Goal: Transaction & Acquisition: Subscribe to service/newsletter

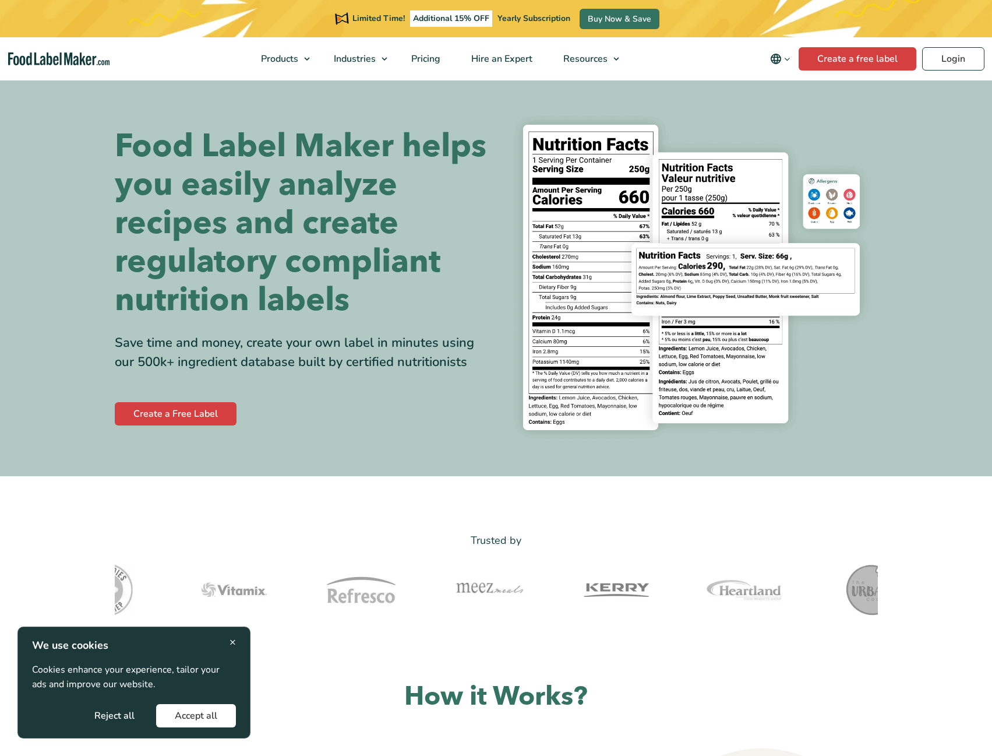
click at [959, 72] on nav "Products Food Nutrition Labelling Supplements Formulation & Labelling Industrie…" at bounding box center [496, 58] width 992 height 43
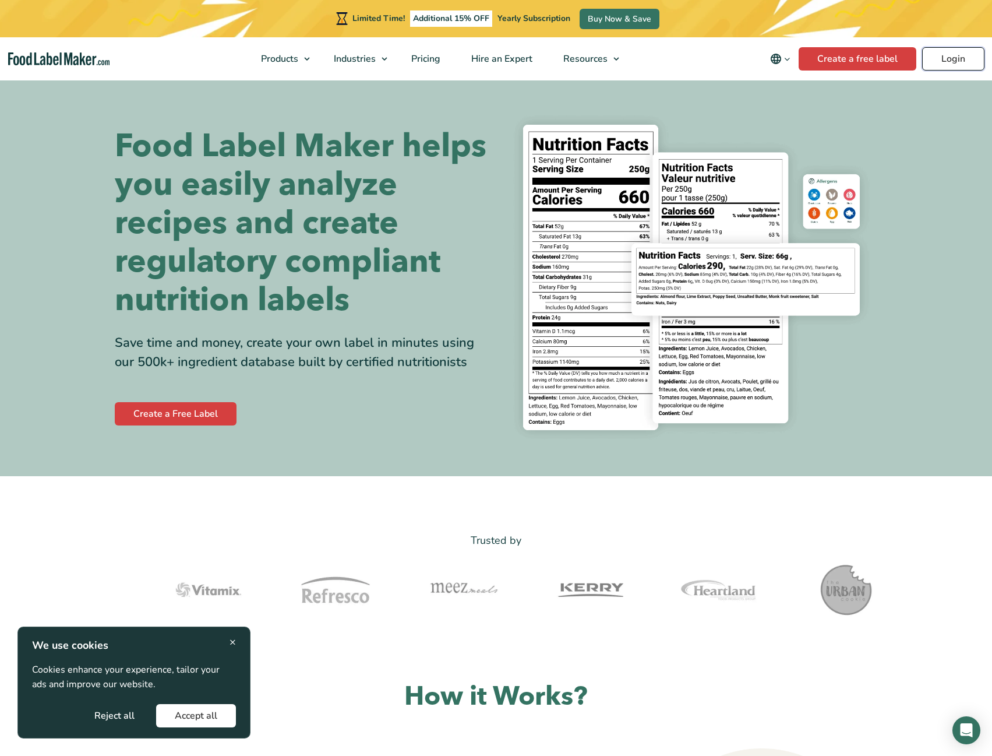
click at [956, 69] on link "Login" at bounding box center [953, 58] width 62 height 23
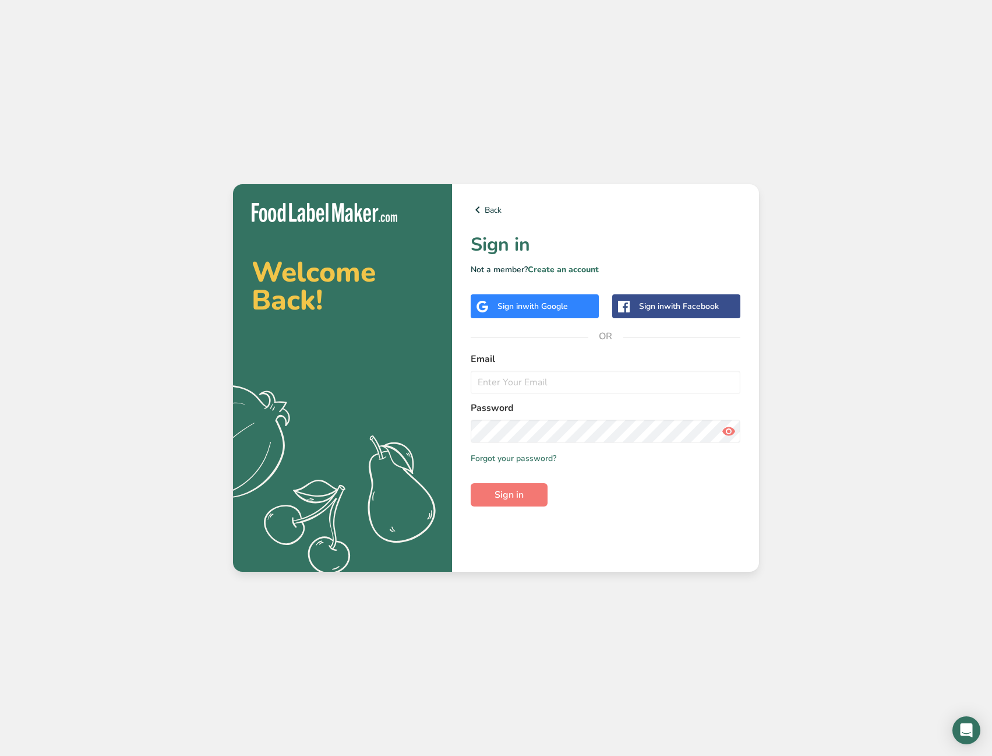
click at [563, 311] on span "with Google" at bounding box center [545, 306] width 45 height 11
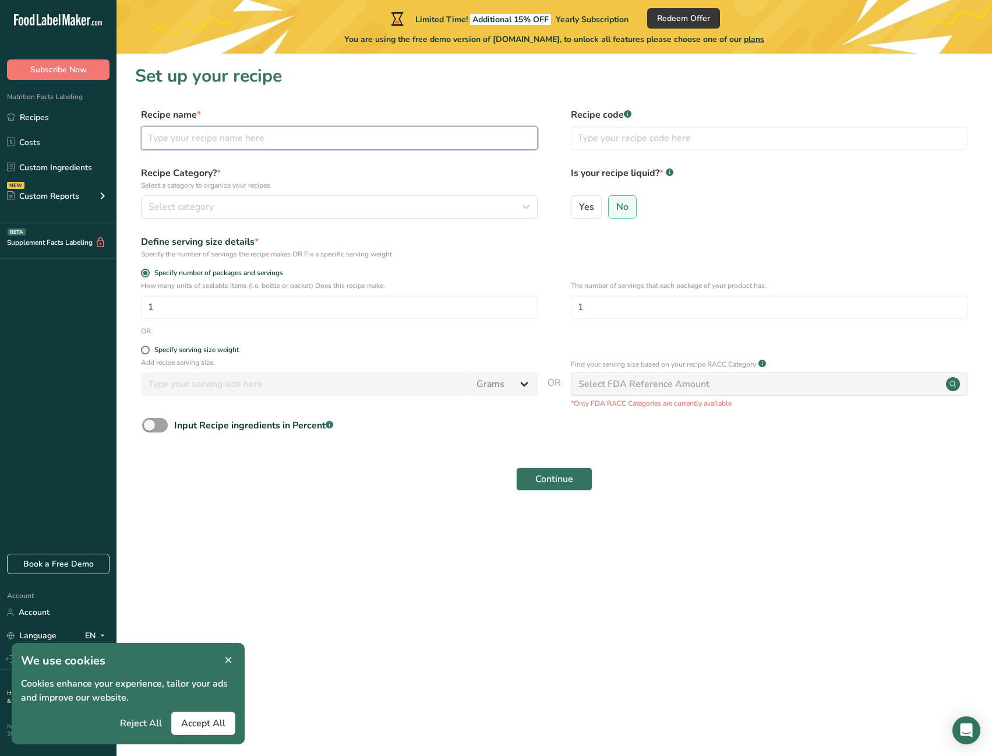
click at [316, 144] on input "text" at bounding box center [339, 137] width 397 height 23
type input "木"
type input "f"
click at [619, 141] on input "text" at bounding box center [769, 137] width 397 height 23
type input "01"
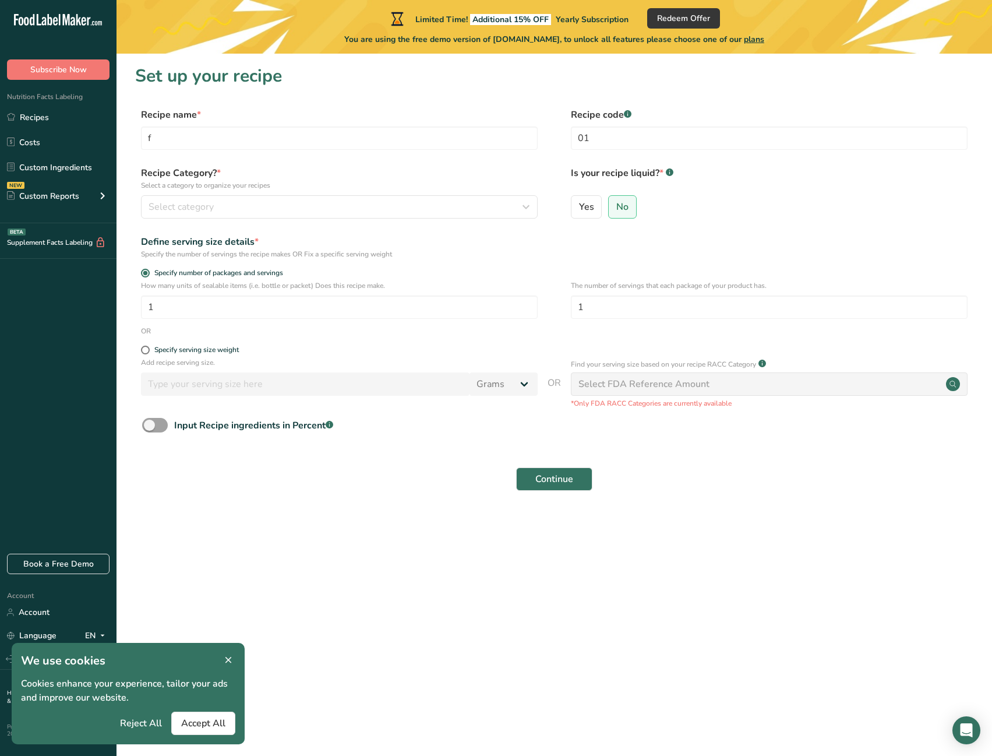
click at [400, 192] on div "Recipe Category? * Select a category to organize your recipes Select category S…" at bounding box center [339, 192] width 397 height 52
click at [441, 193] on div "Recipe Category? * Select a category to organize your recipes Select category S…" at bounding box center [339, 192] width 397 height 52
click at [453, 200] on div "Select category" at bounding box center [336, 207] width 375 height 14
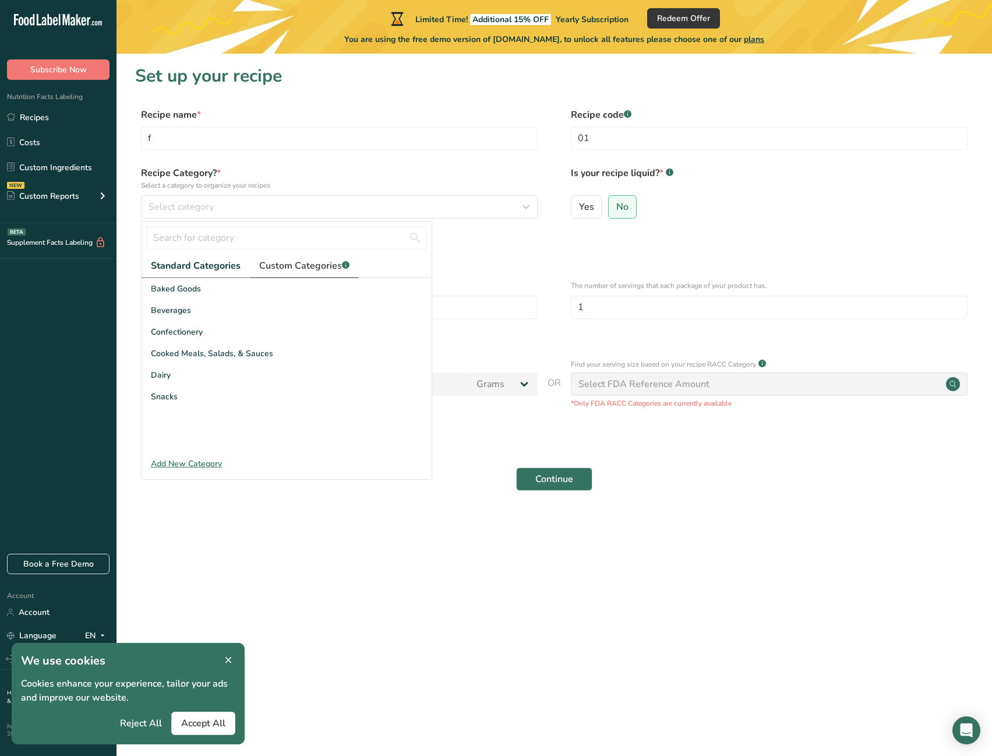
click at [323, 270] on span "Custom Categories .a-a{fill:#347362;}.b-a{fill:#fff;}" at bounding box center [304, 266] width 90 height 14
click at [235, 268] on link "Standard Categories" at bounding box center [195, 266] width 107 height 24
click at [213, 333] on div "Confectionery" at bounding box center [287, 332] width 290 height 22
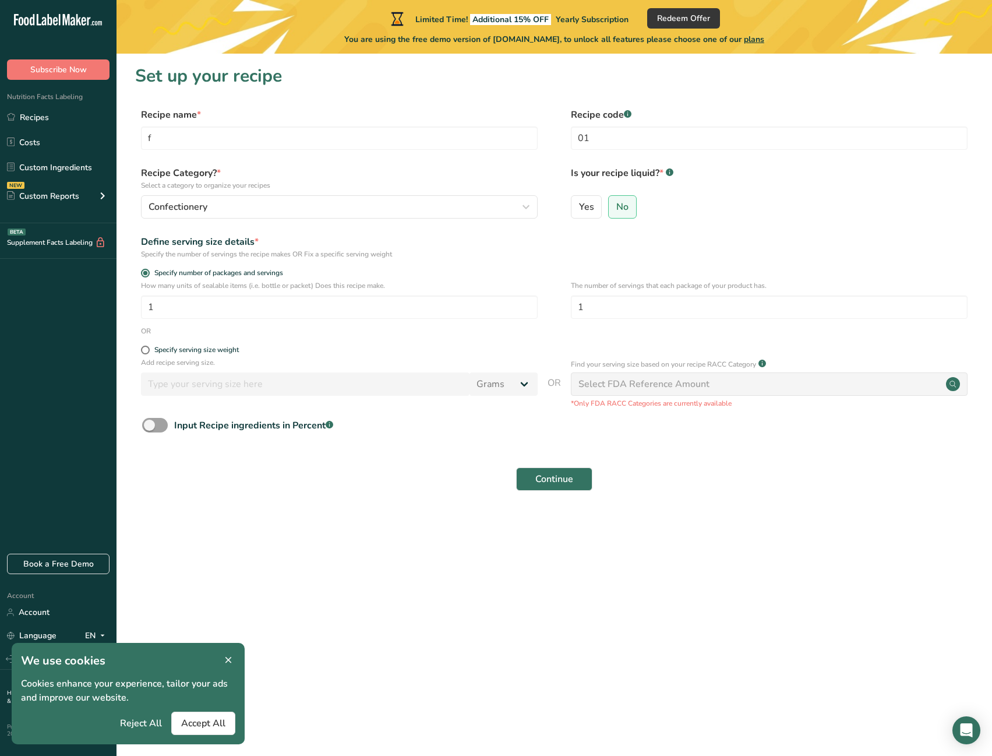
click at [666, 386] on div "Select FDA Reference Amount" at bounding box center [644, 384] width 131 height 14
click at [654, 387] on div "Select FDA Reference Amount" at bounding box center [644, 384] width 131 height 14
click at [953, 387] on circle at bounding box center [953, 384] width 14 height 14
click at [616, 389] on div "Select FDA Reference Amount" at bounding box center [644, 384] width 131 height 14
click at [608, 228] on form "Recipe name * f Recipe code .a-a{fill:#347362;}.b-a{fill:#fff;} 01 Recipe Categ…" at bounding box center [554, 303] width 838 height 390
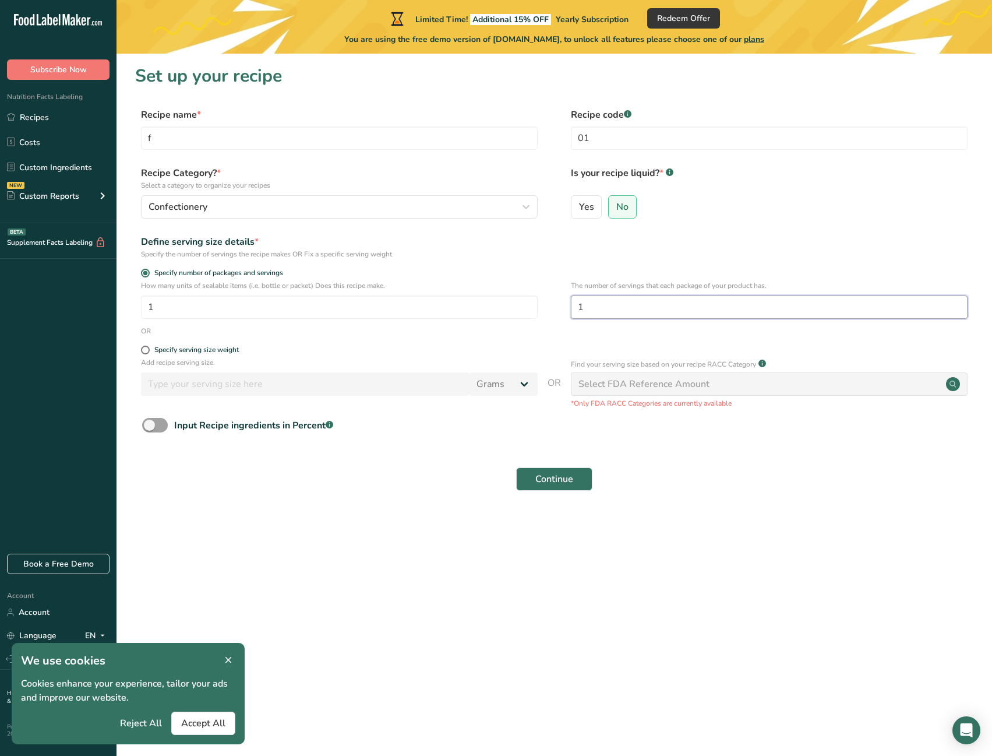
click at [611, 302] on input "1" at bounding box center [769, 306] width 397 height 23
click at [450, 304] on input "1" at bounding box center [339, 306] width 397 height 23
click at [400, 376] on div "Add recipe serving size. Grams kg mg mcg lb oz l mL fl oz tbsp tsp cup qt gallon" at bounding box center [339, 379] width 397 height 44
click at [188, 351] on div "Specify serving size weight" at bounding box center [196, 350] width 84 height 9
click at [149, 351] on input "Specify serving size weight" at bounding box center [145, 350] width 8 height 8
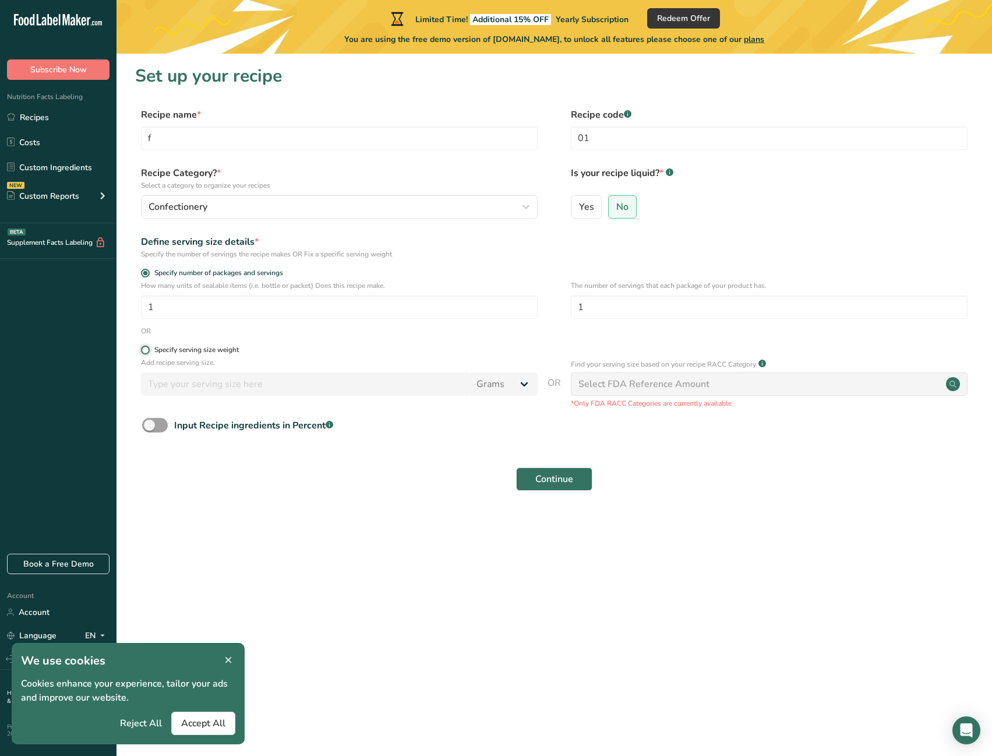
radio input "true"
radio input "false"
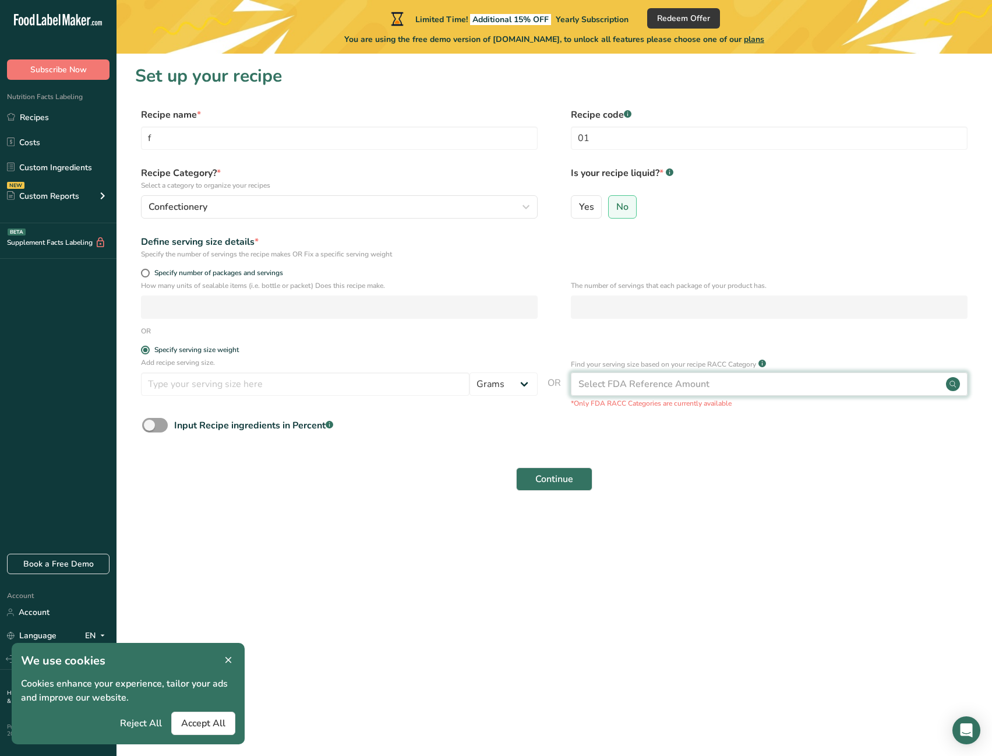
click at [794, 390] on div "Select FDA Reference Amount" at bounding box center [769, 383] width 397 height 23
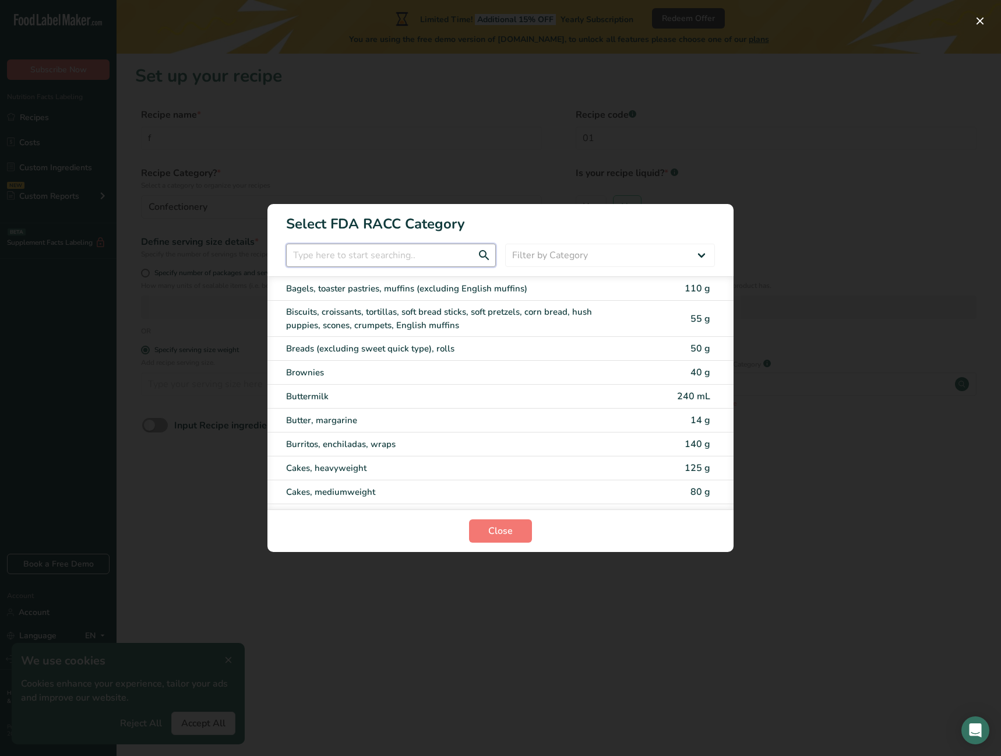
click at [447, 260] on input "RACC Category Selection Modal" at bounding box center [391, 255] width 210 height 23
type input "土"
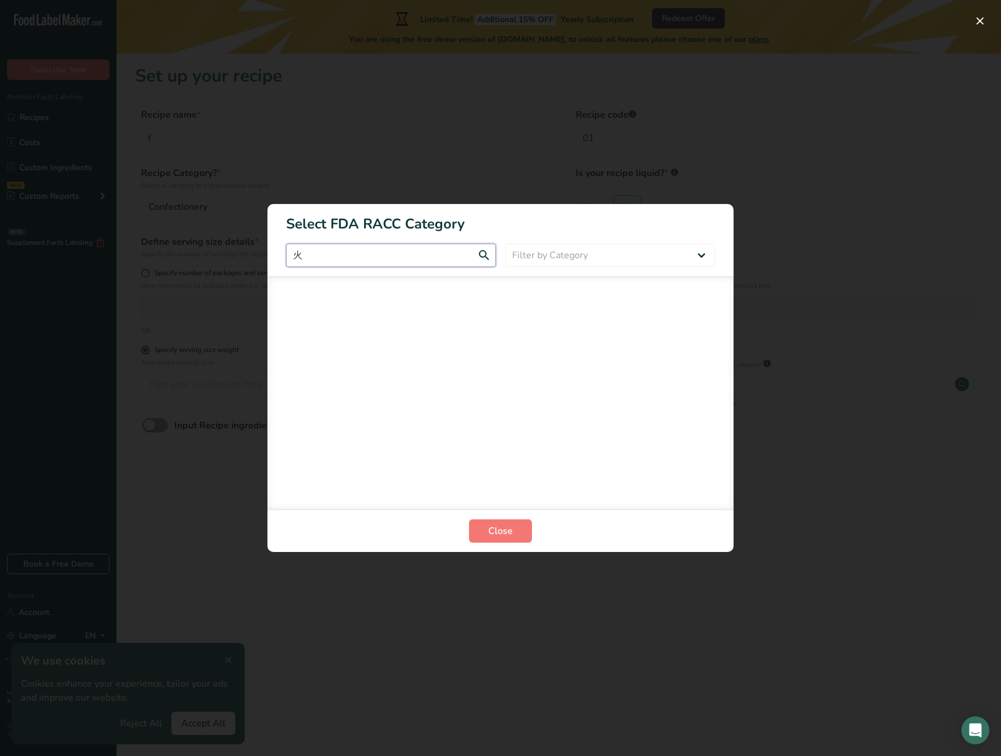
type input "火戈"
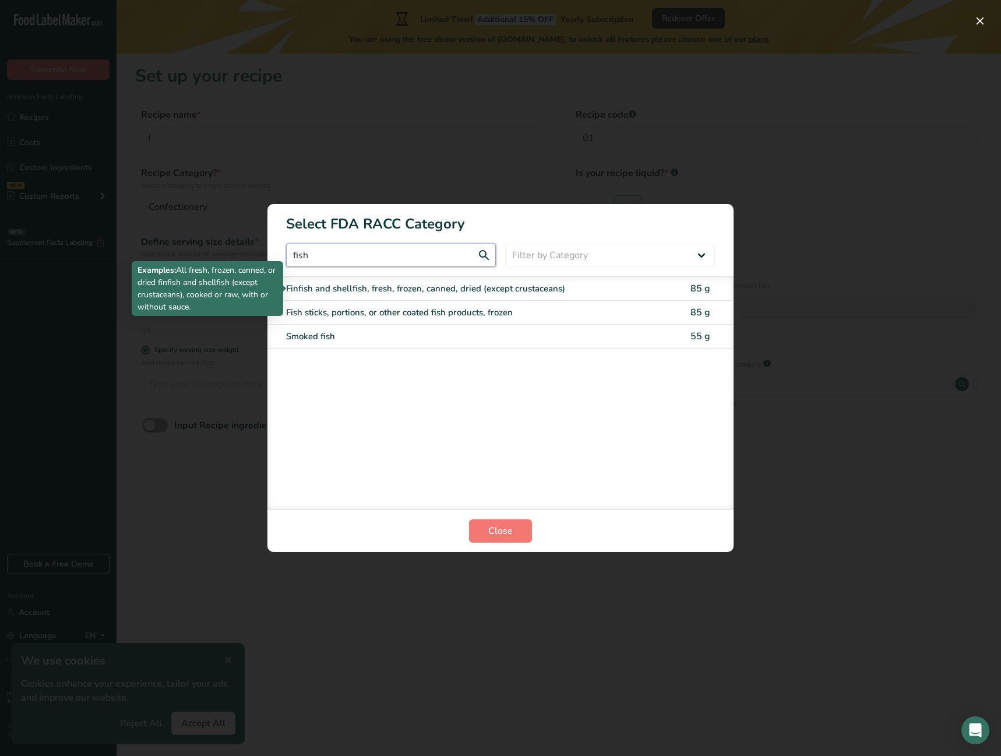
type input "fish"
click at [457, 288] on div "Finfish and shellfish, fresh, frozen, canned, dried (except crustaceans)" at bounding box center [451, 288] width 331 height 13
type input "85"
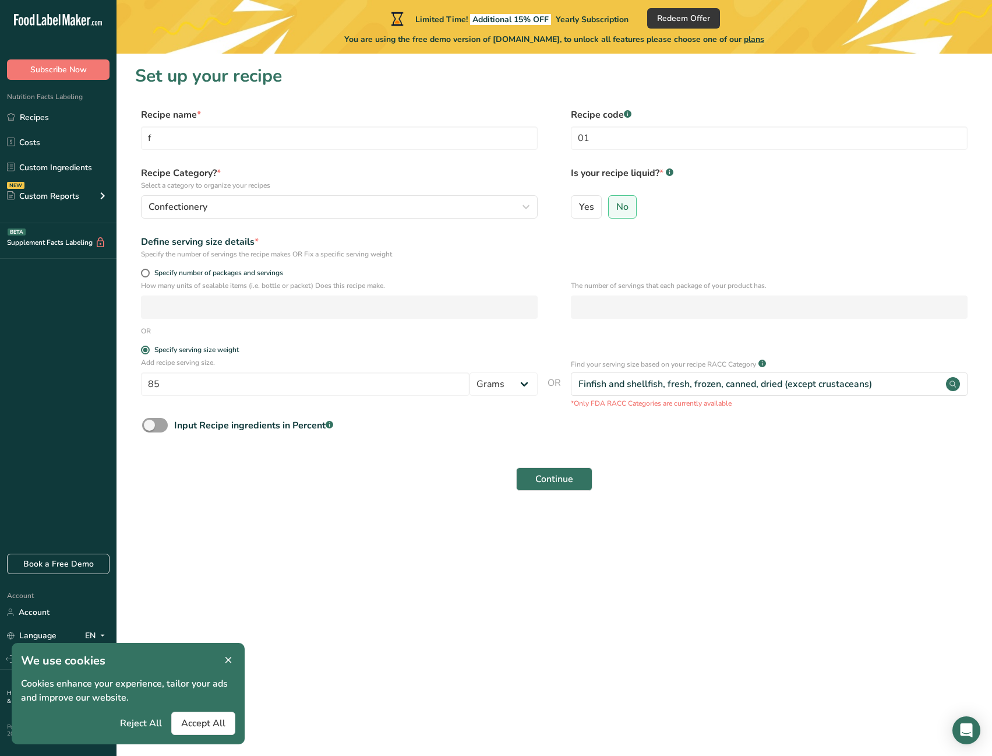
click at [396, 470] on div "Continue" at bounding box center [554, 478] width 838 height 37
click at [332, 425] on rect at bounding box center [330, 425] width 8 height 8
click at [150, 425] on input "Input Recipe ingredients in Percent .a-a{fill:#347362;}.b-a{fill:#fff;}" at bounding box center [146, 425] width 8 height 8
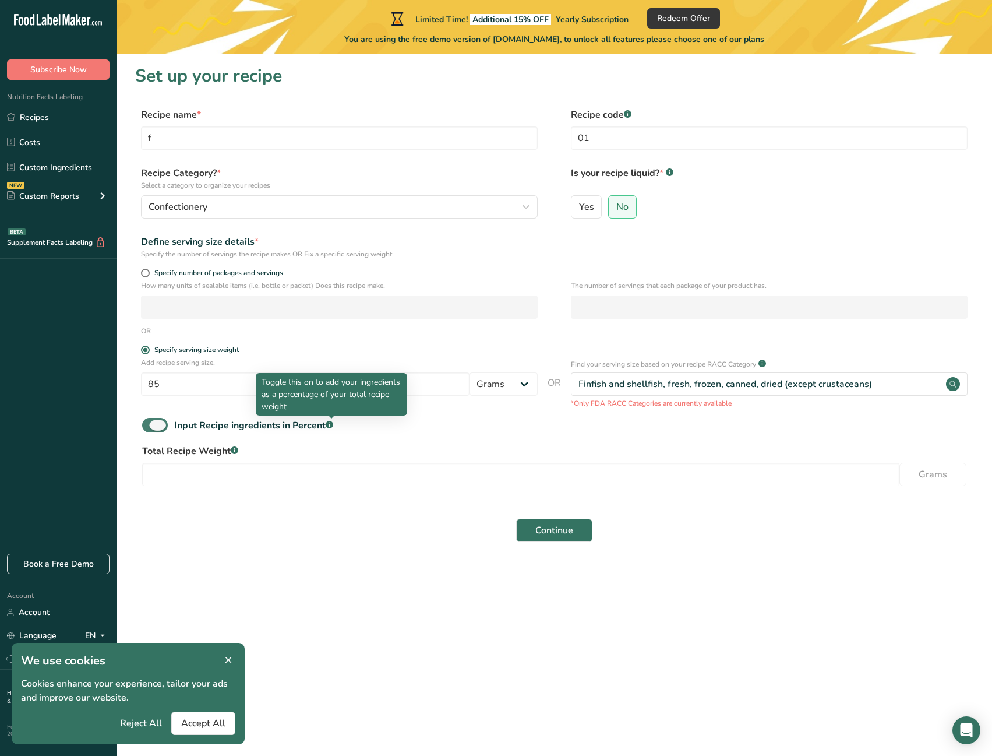
click at [332, 425] on rect at bounding box center [330, 425] width 8 height 8
click at [150, 425] on input "Input Recipe ingredients in Percent .a-a{fill:#347362;}.b-a{fill:#fff;}" at bounding box center [146, 425] width 8 height 8
checkbox input "false"
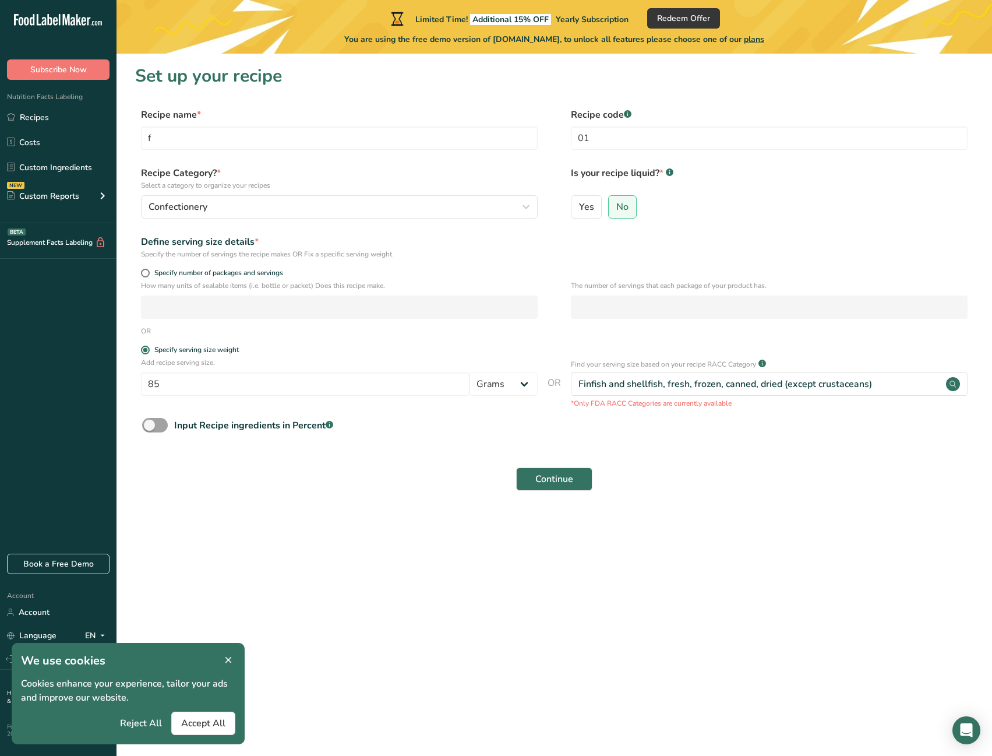
click at [568, 461] on div "Continue" at bounding box center [554, 478] width 838 height 37
click at [568, 476] on span "Continue" at bounding box center [554, 479] width 38 height 14
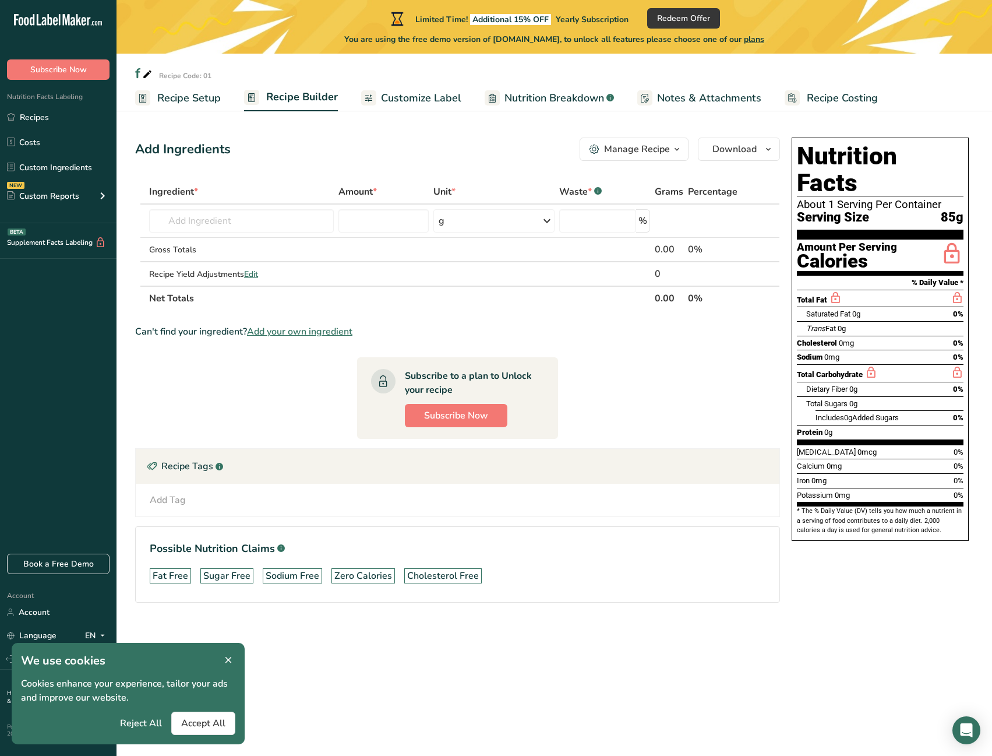
click at [212, 101] on span "Recipe Setup" at bounding box center [189, 98] width 64 height 16
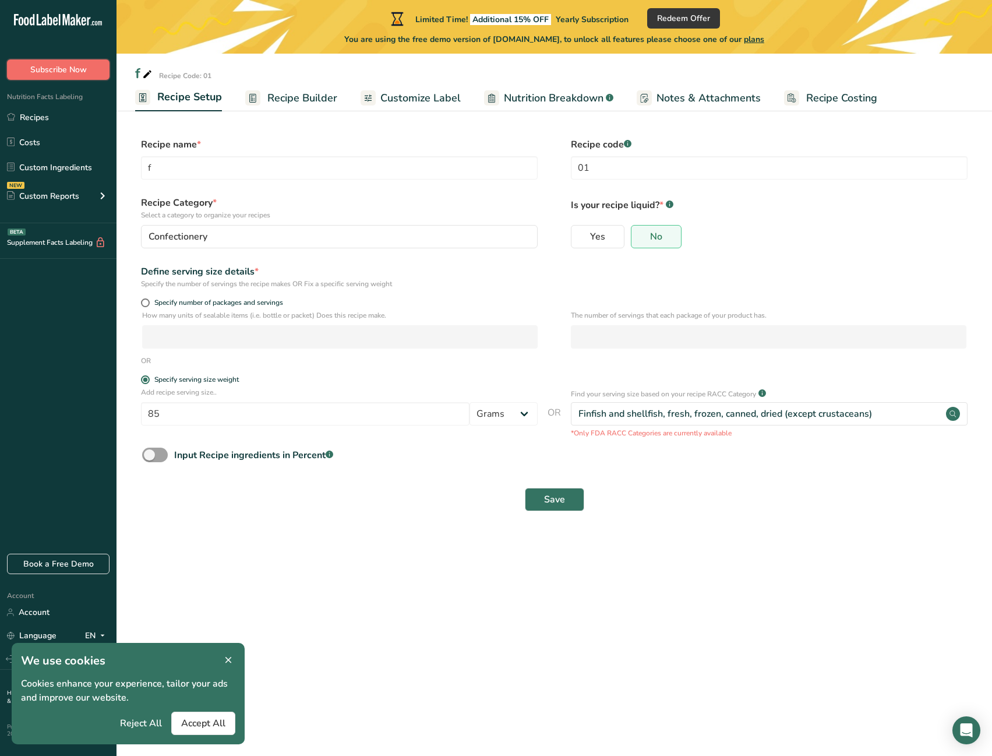
click at [75, 62] on button "Subscribe Now" at bounding box center [58, 69] width 103 height 20
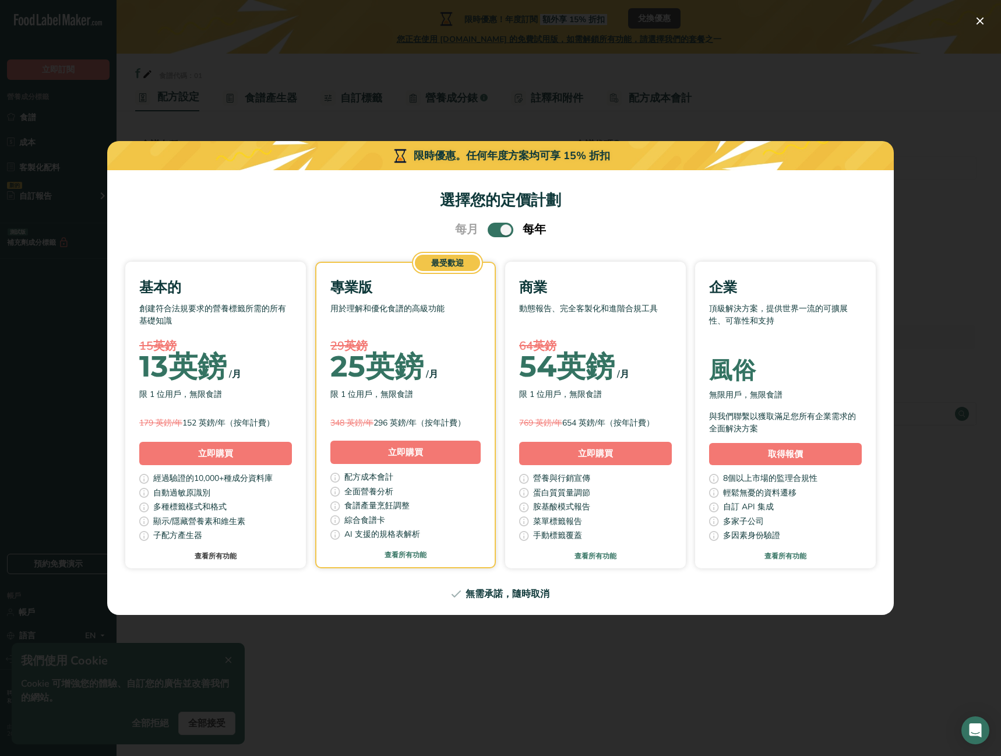
click at [225, 558] on font "查看所有功能" at bounding box center [216, 555] width 42 height 9
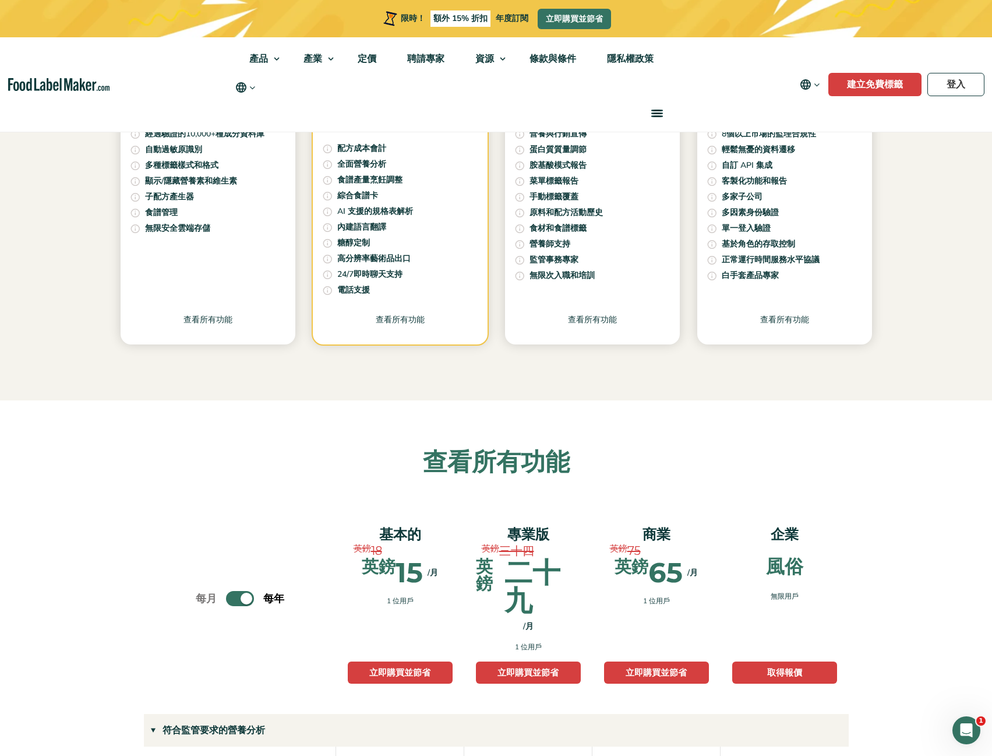
scroll to position [393, 0]
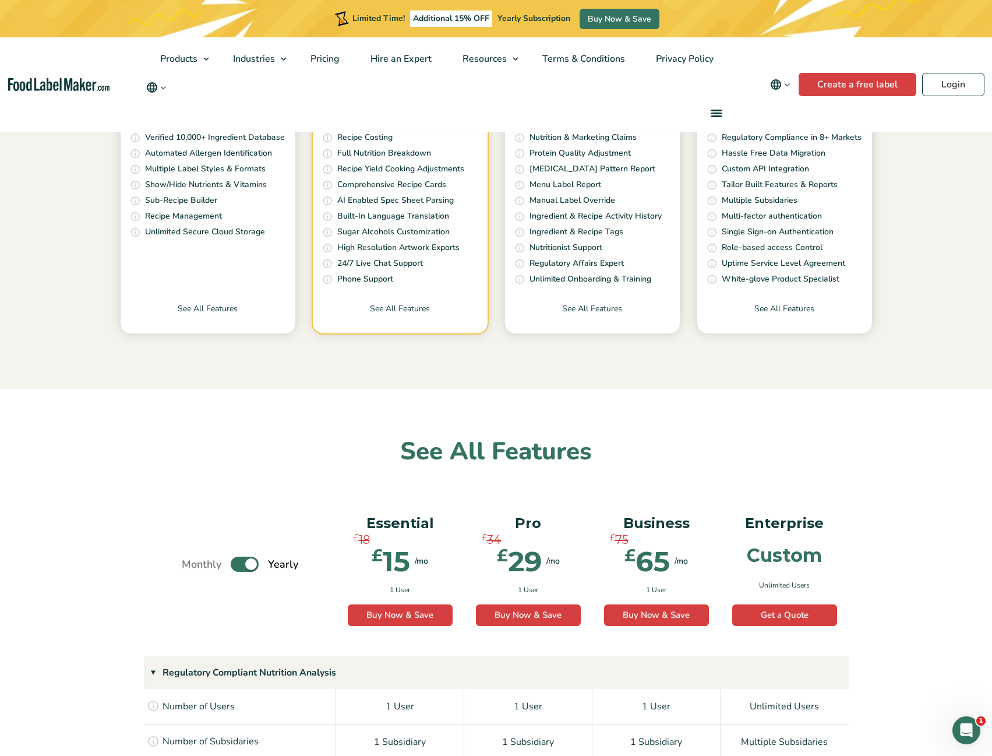
click at [238, 562] on label "Toggle" at bounding box center [245, 563] width 28 height 15
click at [192, 562] on input "Toggle" at bounding box center [188, 565] width 8 height 8
click at [300, 540] on div "Monthly Toggle Yearly (6 Month Free + 2 Free Nutritional Consultations)" at bounding box center [240, 565] width 192 height 128
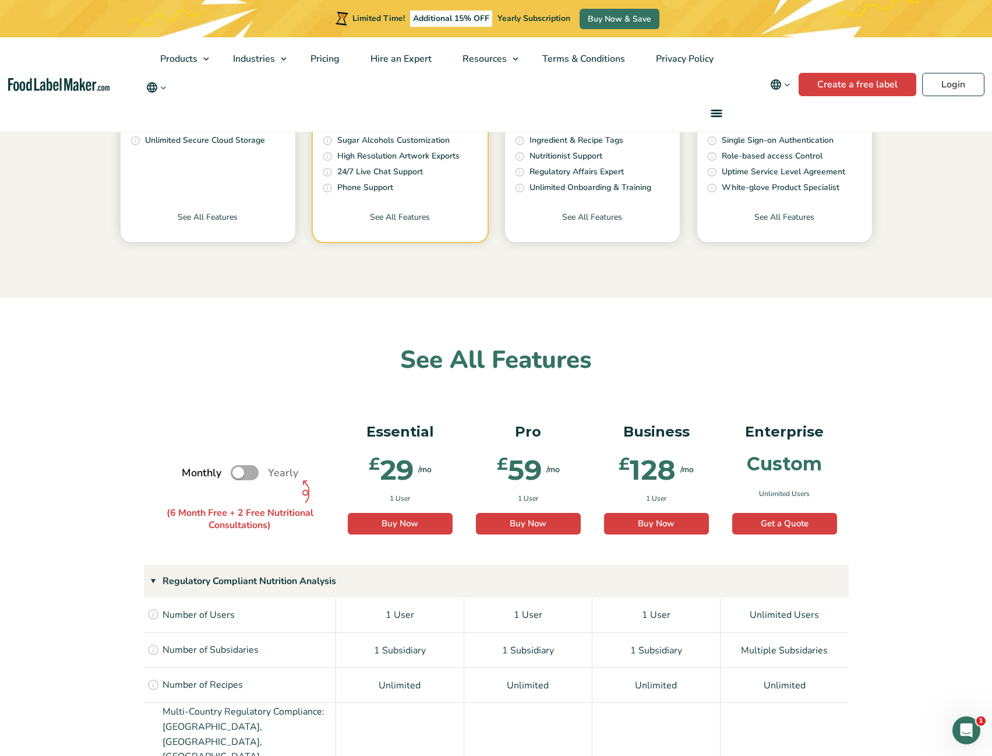
scroll to position [510, 0]
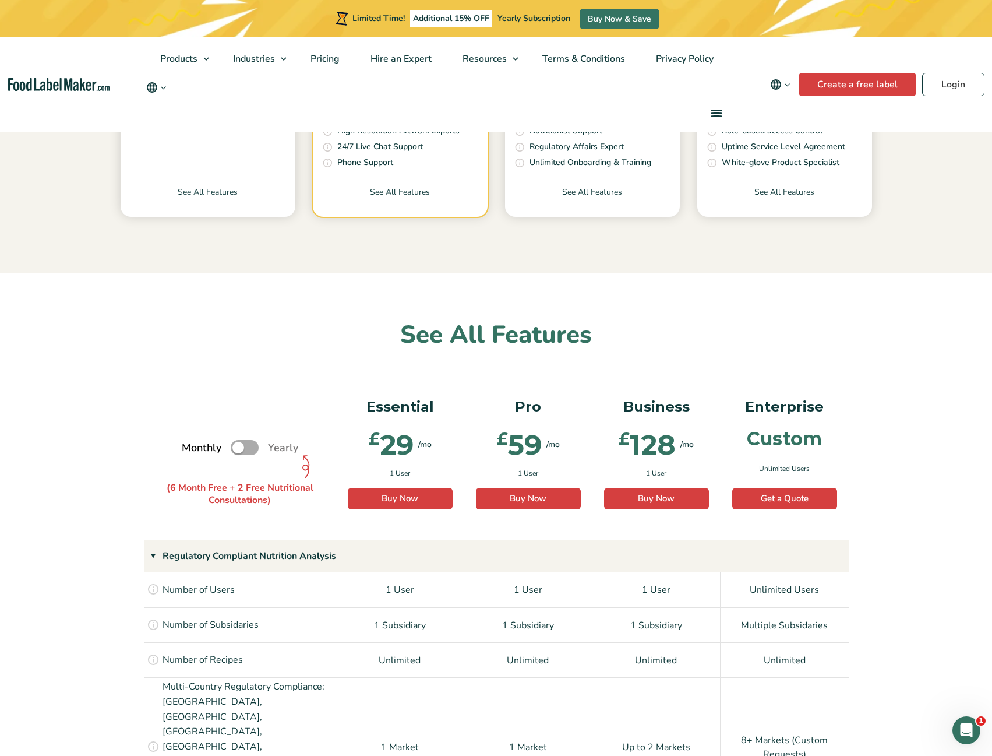
click at [250, 457] on p "(6 Month Free + 2 Free Nutritional Consultations)" at bounding box center [240, 477] width 175 height 57
click at [244, 452] on label "Toggle" at bounding box center [245, 447] width 28 height 15
click at [192, 452] on input "Toggle" at bounding box center [188, 448] width 8 height 8
click at [233, 449] on label "Toggle" at bounding box center [245, 447] width 28 height 15
click at [192, 449] on input "Toggle" at bounding box center [188, 448] width 8 height 8
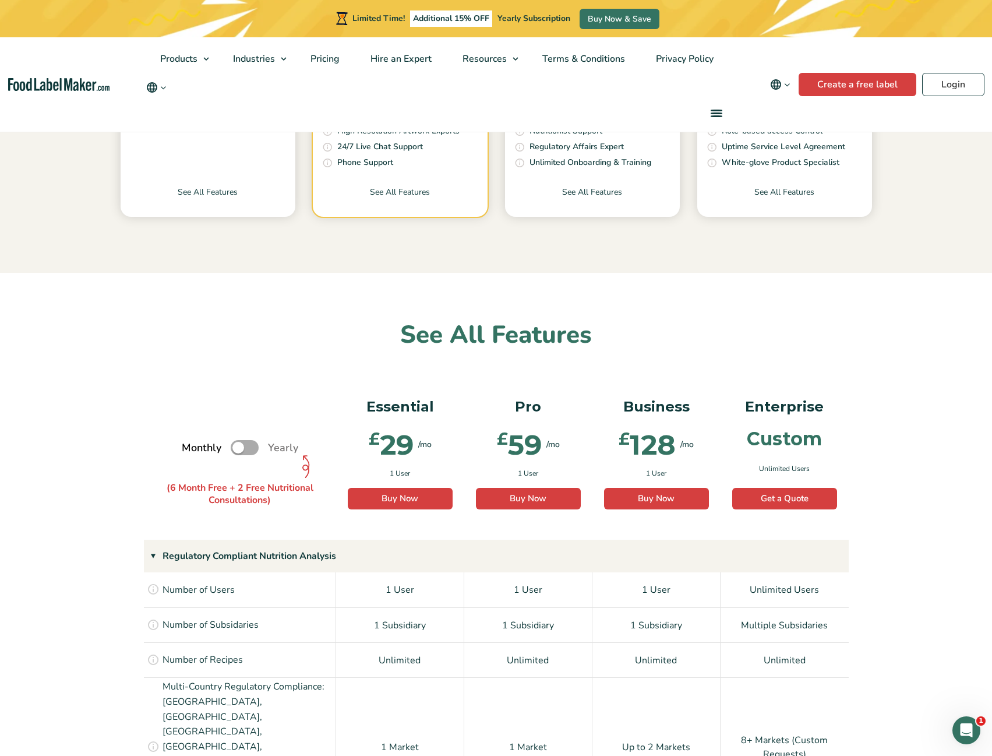
click at [246, 443] on label "Toggle" at bounding box center [245, 447] width 28 height 15
click at [192, 444] on input "Toggle" at bounding box center [188, 448] width 8 height 8
checkbox input "true"
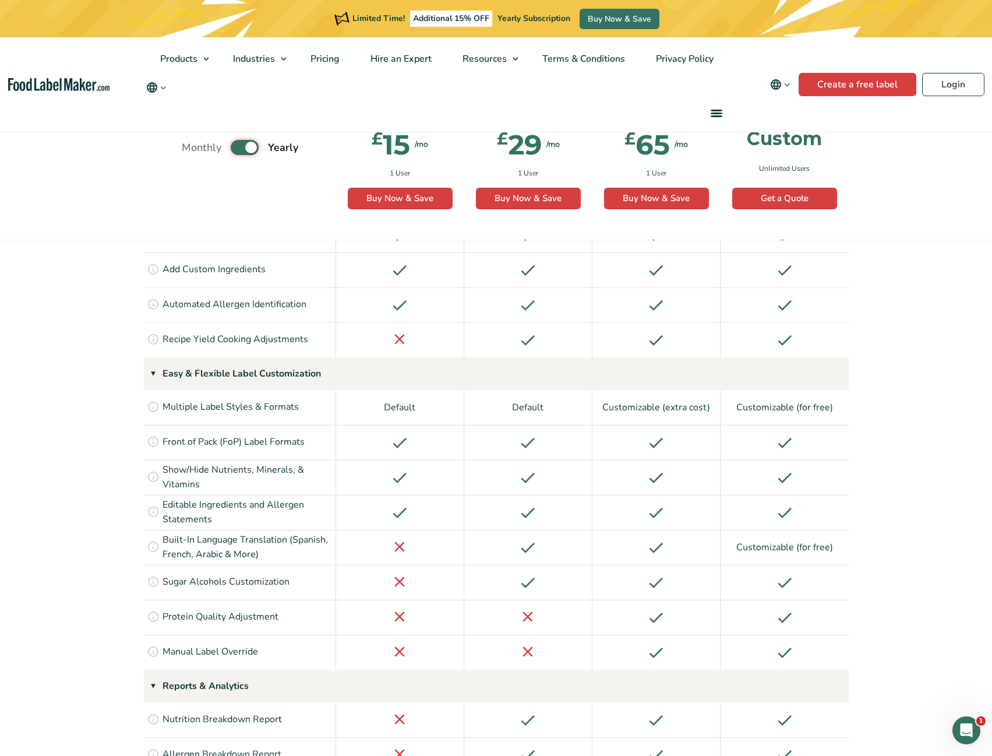
scroll to position [1034, 0]
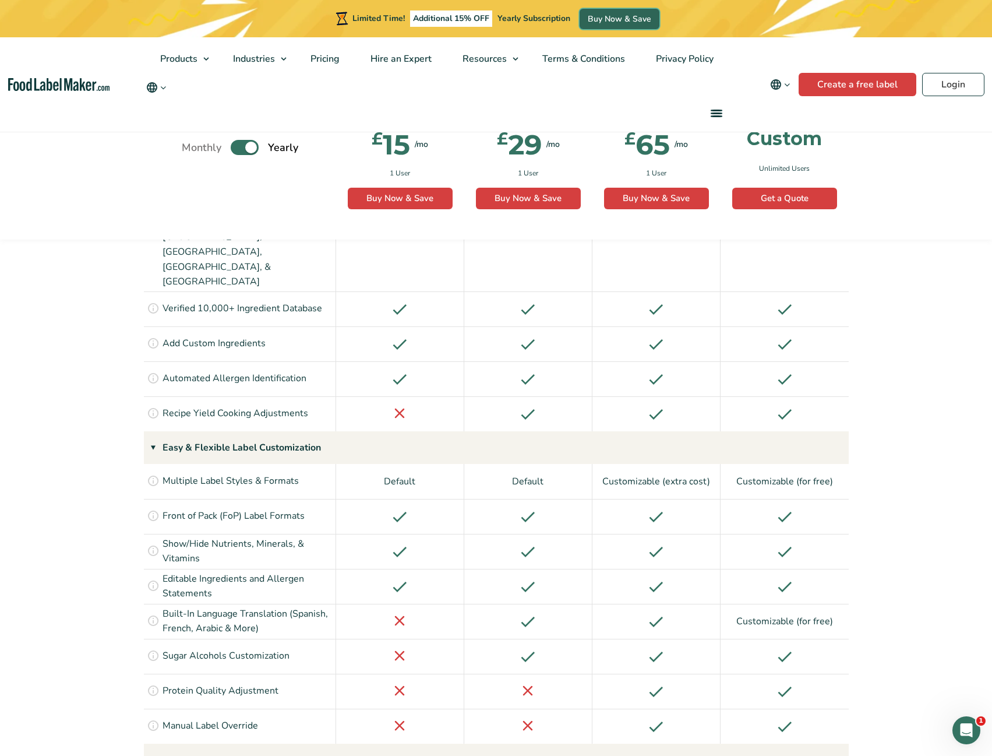
click at [621, 20] on link "Buy Now & Save" at bounding box center [620, 19] width 80 height 20
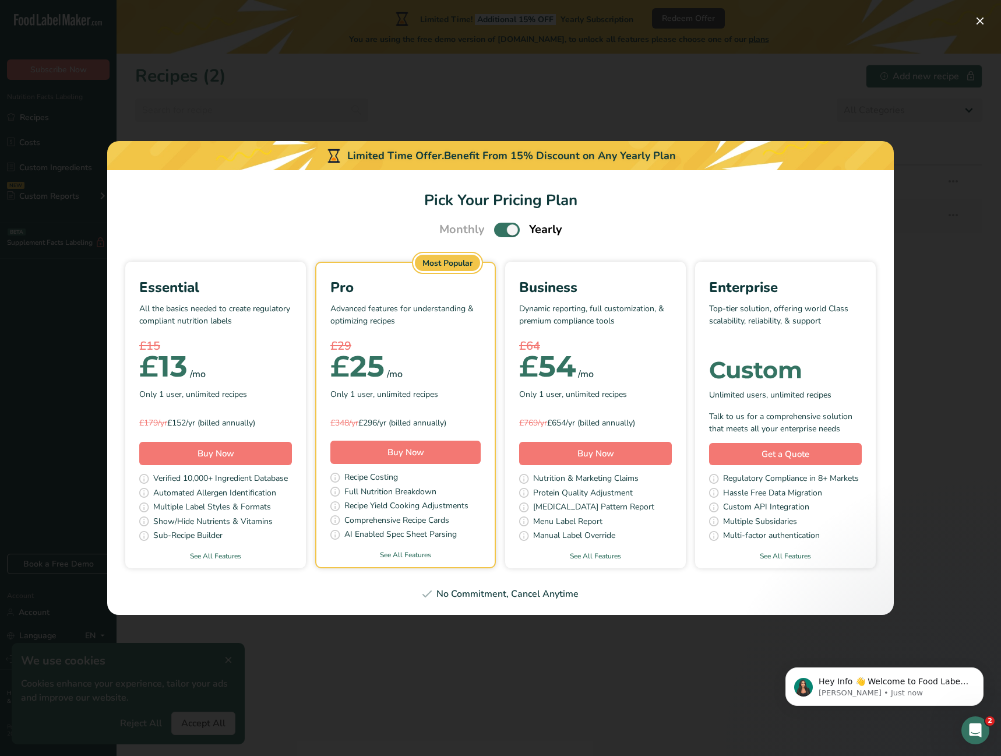
click at [515, 594] on div "No Commitment, Cancel Anytime" at bounding box center [500, 594] width 759 height 14
click at [235, 551] on link "See All Features" at bounding box center [215, 556] width 181 height 10
click at [534, 126] on div "Pick Your Pricing Plan Modal" at bounding box center [500, 378] width 1001 height 756
click at [238, 455] on button "Buy Now" at bounding box center [215, 453] width 153 height 23
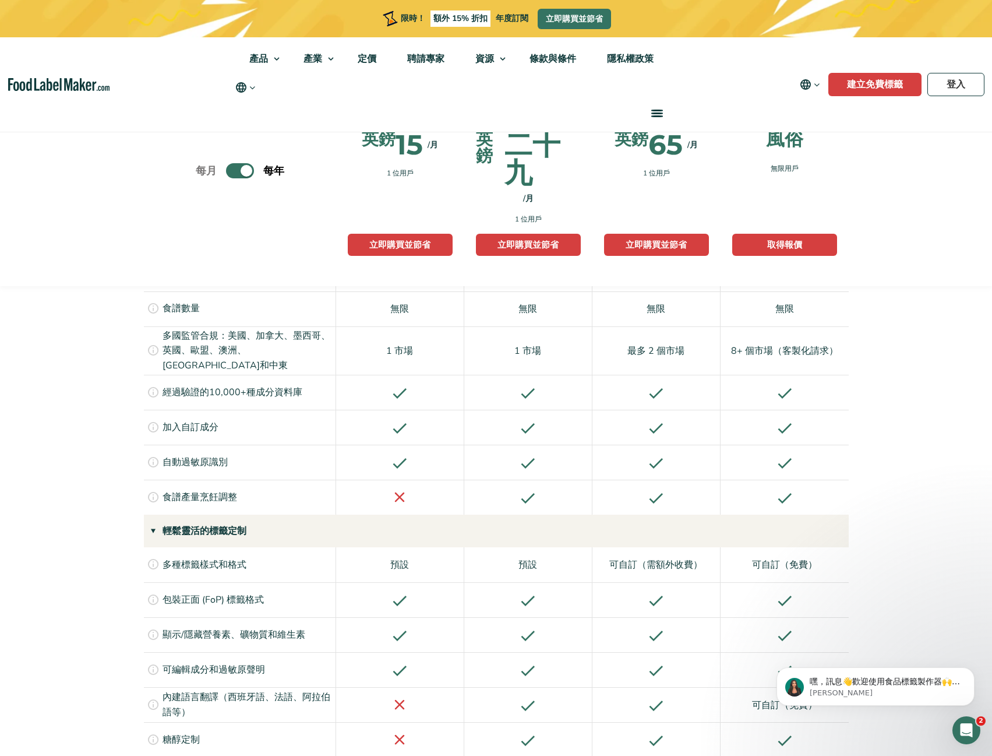
scroll to position [991, 0]
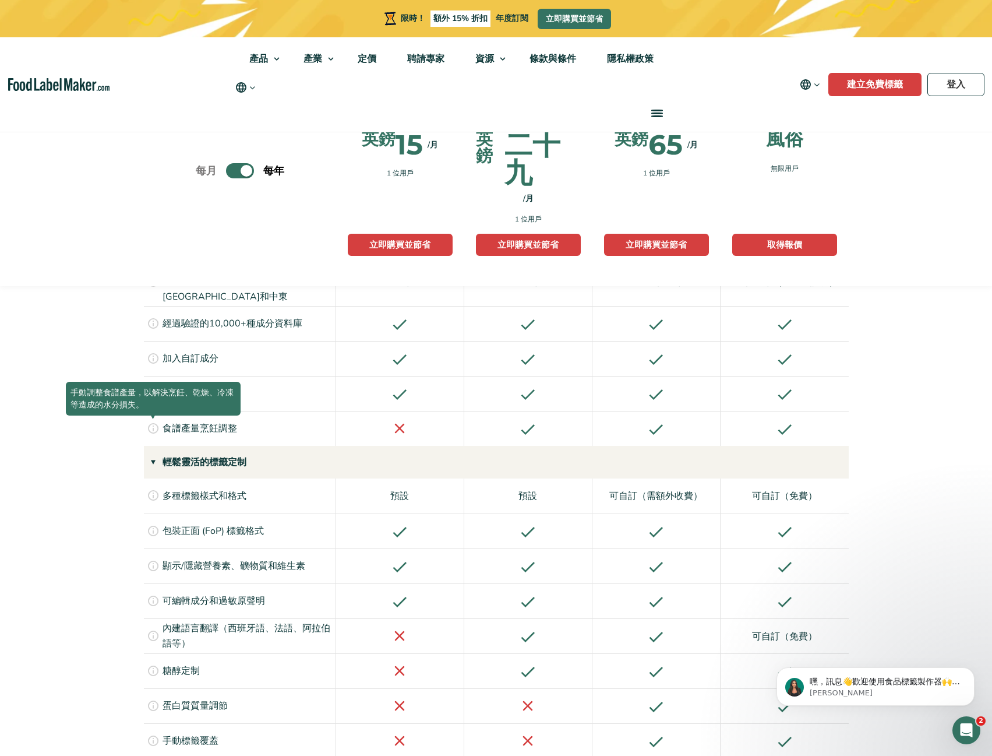
click at [148, 421] on icon at bounding box center [153, 427] width 13 height 13
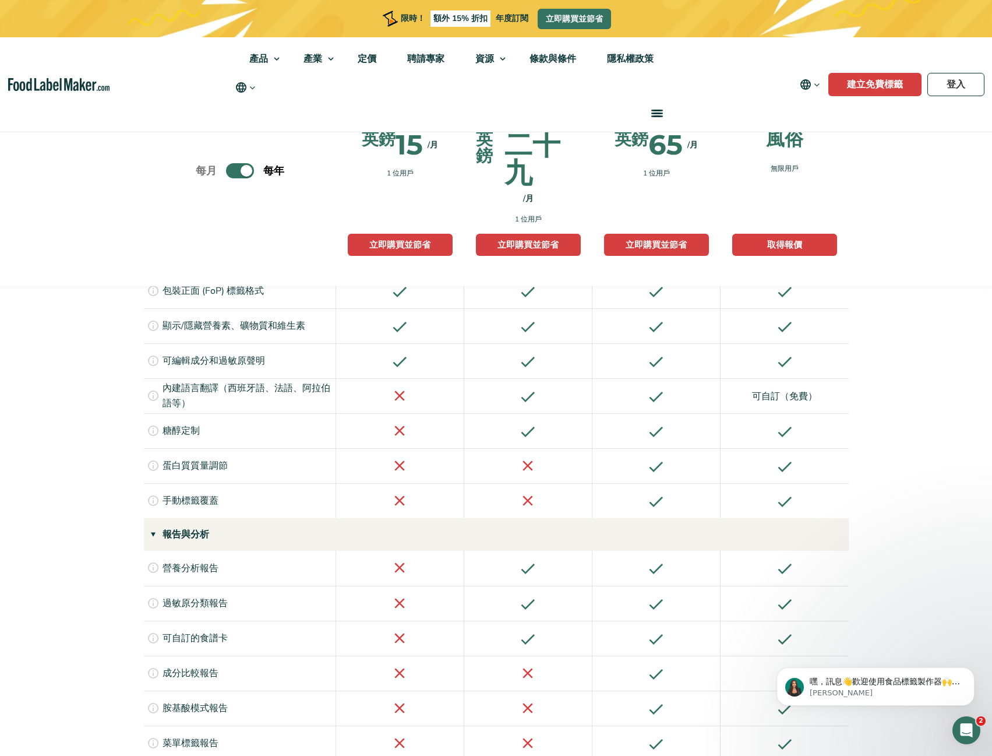
scroll to position [1282, 0]
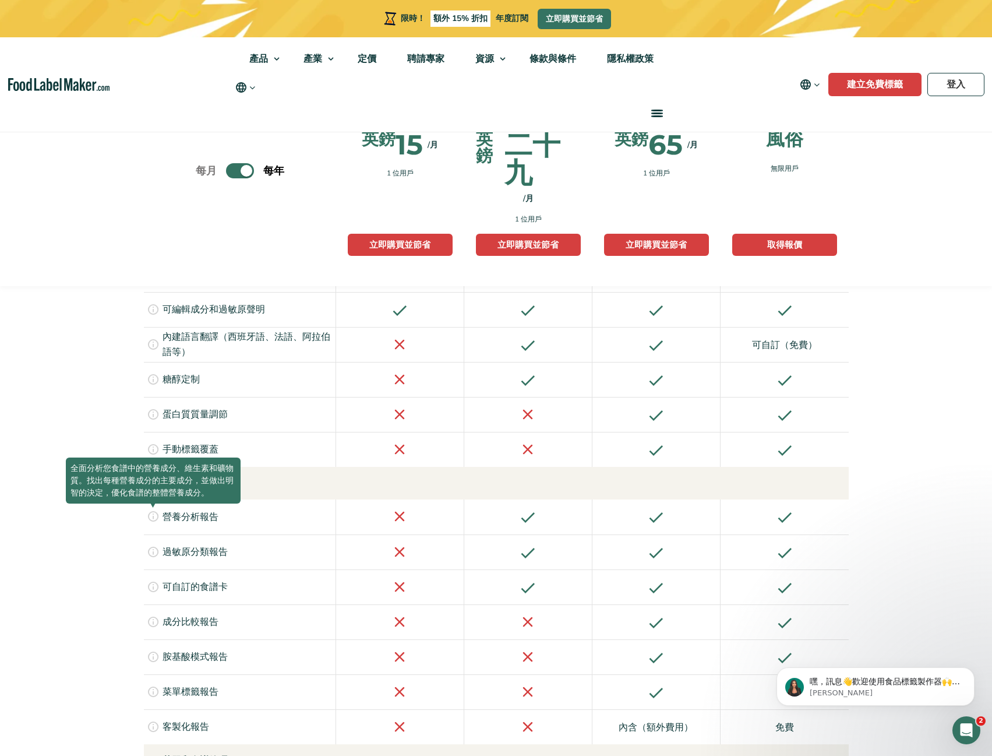
click at [152, 509] on icon at bounding box center [153, 515] width 13 height 13
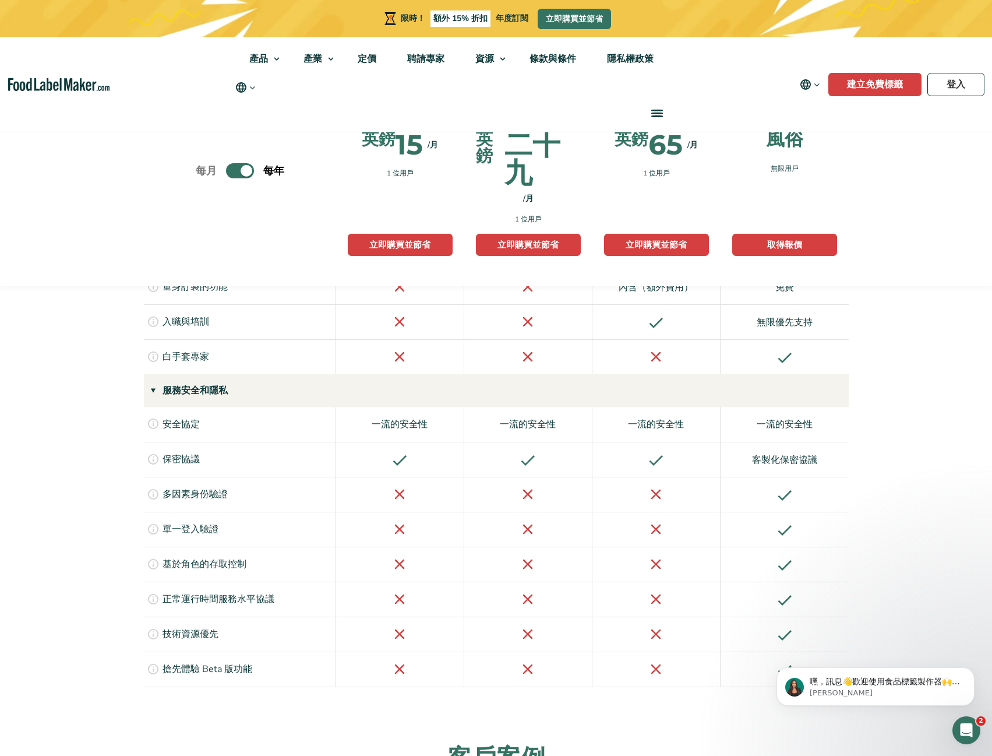
scroll to position [2505, 0]
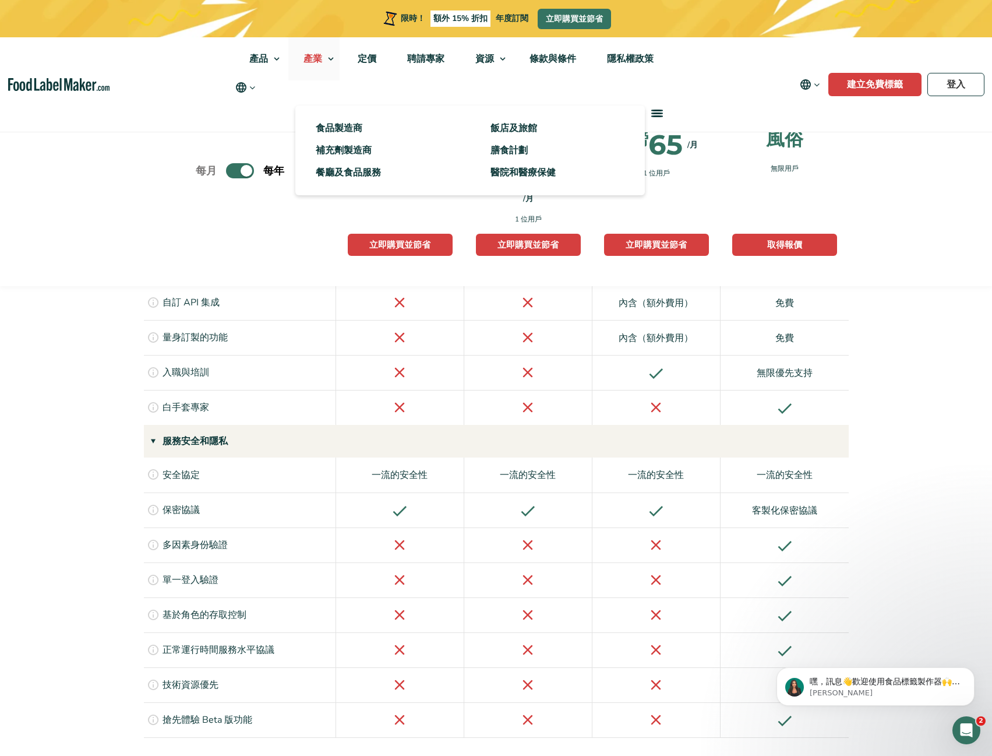
click at [315, 51] on link "產業" at bounding box center [313, 58] width 51 height 43
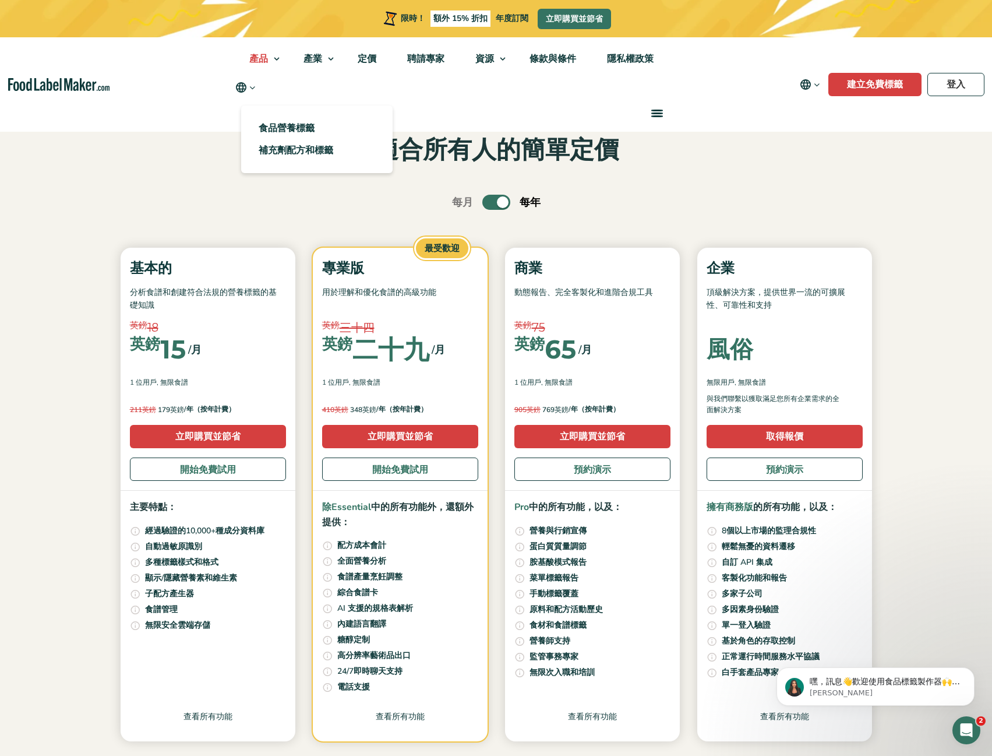
click at [267, 63] on font "產品" at bounding box center [258, 58] width 19 height 13
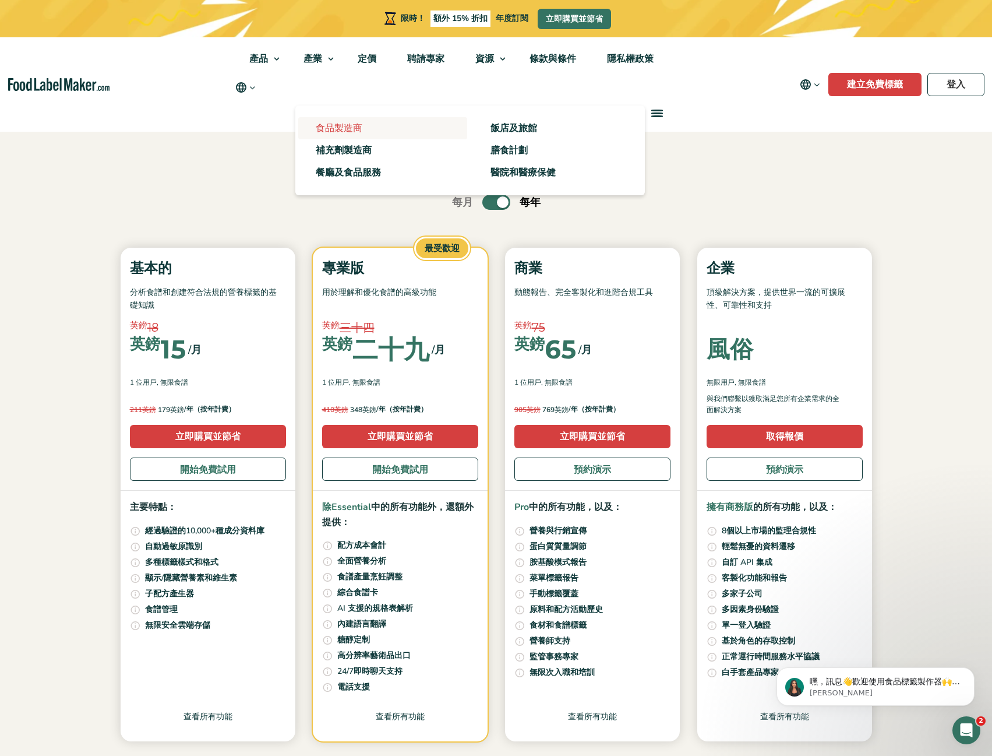
click at [336, 134] on font "食品製造商" at bounding box center [339, 128] width 47 height 13
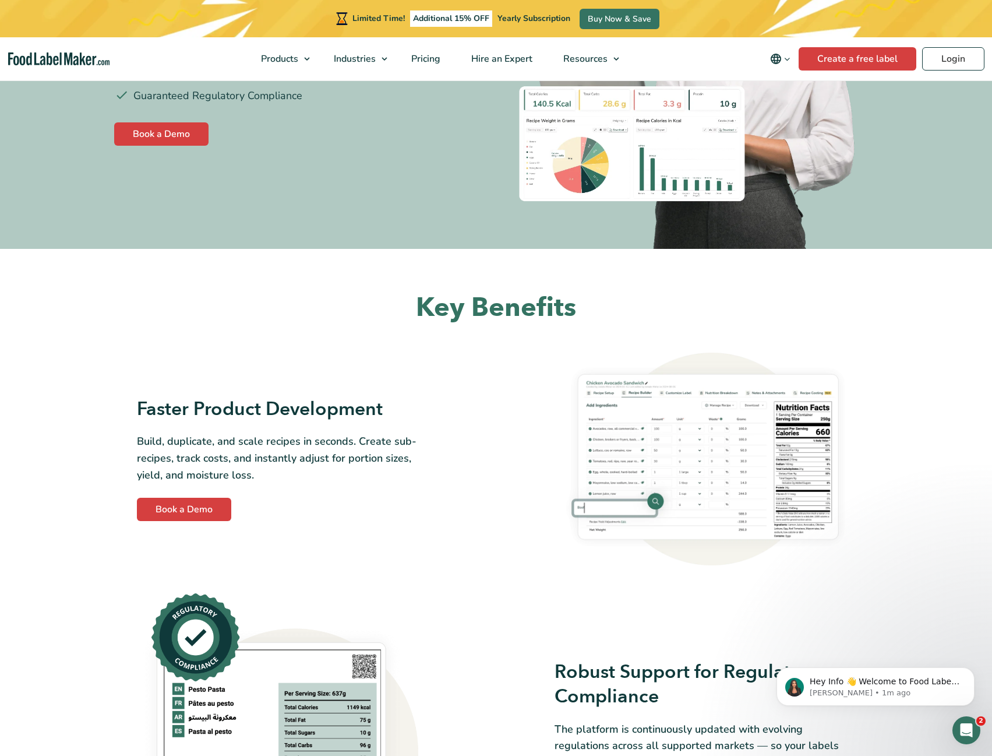
scroll to position [175, 0]
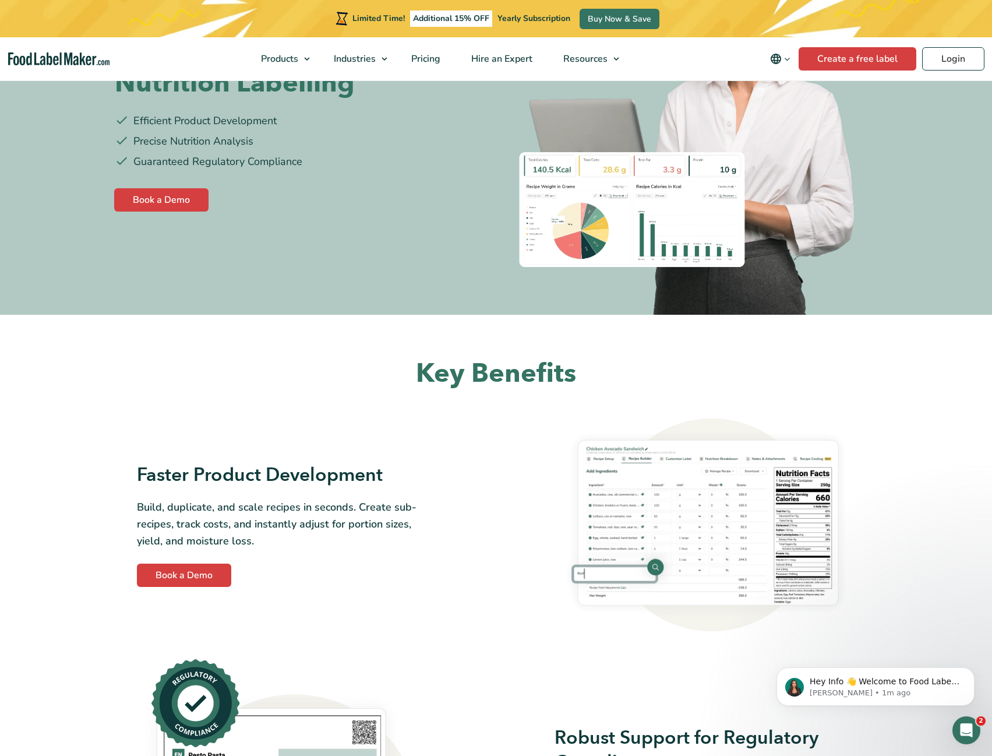
drag, startPoint x: 850, startPoint y: 209, endPoint x: 921, endPoint y: 404, distance: 207.7
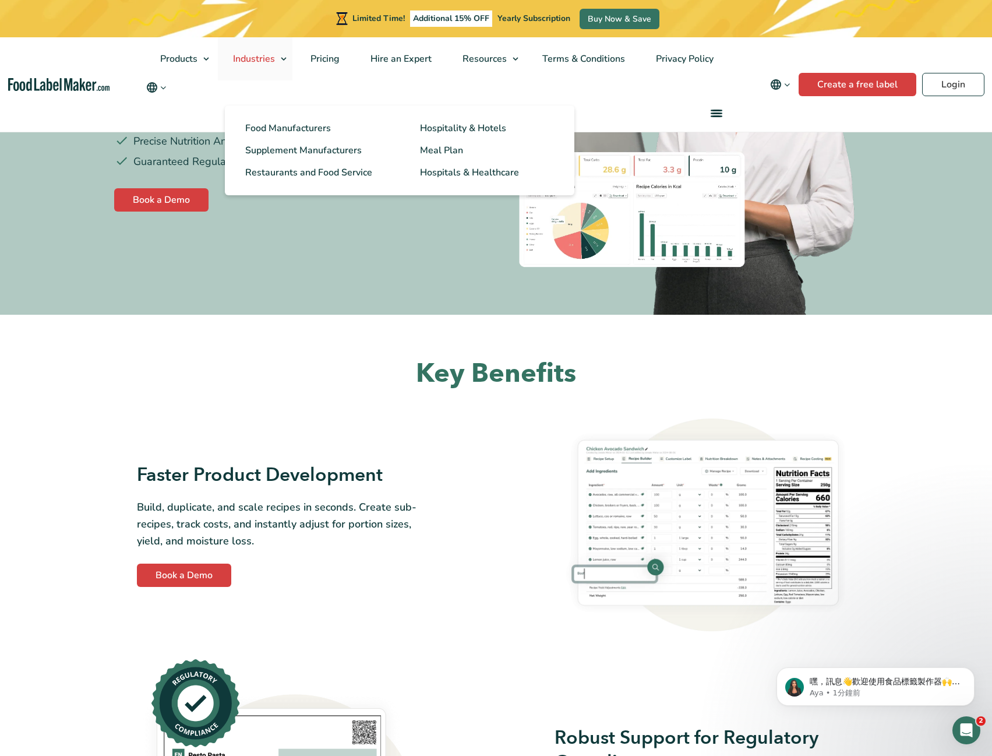
scroll to position [191, 0]
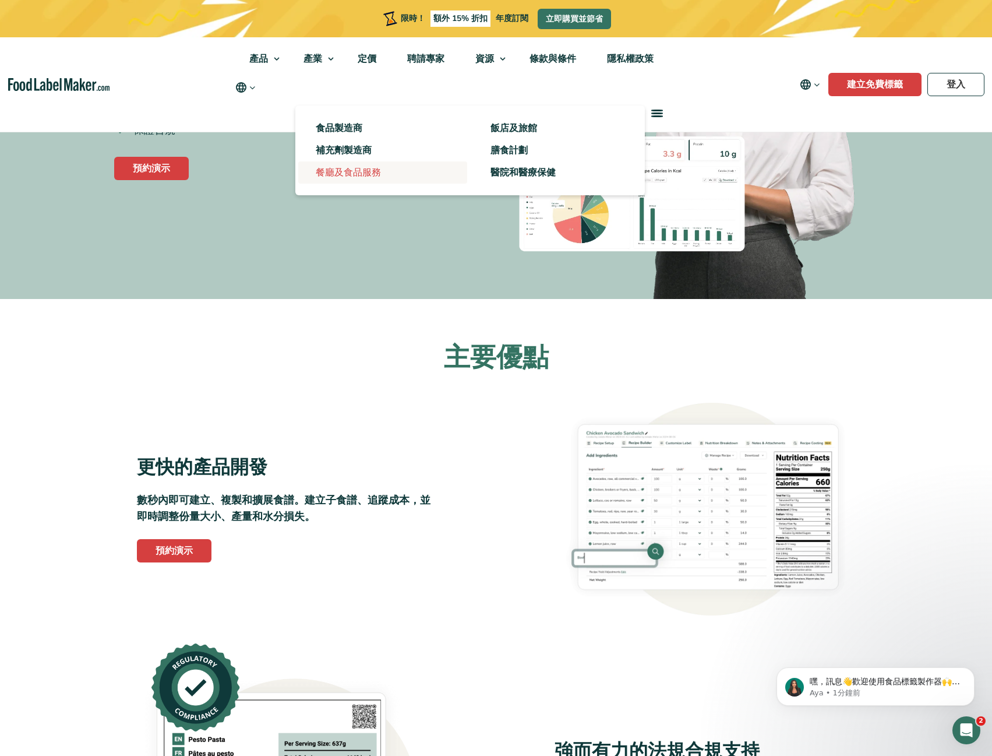
click at [354, 173] on font "餐廳及食品服務" at bounding box center [348, 172] width 65 height 13
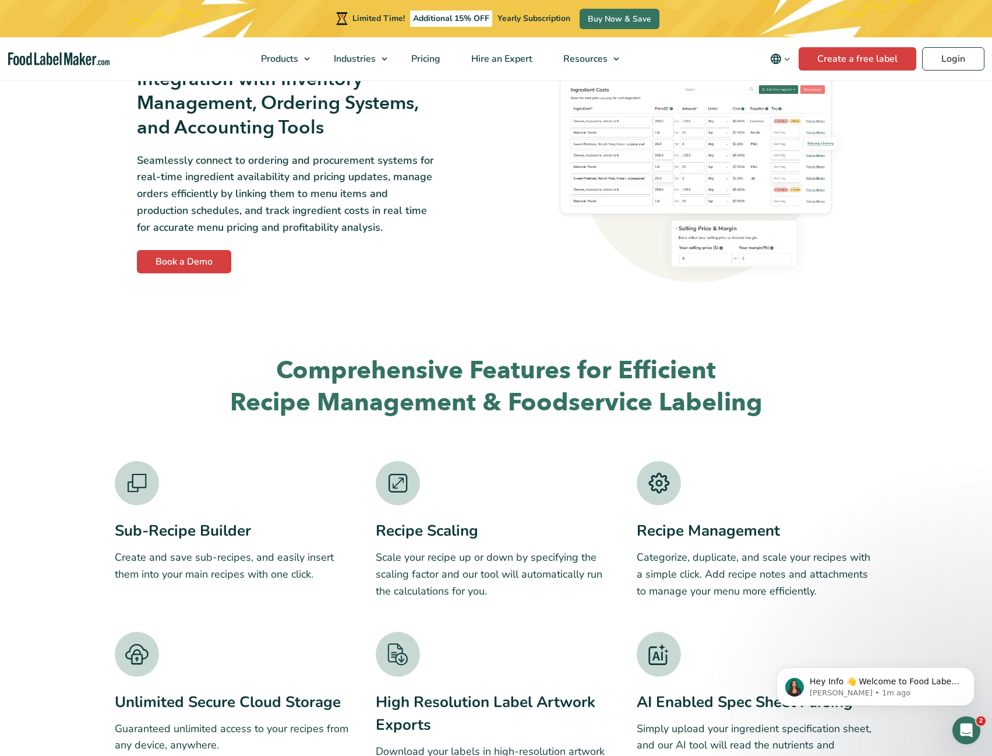
scroll to position [2098, 0]
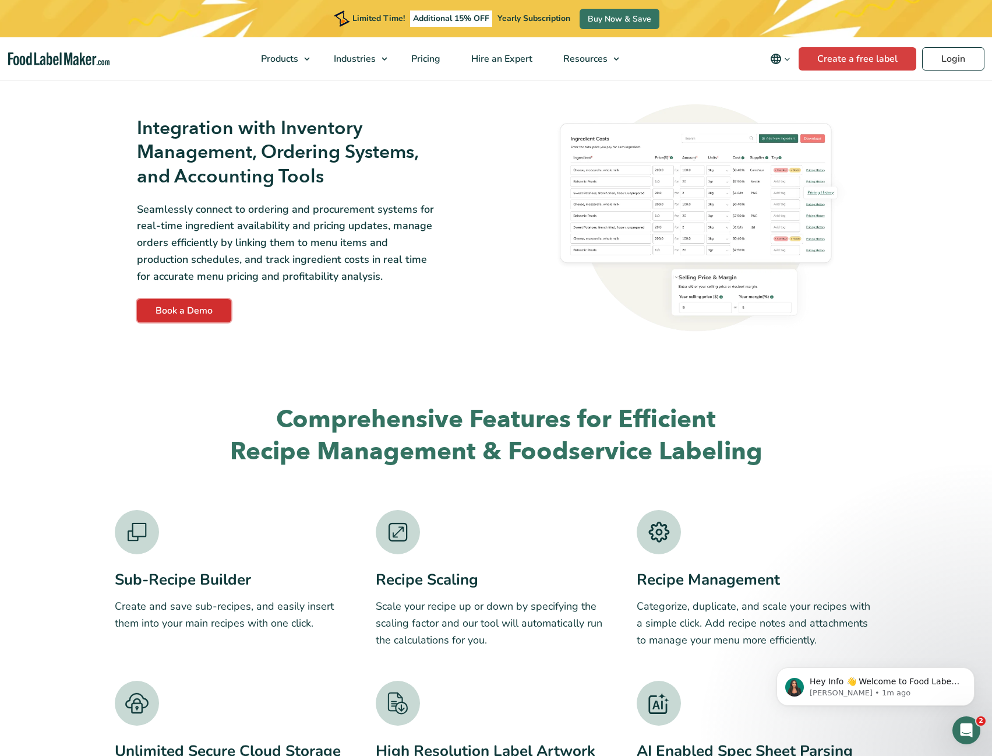
click at [173, 310] on link "Book a Demo" at bounding box center [184, 310] width 94 height 23
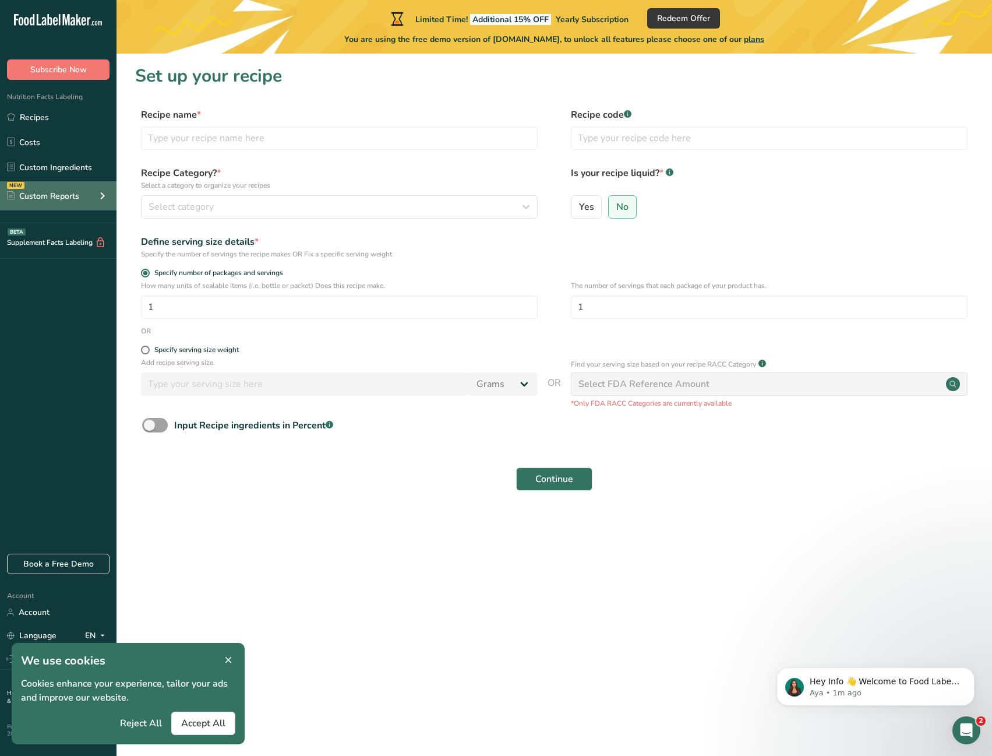
click at [101, 207] on div "NEW Custom Reports" at bounding box center [58, 195] width 117 height 29
click at [96, 263] on div "Nutrition Facts Labeling Recipes Costs Custom Ingredients Custom Reports Menu L…" at bounding box center [58, 177] width 117 height 195
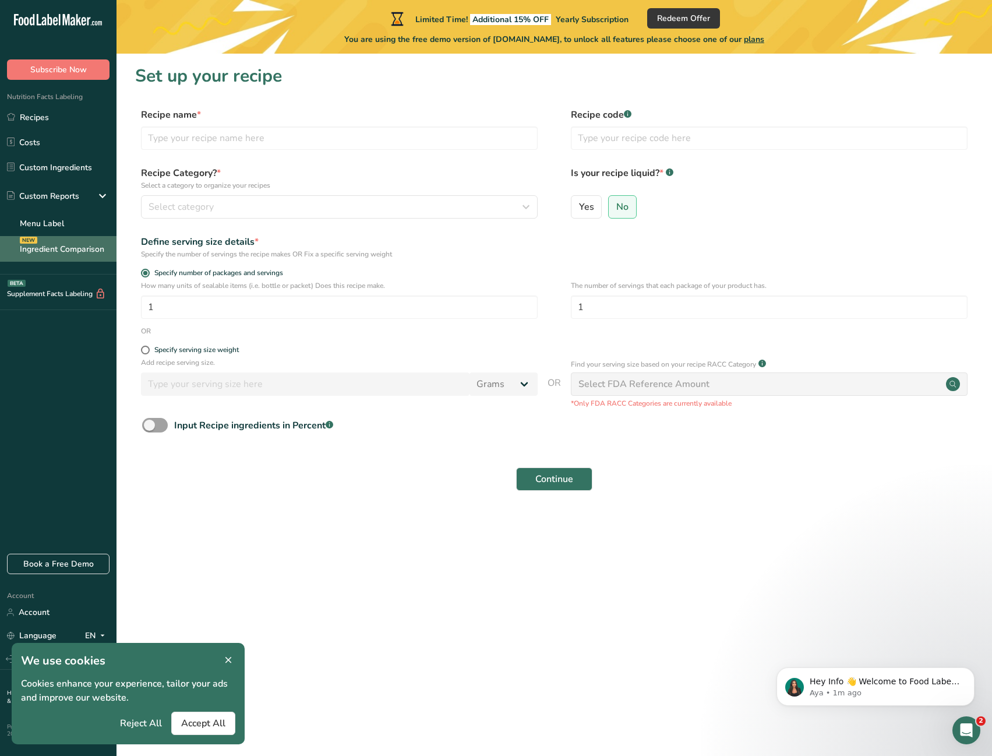
click at [95, 252] on link "Ingredient Comparison NEW" at bounding box center [58, 249] width 117 height 26
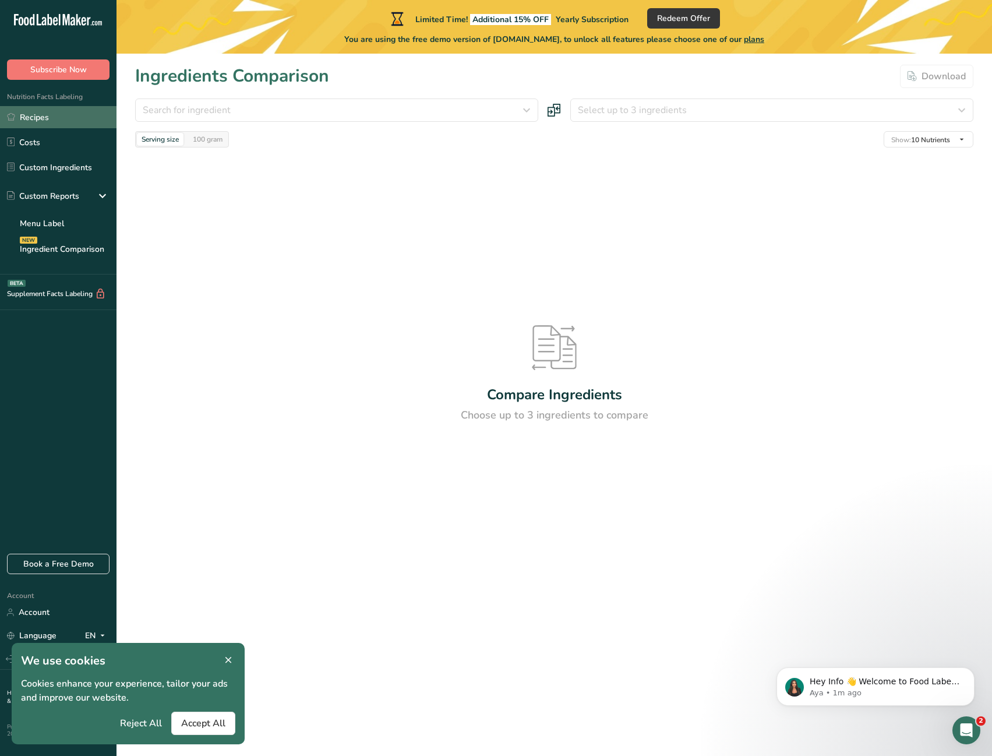
click at [67, 126] on link "Recipes" at bounding box center [58, 117] width 117 height 22
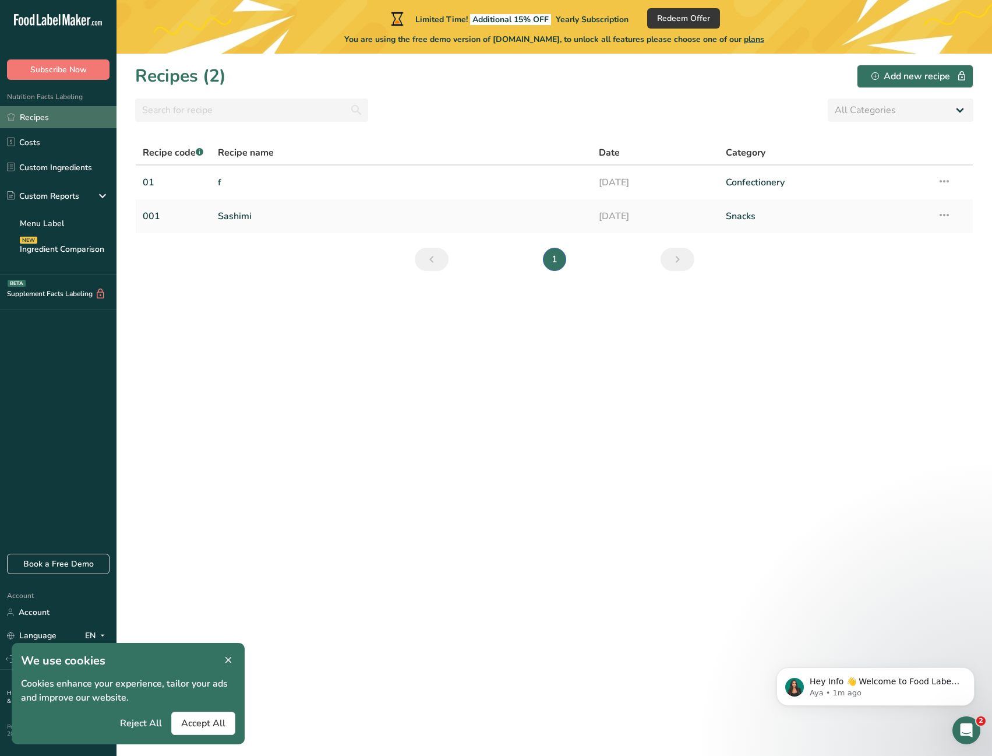
click at [76, 117] on link "Recipes" at bounding box center [58, 117] width 117 height 22
click at [70, 137] on link "Costs" at bounding box center [58, 142] width 117 height 22
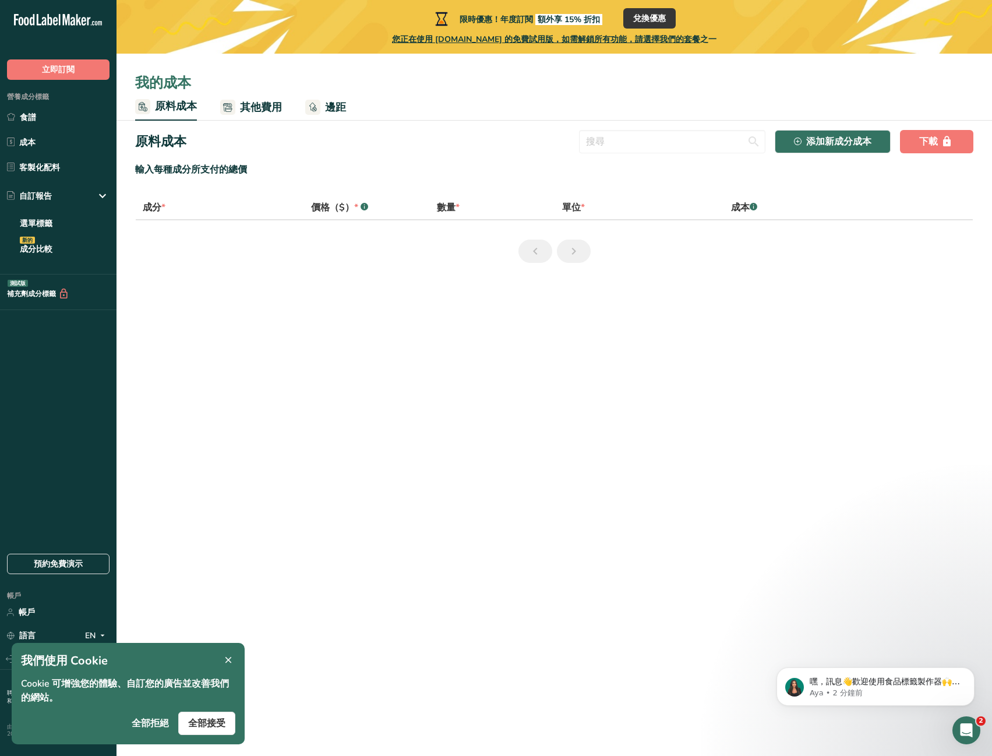
click at [272, 102] on font "其他費用" at bounding box center [261, 107] width 42 height 14
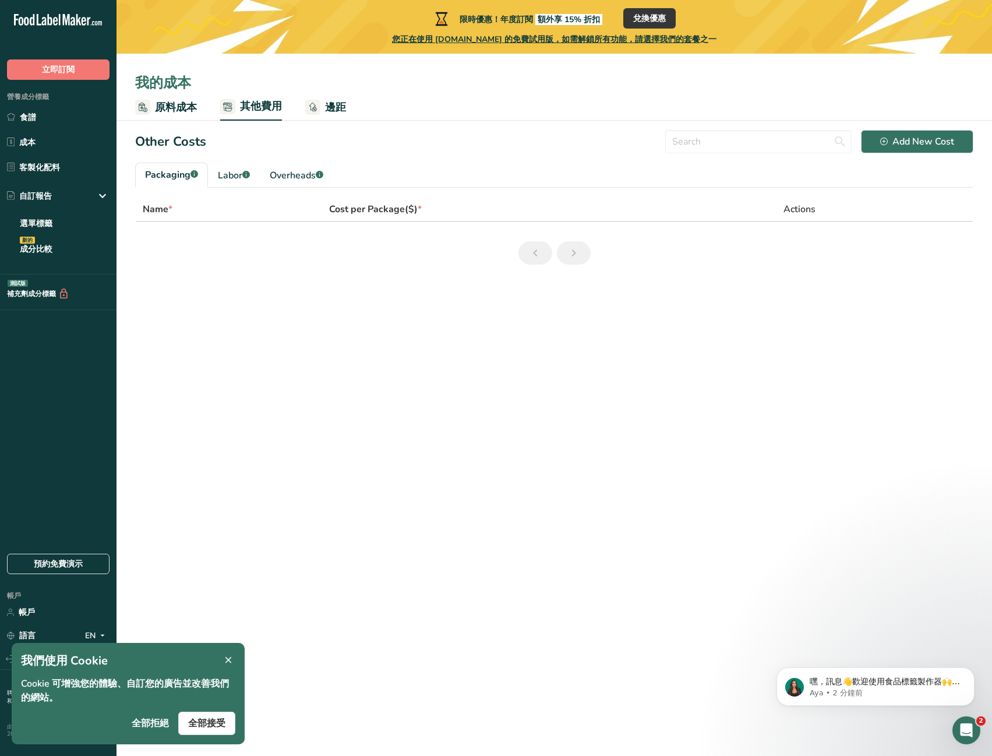
click at [197, 110] on ul "原料成本 其他費用 邊距" at bounding box center [555, 106] width 876 height 27
click at [918, 153] on button "增加新成本" at bounding box center [924, 141] width 97 height 23
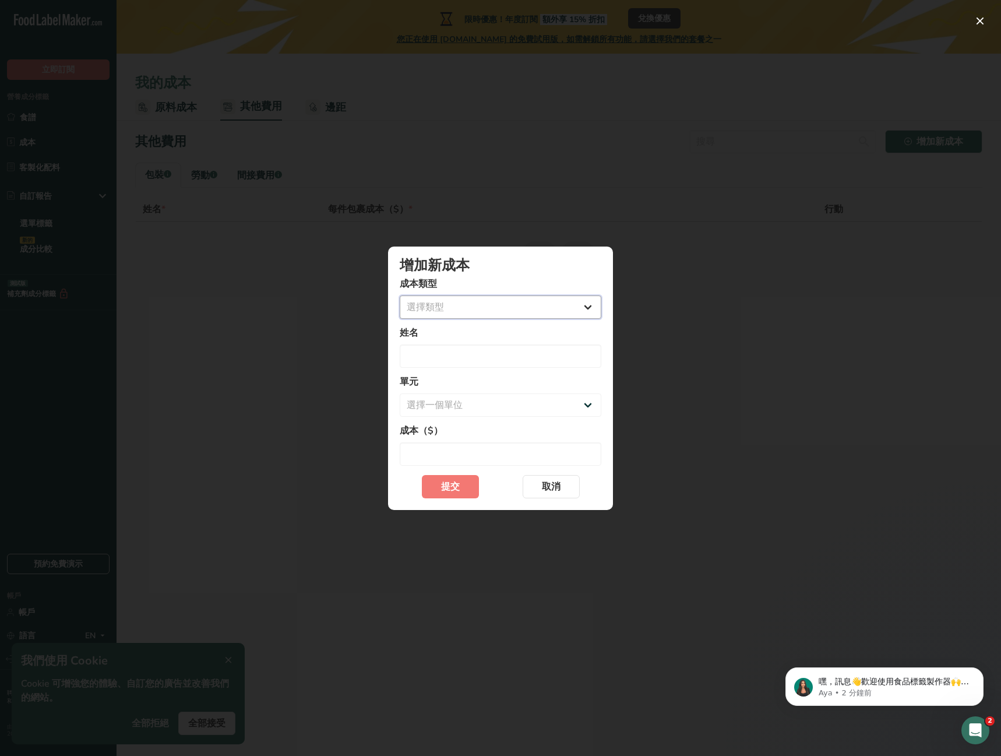
click at [586, 310] on select "選擇類型 包裝 勞動 間接費用" at bounding box center [501, 306] width 202 height 23
select select "1"
click at [400, 319] on select "選擇類型 包裝 勞動 間接費用" at bounding box center [501, 306] width 202 height 23
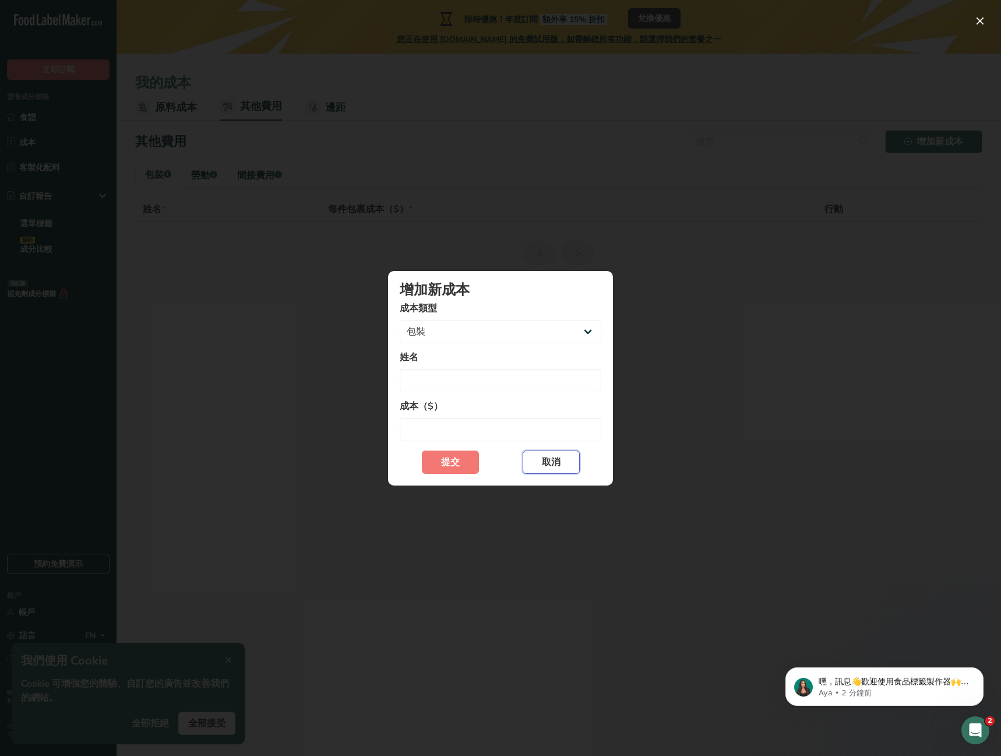
click at [563, 459] on button "取消" at bounding box center [551, 461] width 57 height 23
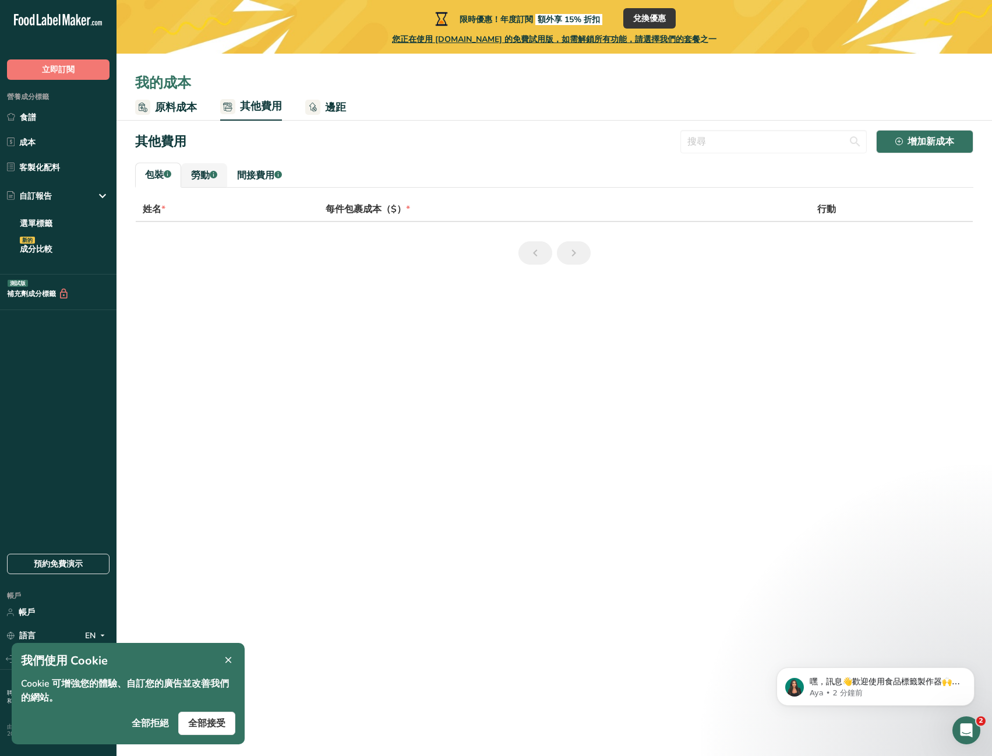
click at [217, 178] on div ".a-a{fill:#347362;}.b-a{fill:#fff;}" at bounding box center [214, 175] width 8 height 14
click at [248, 176] on font "間接費用" at bounding box center [255, 175] width 37 height 13
drag, startPoint x: 216, startPoint y: 182, endPoint x: 196, endPoint y: 183, distance: 19.8
click at [215, 183] on link "勞動 .a-a{fill:#347362;}.b-a{fill:#fff;}" at bounding box center [204, 175] width 46 height 24
click at [167, 115] on link "原料成本" at bounding box center [166, 107] width 62 height 26
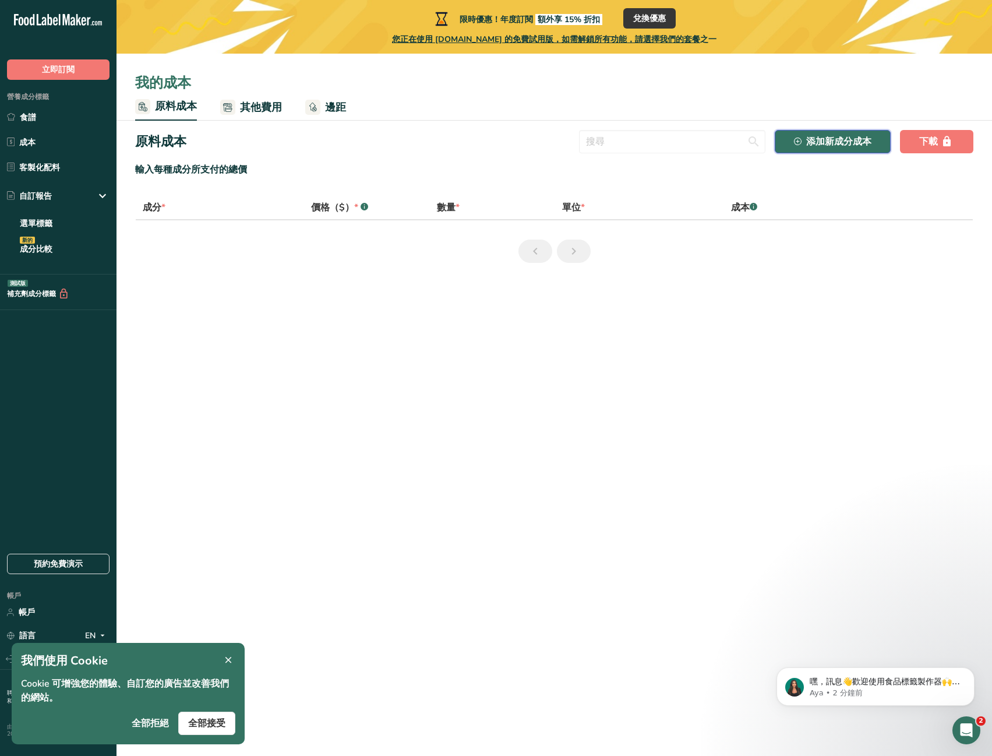
click at [833, 150] on button "添加新成分成本" at bounding box center [833, 141] width 116 height 23
select select "Add New Ingredient Cost Modal"
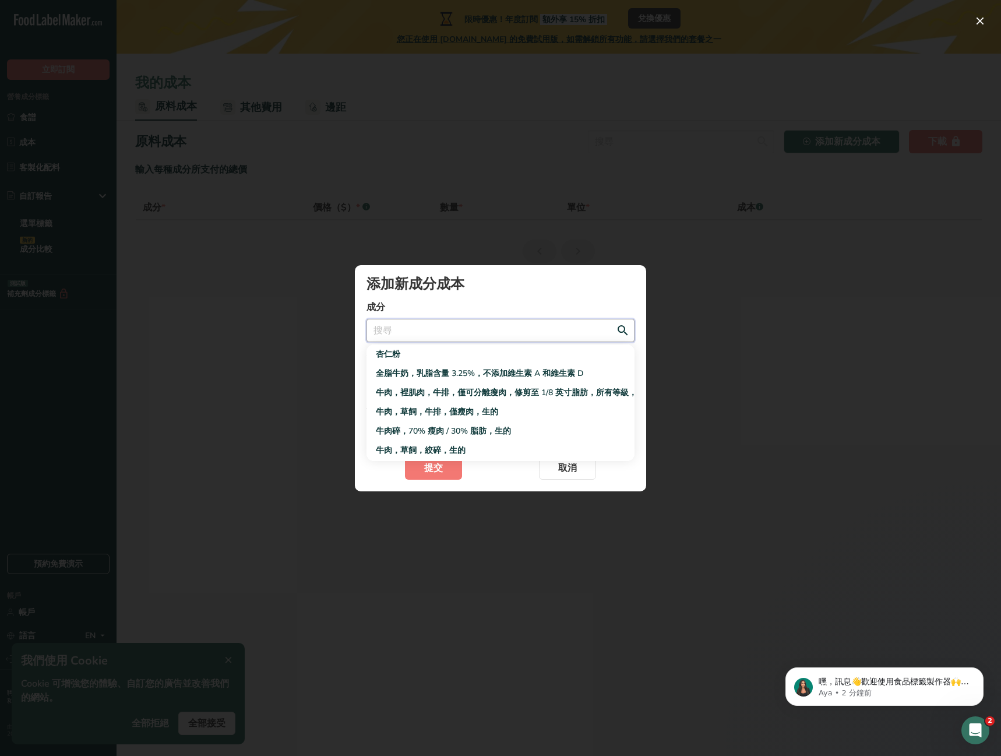
click at [506, 330] on input "新增成分成本模式" at bounding box center [500, 330] width 268 height 23
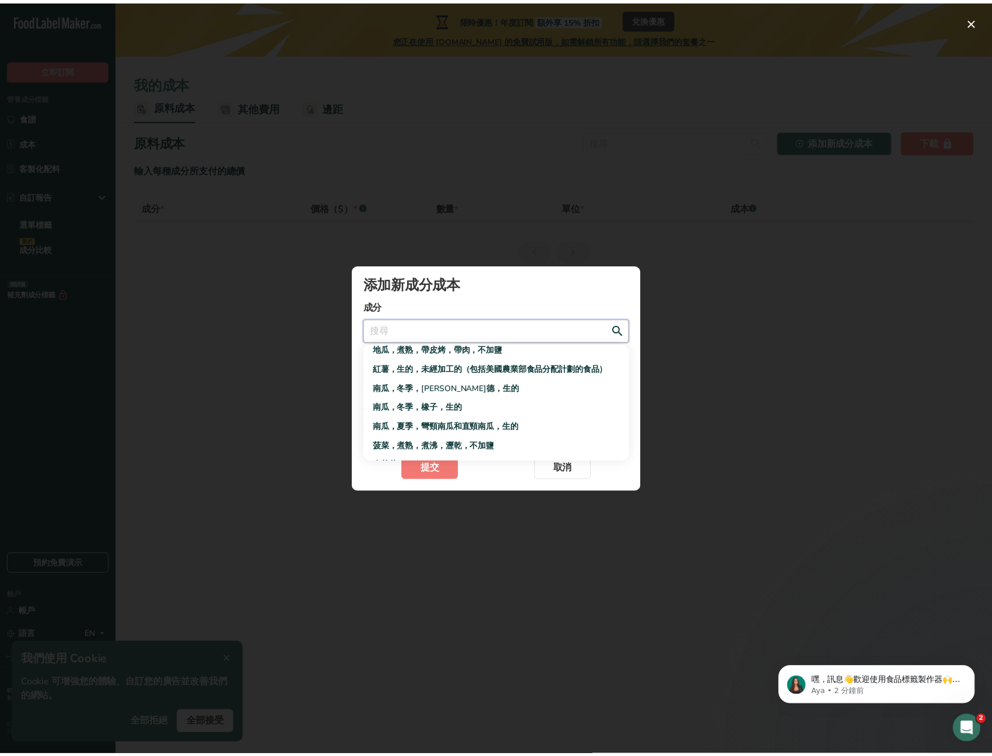
scroll to position [151, 0]
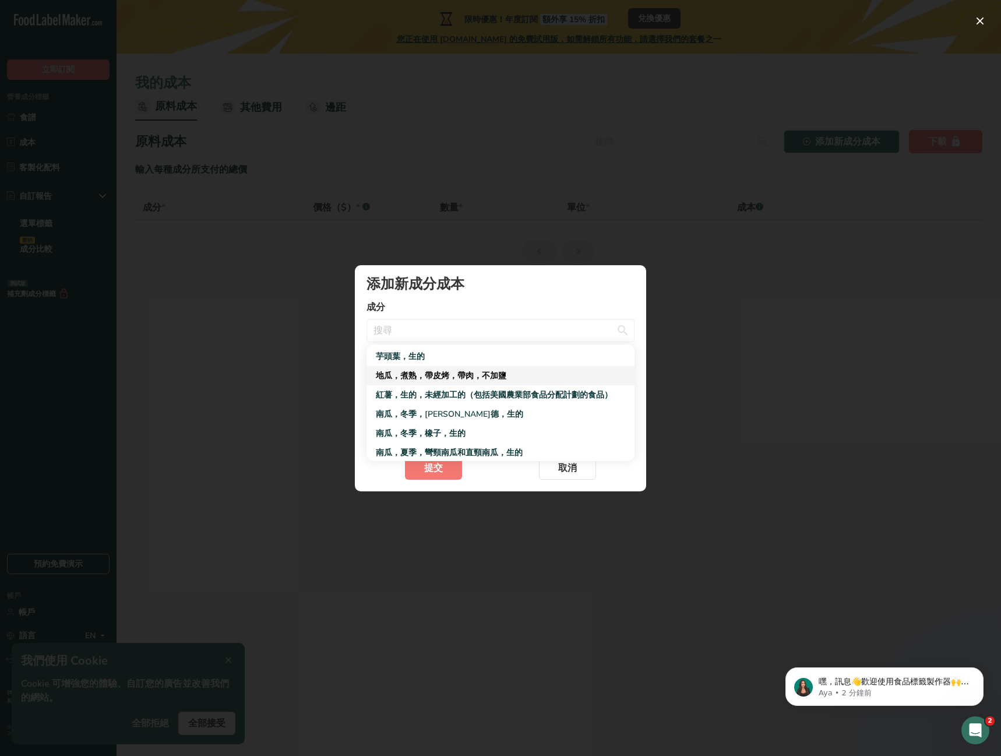
click at [512, 383] on link "地瓜，煮熟，帶皮烤，帶肉，不加鹽" at bounding box center [500, 375] width 268 height 19
type input "Sweet potato, cooked, baked in skin, flesh, without salt"
select select "新增成分成本模式"
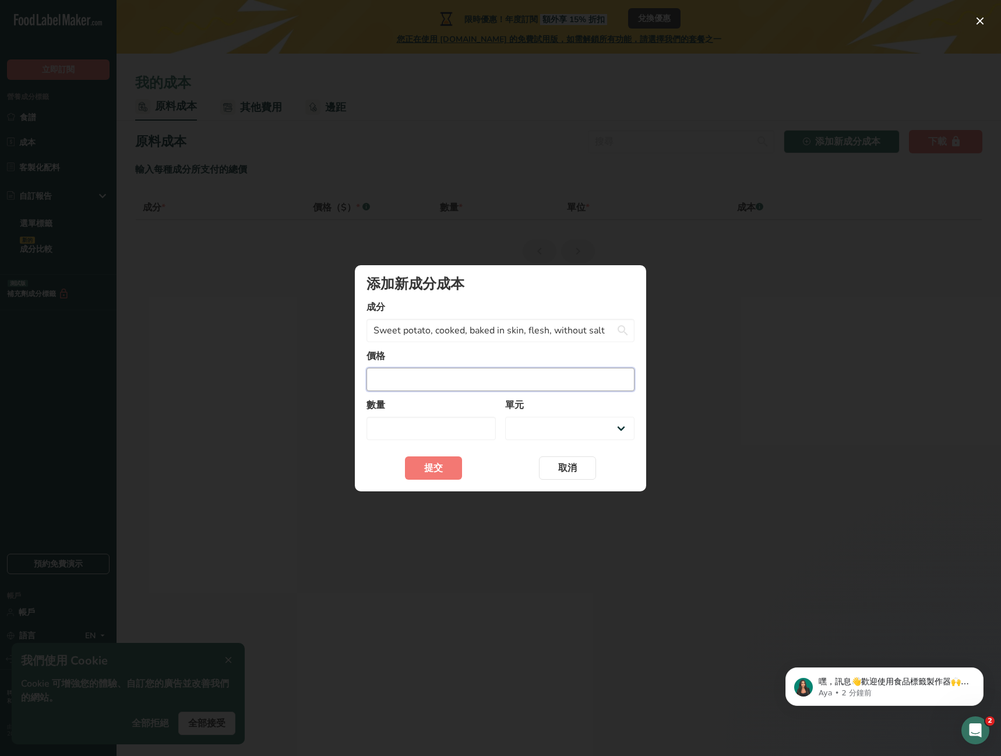
click at [460, 383] on input "新增成分成本模式" at bounding box center [500, 379] width 268 height 23
type input "5"
select select "新增成分成本模式"
type input "5"
click at [454, 423] on input "新增成分成本模式" at bounding box center [430, 428] width 129 height 23
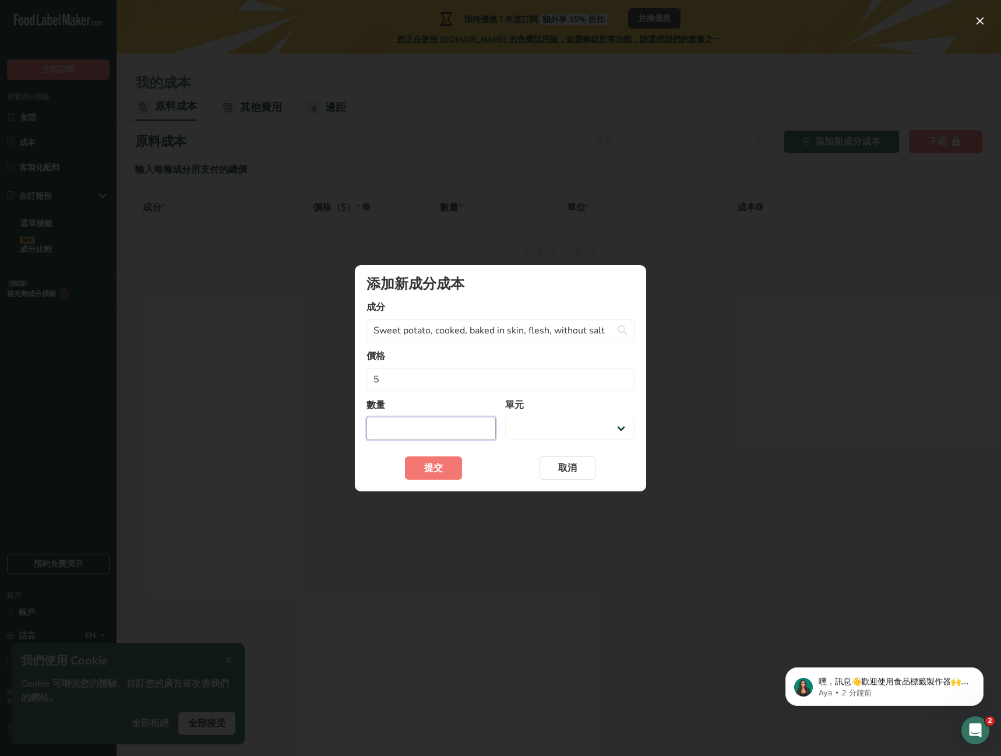
type input "1"
select select "新增成分成本模式"
type input "10"
select select "新增成分成本模式"
type input "100"
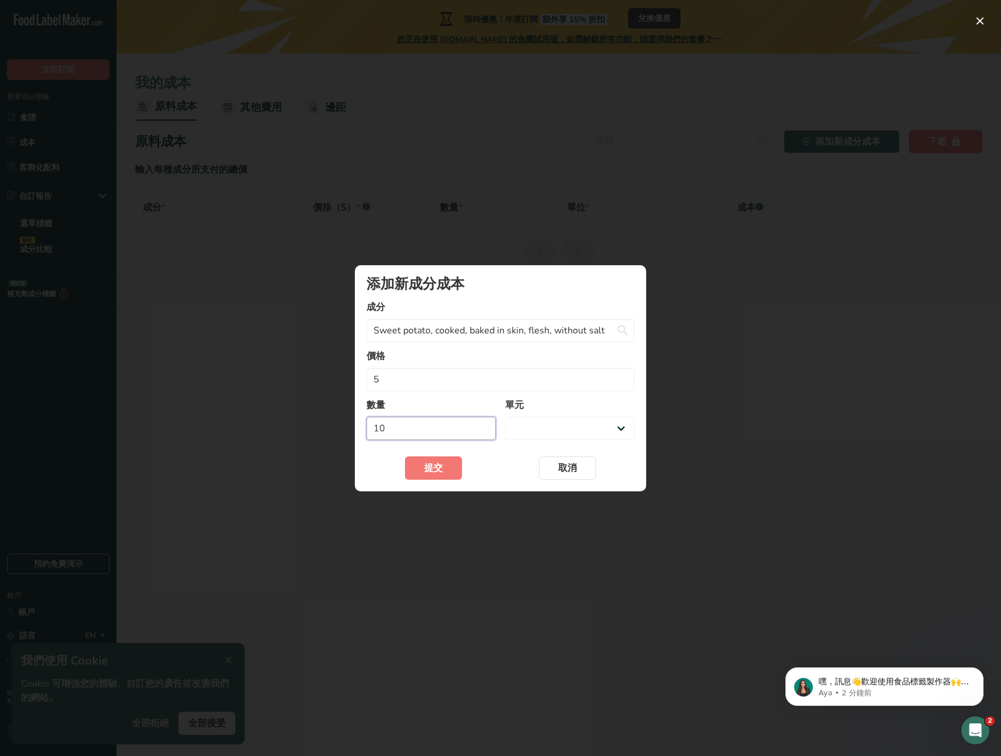
select select "新增成分成本模式"
type input "100"
click at [625, 424] on select "克 公斤 毫克 微克 磅 盎司" at bounding box center [569, 428] width 129 height 23
select select "-1"
click at [505, 417] on select "克 公斤 毫克 微克 磅 盎司" at bounding box center [569, 428] width 129 height 23
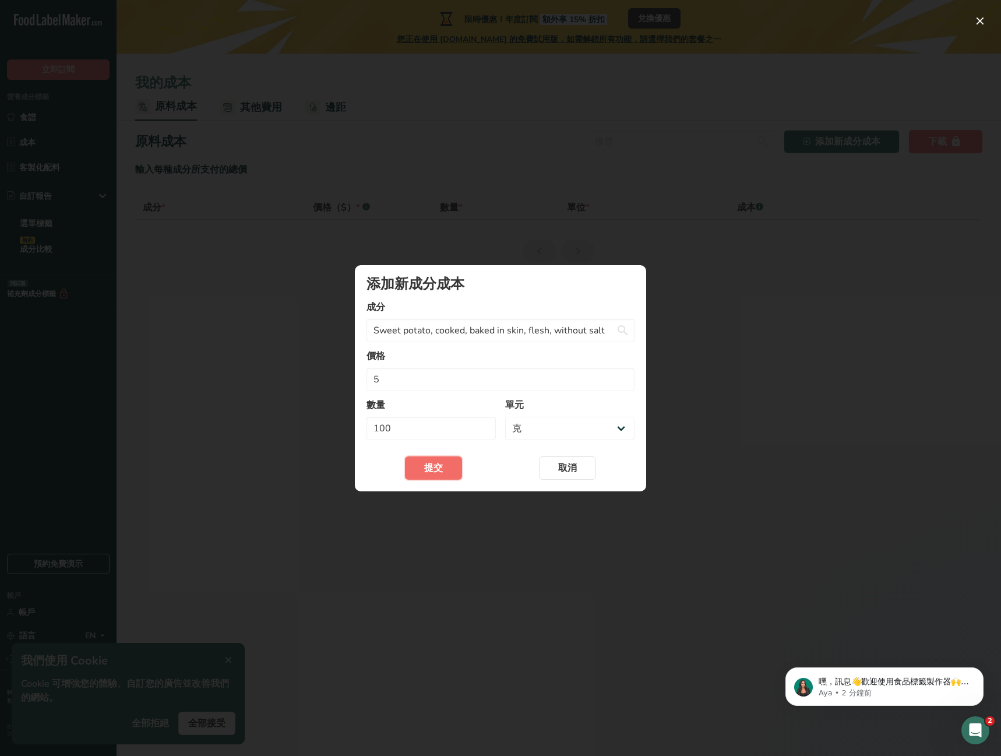
click at [405, 478] on button "提交" at bounding box center [433, 467] width 57 height 23
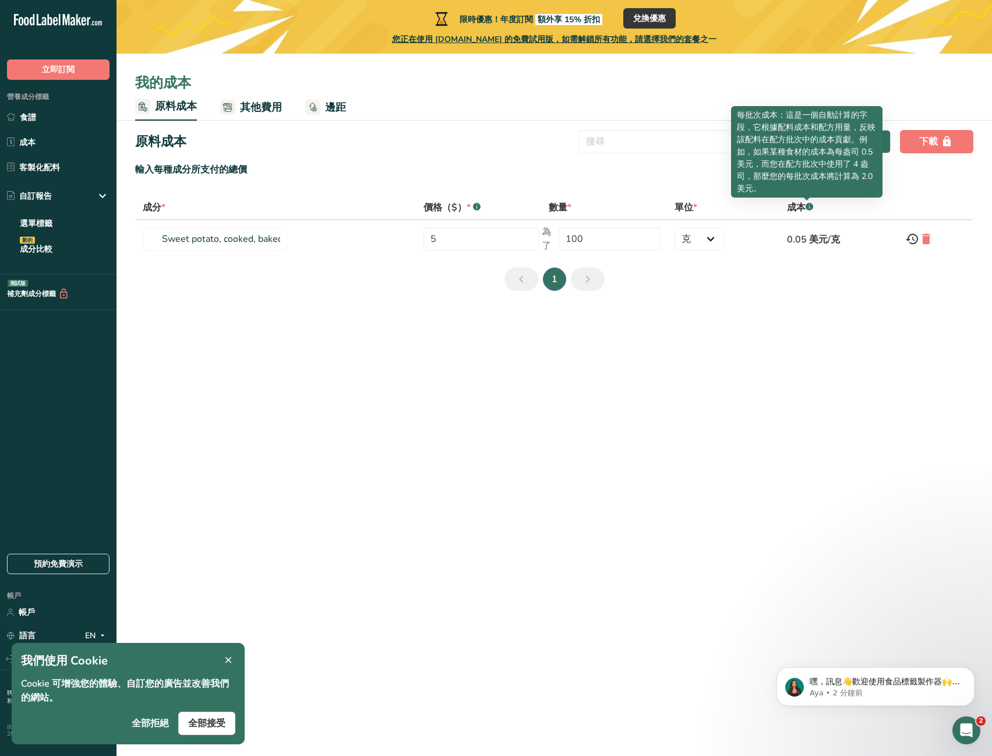
click at [810, 210] on icon ".a-a{fill:#347362;}.b-a{fill:#fff;}" at bounding box center [810, 207] width 8 height 8
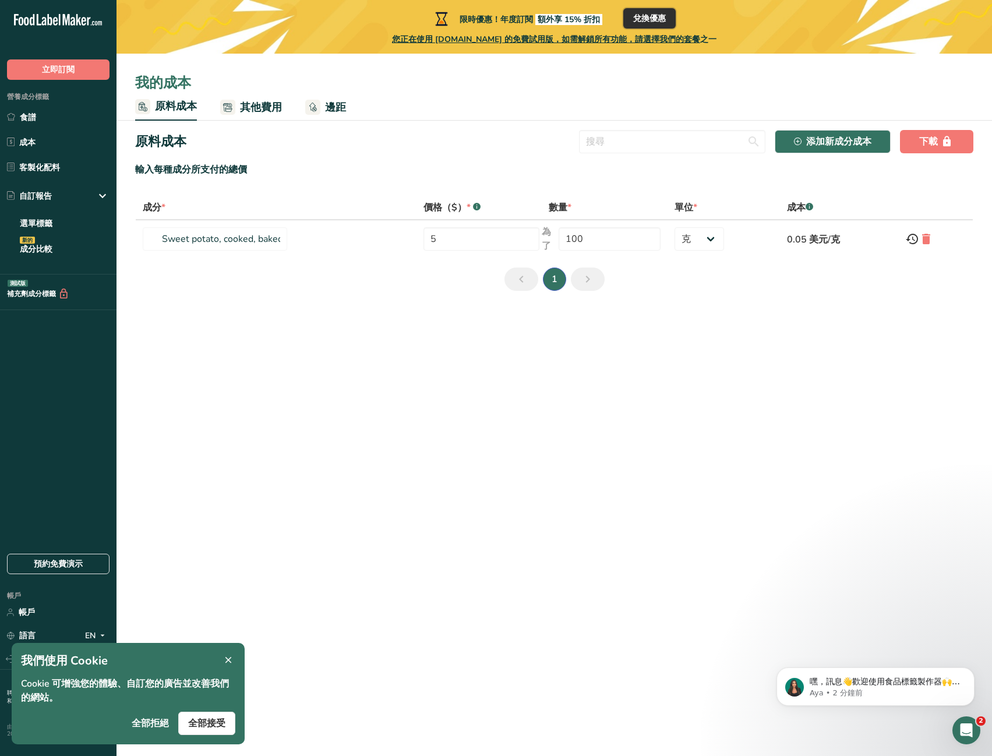
click at [641, 14] on font "兌換優惠" at bounding box center [649, 18] width 33 height 11
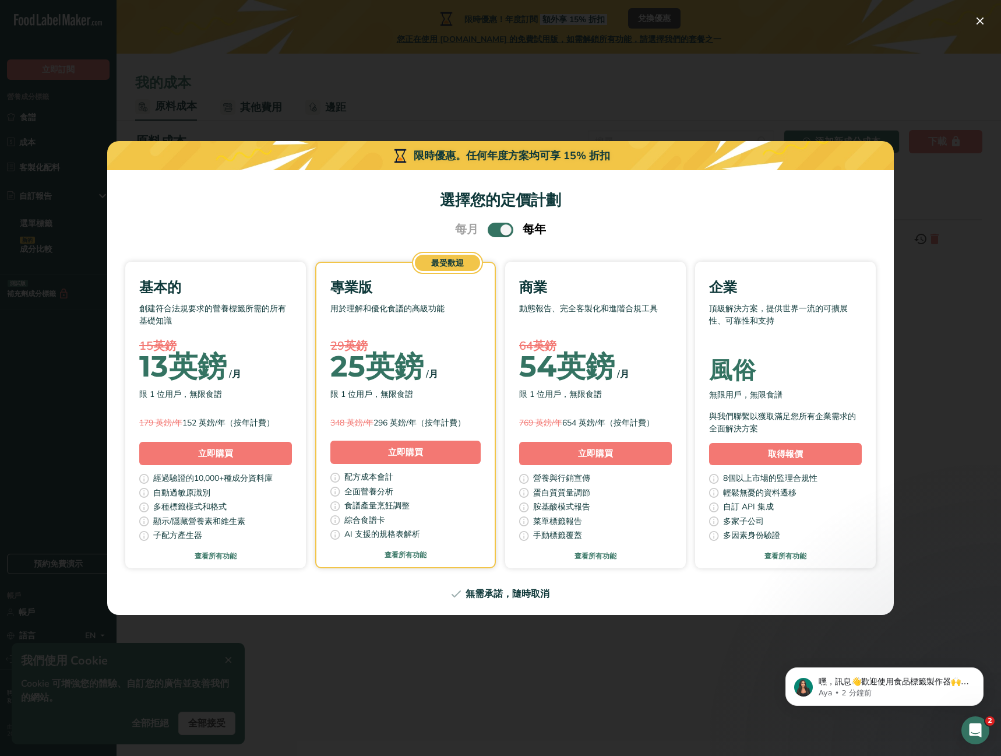
click at [711, 700] on div "選擇您的定價方案模式" at bounding box center [500, 378] width 1001 height 756
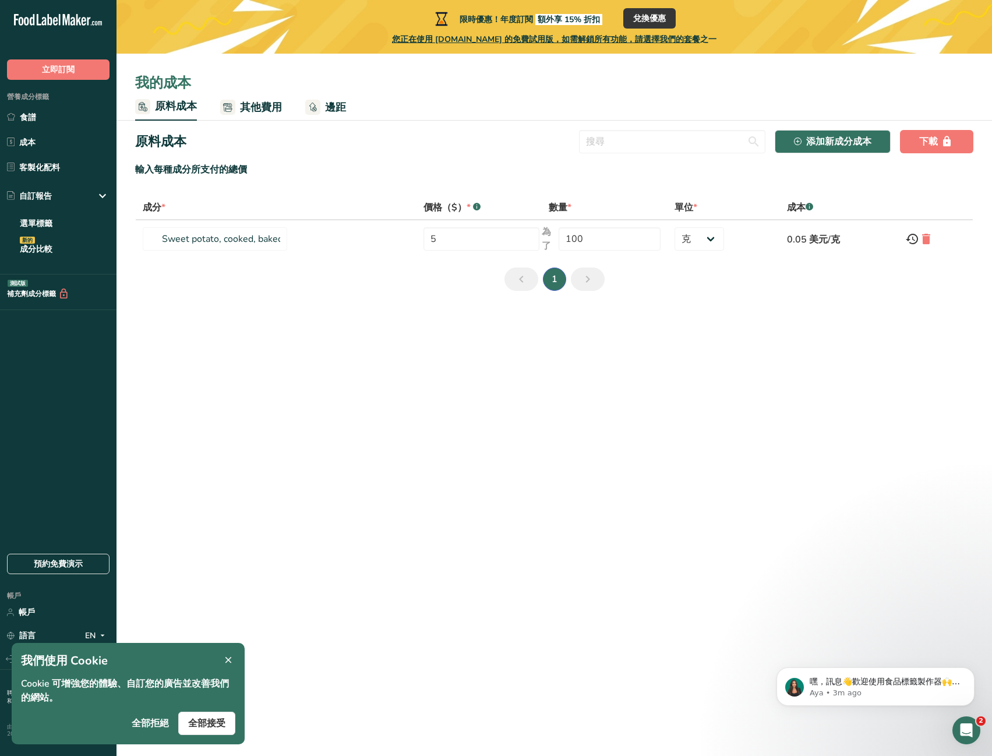
click at [231, 658] on icon at bounding box center [228, 660] width 10 height 16
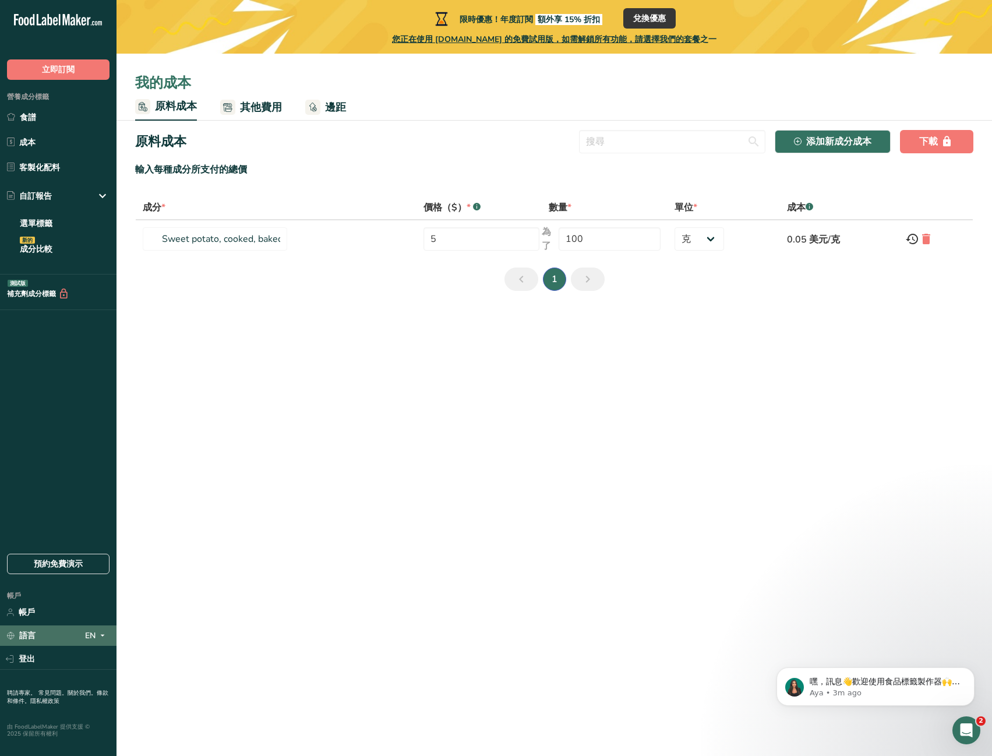
click at [98, 638] on icon at bounding box center [102, 635] width 9 height 15
click at [73, 610] on link "帳戶" at bounding box center [58, 612] width 117 height 20
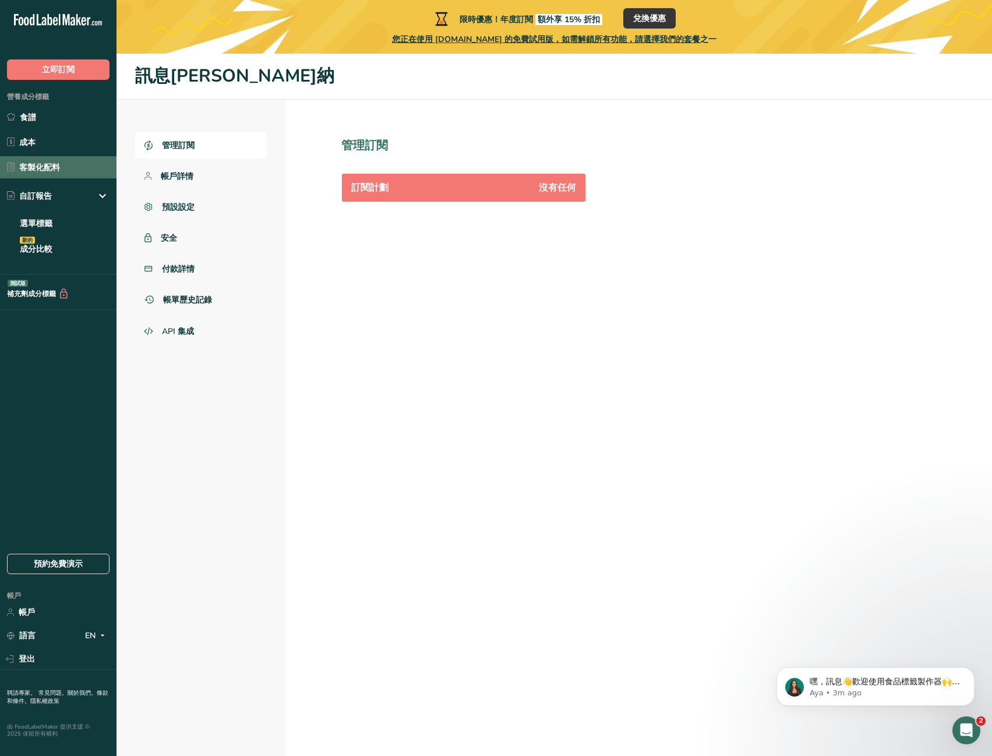
click at [51, 159] on link "客製化配料" at bounding box center [58, 167] width 117 height 22
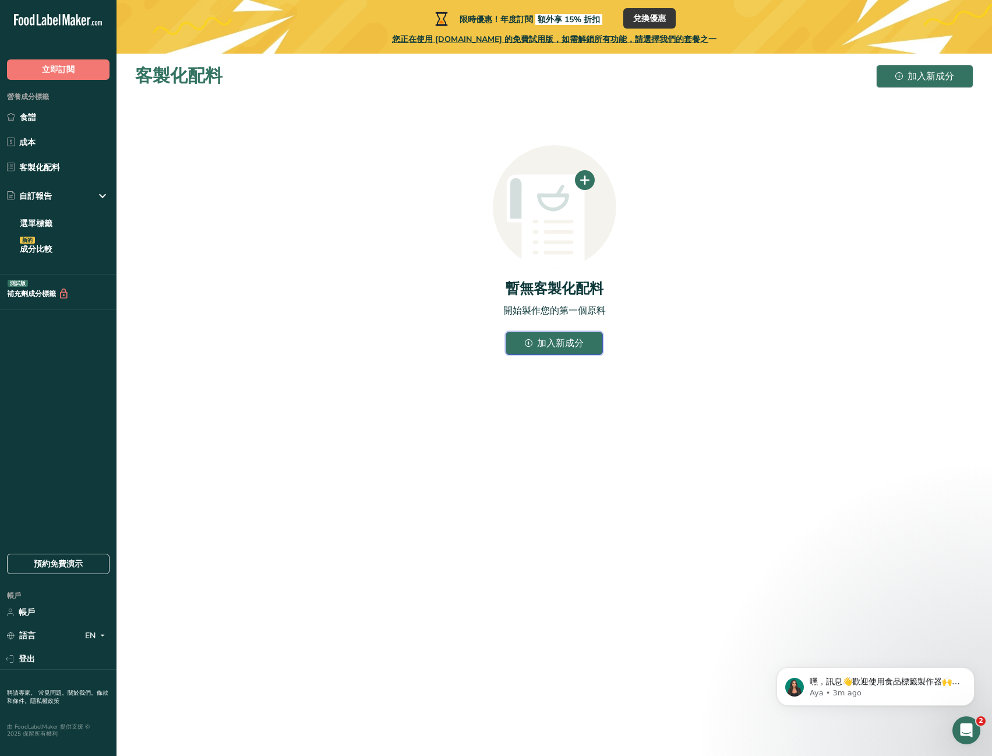
click at [581, 350] on font "加入新成分" at bounding box center [560, 343] width 47 height 14
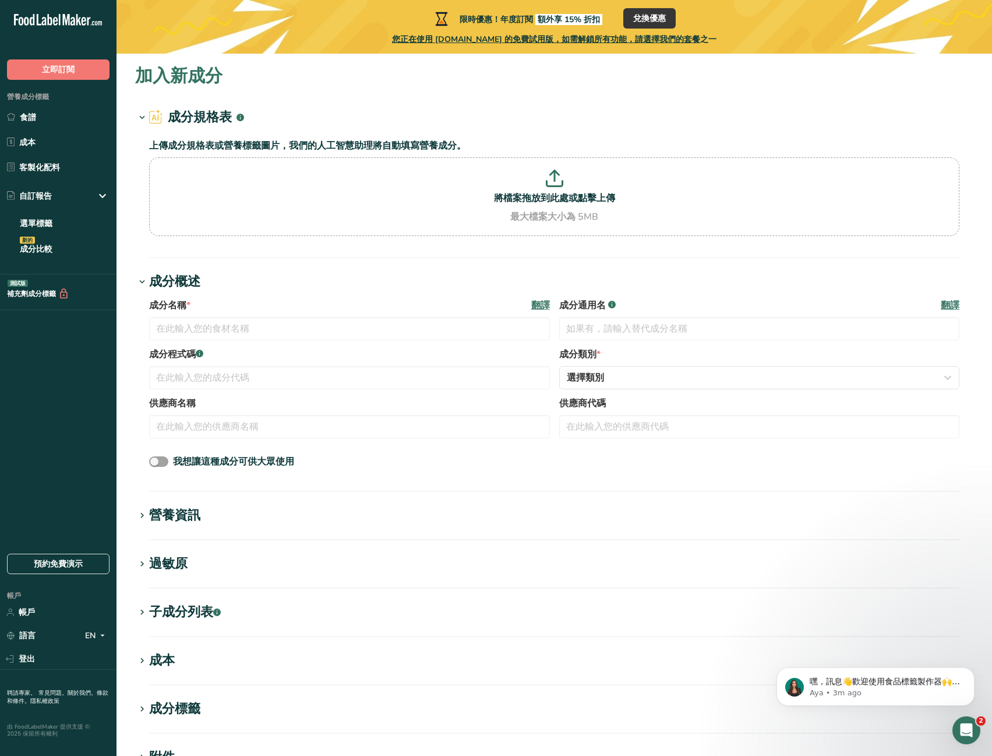
click at [242, 518] on h1 "營養資訊" at bounding box center [554, 515] width 838 height 19
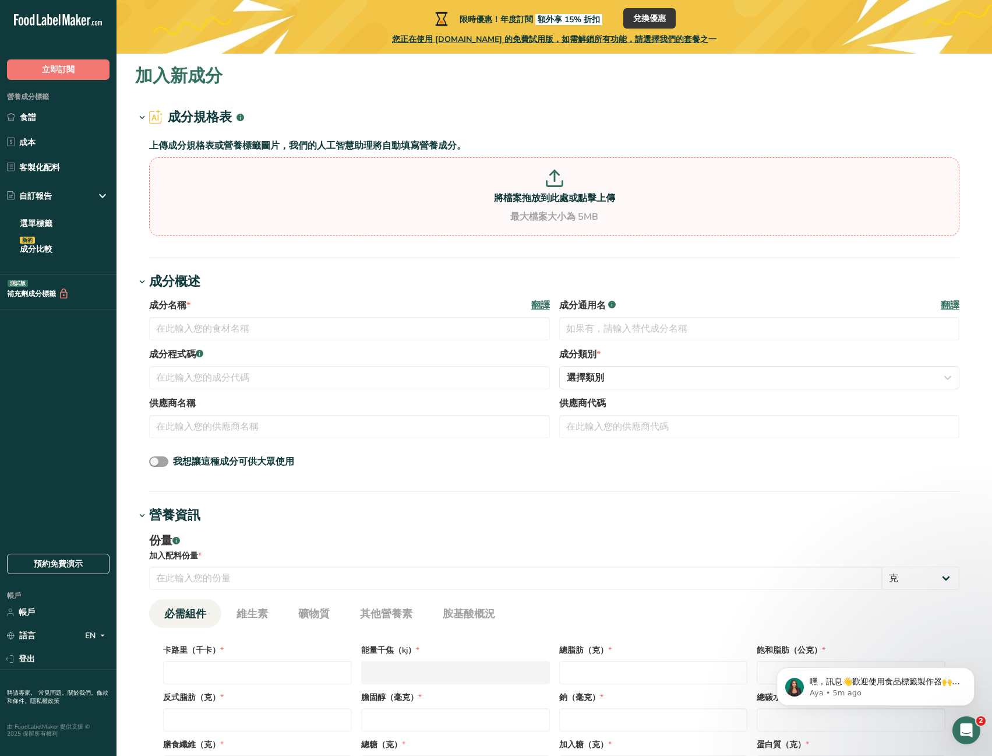
click at [448, 196] on p "將檔案拖放到此處或點擊上傳" at bounding box center [554, 198] width 805 height 14
click at [448, 196] on input "將檔案拖放到此處或點擊上傳 最大檔案大小為 5MB" at bounding box center [554, 196] width 810 height 79
type input "C:\fakepath\WhatsApp 圖片2025-09-1419.58.16_4f7e48e2.jpg"
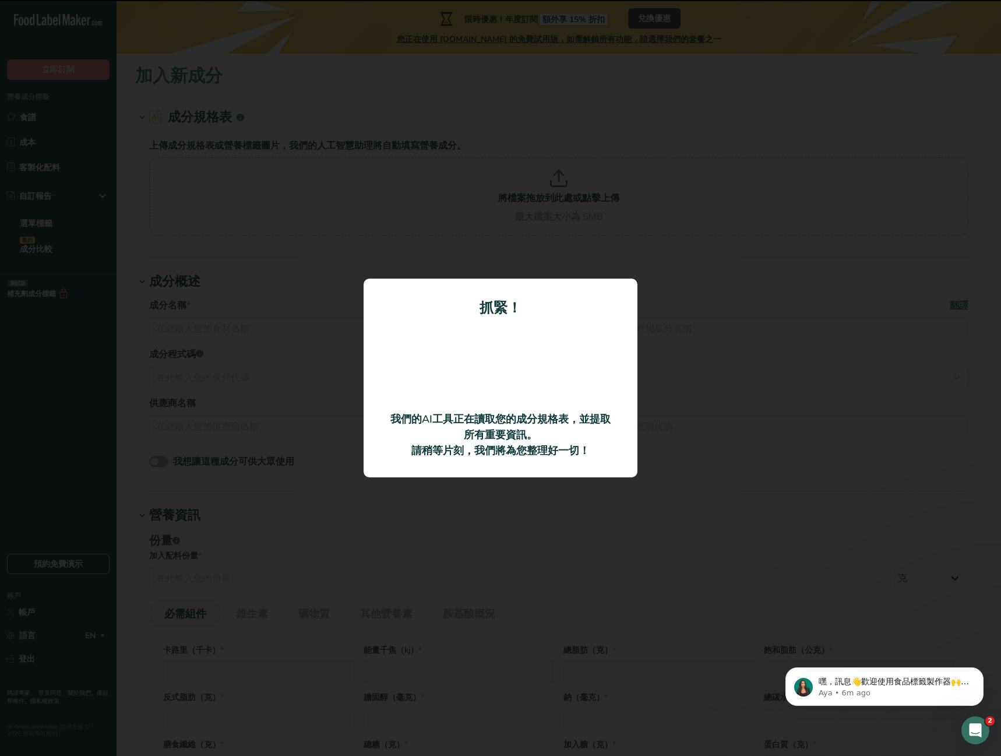
type input "和牛片 (A4或A5級)"
type input "150"
type input "0"
type KJ "0"
type Fat "0"
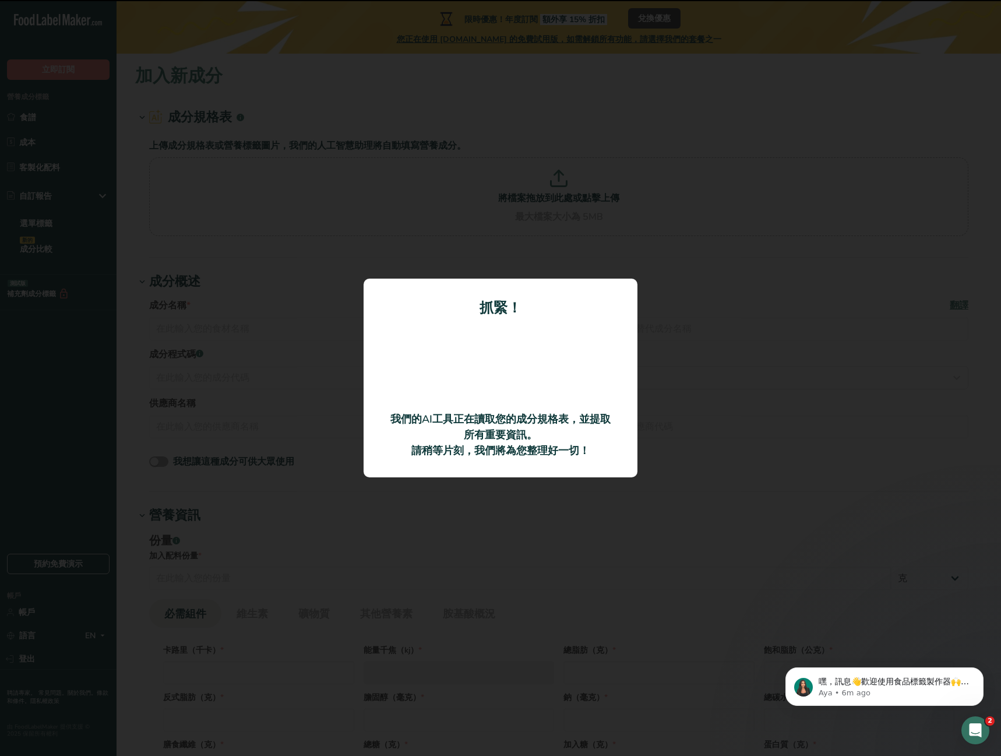
type Fat "0"
type input "0"
type Carbohydrates "0"
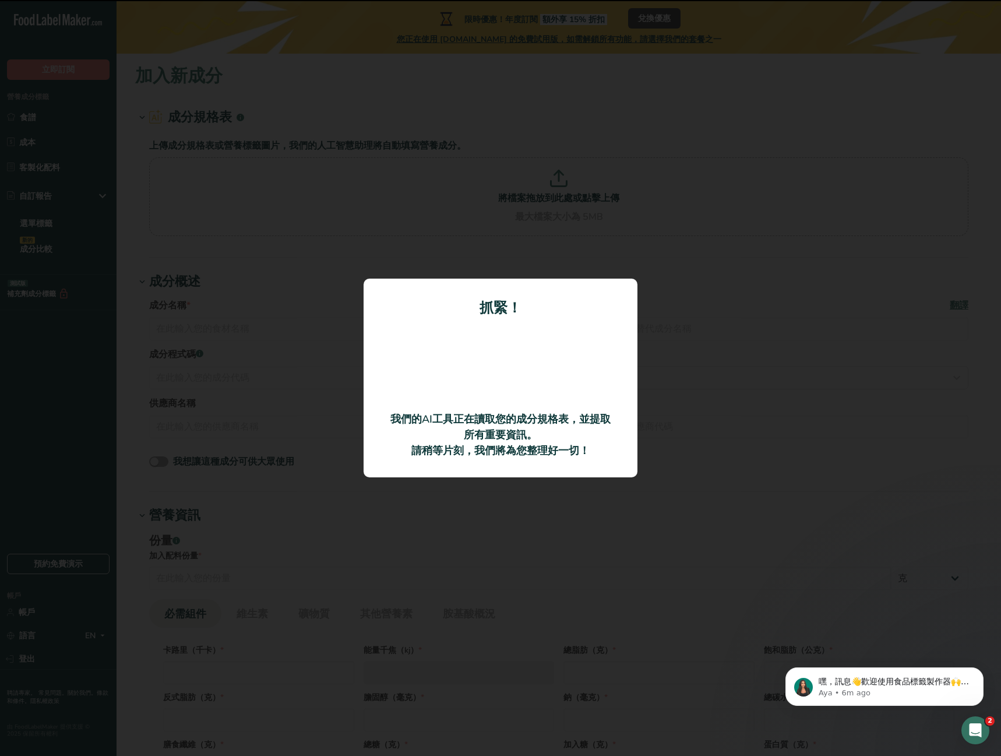
type Fiber "0"
type Sugars "0"
type input "0"
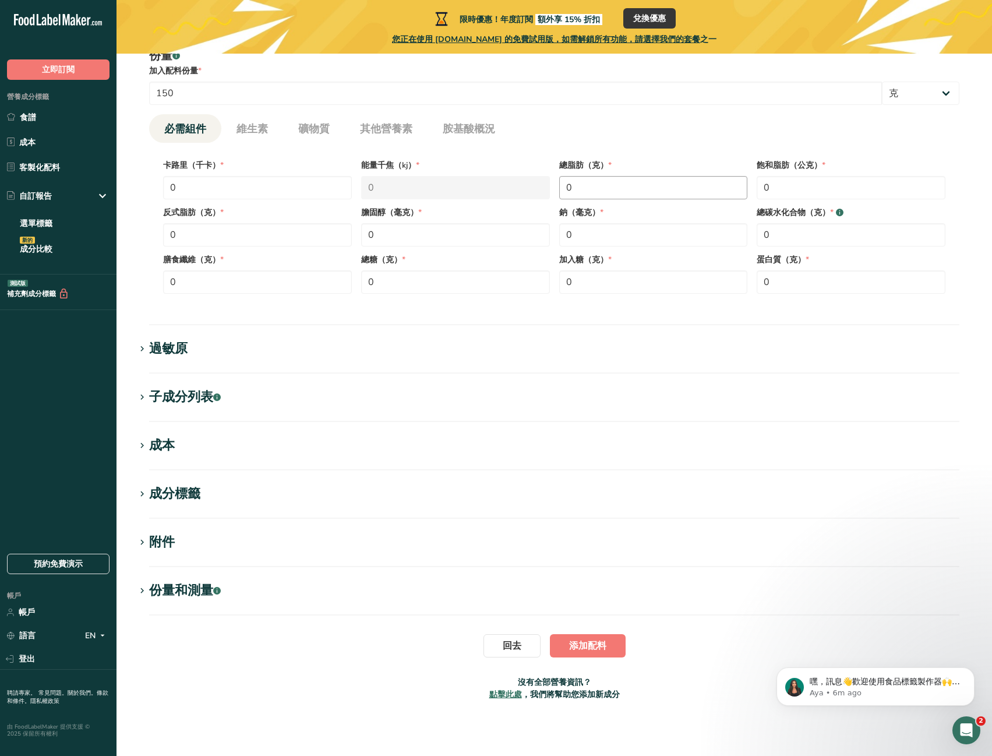
scroll to position [429, 0]
click at [276, 418] on section "子成分列表 .a-a{fill:#347362;}.b-a{fill:#fff;} Translate" at bounding box center [554, 404] width 838 height 34
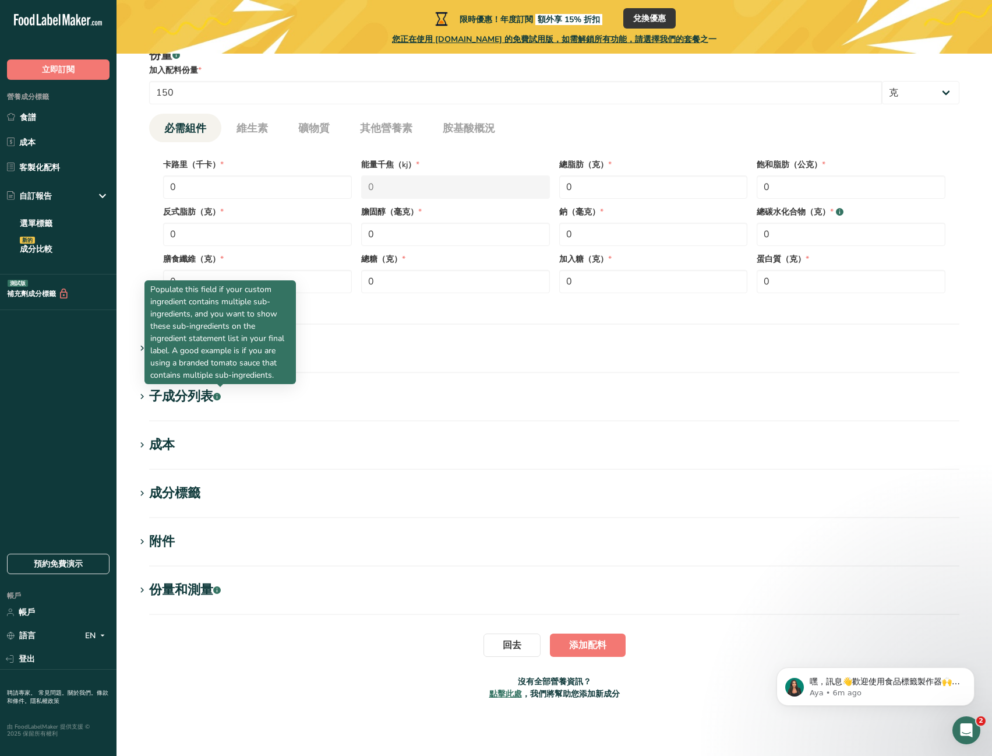
click at [143, 392] on icon at bounding box center [142, 397] width 10 height 16
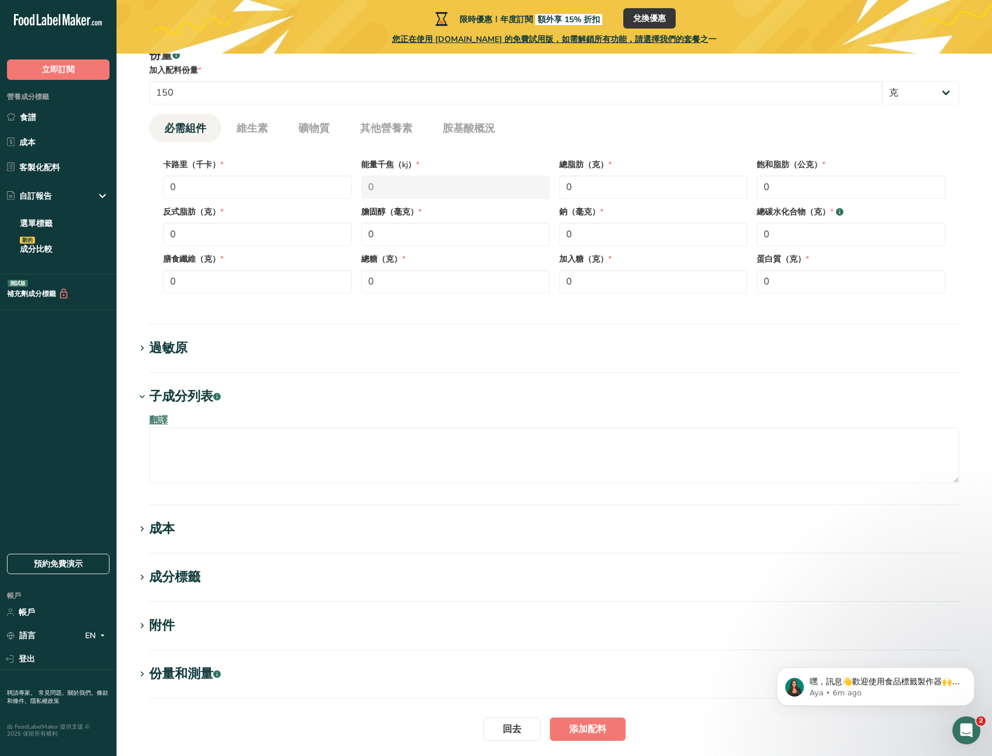
click at [147, 582] on span at bounding box center [142, 577] width 14 height 14
click at [172, 566] on section "加入新成分 成分規格表 .a-a{fill:#347362;}.b-a{fill:#fff;} 上傳成分規格表或營養標籤圖片，我們的人工智慧助理將自動填寫營養…" at bounding box center [555, 232] width 876 height 1215
click at [165, 535] on font "成本" at bounding box center [162, 528] width 26 height 17
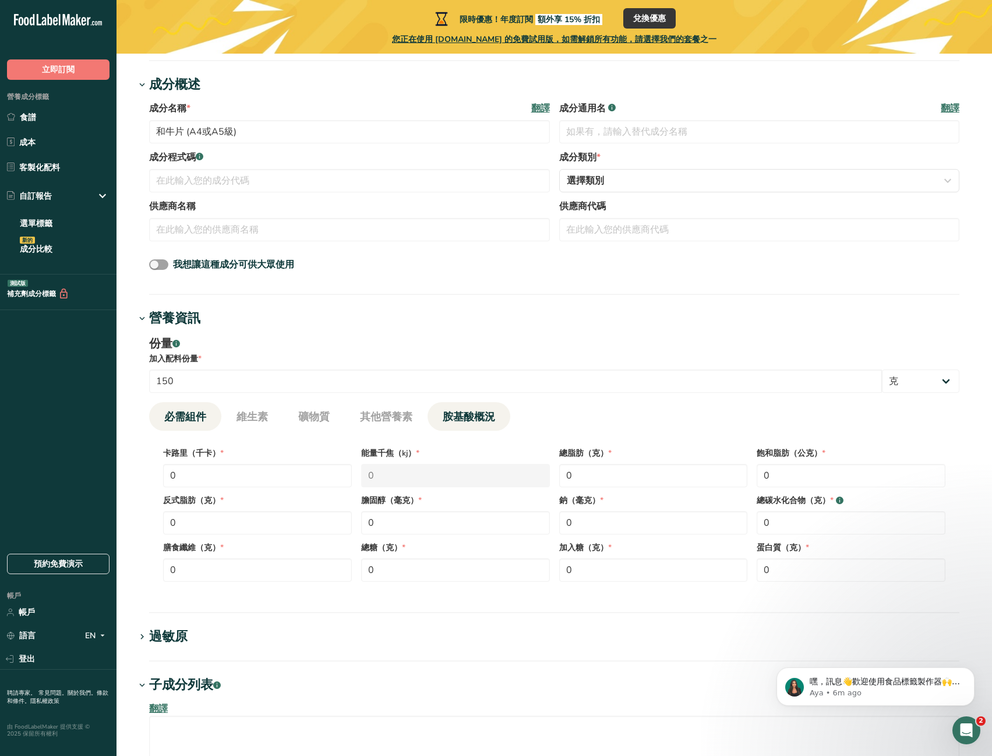
scroll to position [138, 0]
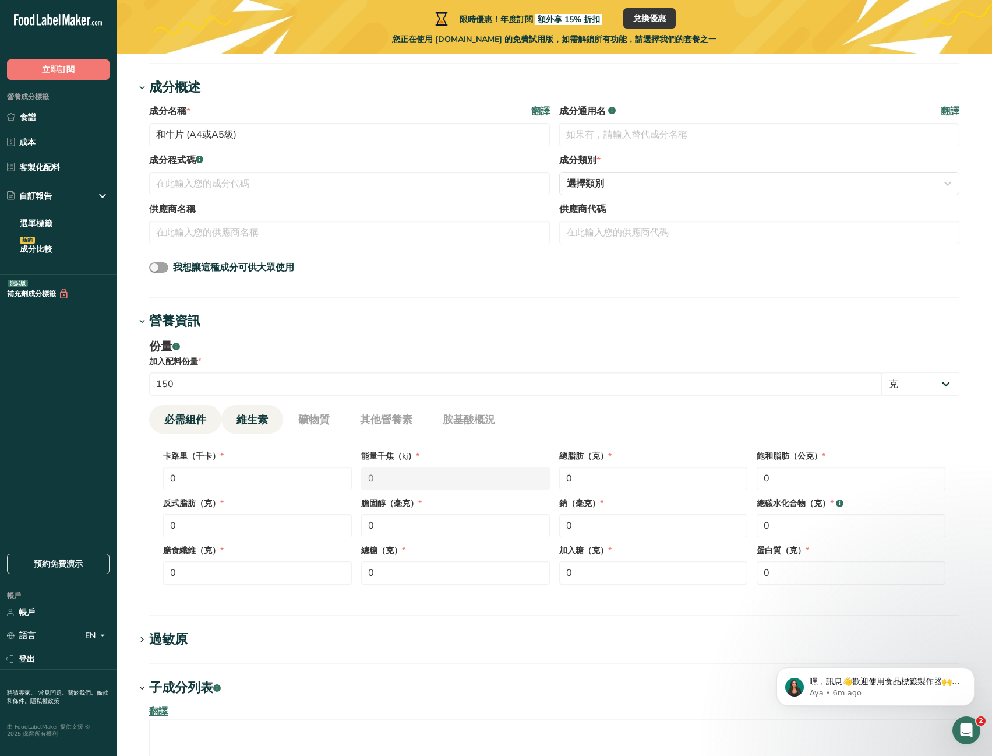
click at [274, 417] on li "維生素" at bounding box center [252, 419] width 62 height 29
click at [355, 424] on li "其他營養素" at bounding box center [386, 419] width 83 height 29
click at [285, 407] on ul "必需組件 維生素 礦物質 其他營養素 胺基酸概況" at bounding box center [554, 419] width 810 height 29
click at [248, 411] on link "維生素" at bounding box center [252, 420] width 41 height 30
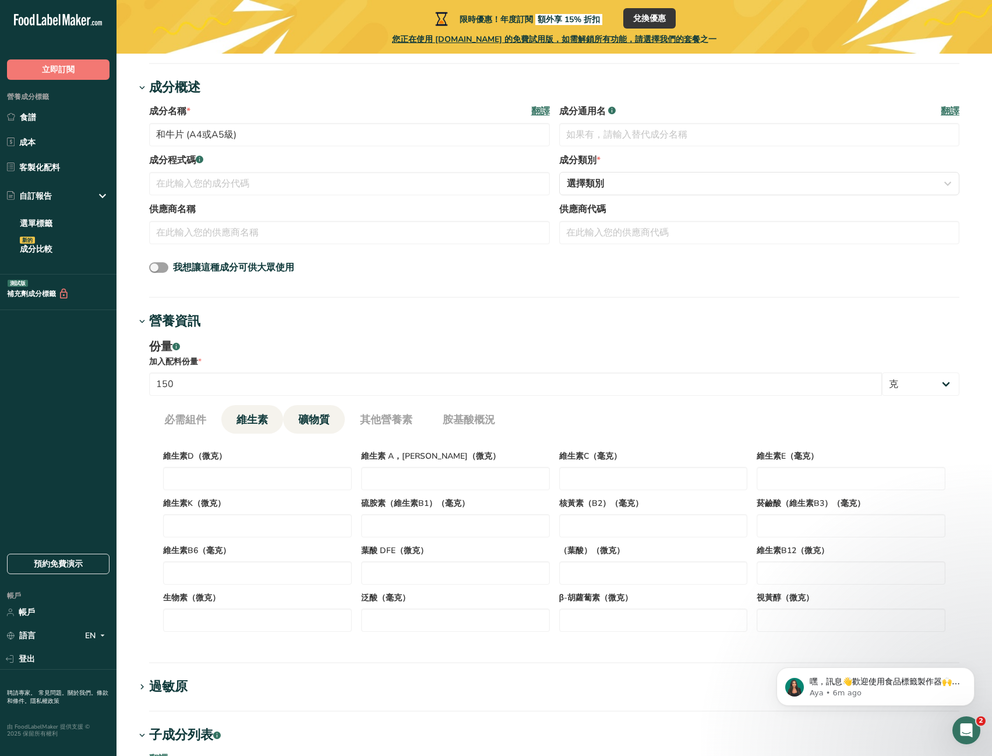
click at [299, 413] on link "礦物質" at bounding box center [314, 420] width 41 height 30
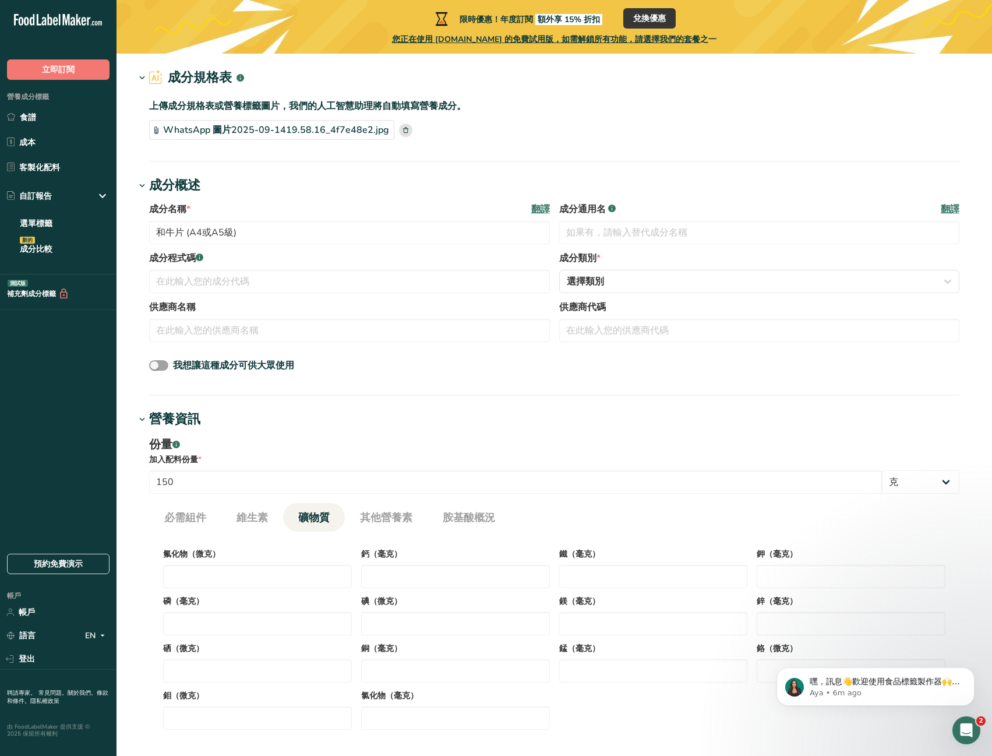
scroll to position [0, 0]
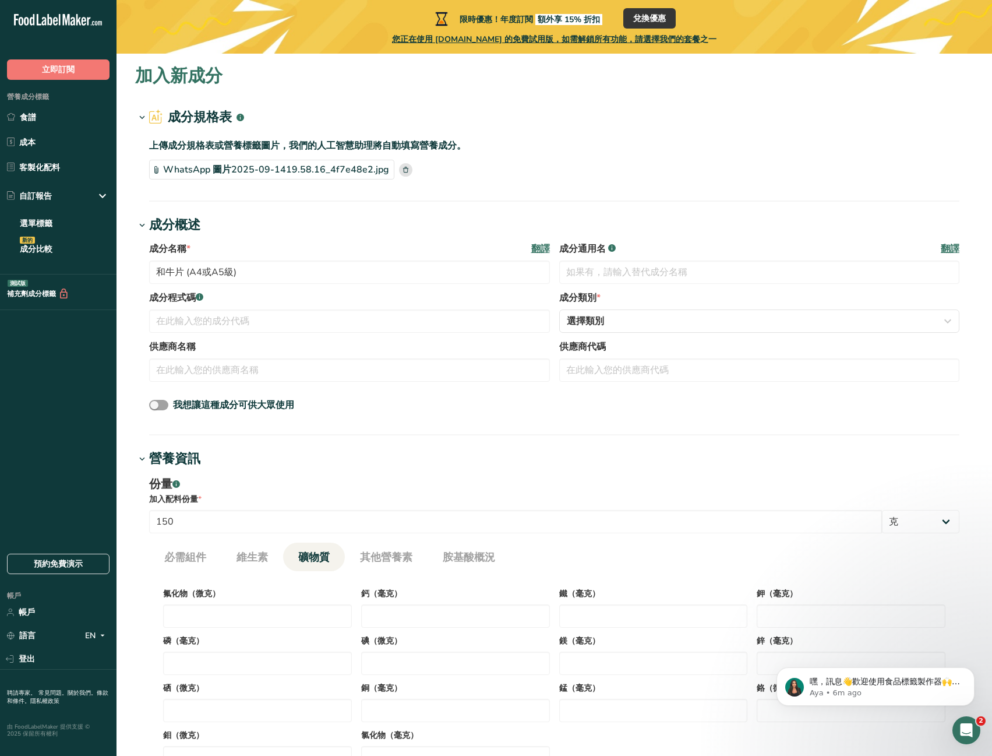
click at [403, 169] on icon at bounding box center [405, 170] width 5 height 6
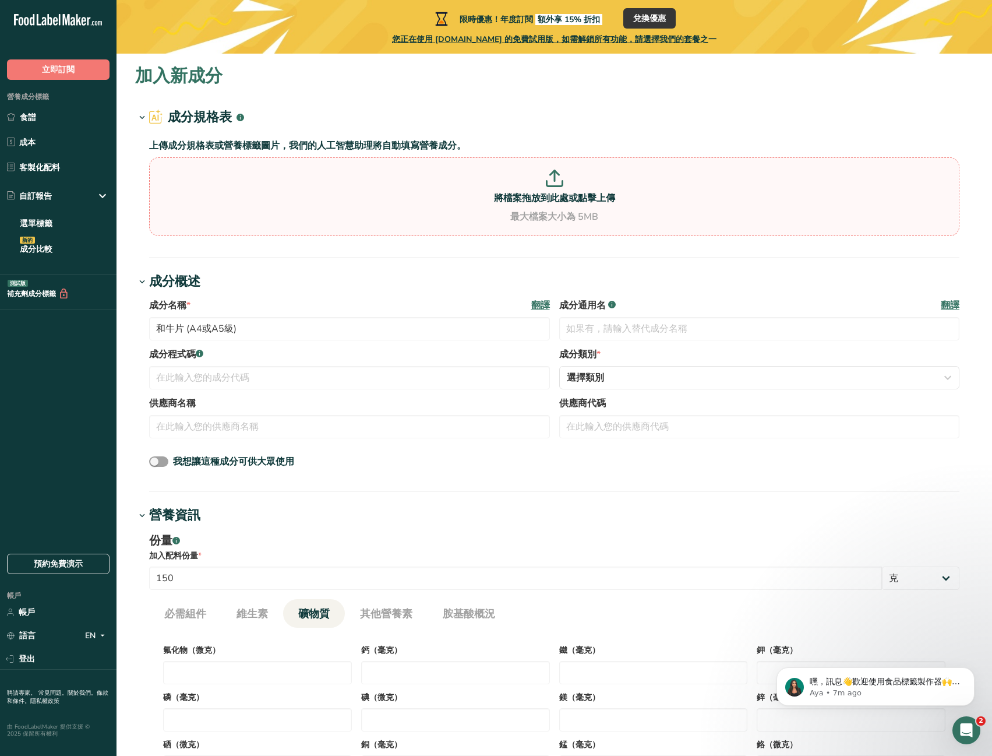
click at [570, 190] on p at bounding box center [554, 181] width 805 height 22
click at [570, 190] on input "將檔案拖放到此處或點擊上傳 最大檔案大小為 5MB" at bounding box center [554, 196] width 810 height 79
type input "C:\fakepath\WhatsApp 圖片2025-09-1419.59.54_9a11abf3.jpg"
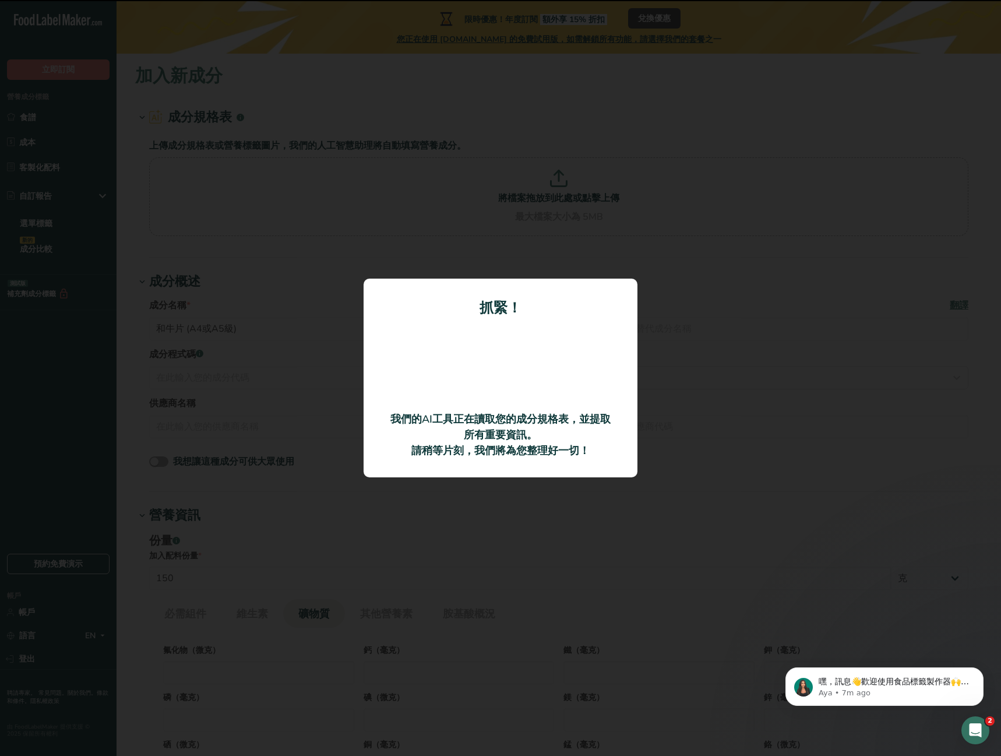
type input "Wagyu beef slices"
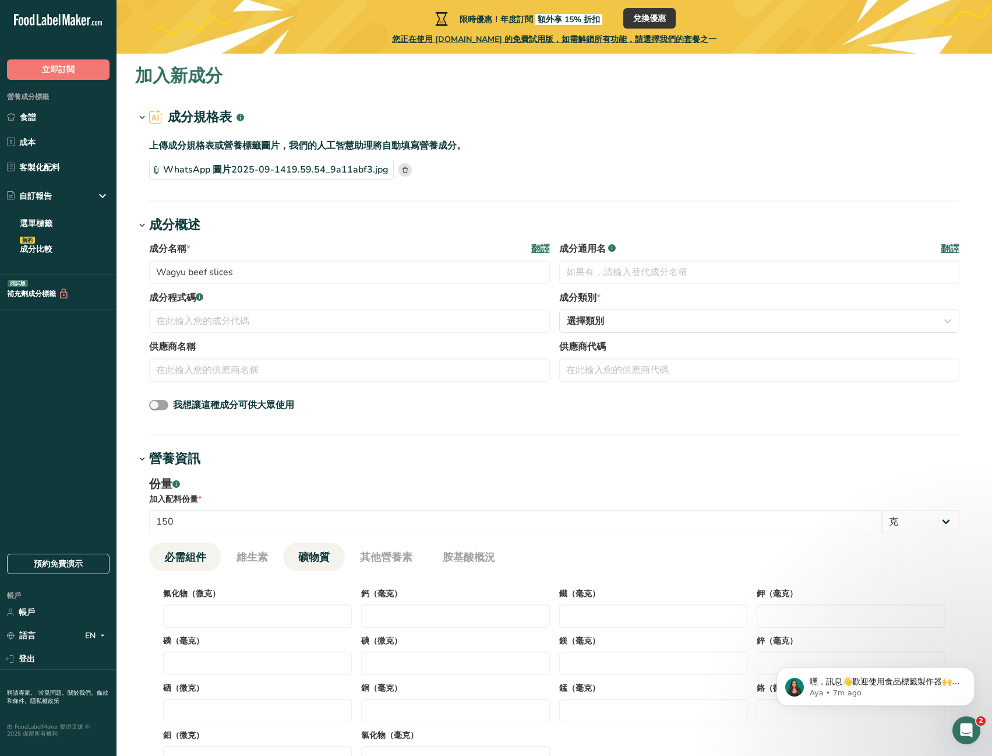
click at [186, 551] on font "必需組件" at bounding box center [185, 557] width 42 height 14
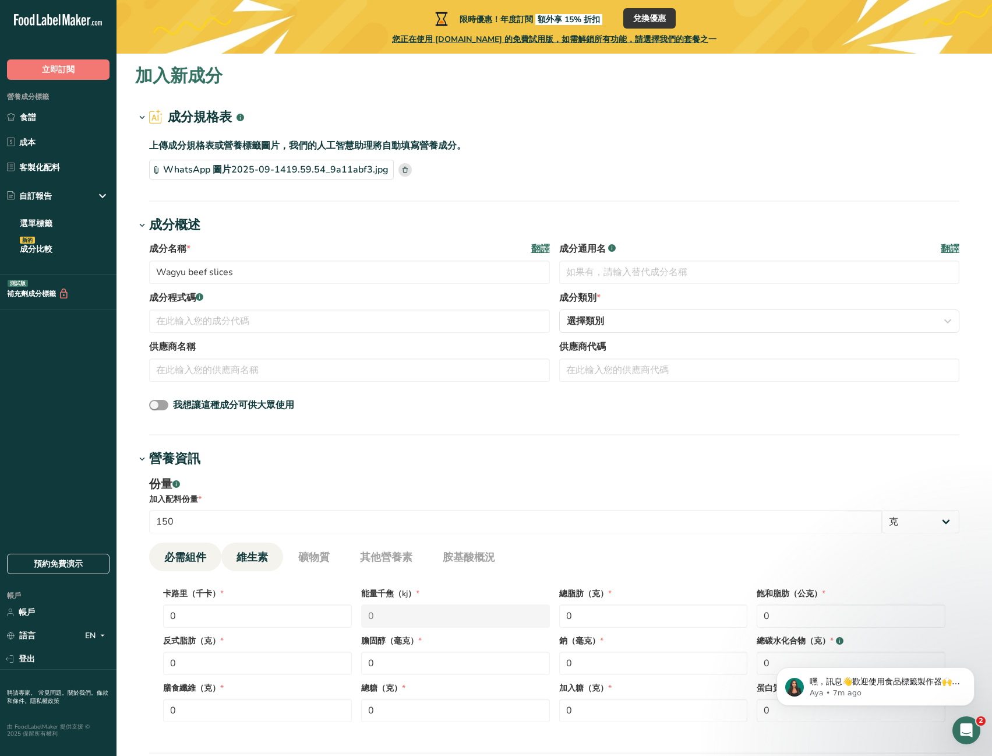
click at [260, 553] on font "維生素" at bounding box center [252, 557] width 31 height 14
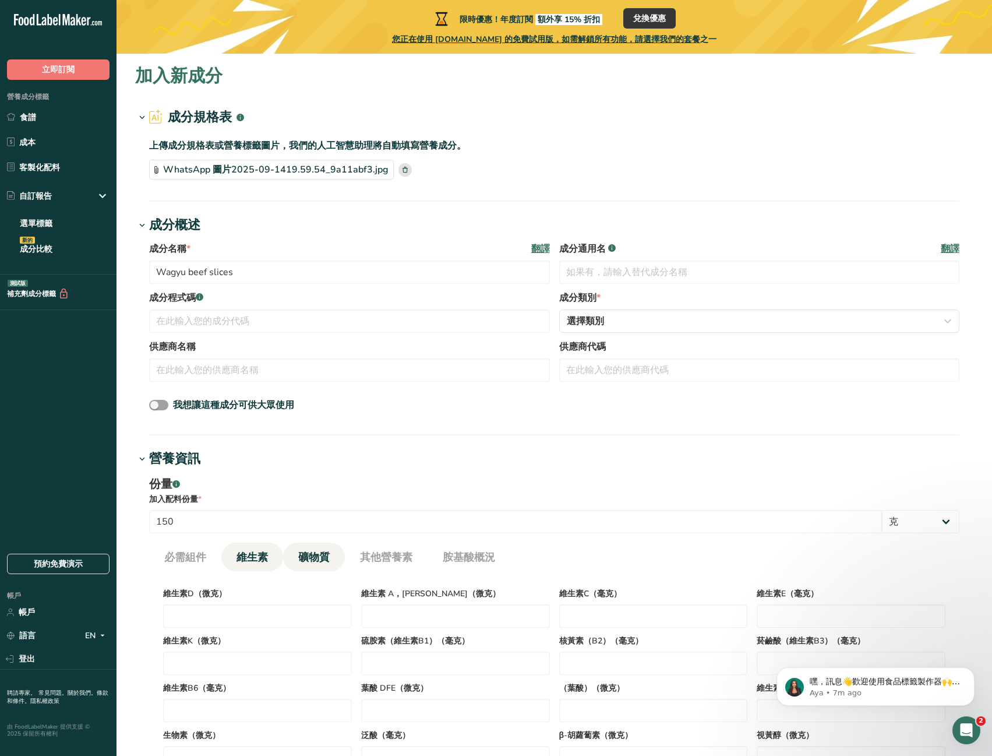
click at [310, 556] on font "礦物質" at bounding box center [313, 557] width 31 height 14
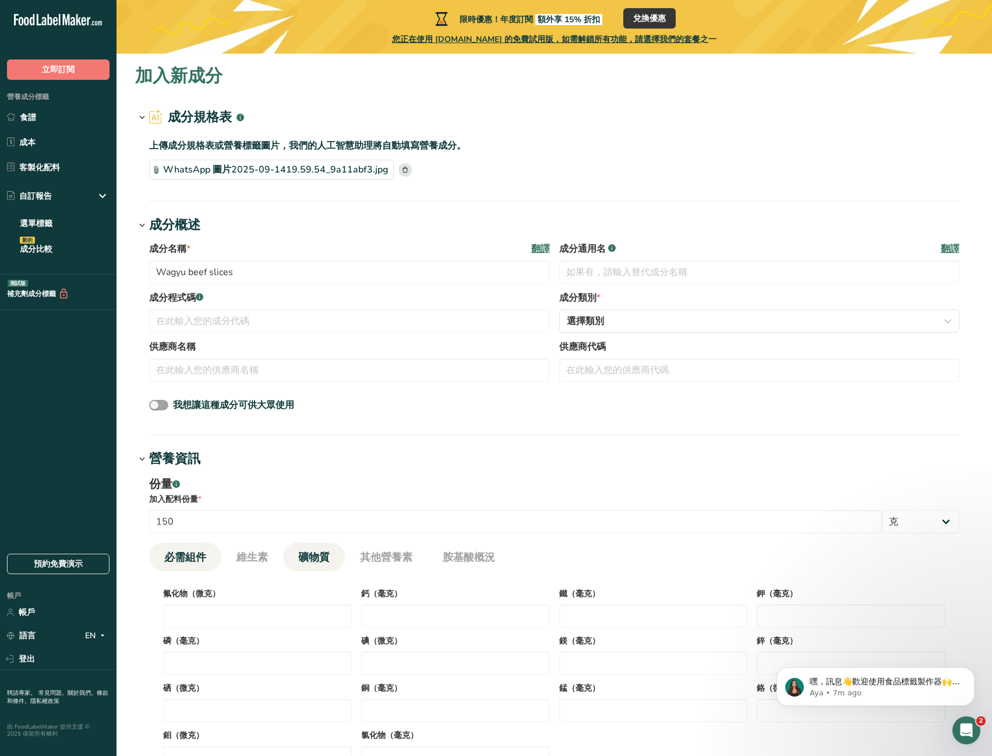
click at [167, 556] on font "必需組件" at bounding box center [185, 557] width 42 height 14
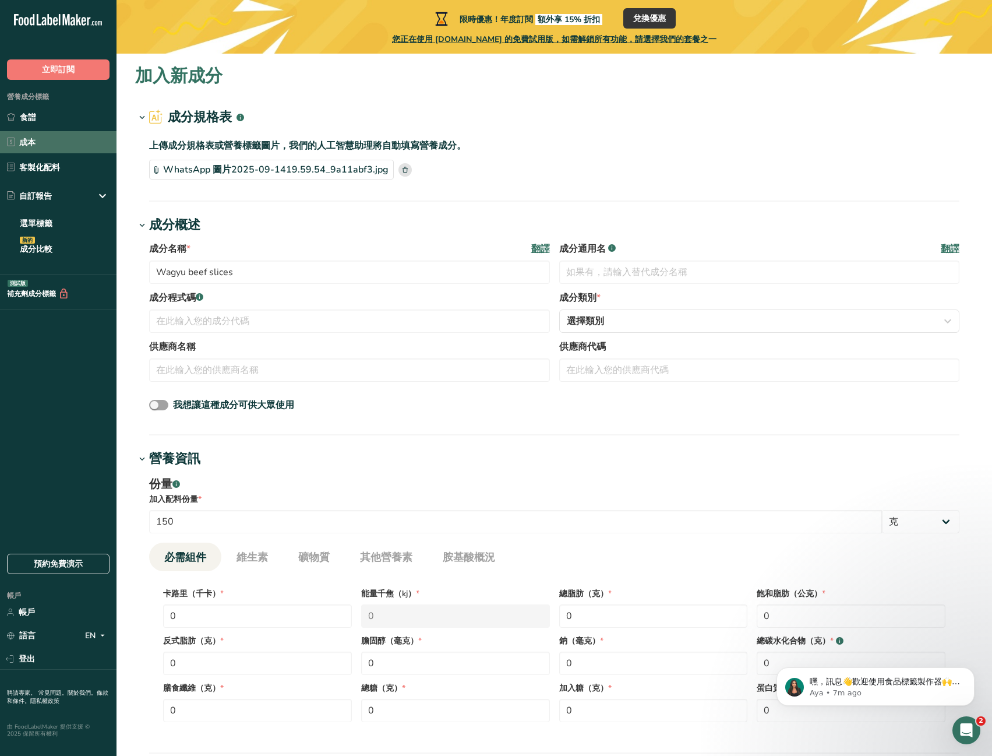
click at [79, 144] on link "成本" at bounding box center [58, 142] width 117 height 22
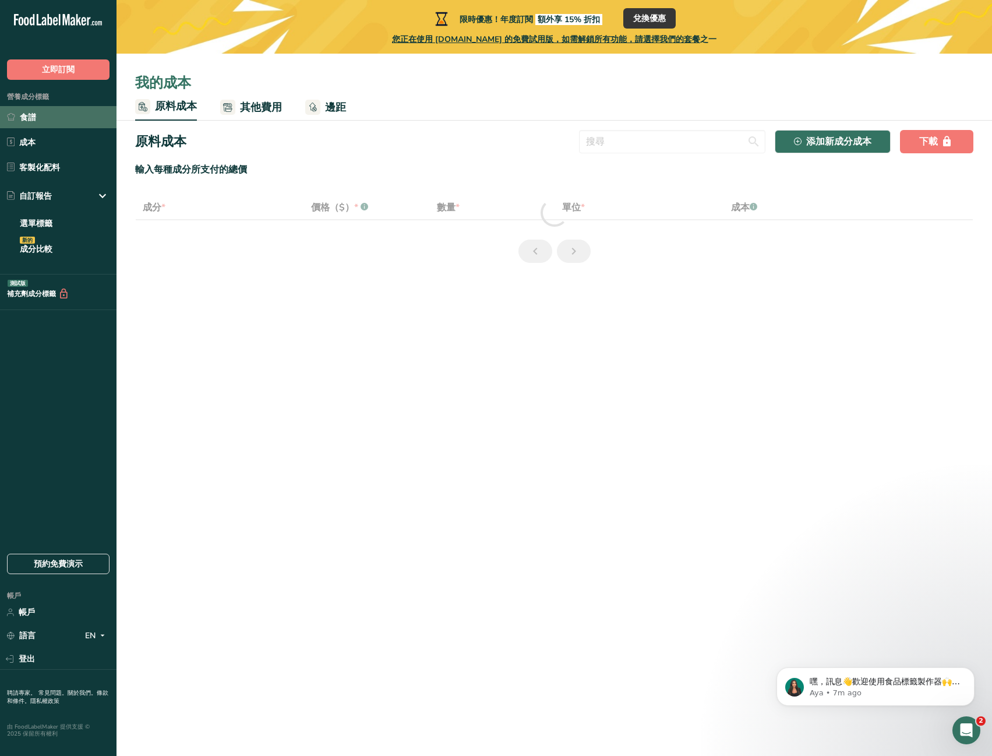
click at [74, 117] on link "食譜" at bounding box center [58, 117] width 117 height 22
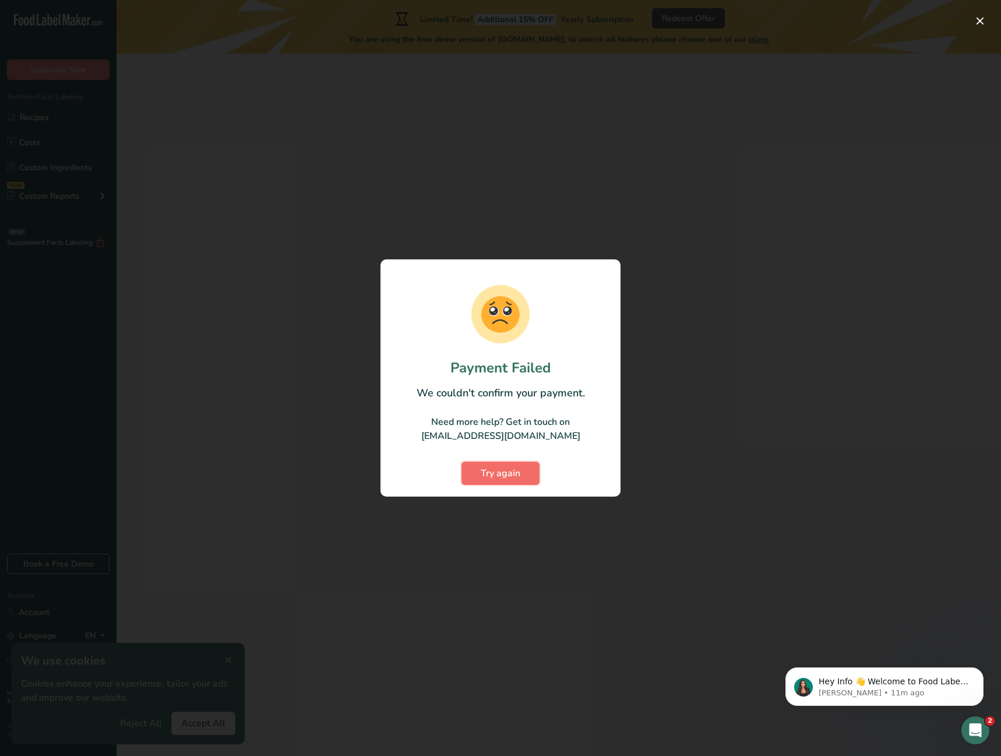
click at [514, 480] on button "Try again" at bounding box center [500, 472] width 78 height 23
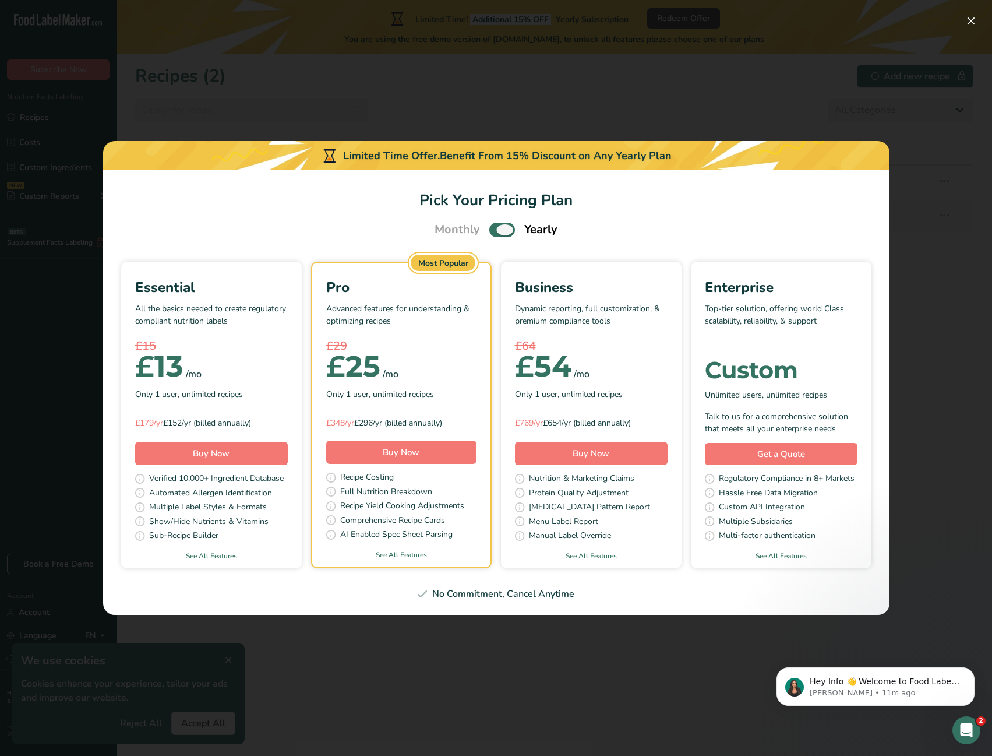
click at [497, 236] on span "Pick Your Pricing Plan Modal" at bounding box center [502, 230] width 26 height 15
click at [497, 234] on input "Pick Your Pricing Plan Modal" at bounding box center [493, 230] width 8 height 8
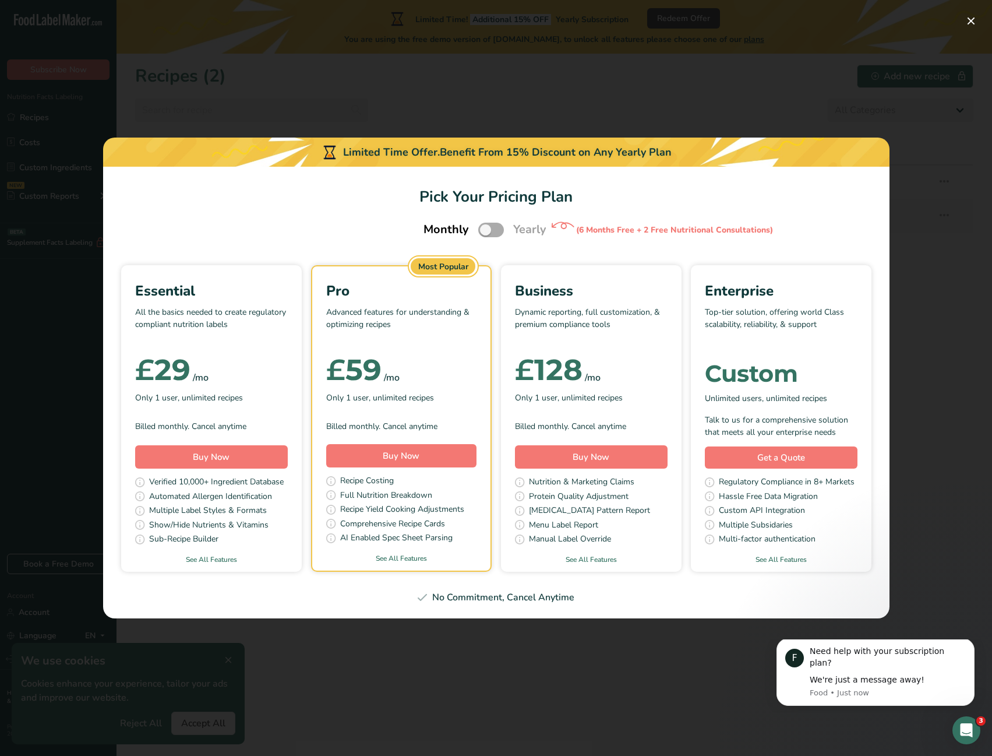
click at [497, 236] on span "Pick Your Pricing Plan Modal" at bounding box center [491, 230] width 26 height 15
click at [486, 234] on input "Pick Your Pricing Plan Modal" at bounding box center [482, 230] width 8 height 8
checkbox input "true"
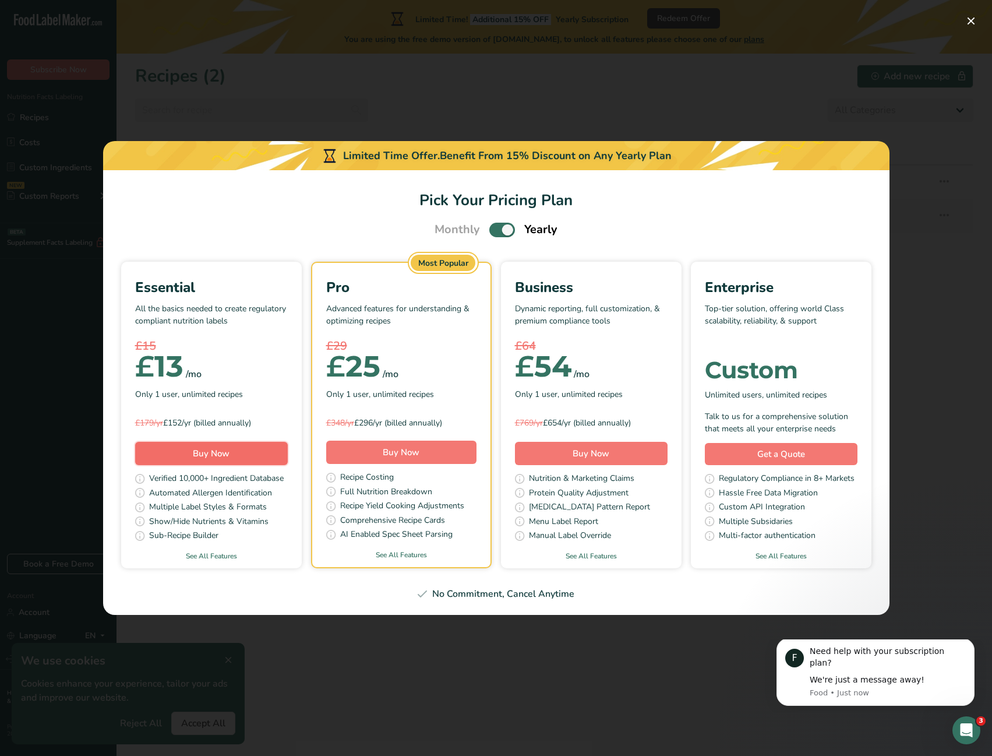
click at [252, 453] on button "Buy Now" at bounding box center [211, 453] width 153 height 23
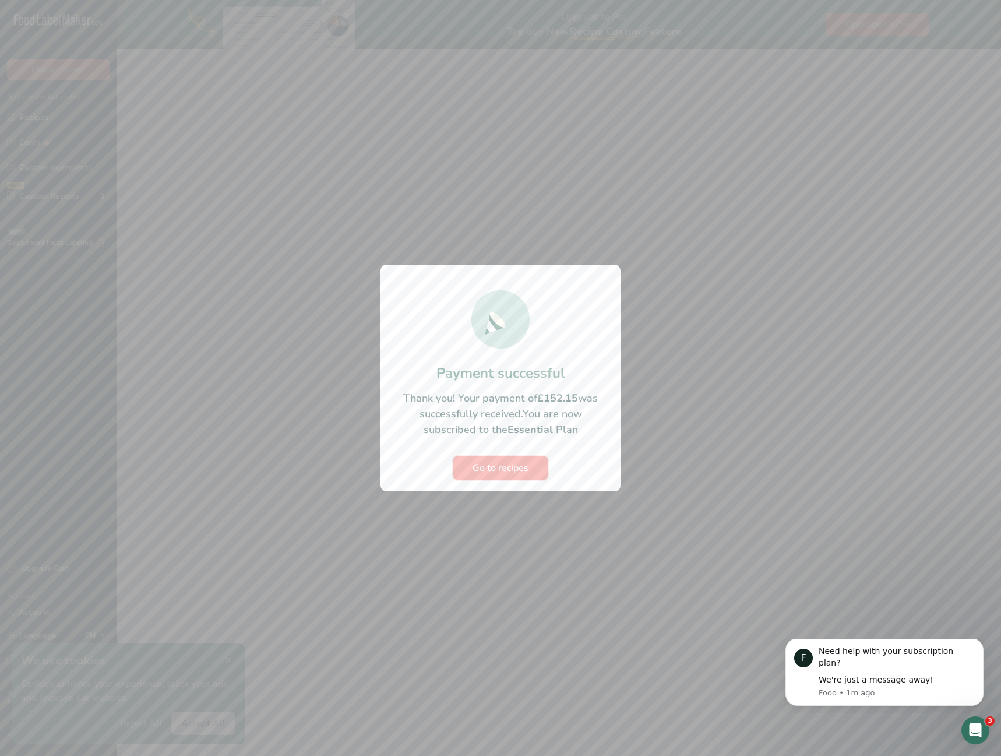
click at [523, 474] on span "Go to recipes" at bounding box center [501, 468] width 56 height 14
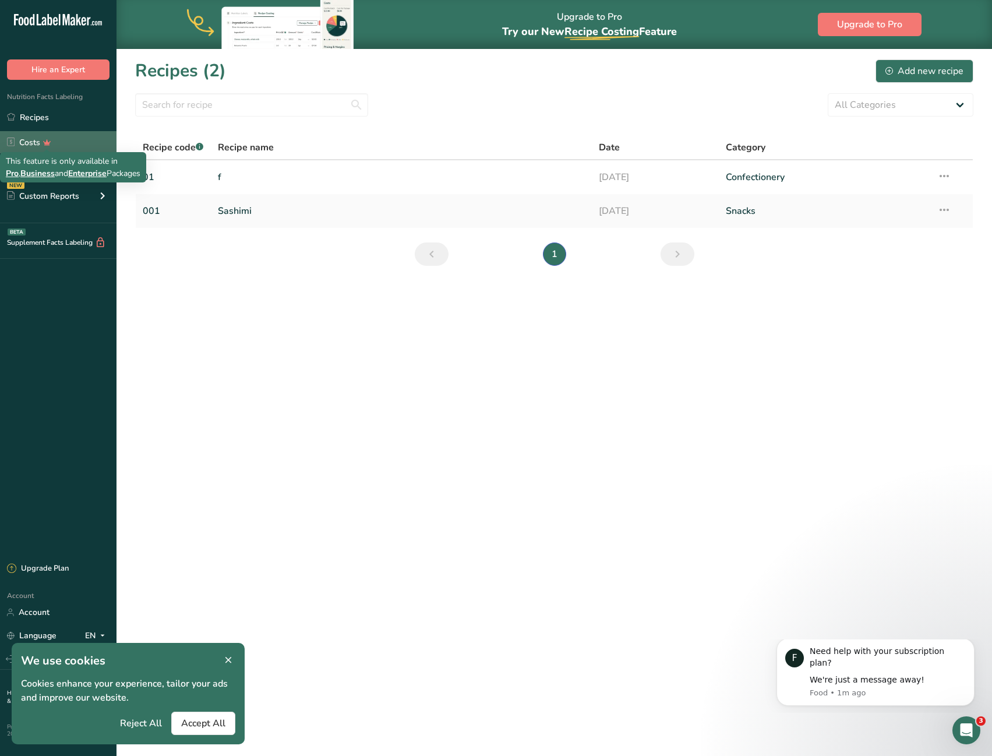
click at [45, 147] on icon at bounding box center [47, 142] width 17 height 12
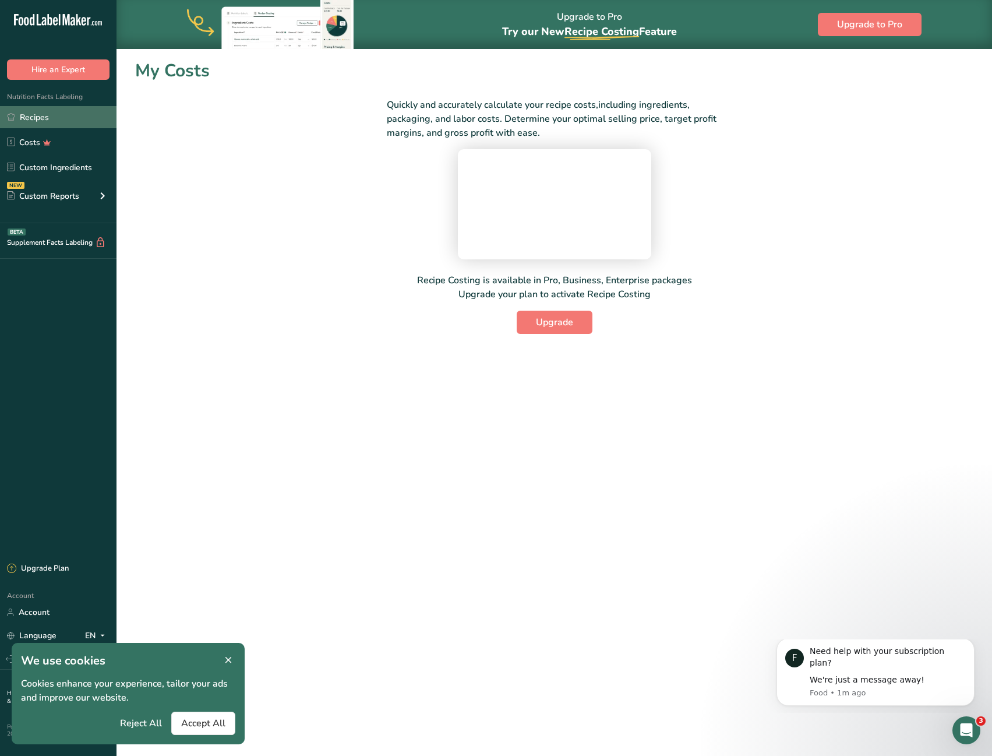
click at [51, 119] on link "Recipes" at bounding box center [58, 117] width 117 height 22
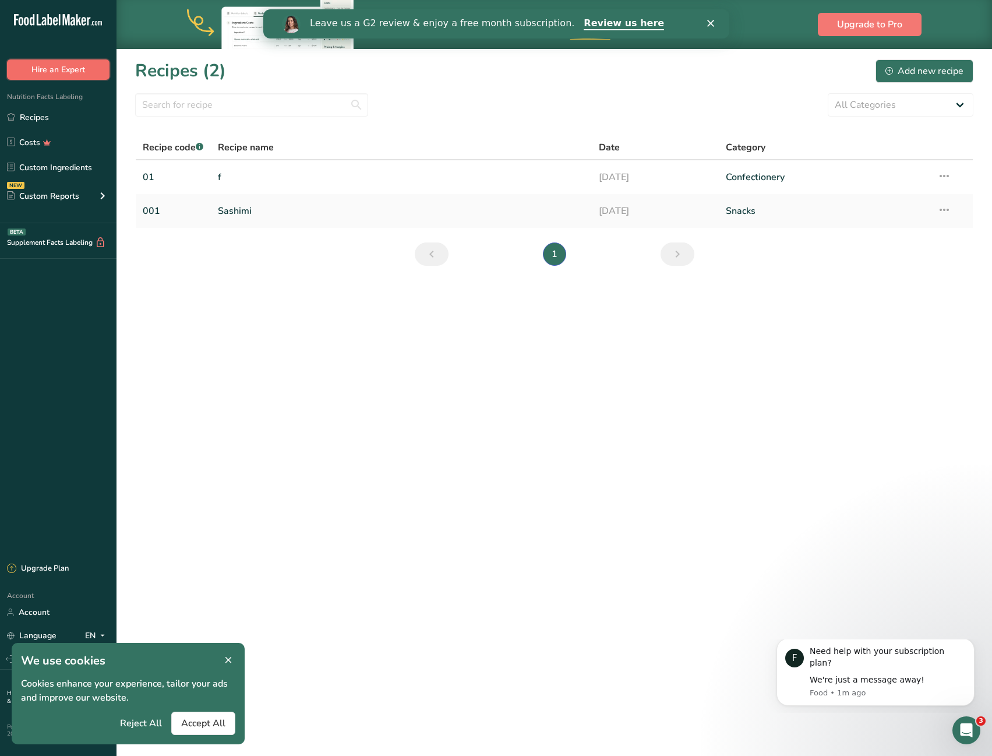
click at [91, 74] on button "Hire an Expert" at bounding box center [58, 69] width 103 height 20
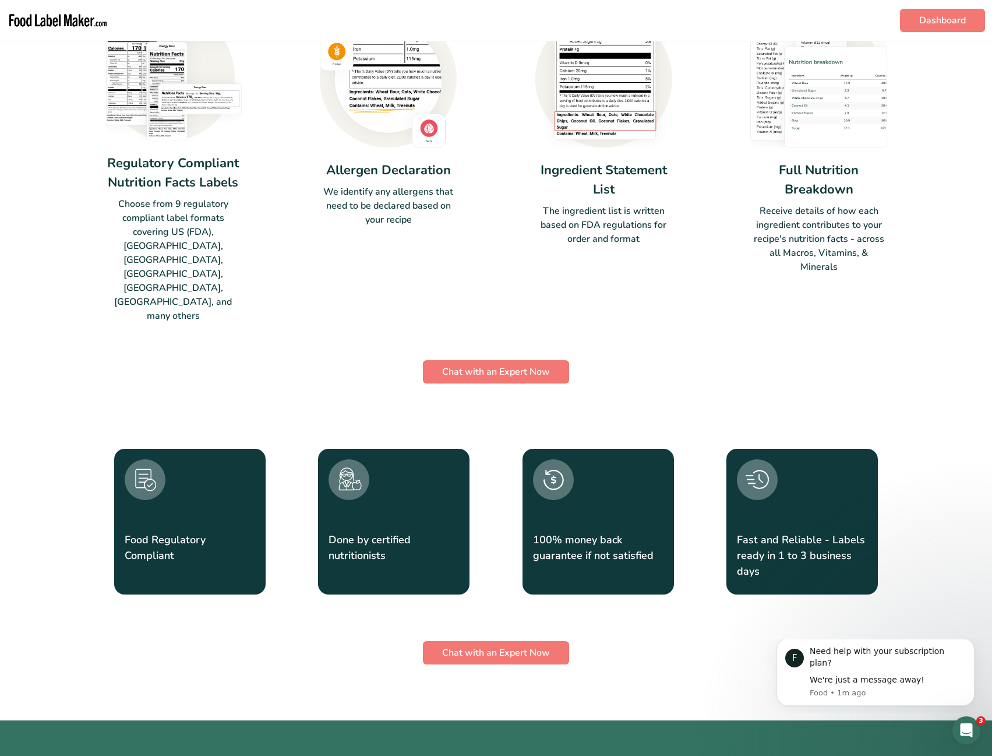
scroll to position [1165, 0]
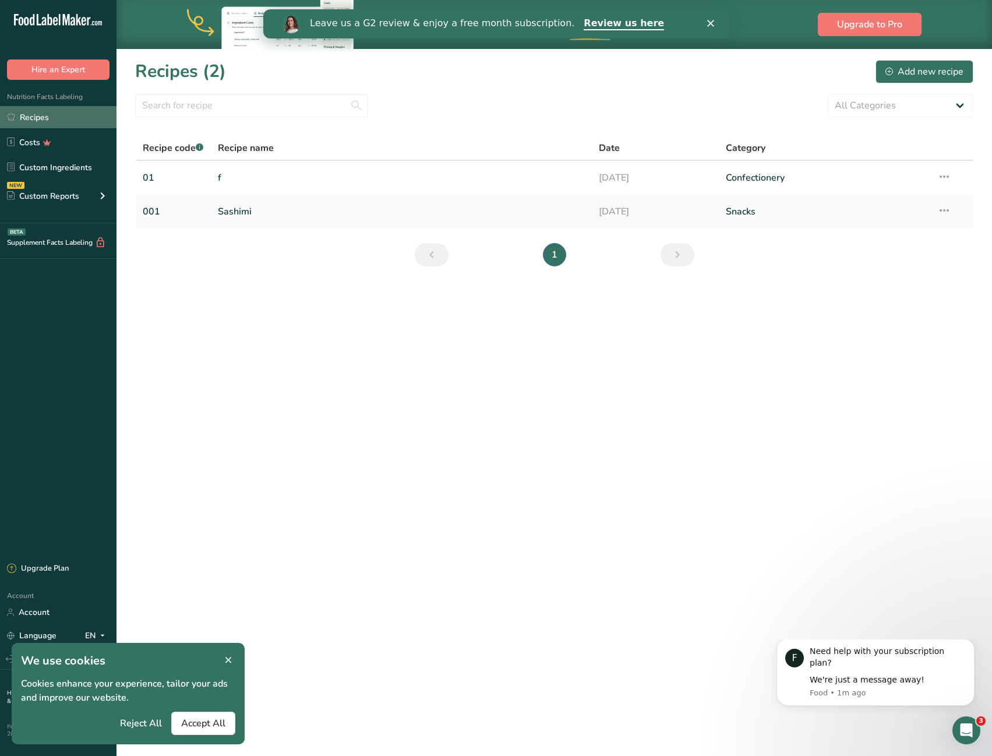
click at [58, 112] on link "Recipes" at bounding box center [58, 117] width 117 height 22
click at [53, 112] on link "Recipes" at bounding box center [58, 117] width 117 height 22
click at [958, 76] on div "Add new recipe" at bounding box center [925, 72] width 78 height 14
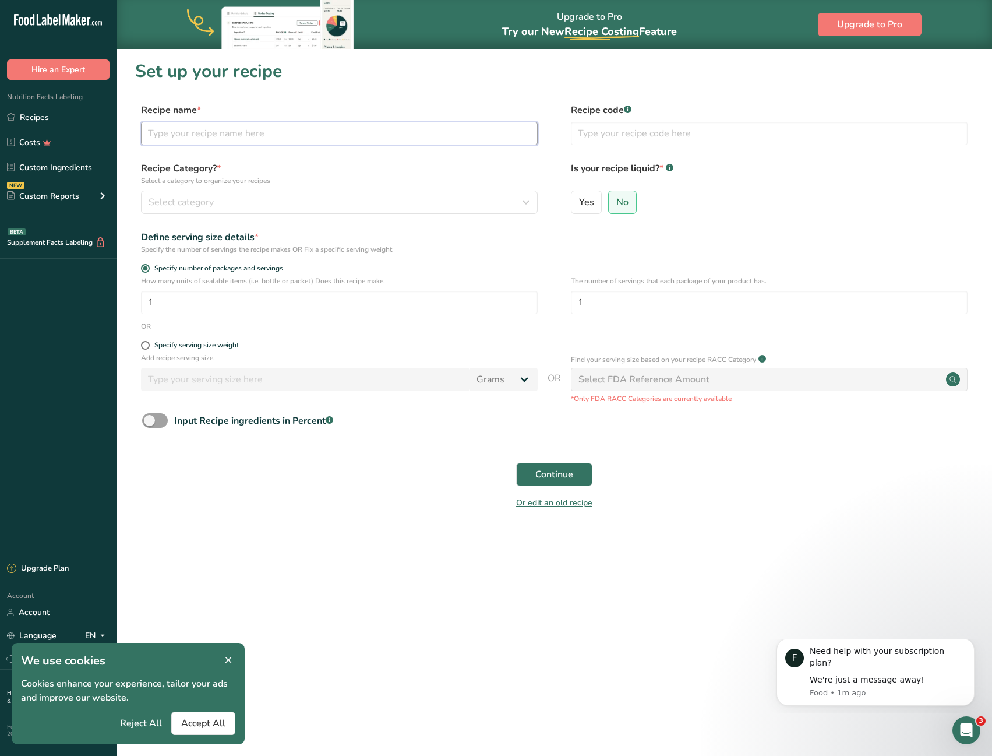
click at [316, 131] on input "text" at bounding box center [339, 133] width 397 height 23
type input "f"
click at [629, 141] on input "text" at bounding box center [769, 133] width 397 height 23
type input "001"
click at [458, 203] on div "Select category" at bounding box center [336, 202] width 375 height 14
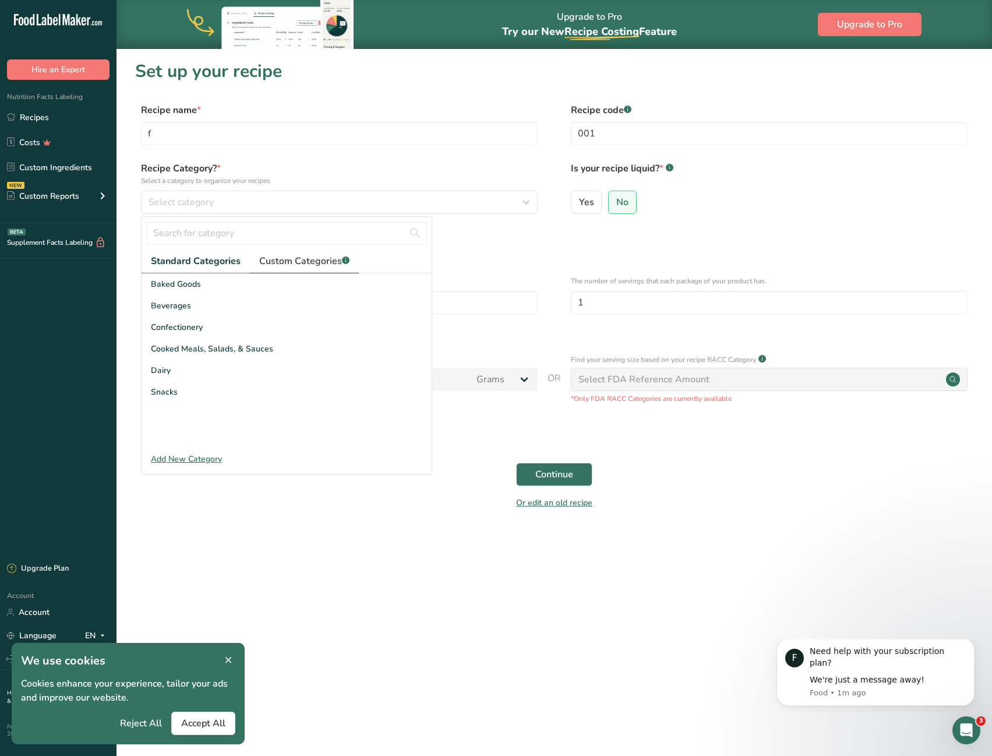
click at [283, 262] on span "Custom Categories .a-a{fill:#347362;}.b-a{fill:#fff;}" at bounding box center [304, 261] width 90 height 14
click at [228, 258] on span "Standard Categories" at bounding box center [195, 261] width 89 height 14
click at [225, 230] on input "text" at bounding box center [286, 232] width 281 height 23
type input "尸"
type input "a"
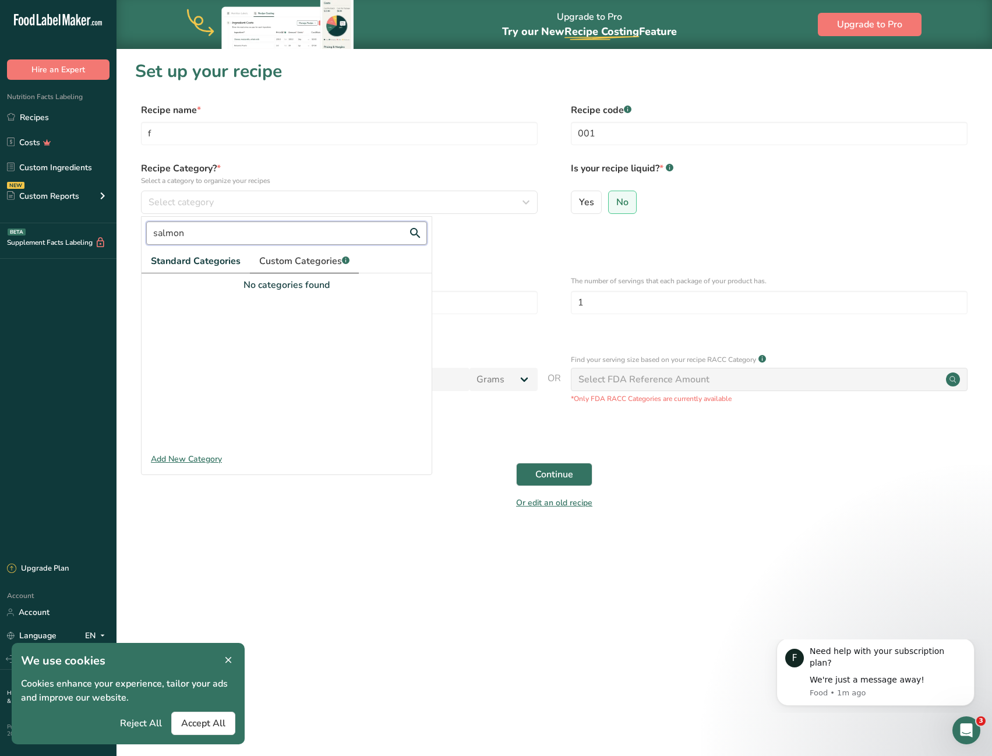
type input "salmon"
click at [281, 257] on span "Custom Categories .a-a{fill:#347362;}.b-a{fill:#fff;}" at bounding box center [304, 261] width 90 height 14
drag, startPoint x: 245, startPoint y: 236, endPoint x: 49, endPoint y: 249, distance: 196.8
click at [49, 249] on div ".a-20{fill:#fff;} Hire an Expert Nutrition Facts Labeling Recipes Costs Custom …" at bounding box center [496, 378] width 992 height 756
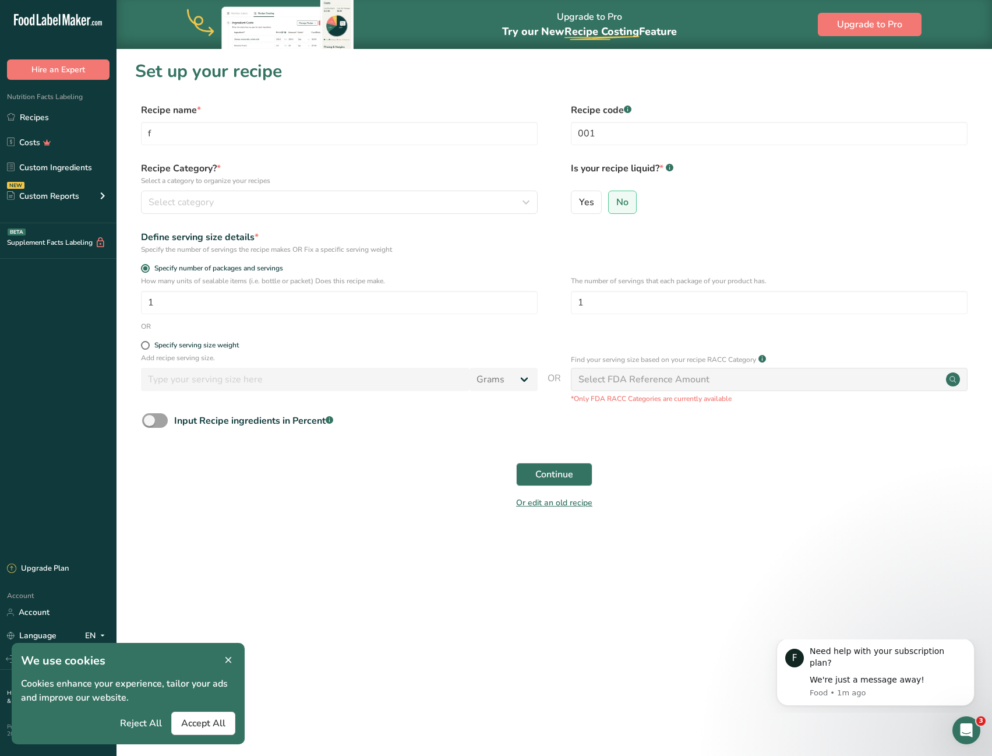
click at [412, 238] on div "Define serving size details *" at bounding box center [339, 237] width 397 height 14
click at [473, 185] on p "Select a category to organize your recipes" at bounding box center [339, 180] width 397 height 10
click at [527, 199] on icon "button" at bounding box center [526, 202] width 14 height 21
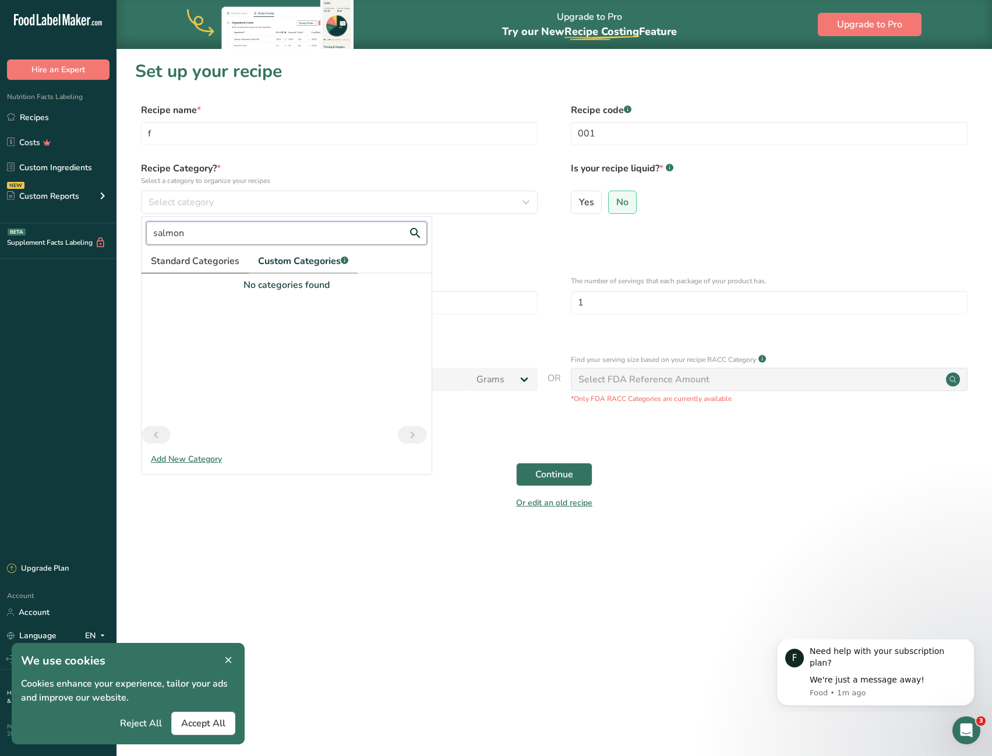
drag, startPoint x: 210, startPoint y: 237, endPoint x: 142, endPoint y: 251, distance: 70.2
click at [142, 251] on div "salmon Standard Categories Custom Categories .a-a{fill:#347362;}.b-a{fill:#fff;…" at bounding box center [287, 341] width 290 height 248
click at [348, 234] on input "text" at bounding box center [286, 232] width 281 height 23
type input "fish"
click at [221, 251] on link "Standard Categories" at bounding box center [195, 261] width 107 height 24
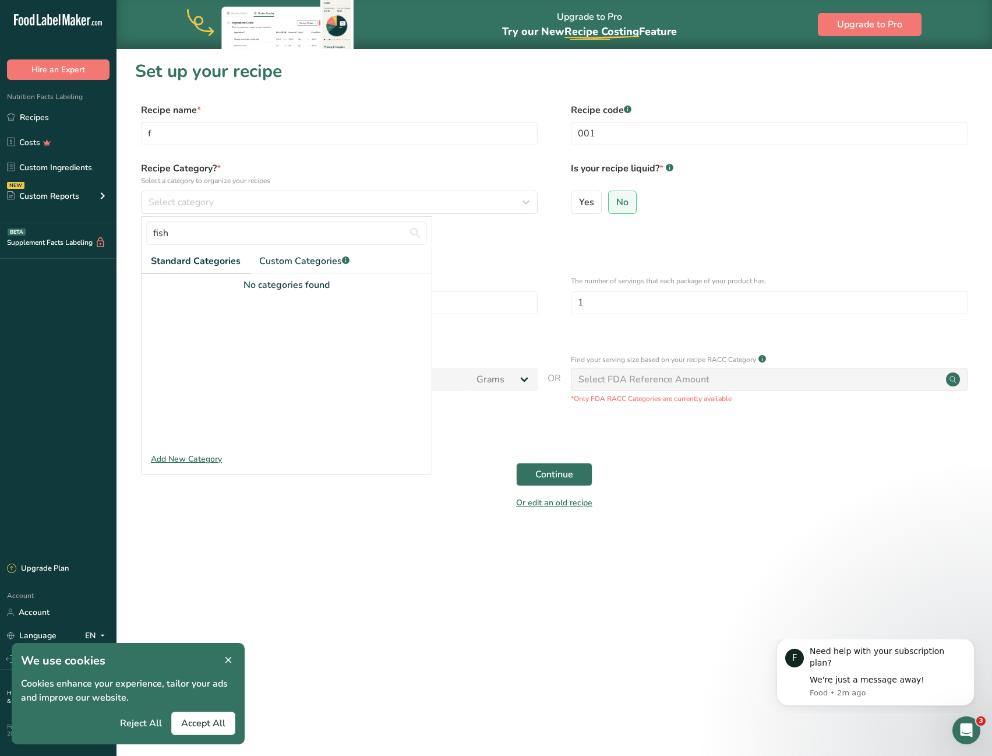
click at [223, 460] on div "Add New Category" at bounding box center [287, 459] width 290 height 12
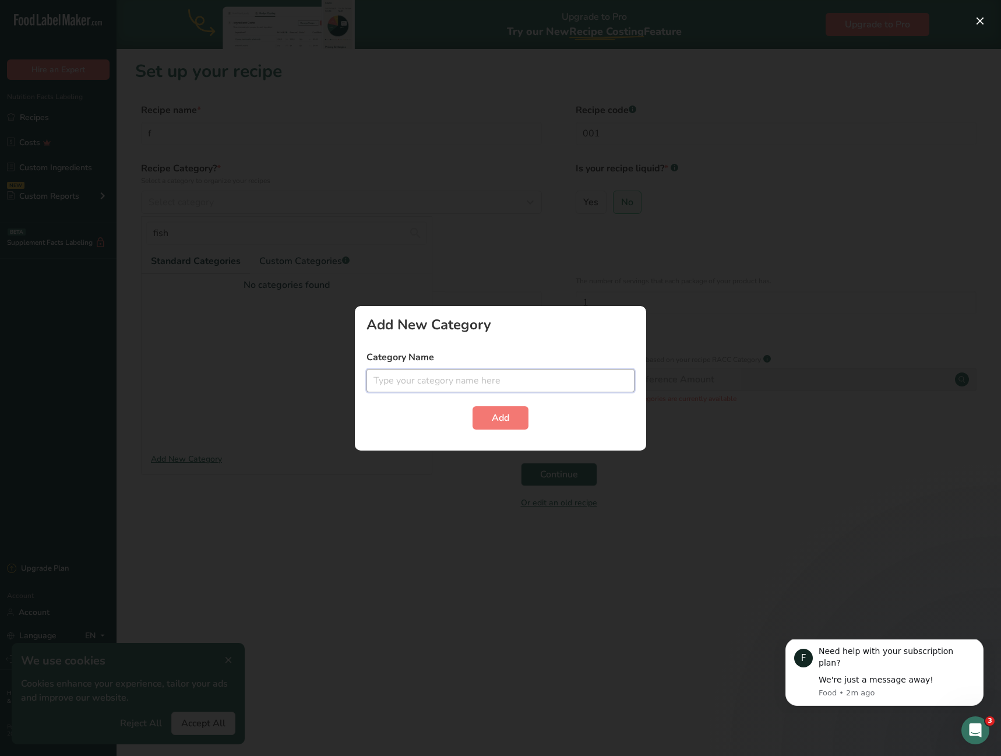
click at [500, 380] on input "text" at bounding box center [500, 380] width 268 height 23
type input "fish"
click at [502, 421] on span "Add" at bounding box center [500, 418] width 17 height 14
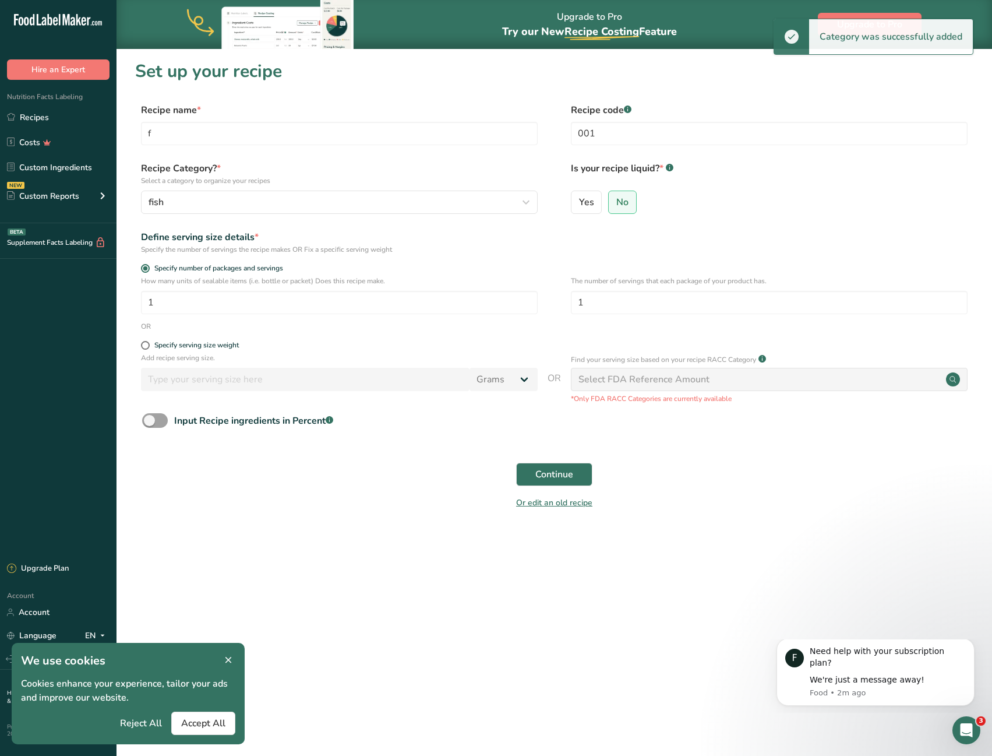
click at [396, 316] on div "How many units of sealable items (i.e. bottle or packet) Does this recipe make.…" at bounding box center [554, 298] width 838 height 45
click at [189, 350] on div "Specify serving size weight" at bounding box center [339, 347] width 397 height 12
click at [175, 350] on div "Specify serving size weight" at bounding box center [339, 347] width 397 height 12
click at [140, 346] on div "Specify serving size weight" at bounding box center [554, 347] width 838 height 12
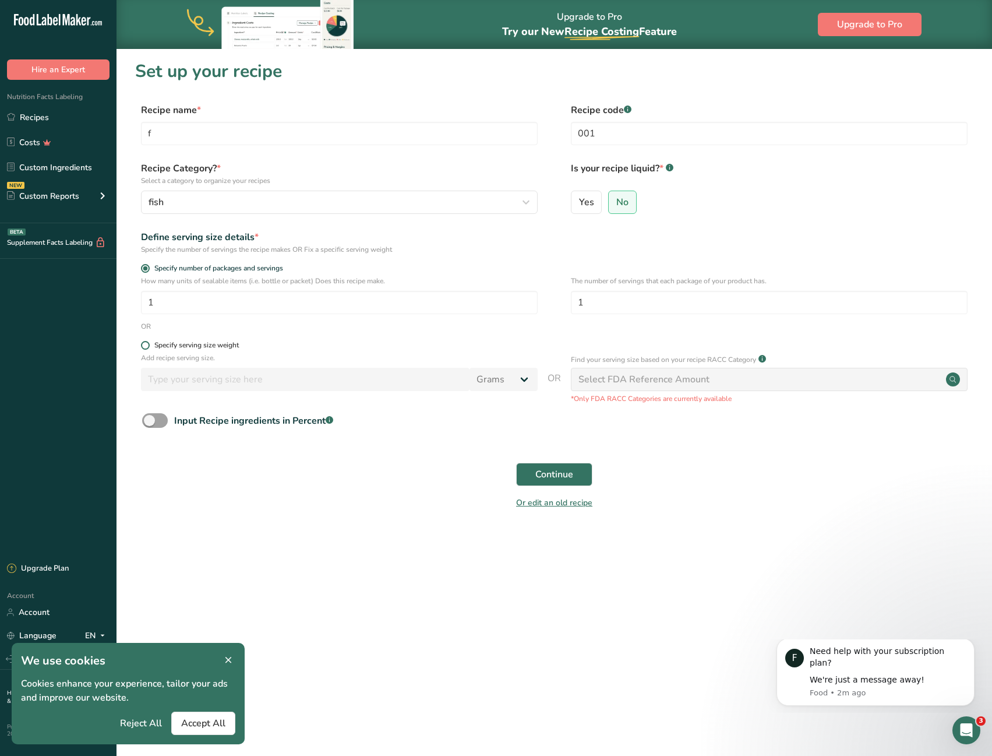
click at [142, 346] on span at bounding box center [145, 345] width 9 height 9
click at [142, 346] on input "Specify serving size weight" at bounding box center [145, 345] width 8 height 8
radio input "true"
radio input "false"
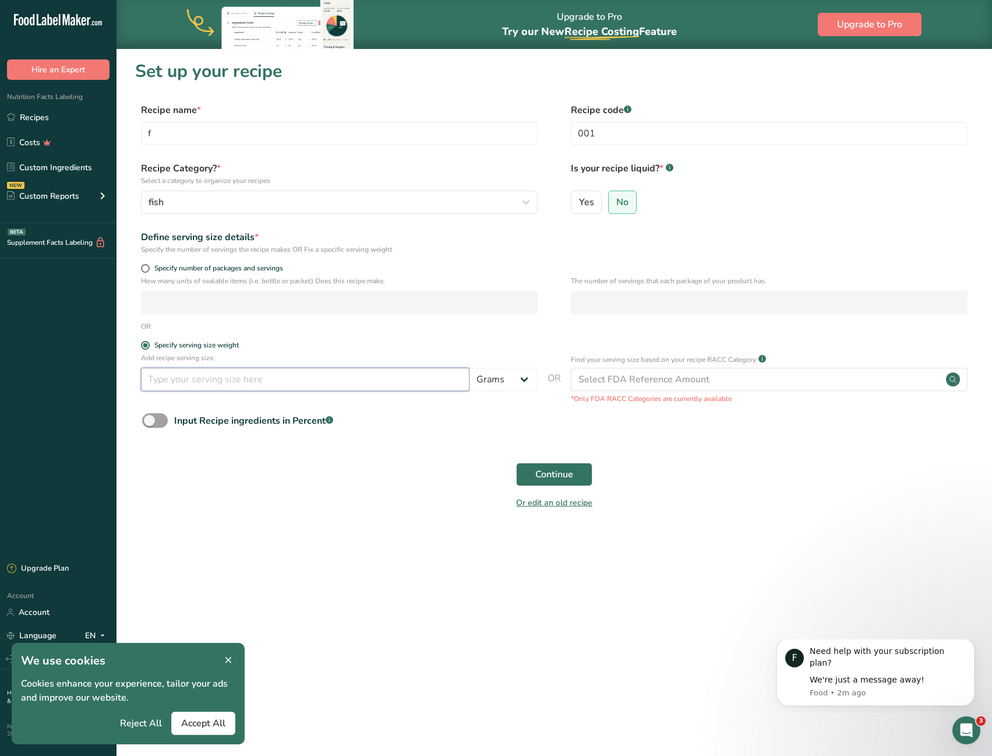
click at [330, 377] on input "number" at bounding box center [305, 379] width 329 height 23
type input "3"
type input "500"
click at [895, 377] on div "Select FDA Reference Amount" at bounding box center [769, 379] width 397 height 23
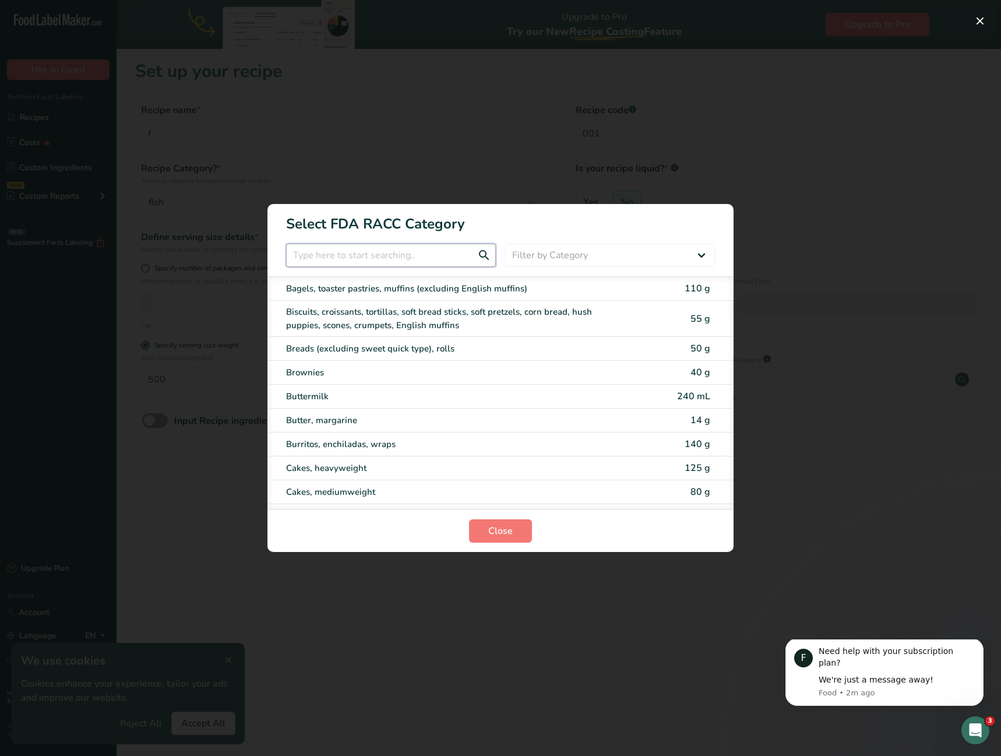
click at [330, 256] on input "RACC Category Selection Modal" at bounding box center [391, 255] width 210 height 23
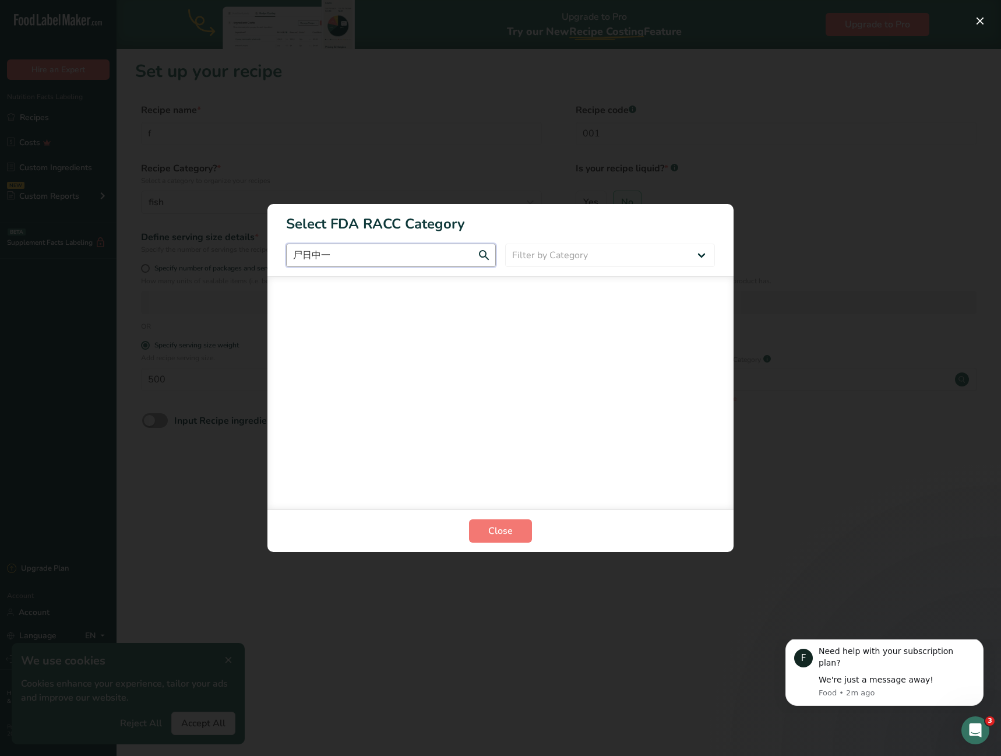
type input "尸日中一人"
click at [486, 254] on input "salmon" at bounding box center [391, 255] width 210 height 23
click at [447, 255] on input "salmon" at bounding box center [391, 255] width 210 height 23
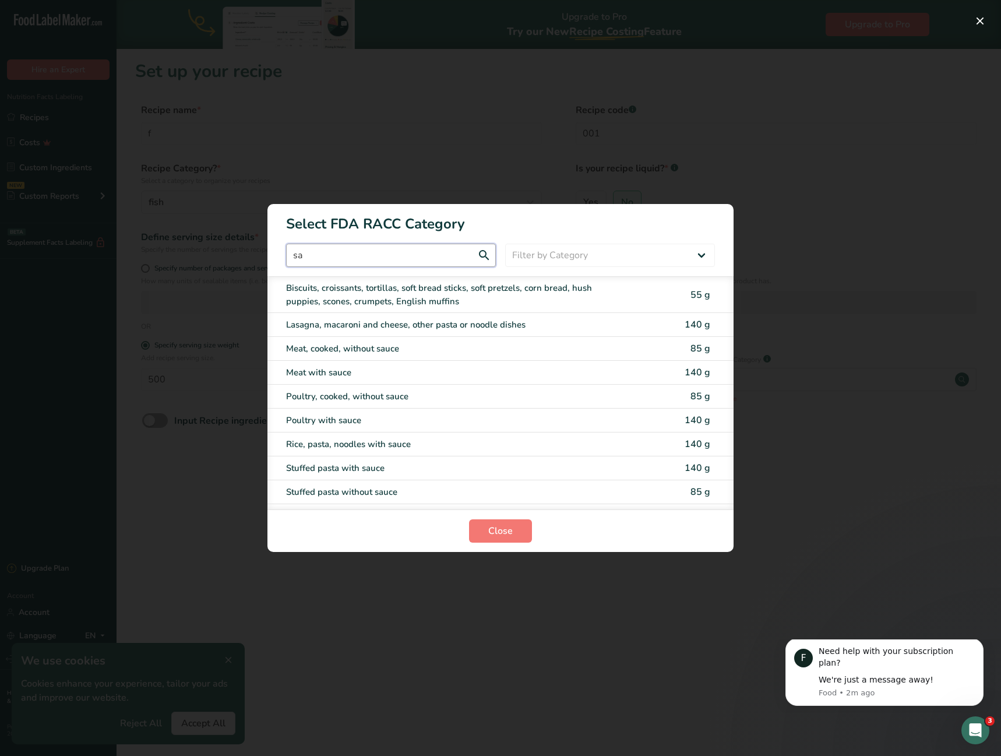
type input "s"
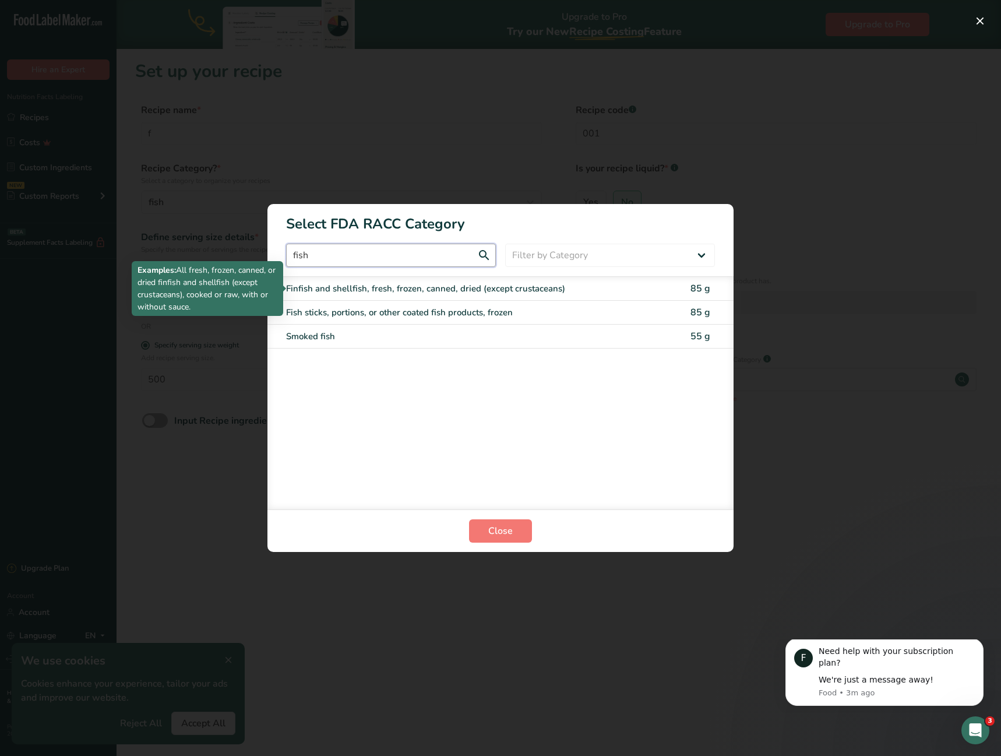
type input "fish"
click at [475, 294] on div "Finfish and shellfish, fresh, frozen, canned, dried (except crustaceans)" at bounding box center [451, 288] width 331 height 13
type input "85"
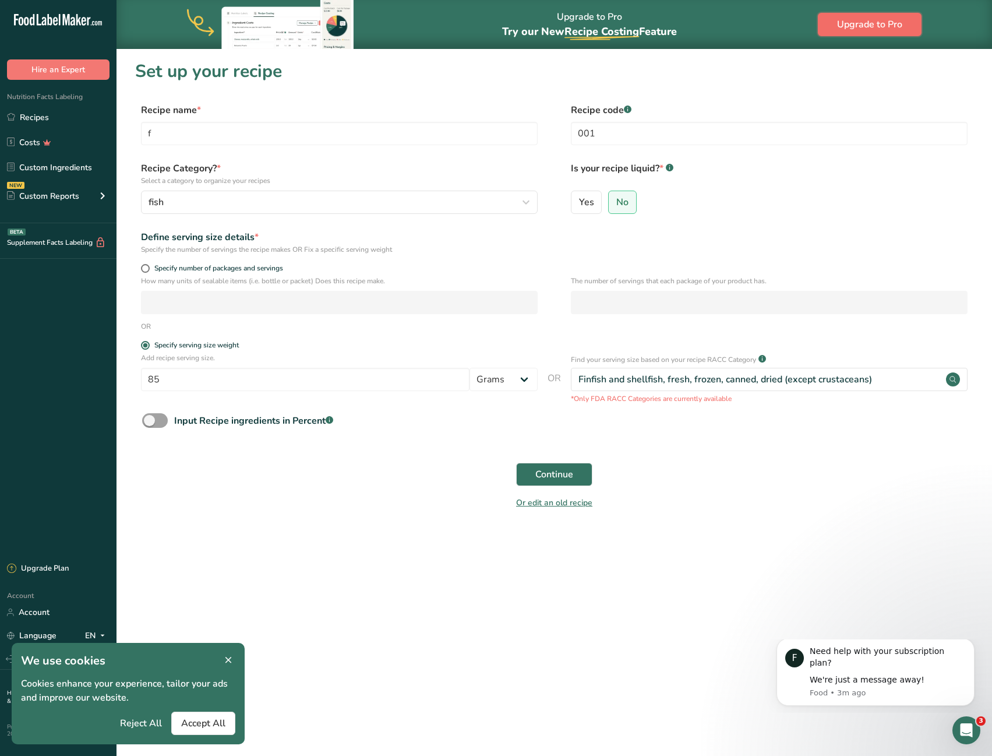
click at [841, 26] on button "Upgrade to Pro" at bounding box center [870, 24] width 104 height 23
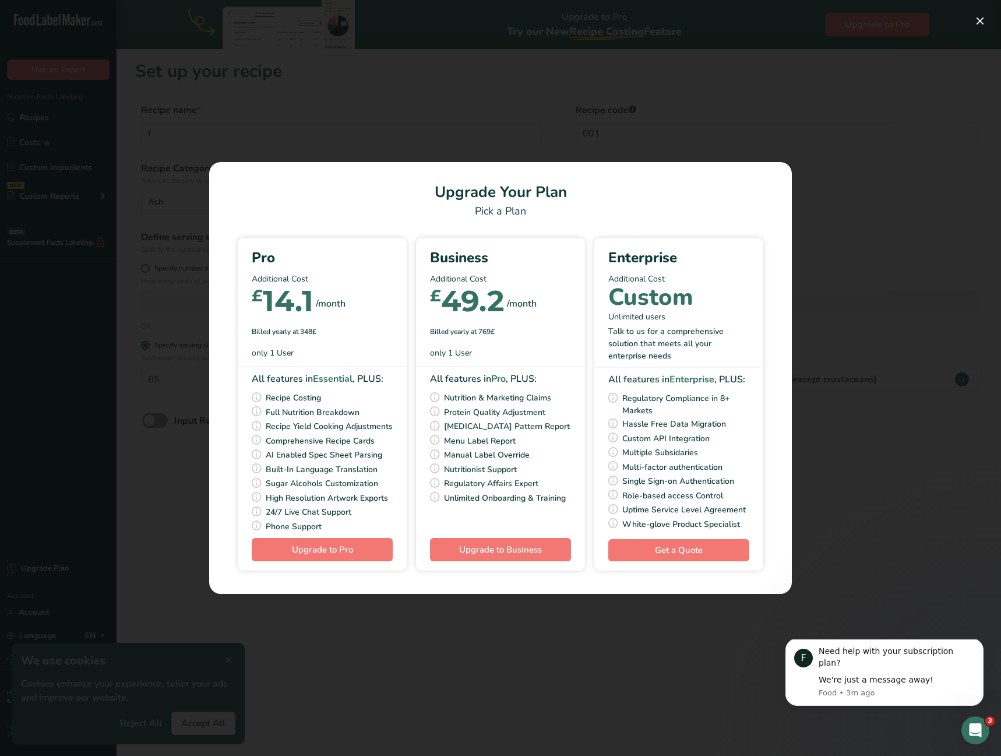
click at [511, 98] on div "Pick Your Pricing Plan Modal" at bounding box center [500, 378] width 1001 height 756
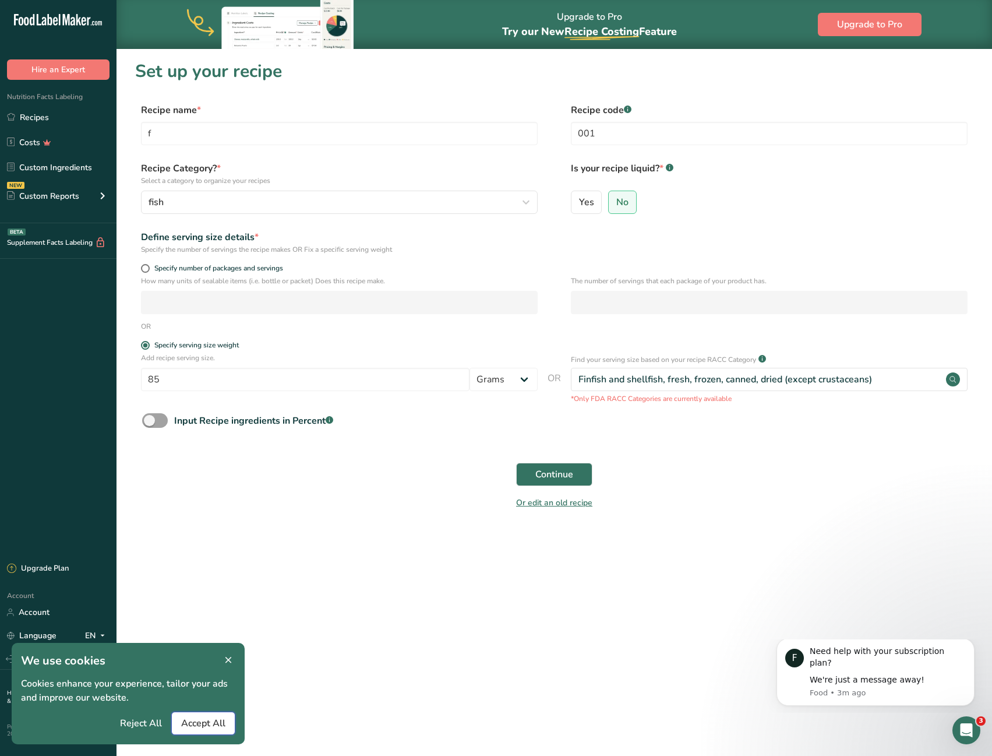
click at [207, 725] on span "Accept All" at bounding box center [203, 723] width 44 height 14
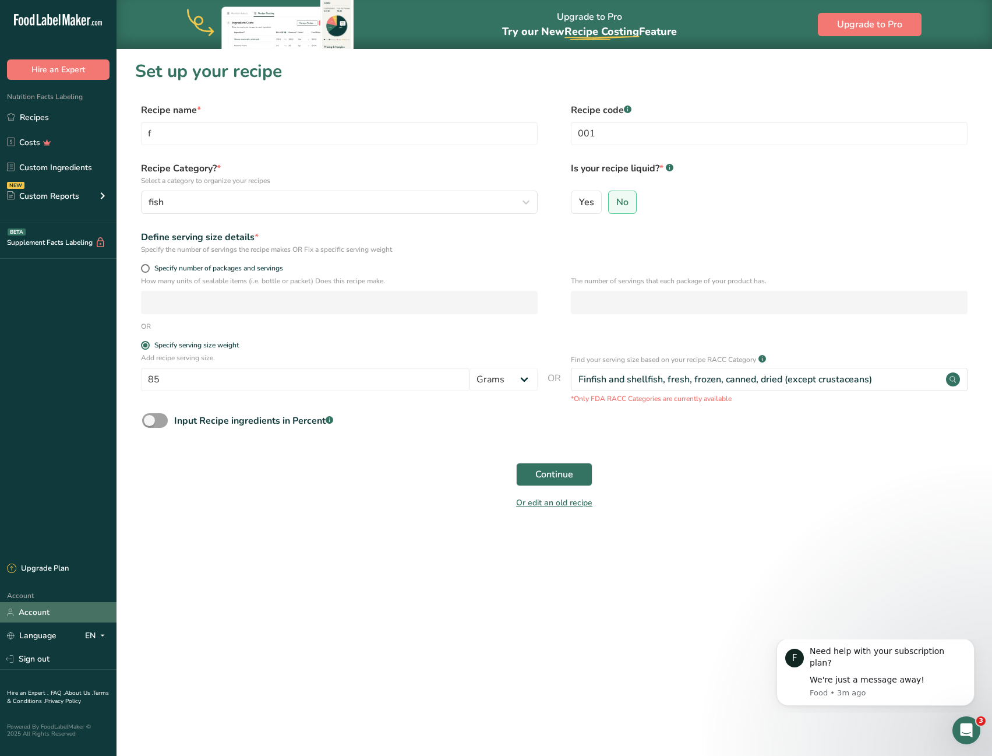
click at [44, 616] on link "Account" at bounding box center [58, 612] width 117 height 20
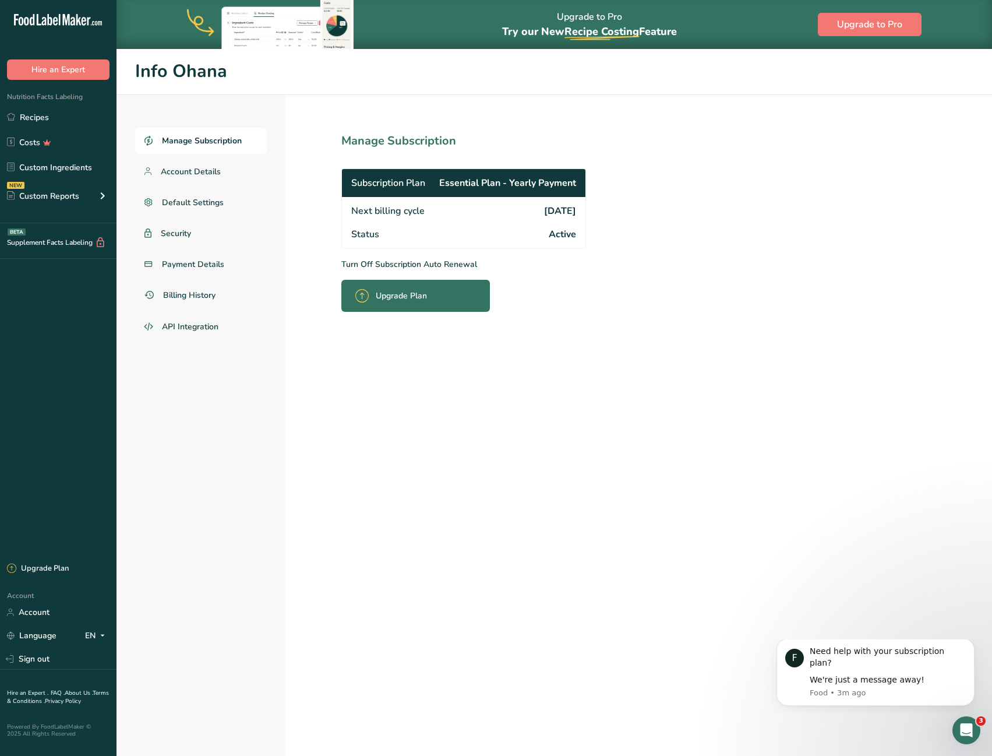
click at [454, 217] on div "Next billing cycle 2026-09-14" at bounding box center [464, 210] width 244 height 26
drag, startPoint x: 380, startPoint y: 184, endPoint x: 526, endPoint y: 191, distance: 145.8
click at [526, 191] on div "Subscription Plan Essential Plan - Yearly Payment" at bounding box center [464, 183] width 244 height 28
click at [594, 34] on span "Recipe Costing .a-29{fill:none;stroke-linecap:round;stroke-width:3px;}" at bounding box center [602, 31] width 75 height 14
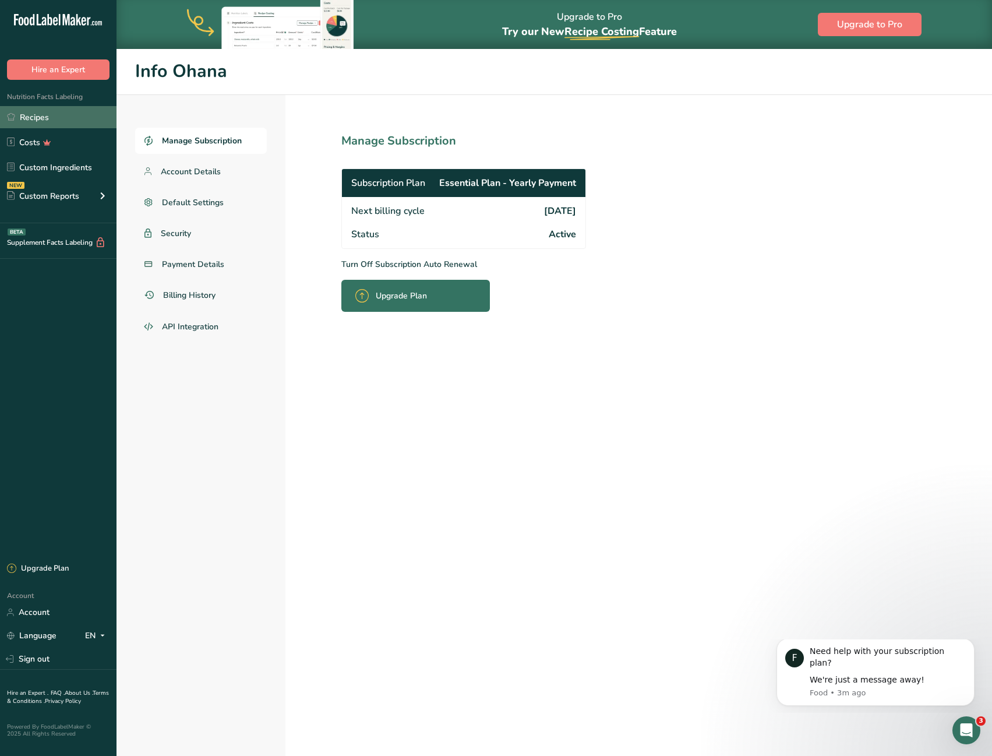
click at [57, 116] on link "Recipes" at bounding box center [58, 117] width 117 height 22
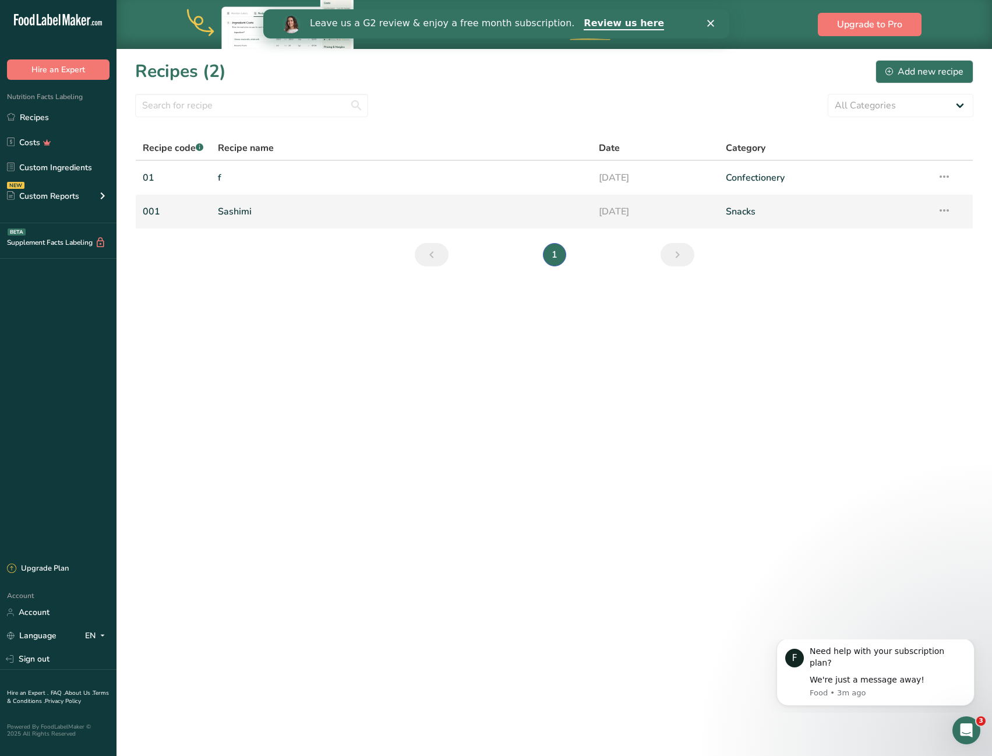
click at [234, 220] on link "Sashimi" at bounding box center [401, 211] width 367 height 24
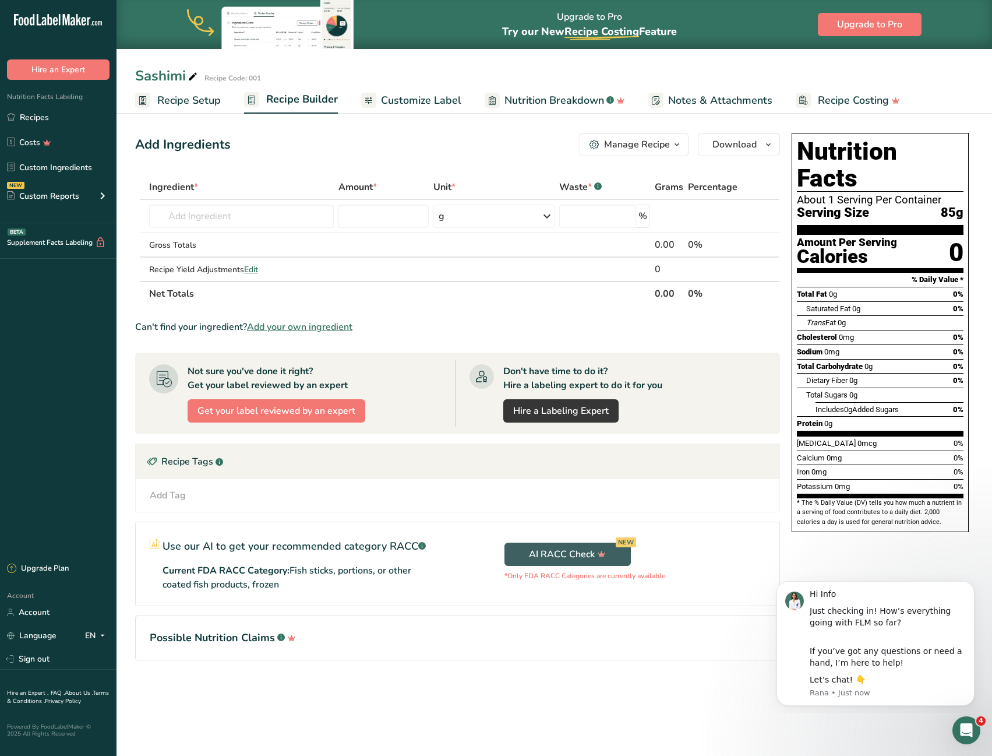
click at [184, 107] on span "Recipe Setup" at bounding box center [189, 101] width 64 height 16
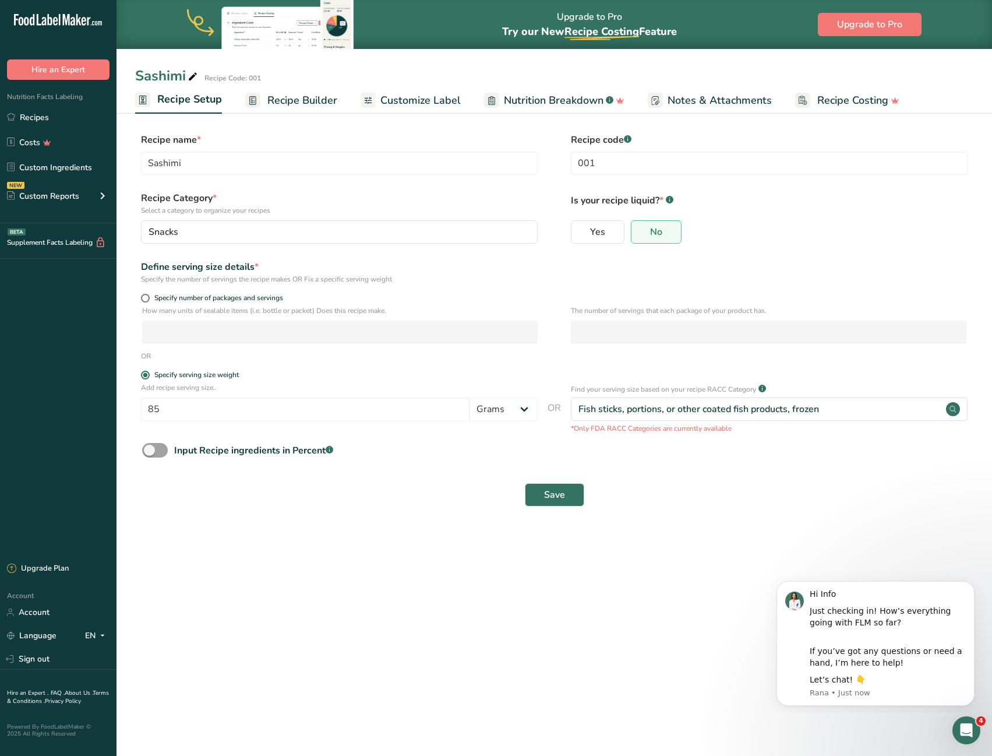
click at [270, 104] on span "Recipe Builder" at bounding box center [302, 101] width 70 height 16
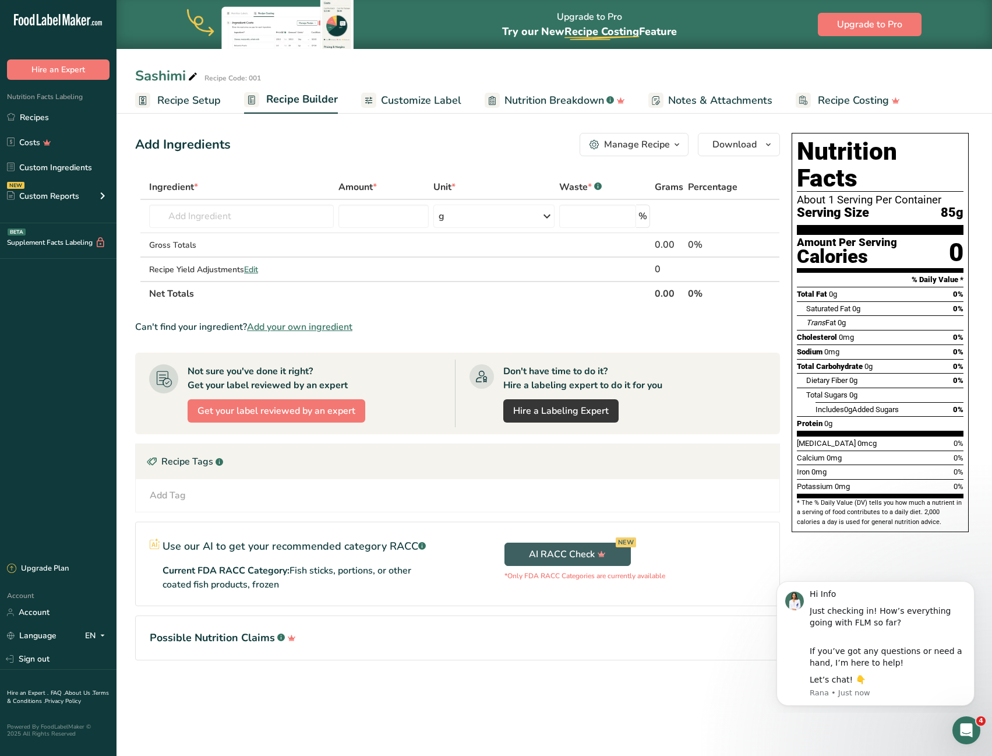
click at [182, 100] on span "Recipe Setup" at bounding box center [189, 101] width 64 height 16
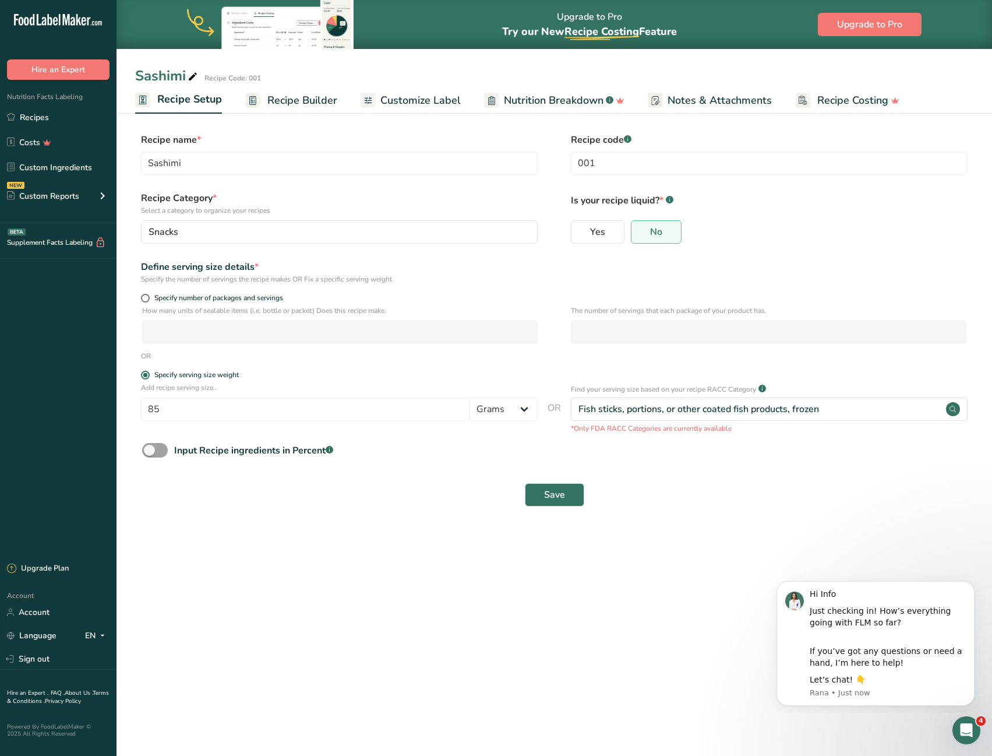
click at [209, 290] on form "Recipe name * Sashimi Recipe code .a-a{fill:#347362;}.b-a{fill:#fff;} 001 Recip…" at bounding box center [554, 323] width 838 height 380
click at [206, 294] on span "Specify number of packages and servings" at bounding box center [216, 298] width 133 height 9
click at [149, 294] on input "Specify number of packages and servings" at bounding box center [145, 298] width 8 height 8
radio input "true"
radio input "false"
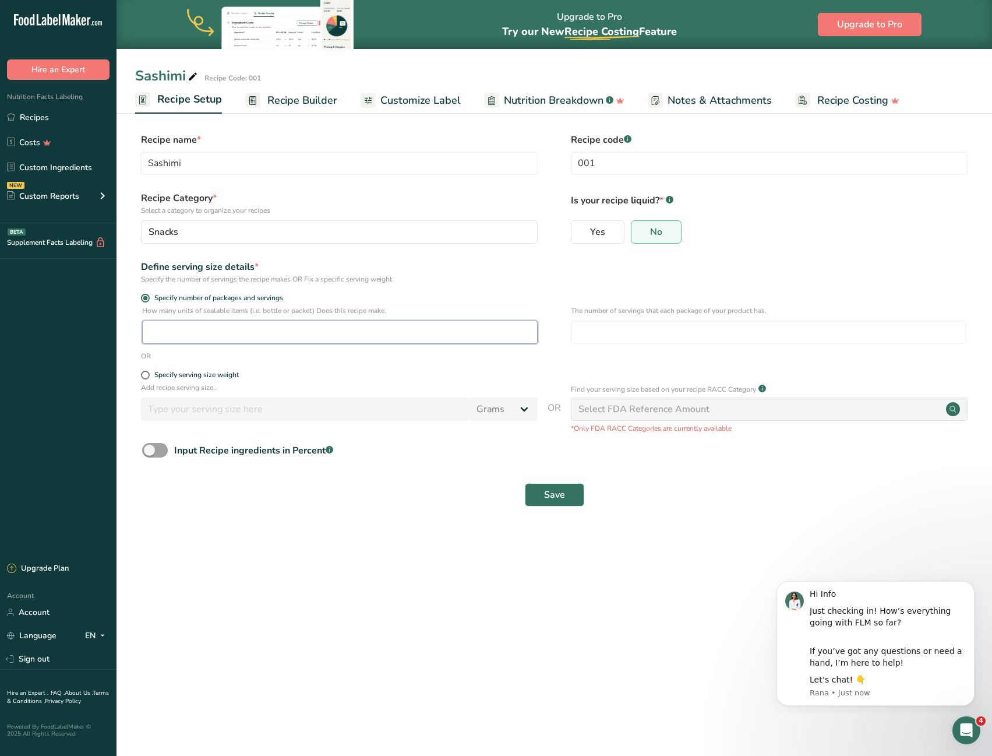
click at [252, 324] on input "number" at bounding box center [340, 331] width 396 height 23
type input "1"
click at [326, 529] on section "Recipe name * Sashimi Recipe code .a-a{fill:#347362;}.b-a{fill:#fff;} 001 Recip…" at bounding box center [555, 321] width 876 height 422
drag, startPoint x: 554, startPoint y: 510, endPoint x: 552, endPoint y: 501, distance: 9.6
click at [554, 509] on div "Save" at bounding box center [554, 494] width 838 height 37
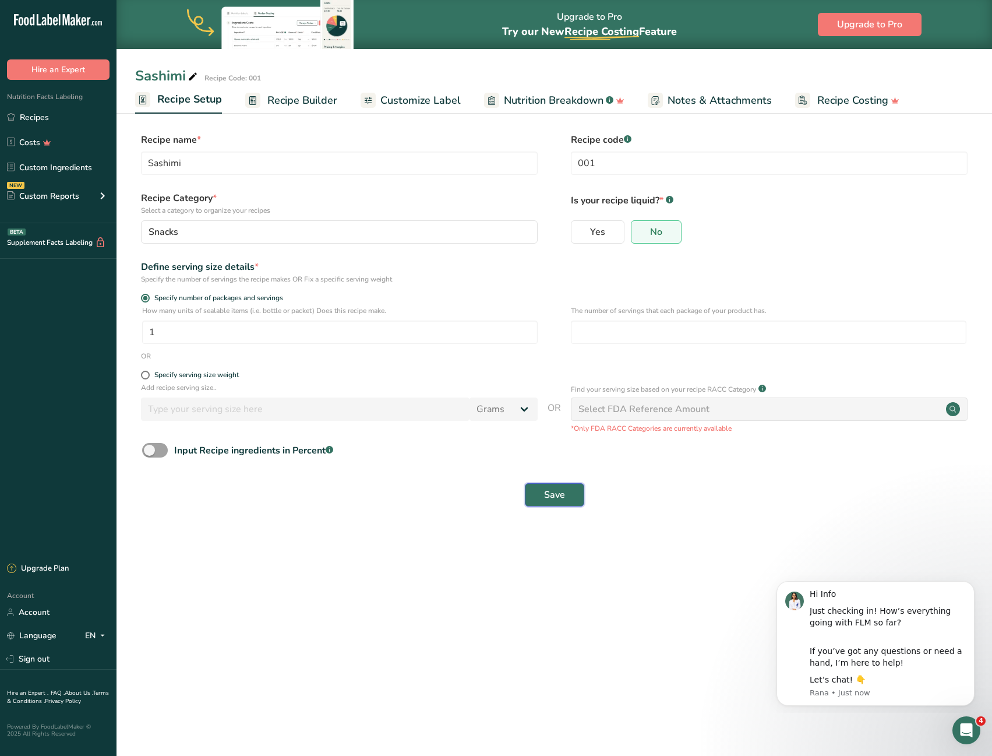
click at [552, 501] on span "Save" at bounding box center [554, 495] width 21 height 14
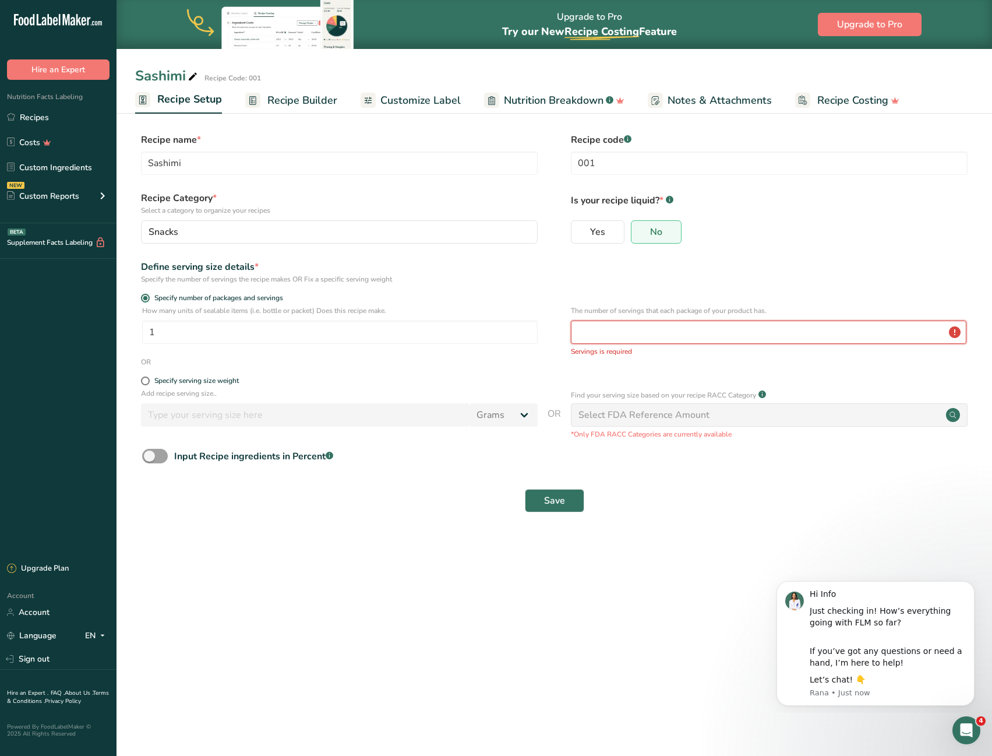
click at [734, 326] on input "number" at bounding box center [769, 331] width 396 height 23
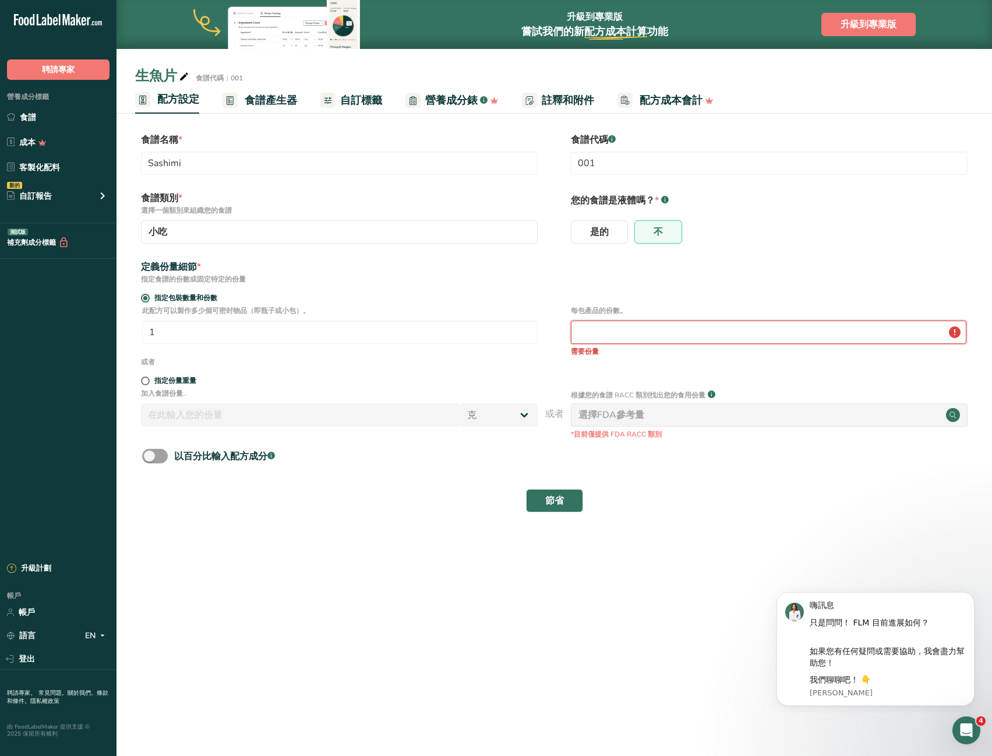
click at [611, 335] on input "number" at bounding box center [769, 331] width 396 height 23
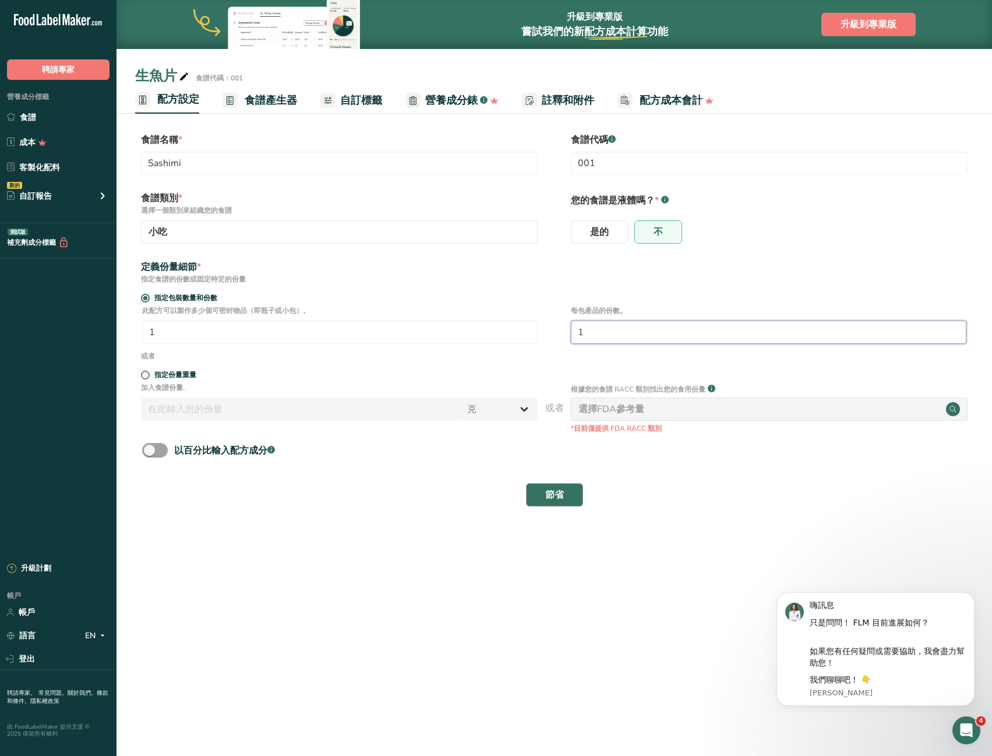
type input "1"
click at [545, 499] on button "節省" at bounding box center [554, 494] width 57 height 23
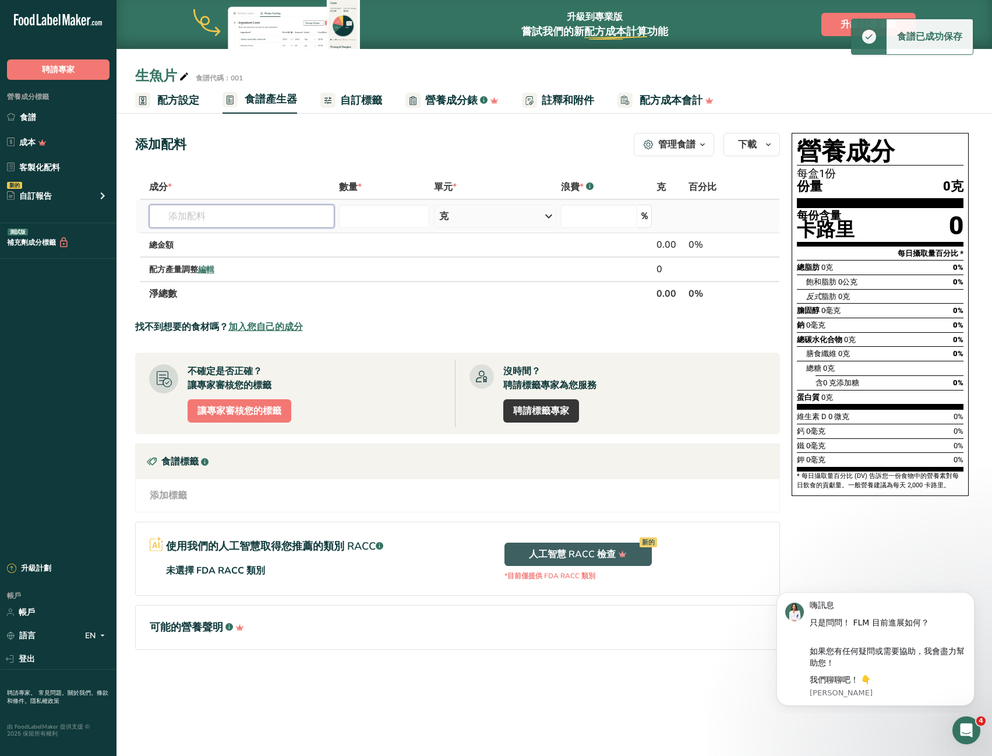
click at [247, 213] on input "text" at bounding box center [241, 216] width 185 height 23
type input "尸日中一人"
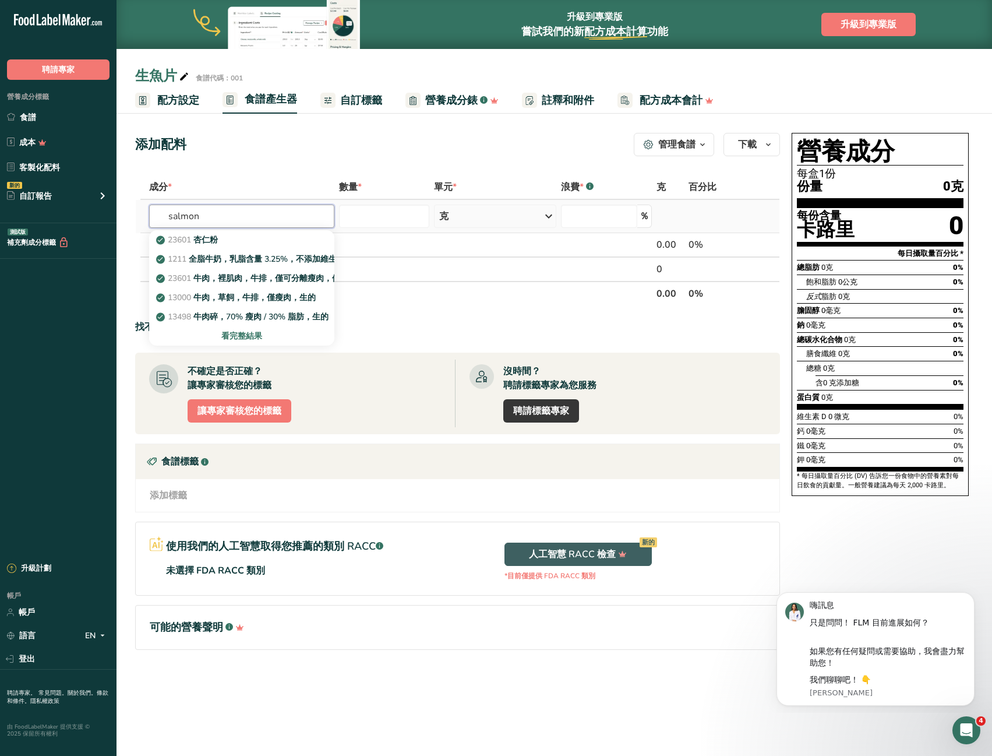
type input "salmon"
click at [274, 335] on div "看完整結果" at bounding box center [241, 336] width 167 height 12
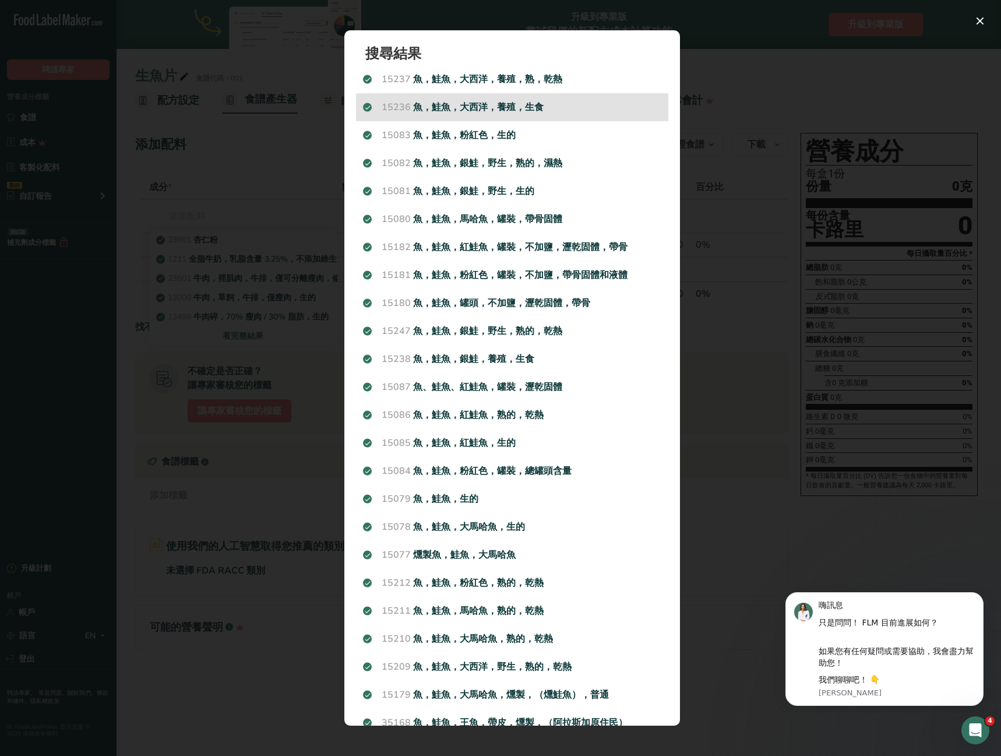
click at [594, 105] on p "15236 魚，鮭魚，大西洋，養殖，生食" at bounding box center [512, 107] width 298 height 14
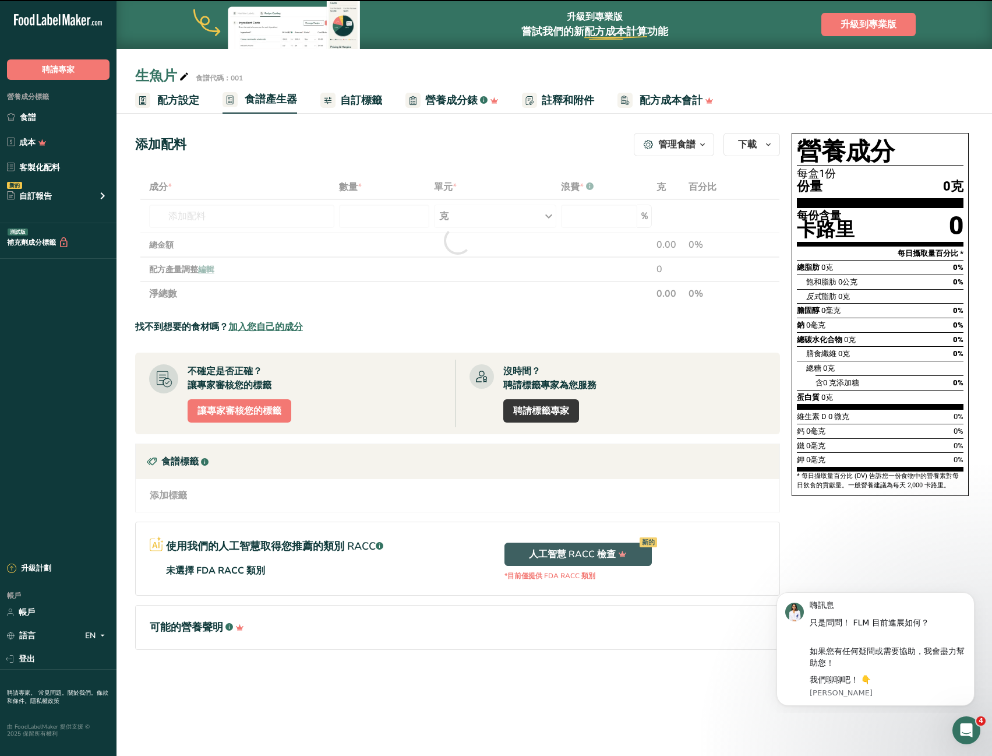
type input "0"
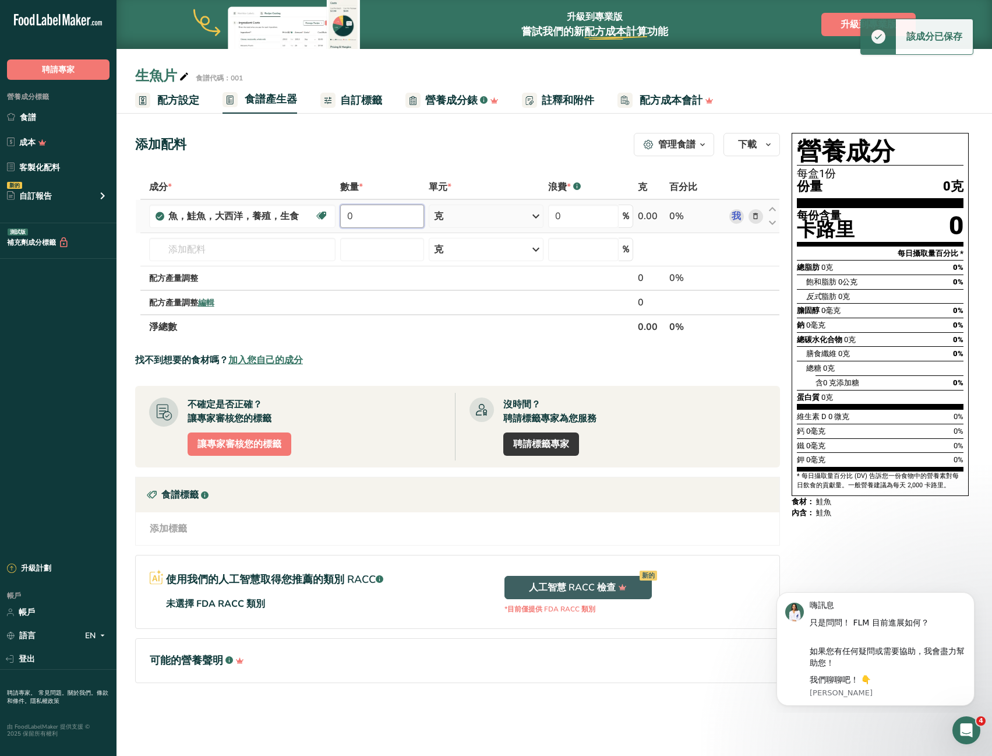
click at [384, 218] on input "0" at bounding box center [382, 216] width 84 height 23
drag, startPoint x: 365, startPoint y: 213, endPoint x: 332, endPoint y: 220, distance: 33.8
click at [332, 220] on tr "魚，鮭魚，大西洋，養殖，生食 Omega 3 的來源 不含乳製品 不含麩質 不含大豆 1 克 份量 3盎司 0.5 圓角 重量單位 克 公斤 毫克 看更多 體…" at bounding box center [458, 216] width 644 height 33
type input "5"
type input "1000"
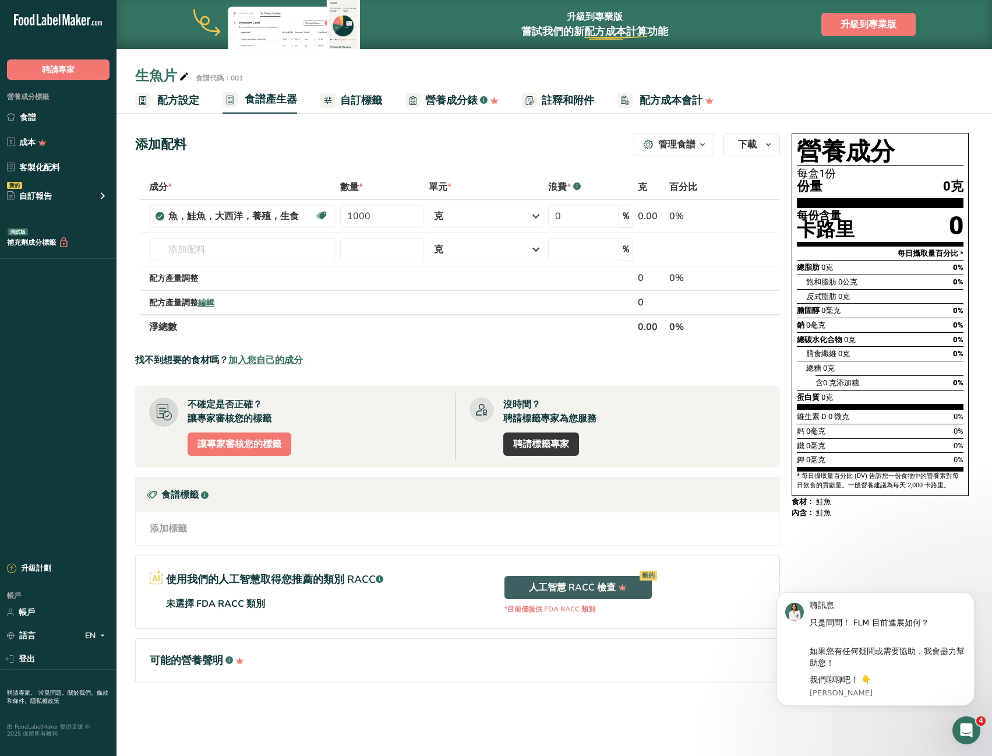
click at [523, 161] on div "添加配料 管理食譜 刪除食譜 重複食譜 規模配方 儲存為子配方 .a-a{fill:#347362;}.b-a{fill:#fff;} 營養成分錶 食譜卡 .…" at bounding box center [461, 424] width 652 height 592
click at [955, 739] on div "開啟 Intercom Messenger" at bounding box center [965, 728] width 28 height 28
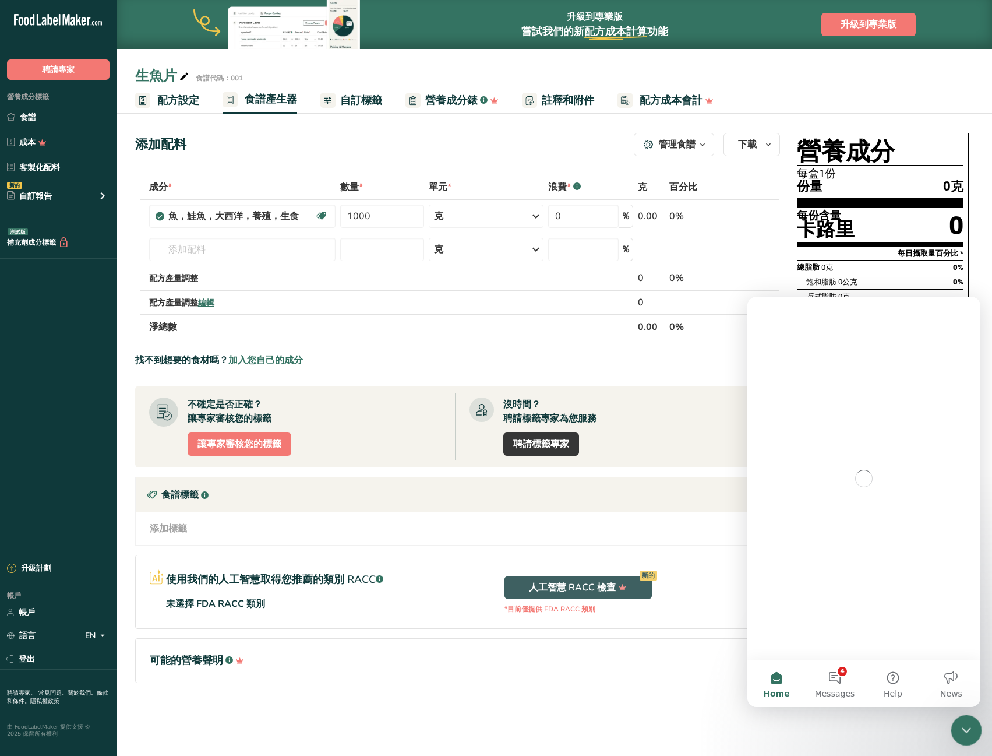
click at [956, 739] on div "Close Intercom Messenger" at bounding box center [965, 728] width 28 height 28
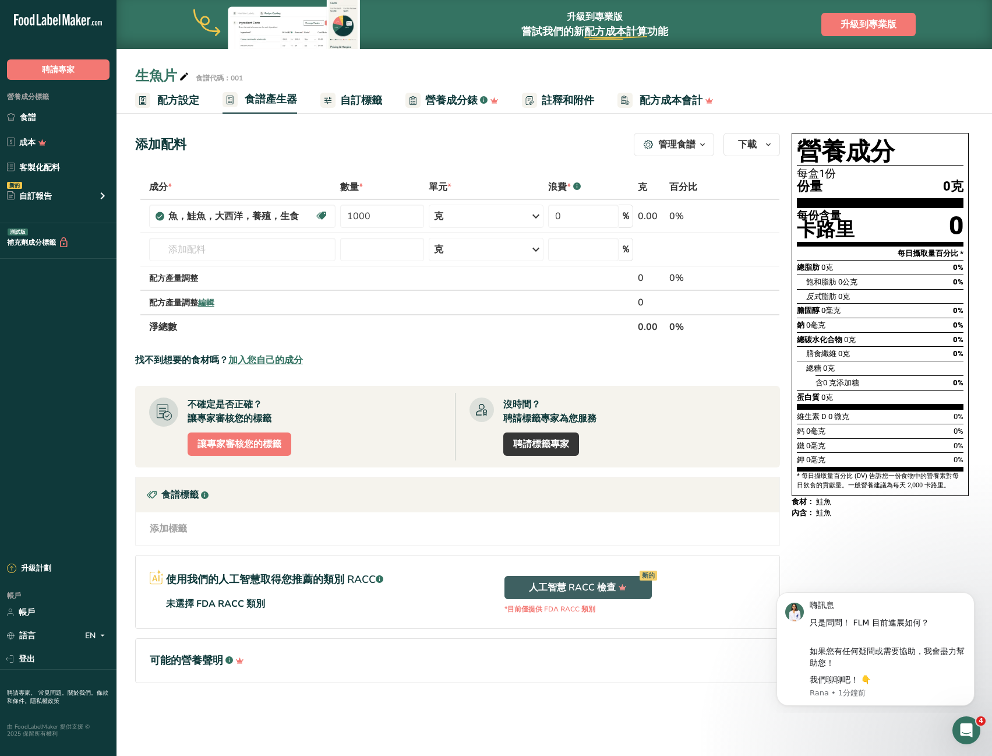
click at [566, 520] on div "添加標籤 標準標籤 自訂標籤 Source of Antioxidants Prebiotic Effect Source of Omega 3 Plant-…" at bounding box center [458, 528] width 644 height 33
click at [511, 544] on div "添加標籤 標準標籤 自訂標籤 Source of Antioxidants Prebiotic Effect Source of Omega 3 Plant-…" at bounding box center [458, 528] width 644 height 33
click at [382, 334] on th "淨總數" at bounding box center [391, 326] width 489 height 24
click at [361, 96] on font "自訂標籤" at bounding box center [361, 100] width 42 height 14
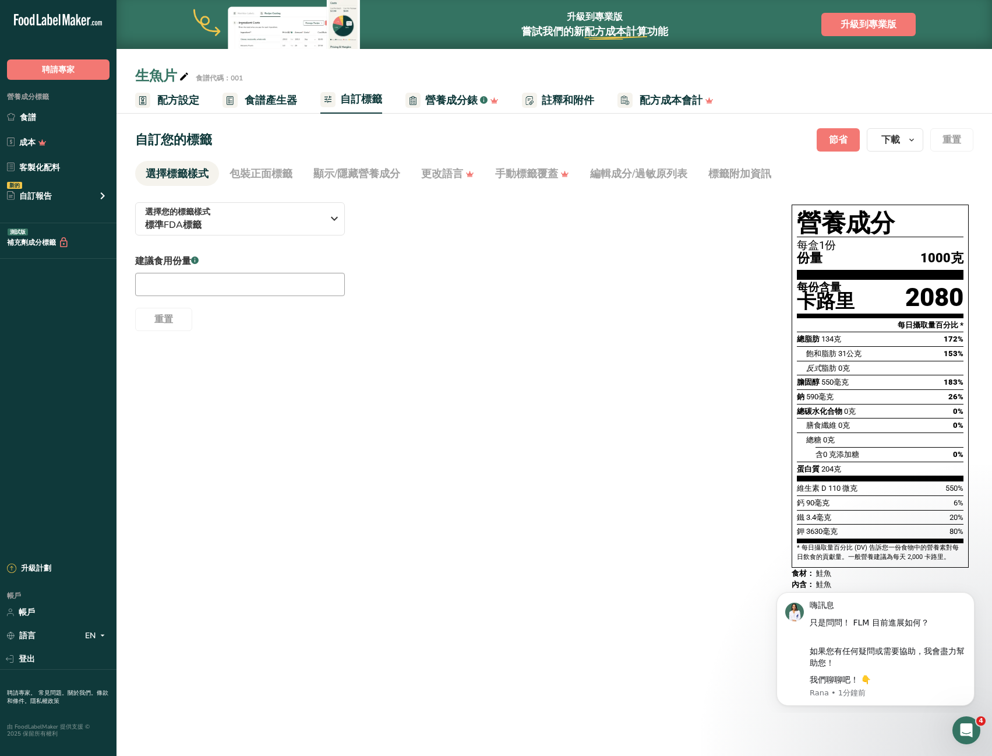
click at [269, 101] on font "食譜產生器" at bounding box center [271, 100] width 52 height 14
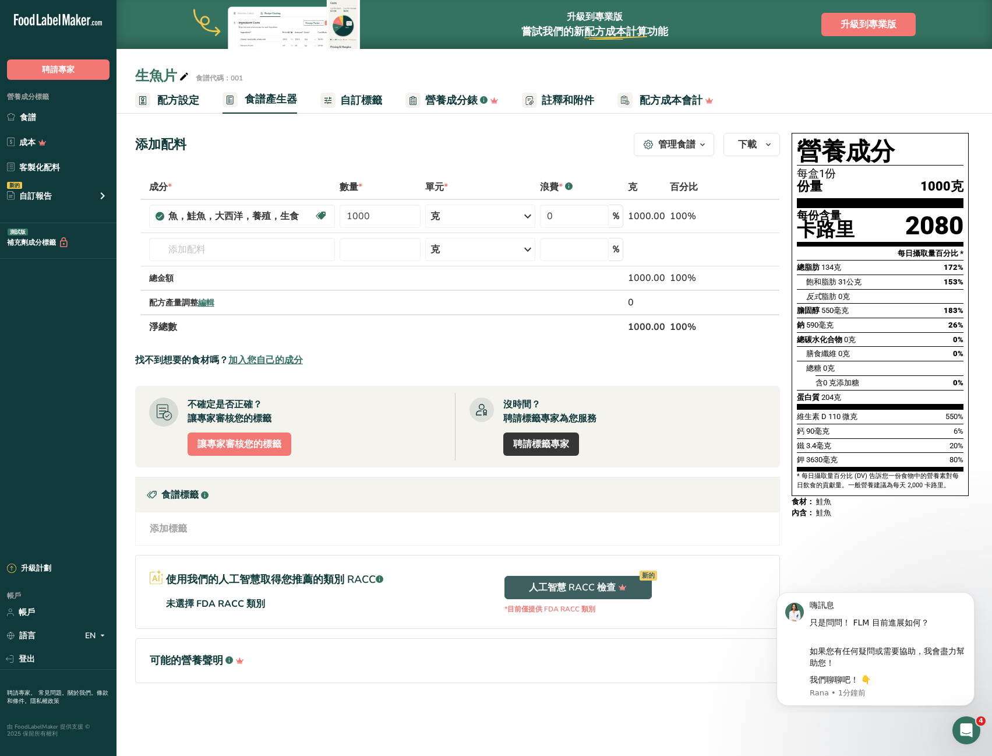
click at [347, 104] on font "自訂標籤" at bounding box center [361, 100] width 42 height 14
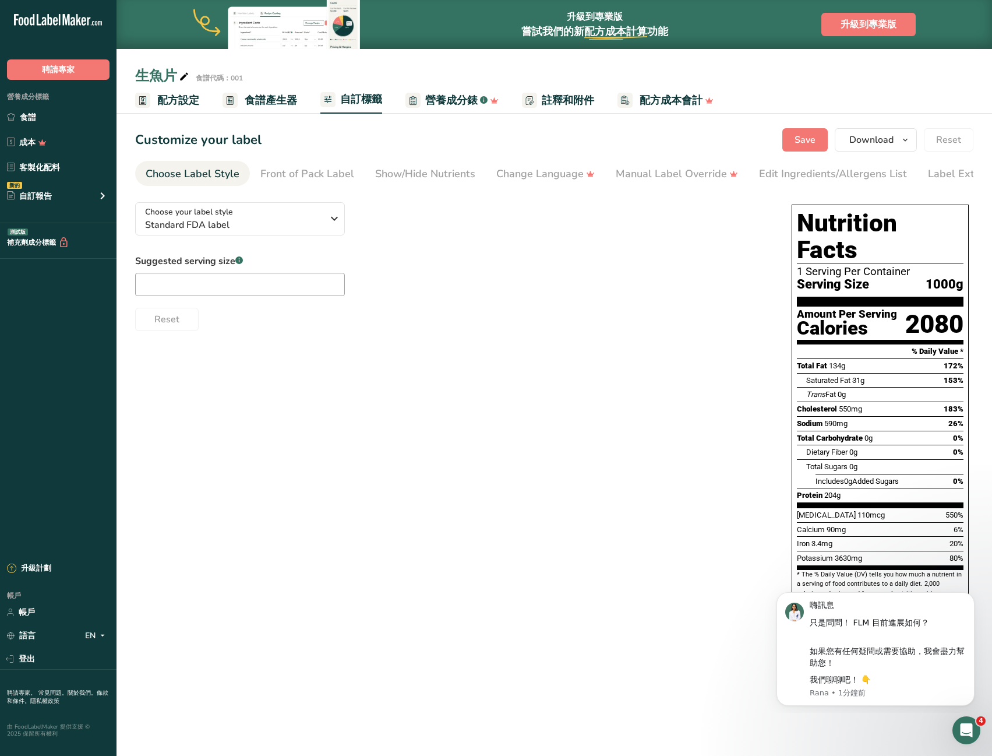
click at [443, 112] on link "營養成分錶 .a-a{fill:#347362;}.b-a{fill:#fff;}" at bounding box center [452, 100] width 93 height 26
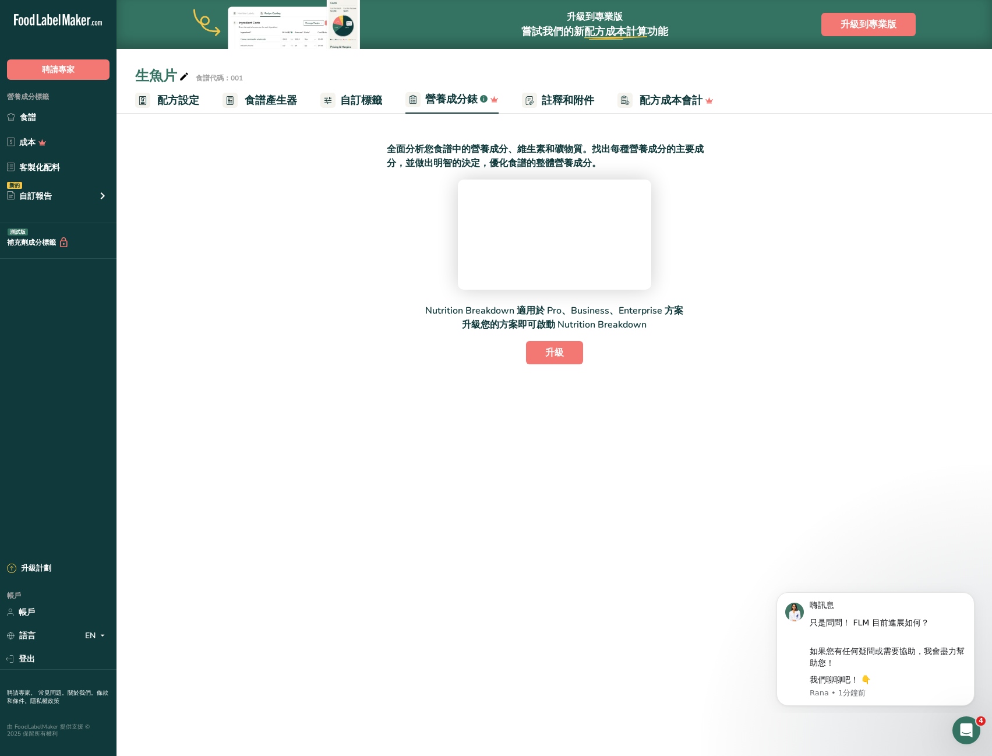
click at [366, 111] on link "自訂標籤" at bounding box center [351, 100] width 62 height 26
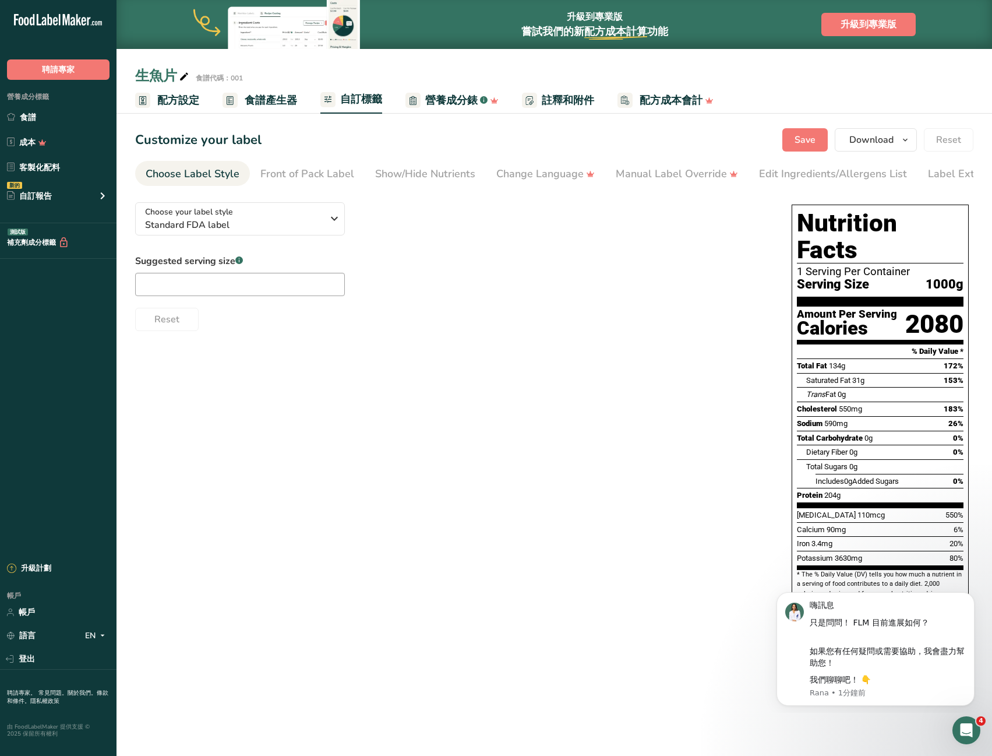
click at [576, 98] on font "註釋和附件" at bounding box center [568, 100] width 52 height 14
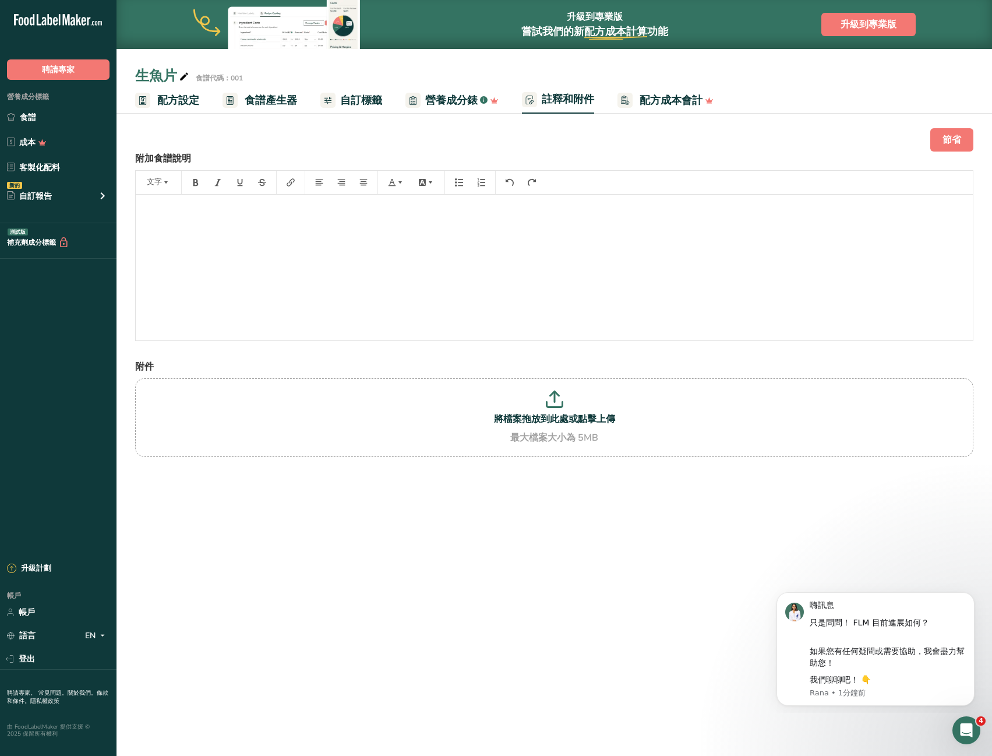
click at [376, 100] on font "自訂標籤" at bounding box center [361, 100] width 42 height 14
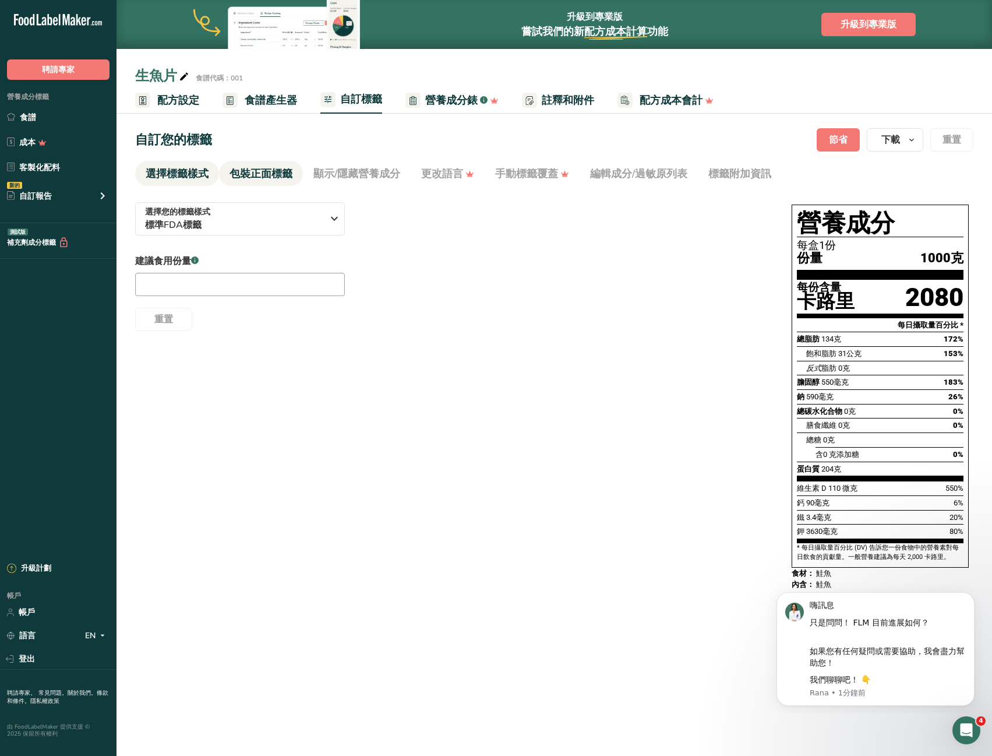
click at [260, 174] on font "包裝正面標籤" at bounding box center [261, 174] width 63 height 14
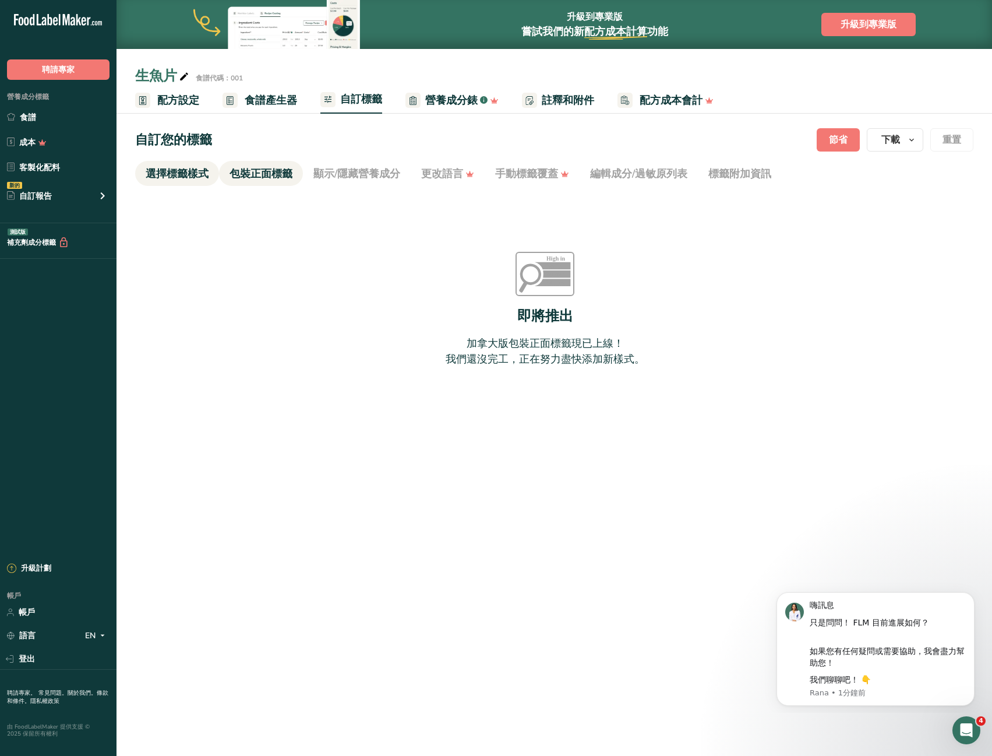
click at [186, 184] on link "選擇標籤樣式" at bounding box center [177, 174] width 63 height 26
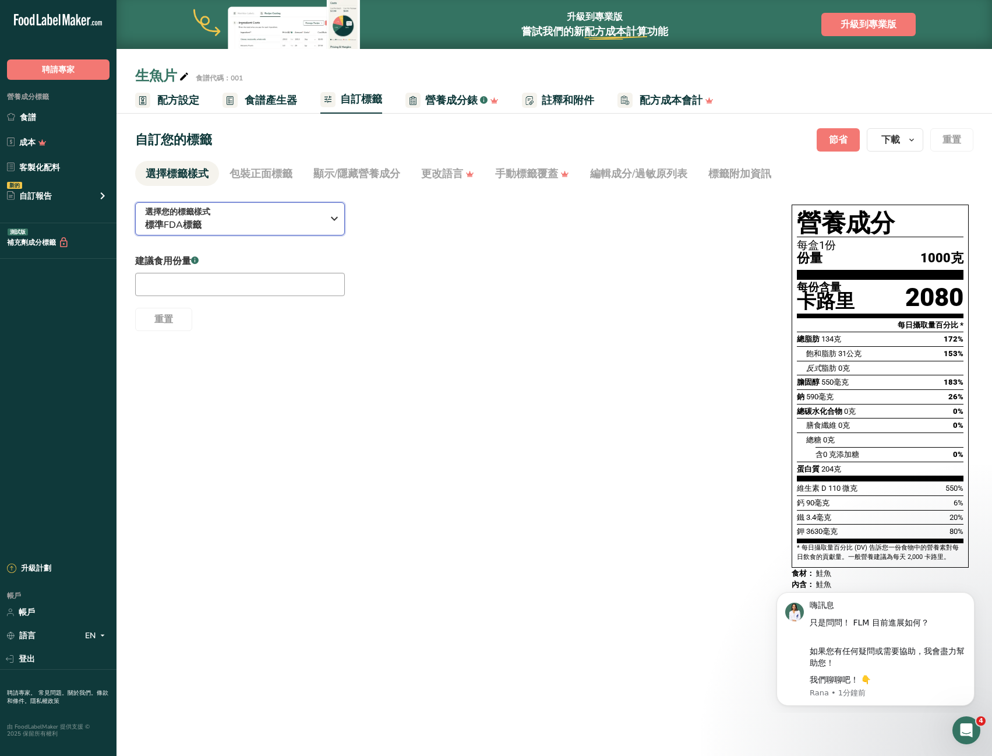
click at [340, 220] on icon "button" at bounding box center [334, 218] width 14 height 21
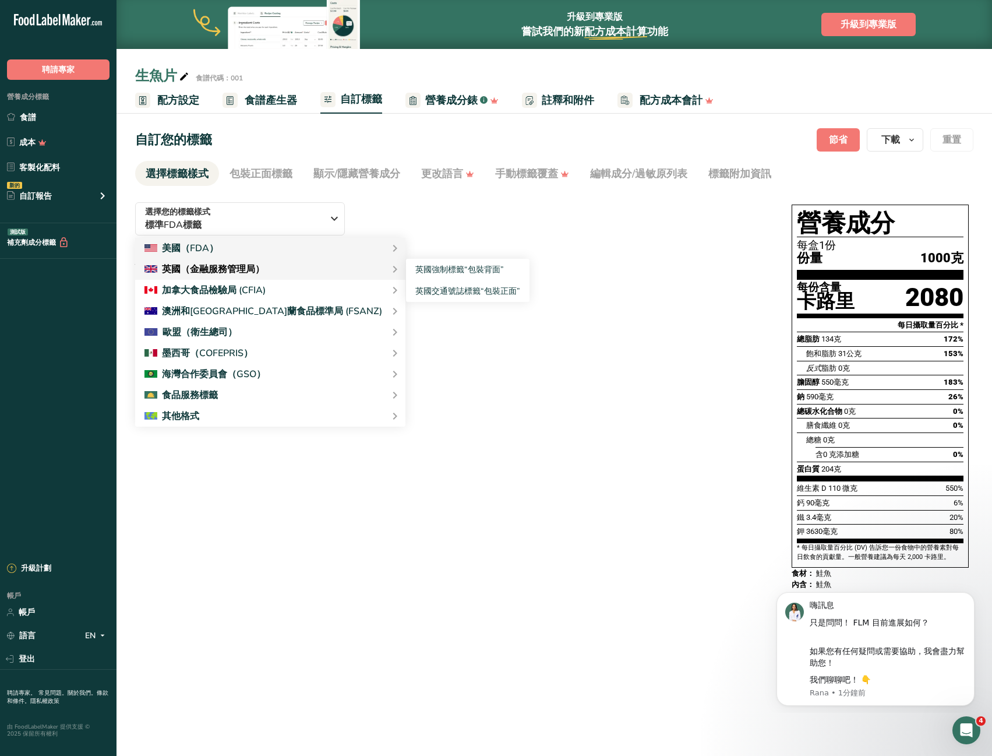
click at [296, 266] on div "英國（金融服務管理局）" at bounding box center [271, 269] width 252 height 14
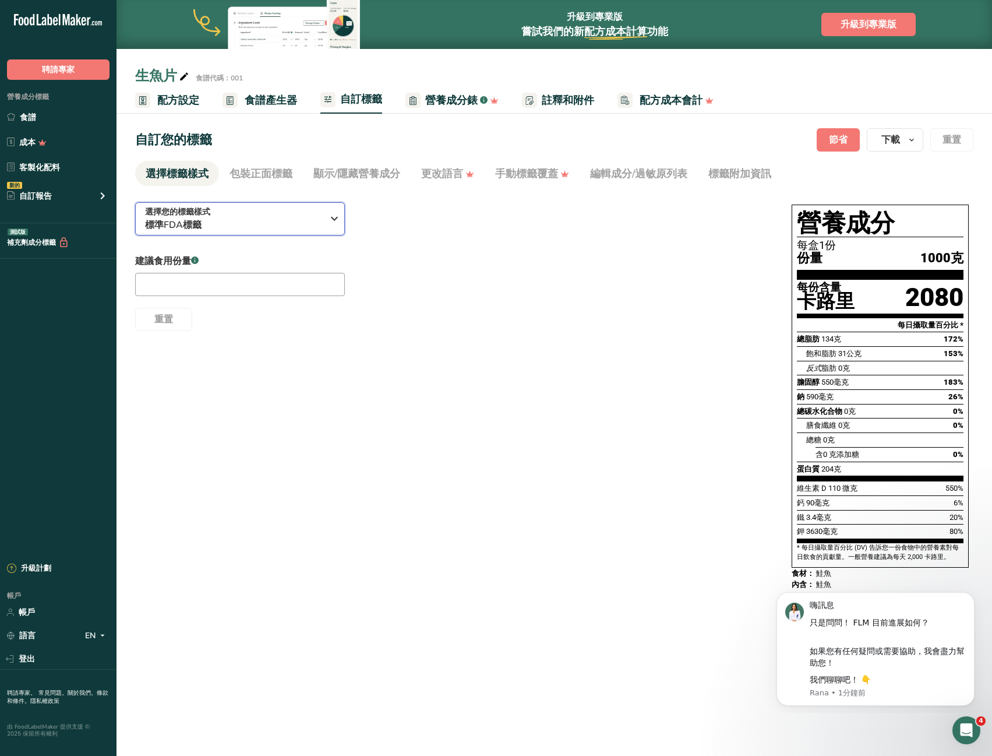
click at [326, 224] on div "選擇您的標籤樣式 標準FDA標籤" at bounding box center [238, 219] width 186 height 26
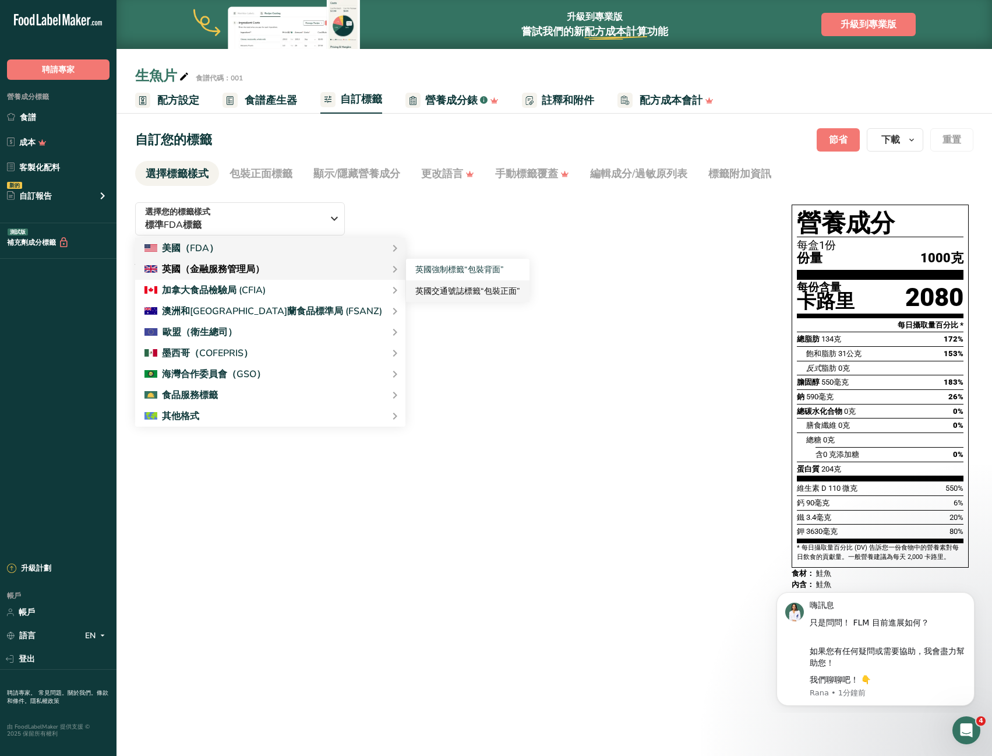
click at [438, 289] on font "英國交通號誌標籤“包裝正面”" at bounding box center [467, 291] width 105 height 11
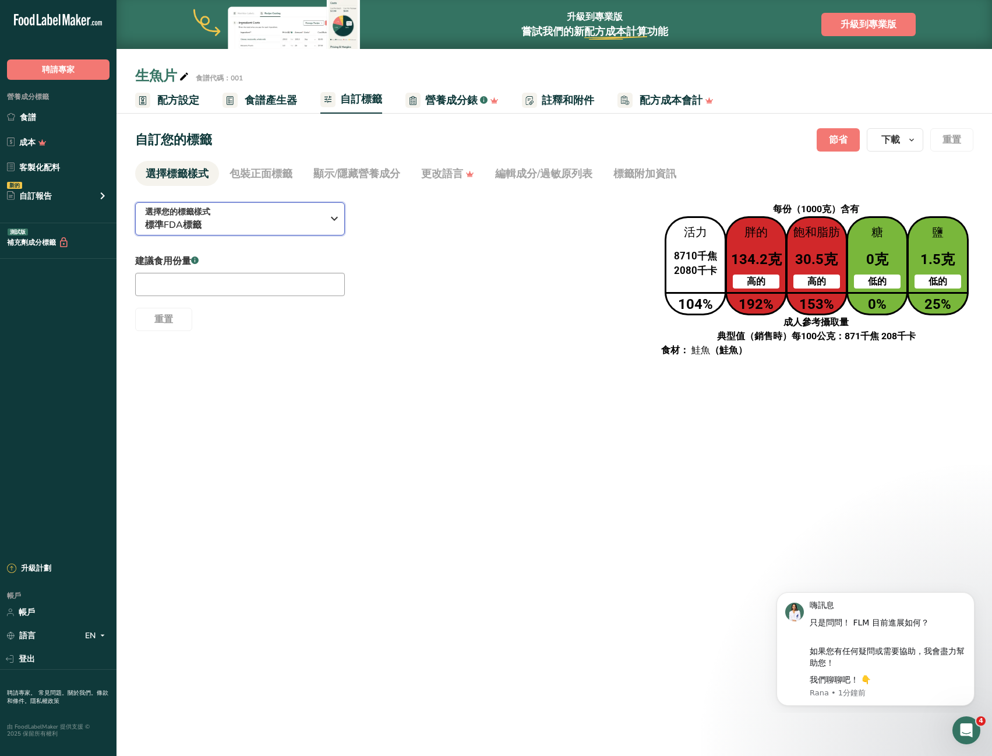
click at [325, 228] on div "選擇您的標籤樣式 標準FDA標籤" at bounding box center [238, 219] width 186 height 26
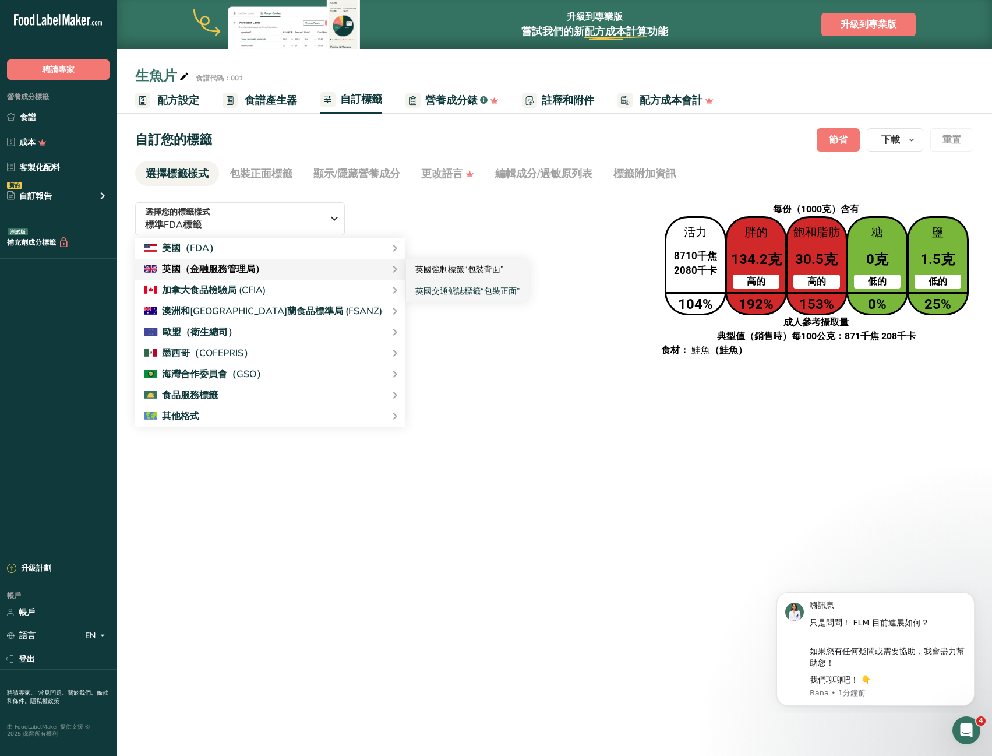
click at [429, 275] on link "英國強制標籤“包裝背面”" at bounding box center [468, 270] width 124 height 22
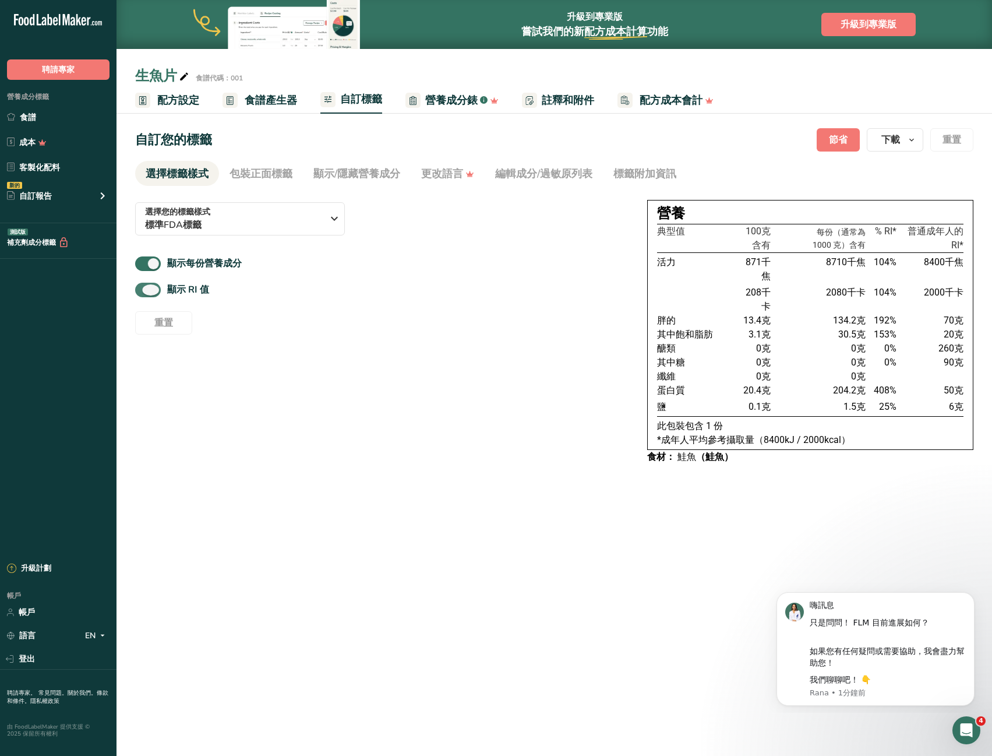
click at [198, 290] on font "顯示 RI 值" at bounding box center [188, 289] width 42 height 13
click at [143, 290] on input "顯示 RI 值" at bounding box center [139, 290] width 8 height 8
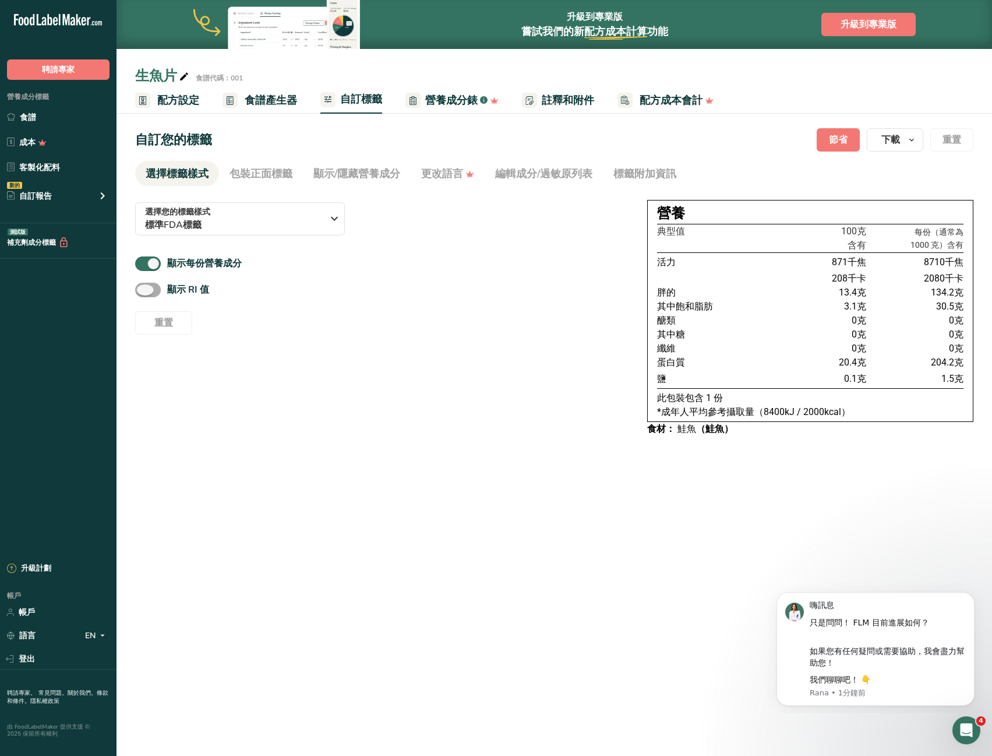
click at [198, 290] on font "顯示 RI 值" at bounding box center [188, 289] width 42 height 13
click at [143, 290] on input "顯示 RI 值" at bounding box center [139, 290] width 8 height 8
checkbox input "true"
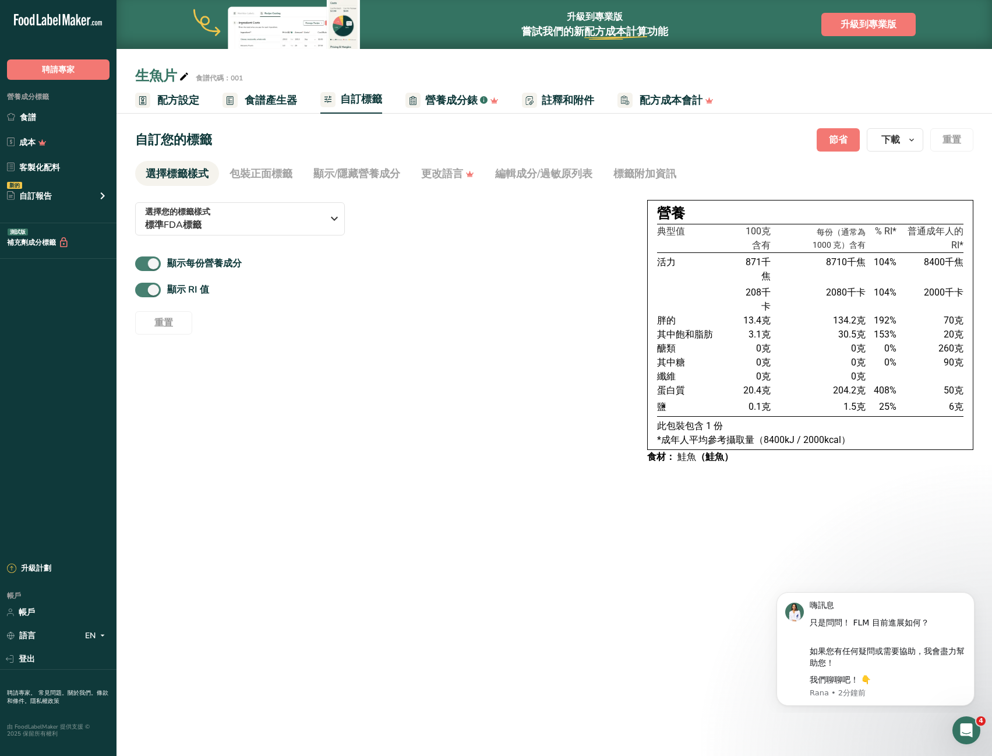
click at [145, 265] on span at bounding box center [148, 263] width 26 height 15
click at [143, 265] on input "顯示每份營養成分" at bounding box center [139, 264] width 8 height 8
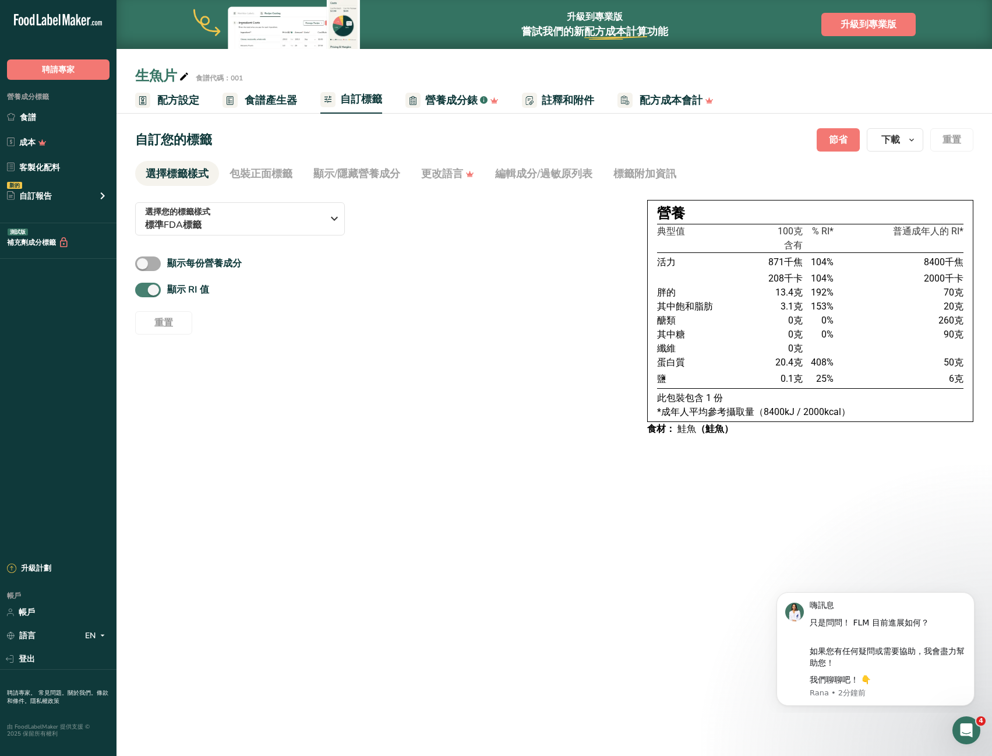
click at [145, 263] on span at bounding box center [148, 263] width 26 height 15
click at [143, 263] on input "顯示每份營養成分" at bounding box center [139, 264] width 8 height 8
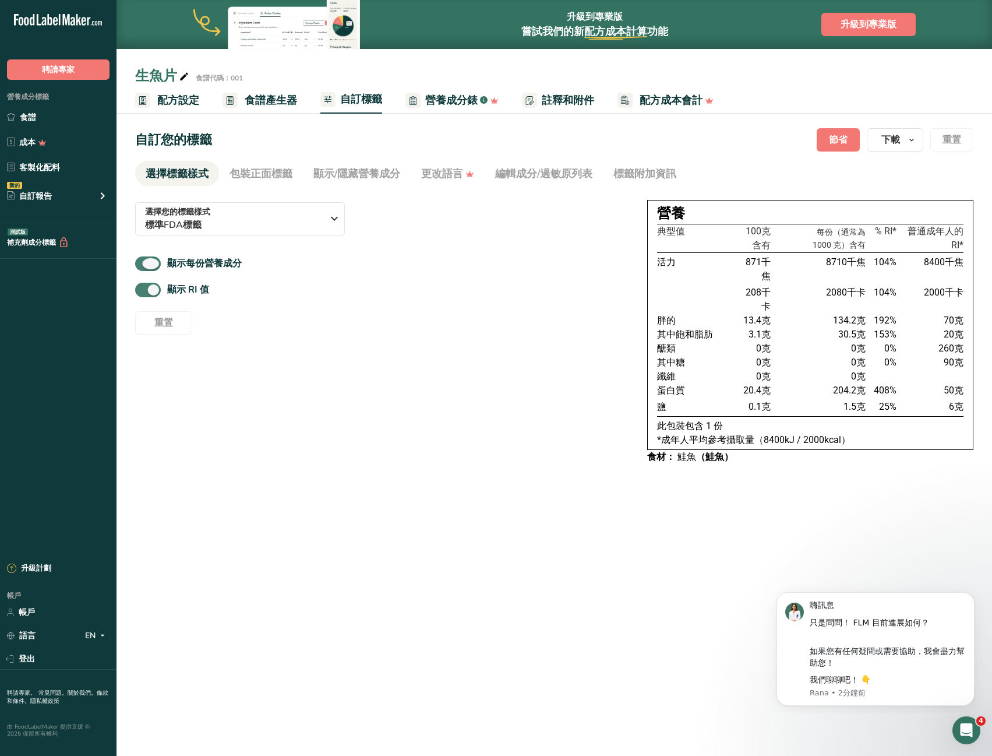
click at [145, 263] on span at bounding box center [148, 263] width 26 height 15
click at [143, 263] on input "顯示每份營養成分" at bounding box center [139, 264] width 8 height 8
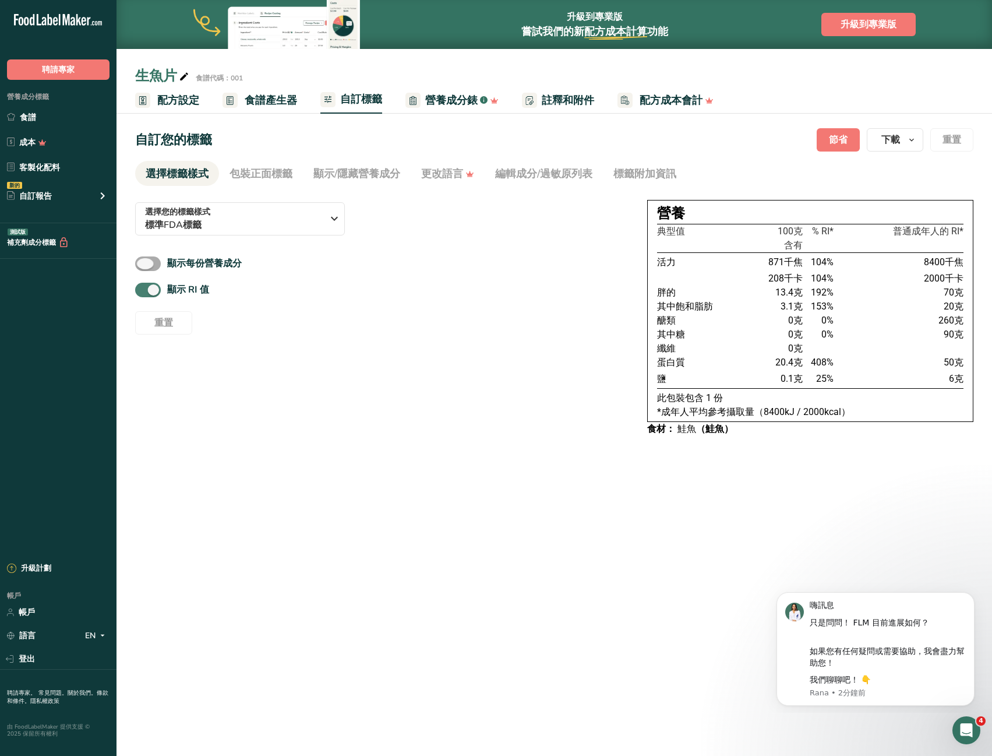
click at [145, 263] on span at bounding box center [148, 263] width 26 height 15
click at [143, 263] on input "顯示每份營養成分" at bounding box center [139, 264] width 8 height 8
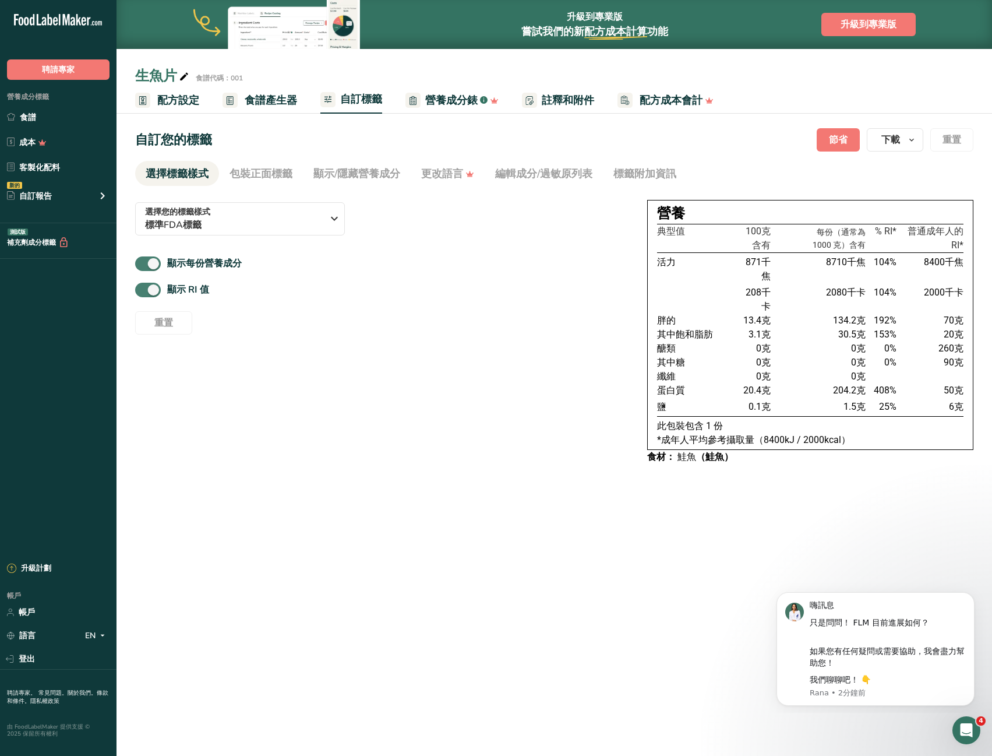
click at [145, 263] on span at bounding box center [148, 263] width 26 height 15
click at [143, 263] on input "顯示每份營養成分" at bounding box center [139, 264] width 8 height 8
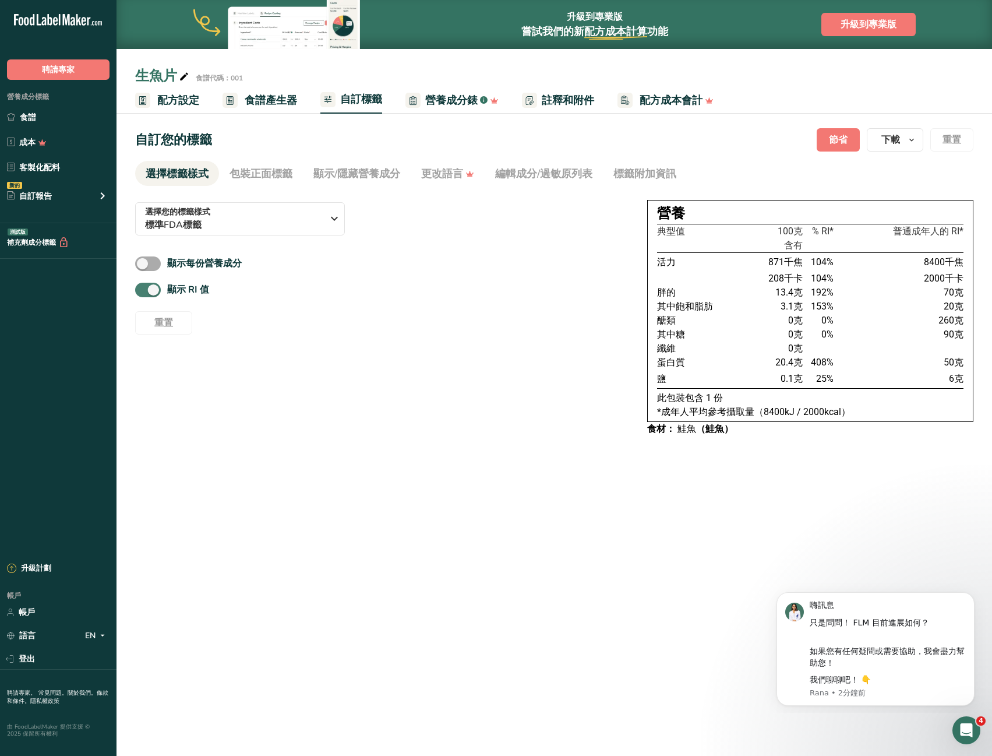
click at [145, 263] on span at bounding box center [148, 263] width 26 height 15
click at [143, 263] on input "顯示每份營養成分" at bounding box center [139, 264] width 8 height 8
checkbox input "true"
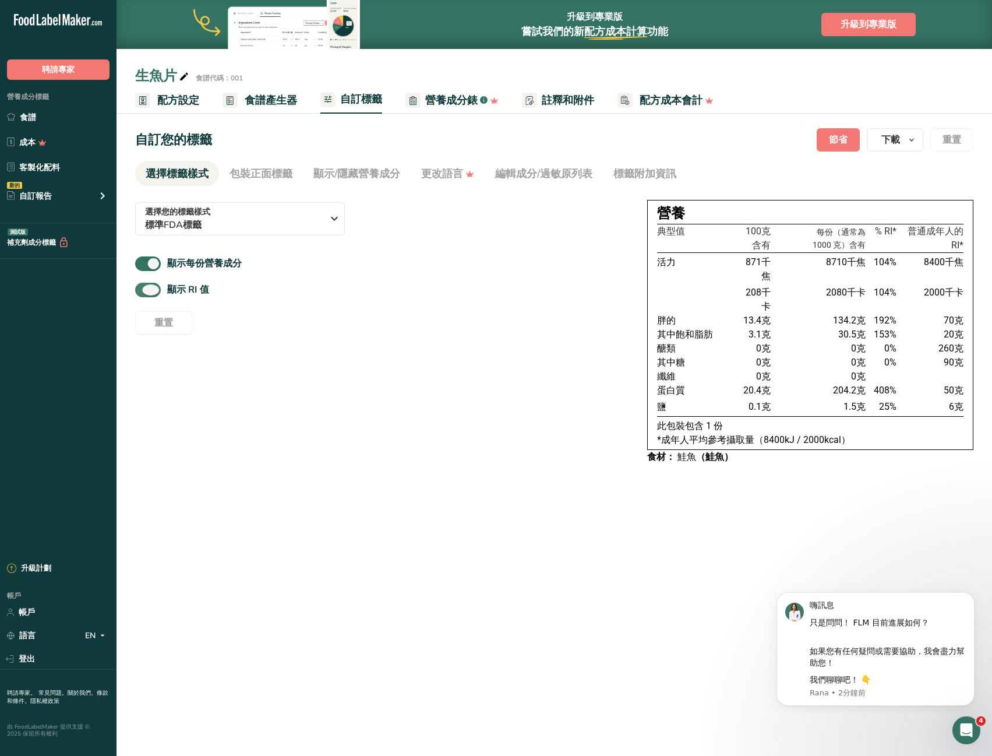
click at [148, 290] on span at bounding box center [148, 290] width 26 height 15
click at [143, 290] on input "顯示 RI 值" at bounding box center [139, 290] width 8 height 8
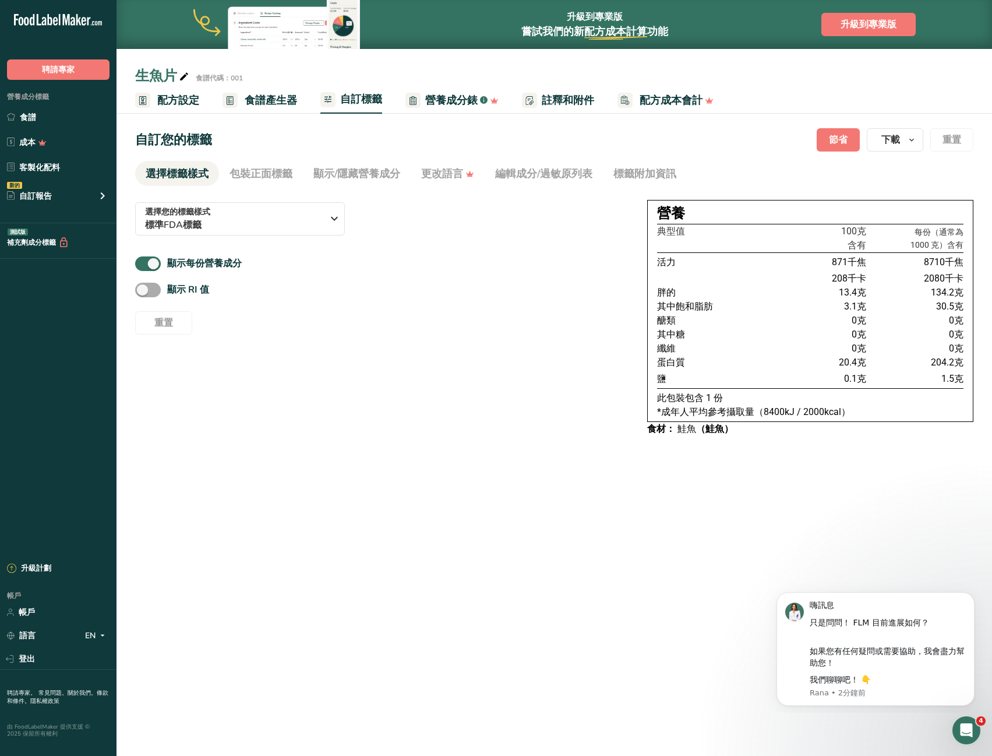
click at [148, 290] on span at bounding box center [148, 290] width 26 height 15
click at [143, 290] on input "顯示 RI 值" at bounding box center [139, 290] width 8 height 8
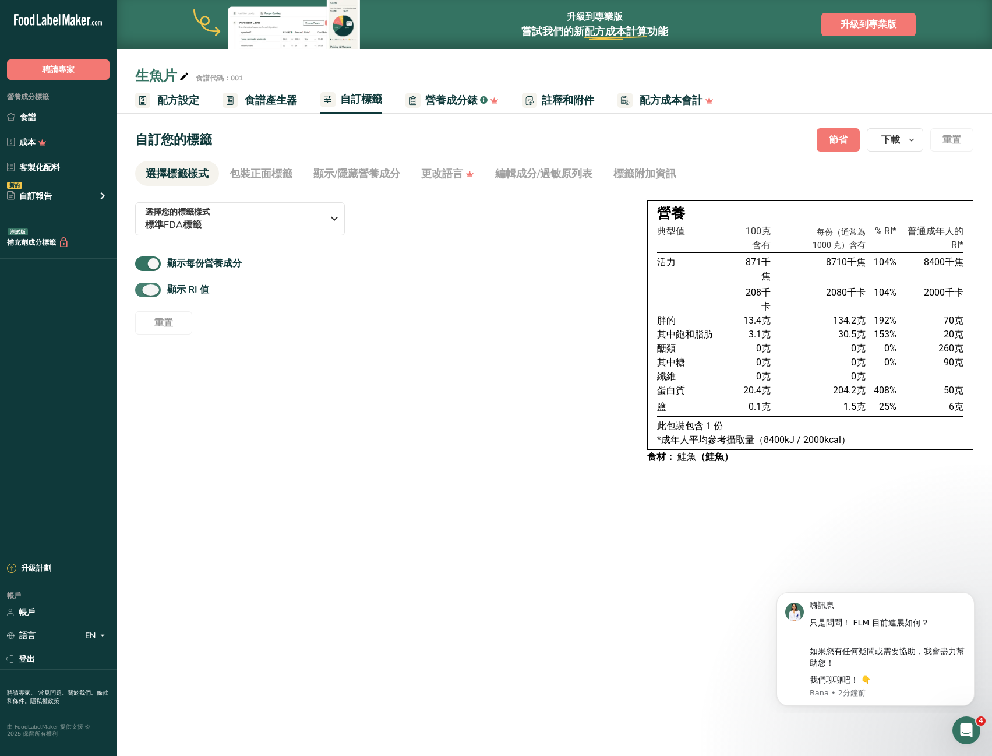
click at [148, 290] on span at bounding box center [148, 290] width 26 height 15
click at [143, 290] on input "顯示 RI 值" at bounding box center [139, 290] width 8 height 8
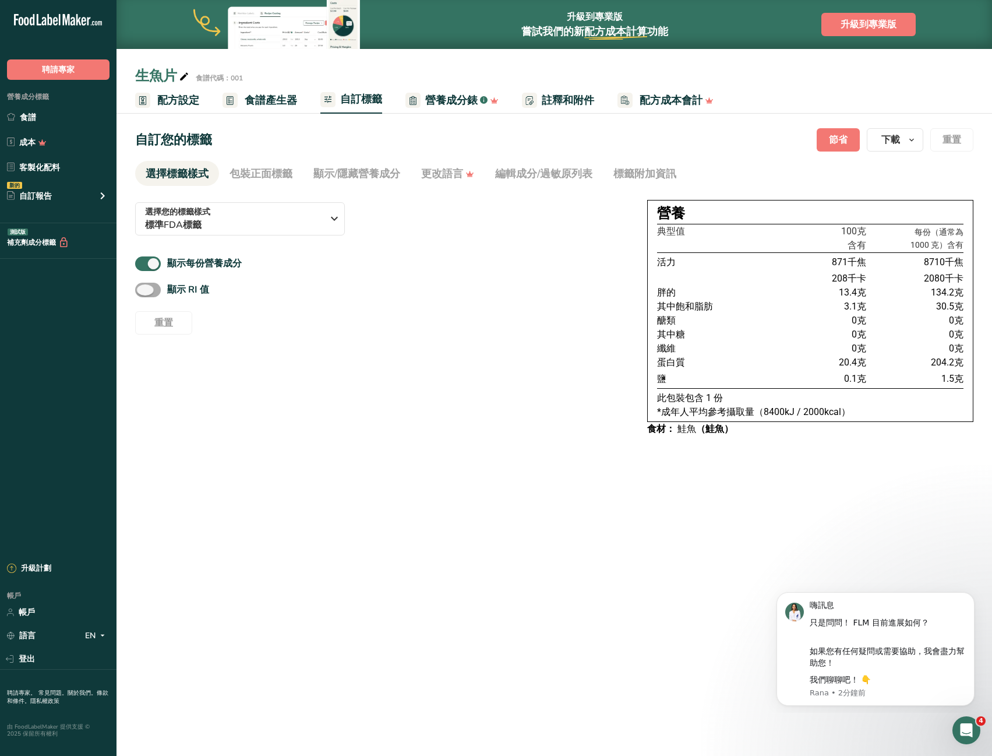
click at [148, 290] on span at bounding box center [148, 290] width 26 height 15
click at [143, 290] on input "顯示 RI 值" at bounding box center [139, 290] width 8 height 8
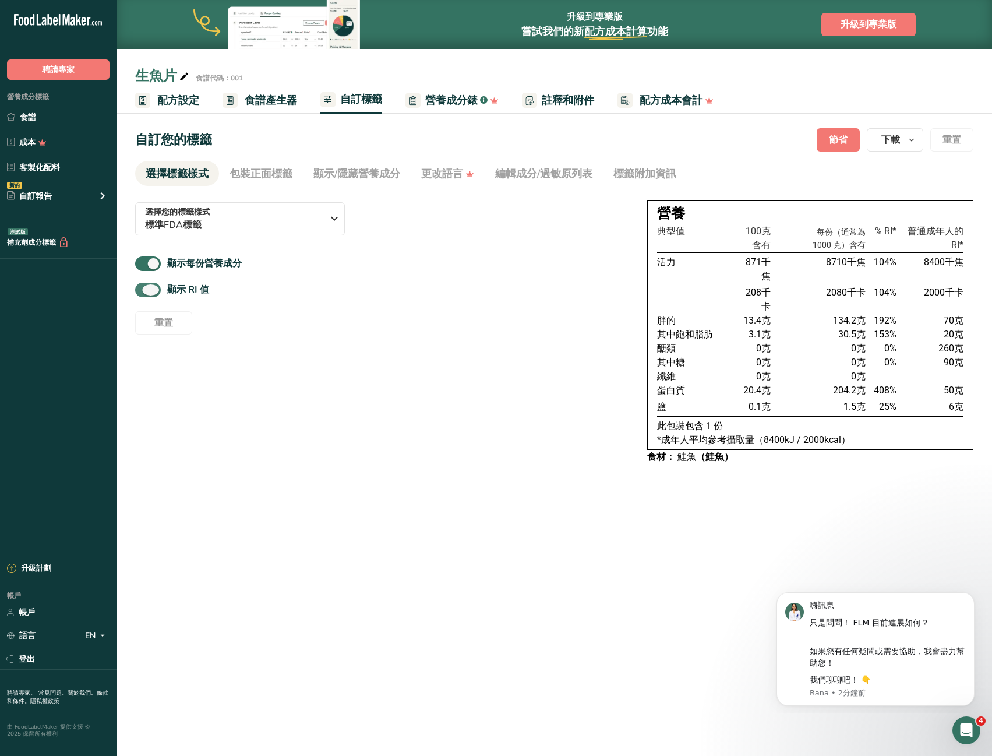
click at [148, 290] on span at bounding box center [148, 290] width 26 height 15
click at [143, 290] on input "顯示 RI 值" at bounding box center [139, 290] width 8 height 8
checkbox input "false"
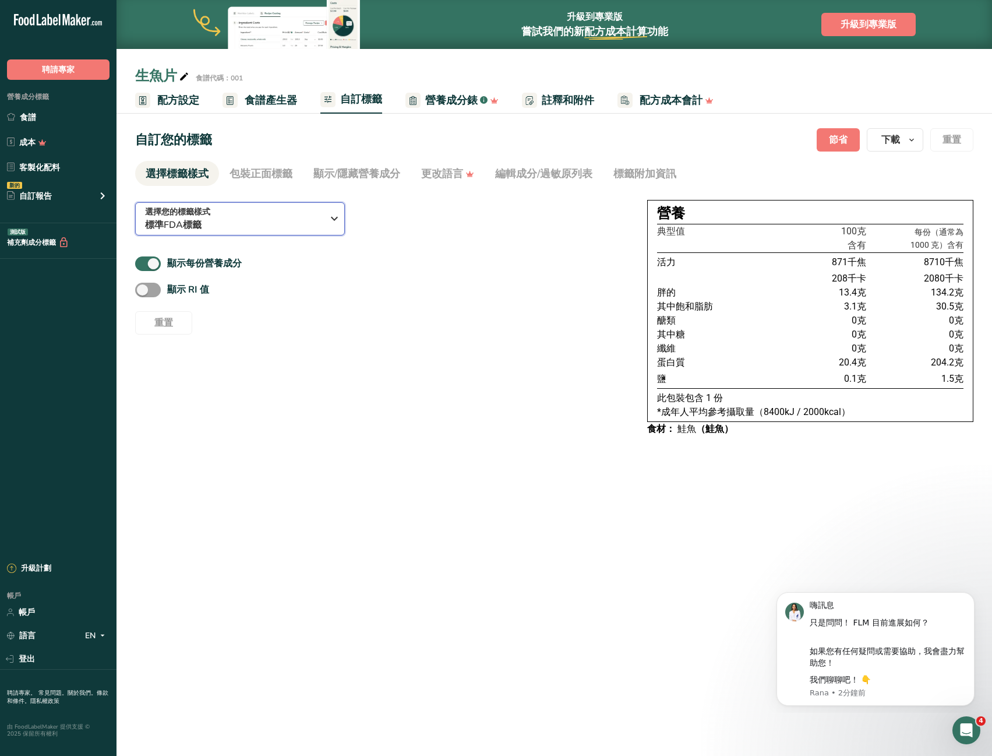
click at [327, 209] on icon "button" at bounding box center [334, 218] width 14 height 21
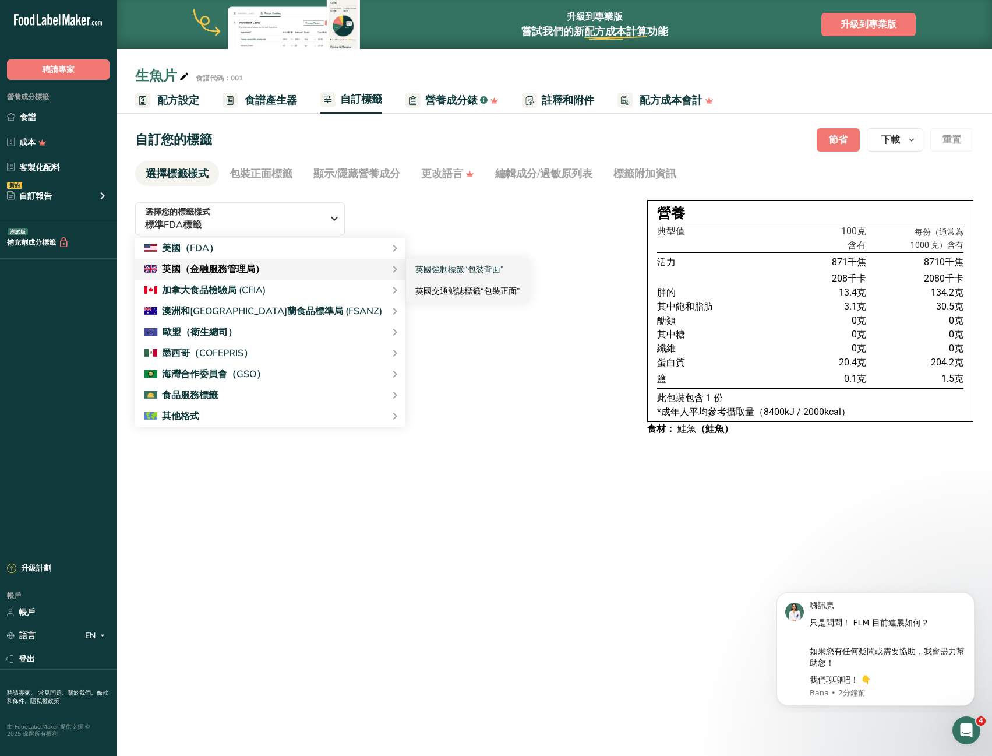
click at [428, 293] on font "英國交通號誌標籤“包裝正面”" at bounding box center [467, 291] width 105 height 11
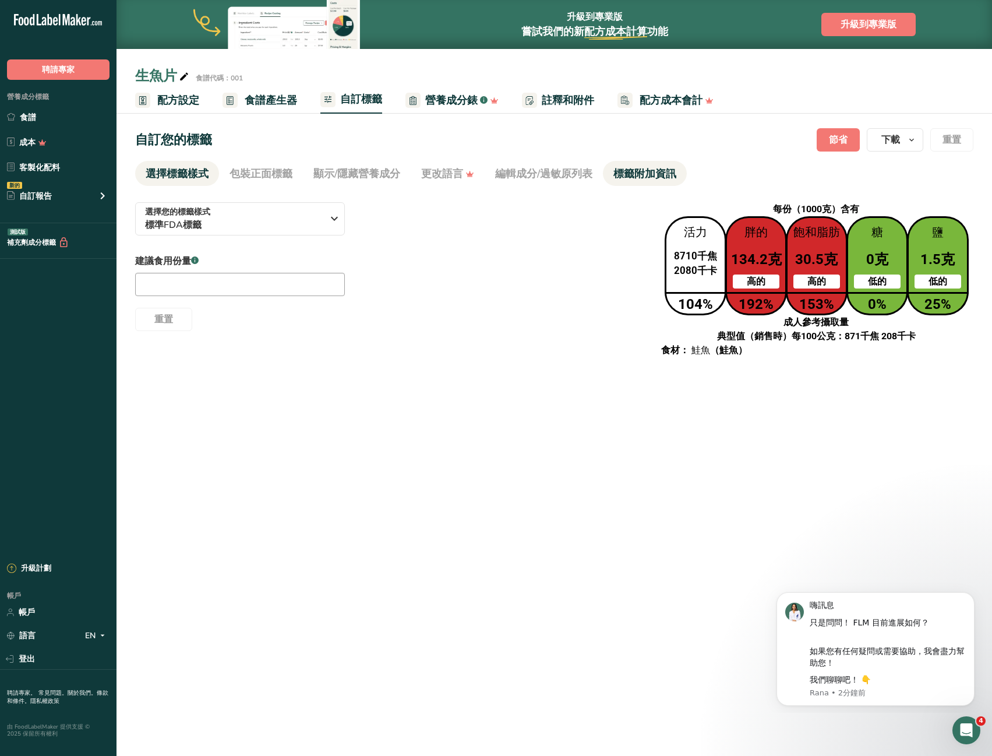
click at [626, 171] on font "標籤附加資訊" at bounding box center [645, 174] width 63 height 14
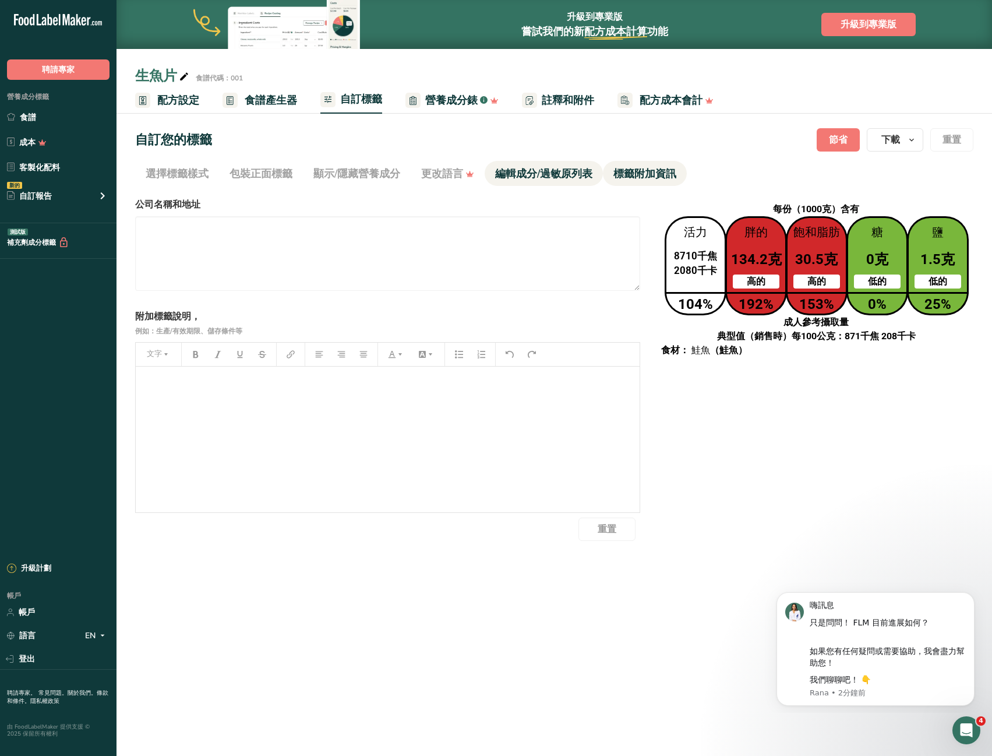
click at [547, 168] on font "編輯成分/過敏原列表" at bounding box center [543, 174] width 97 height 14
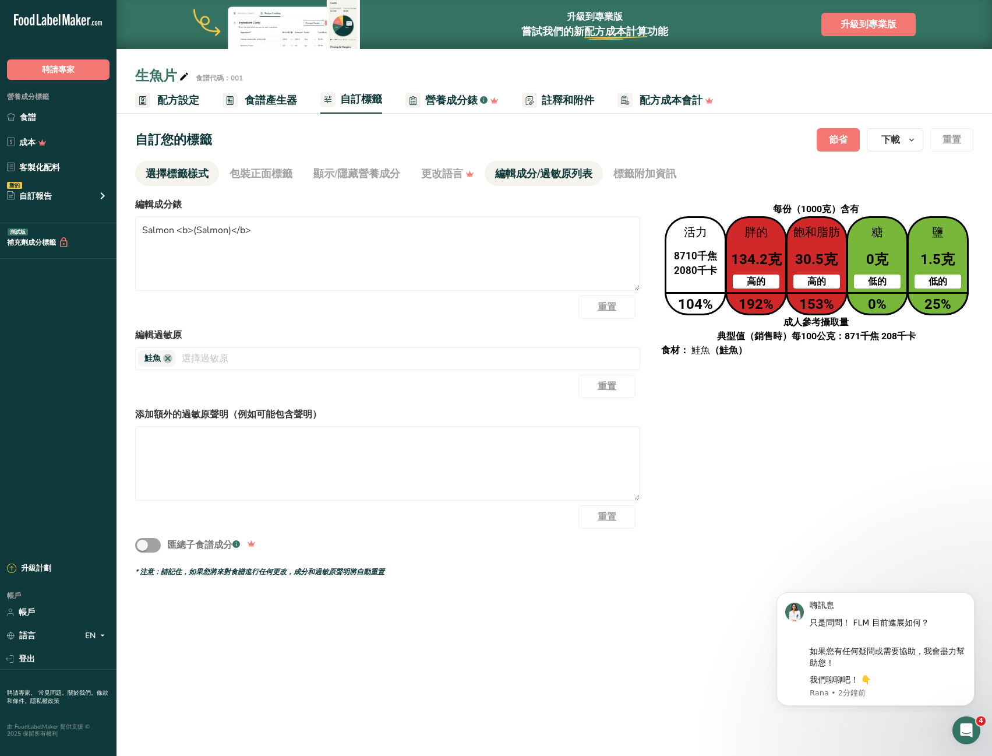
click at [192, 177] on font "選擇標籤樣式" at bounding box center [177, 174] width 63 height 14
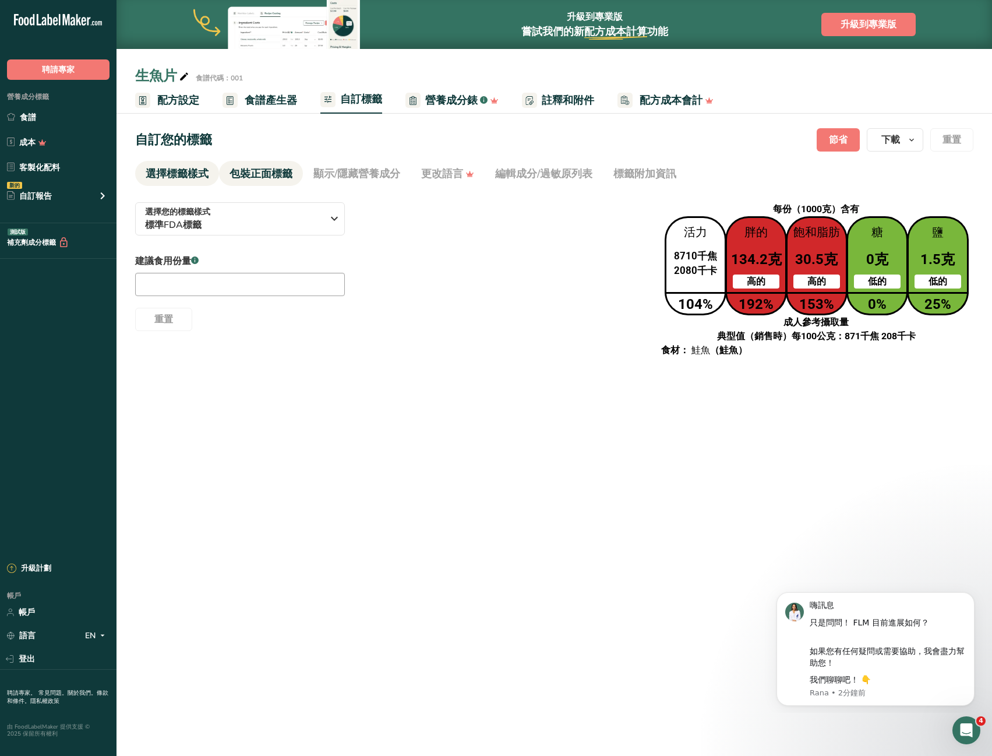
click at [265, 167] on font "包裝正面標籤" at bounding box center [261, 174] width 63 height 14
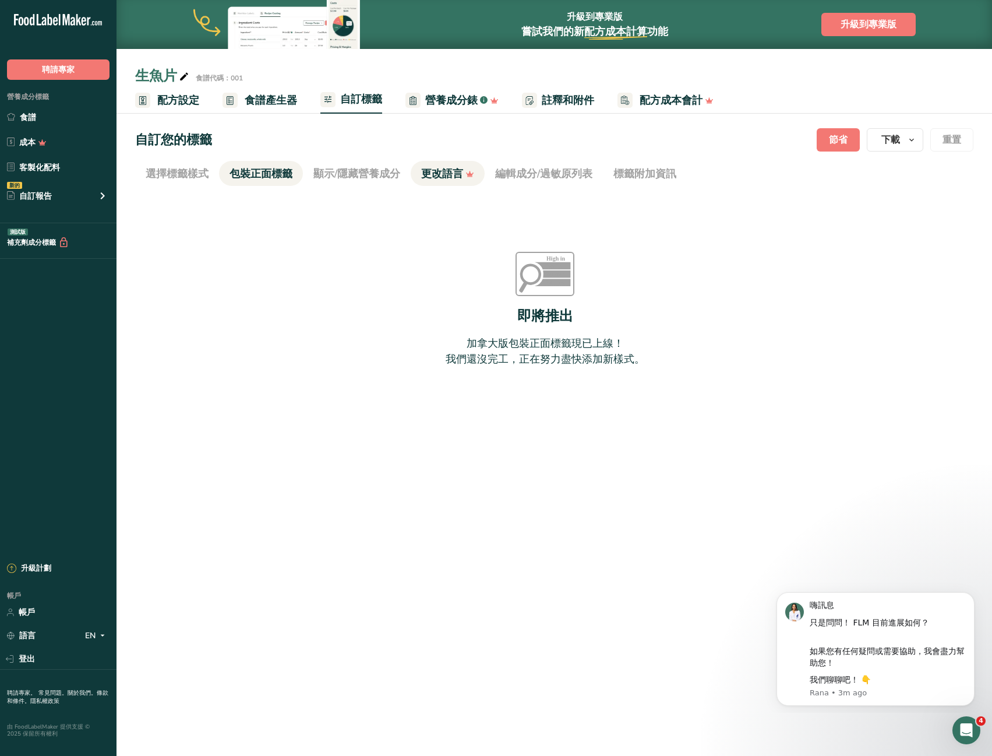
click at [452, 184] on link "更改語言" at bounding box center [447, 174] width 53 height 26
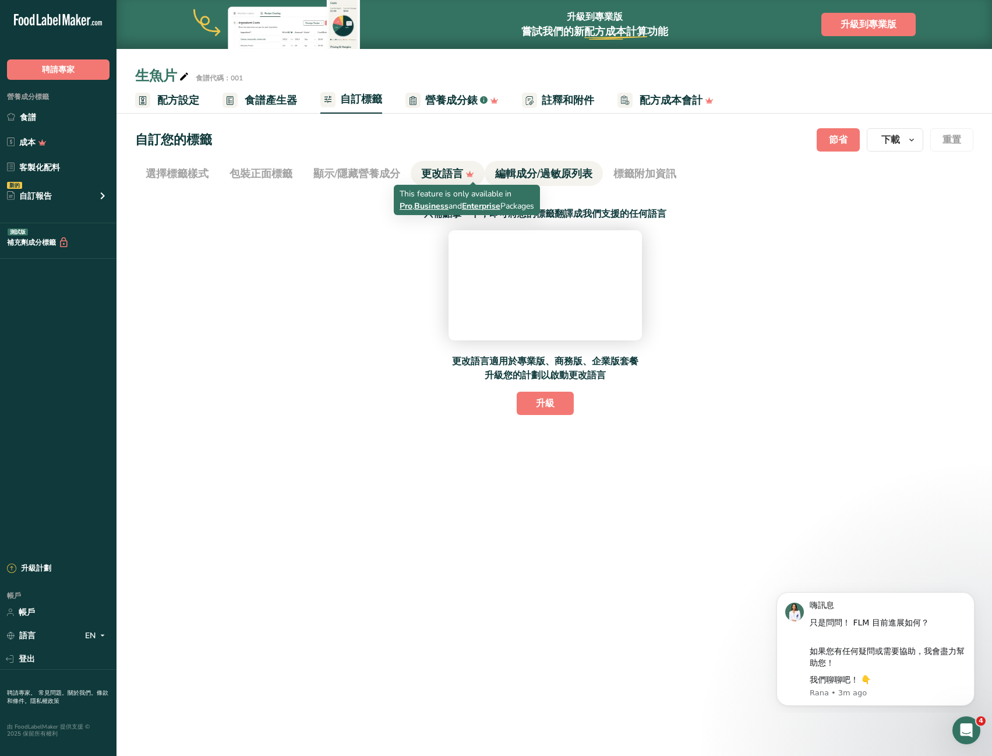
click at [554, 179] on font "編輯成分/過敏原列表" at bounding box center [543, 174] width 97 height 14
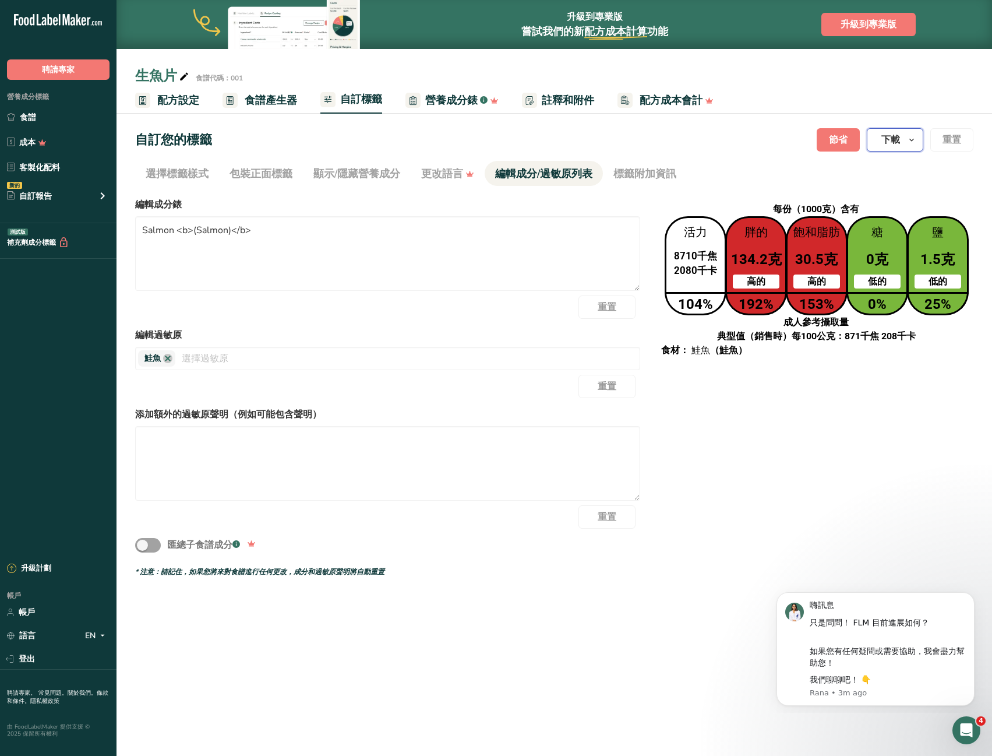
click at [879, 139] on button "下載" at bounding box center [895, 139] width 57 height 23
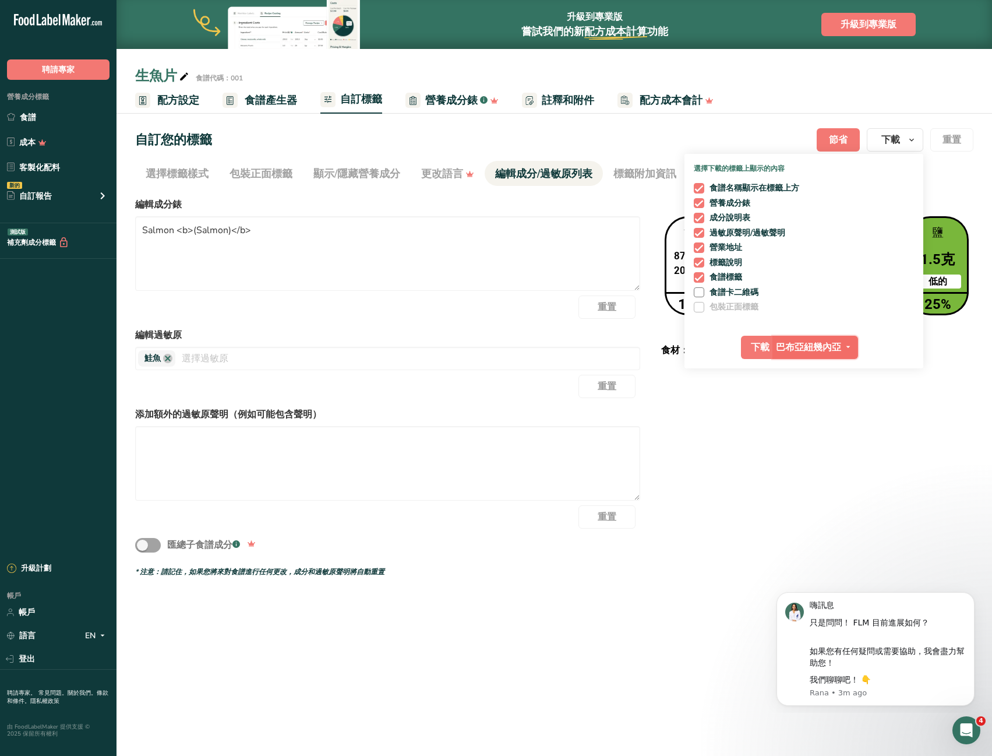
click at [843, 344] on span "button" at bounding box center [848, 347] width 14 height 14
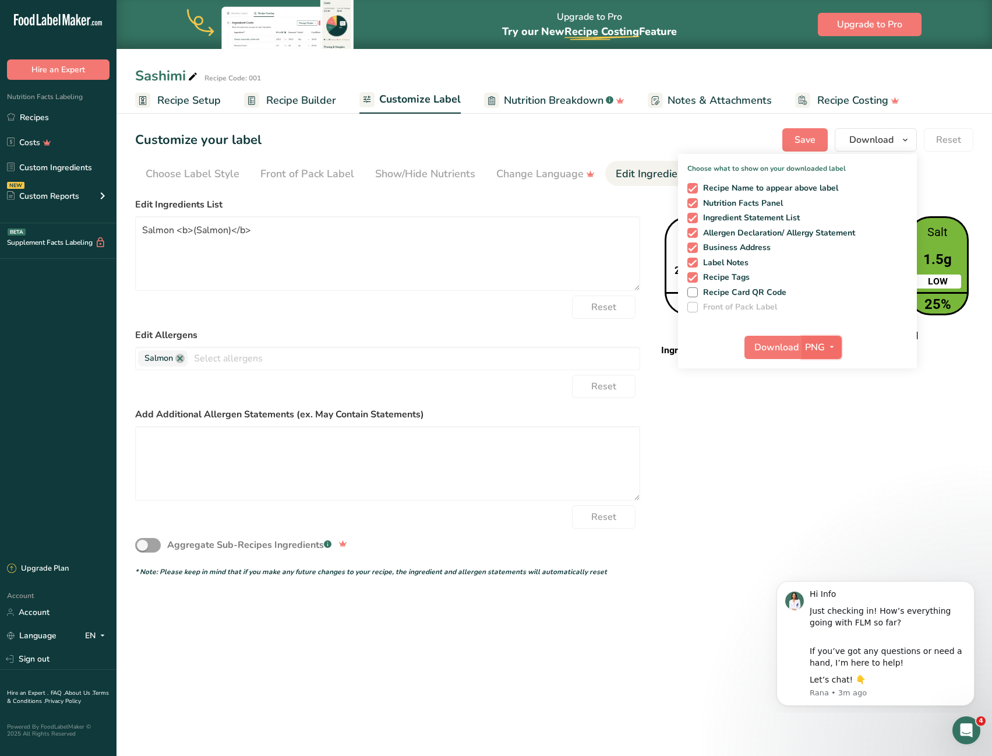
click at [831, 347] on icon "button" at bounding box center [831, 347] width 9 height 15
click at [825, 430] on link "PDF" at bounding box center [823, 428] width 37 height 19
click at [777, 354] on span "Download" at bounding box center [777, 347] width 44 height 14
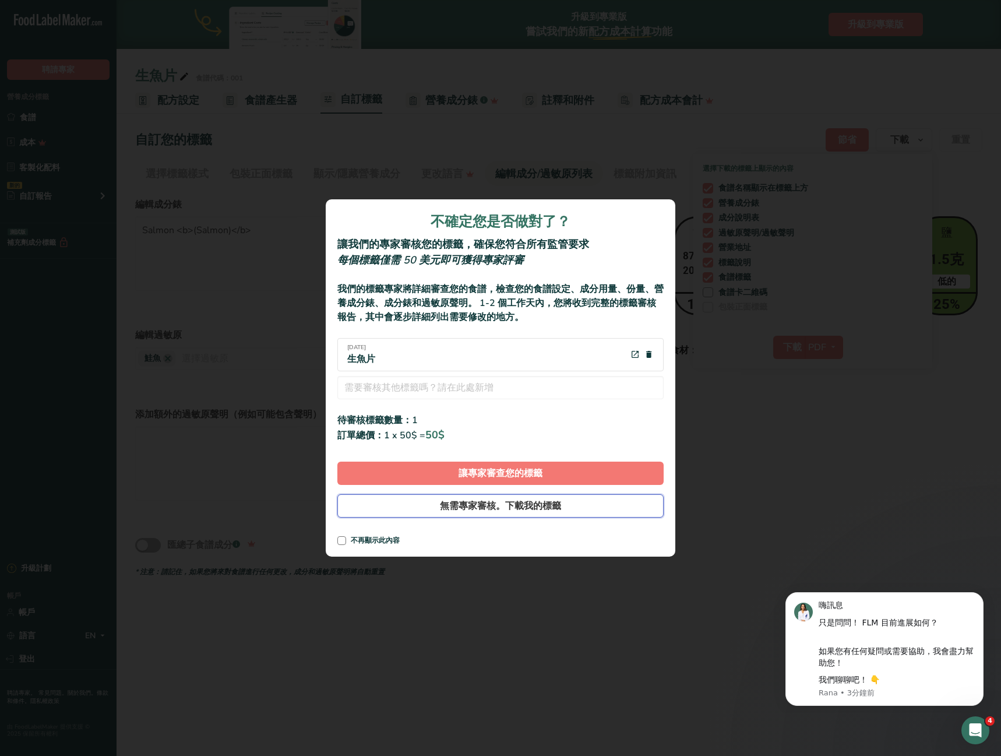
click at [568, 505] on button "無需專家審核。下載我的標籤" at bounding box center [500, 505] width 326 height 23
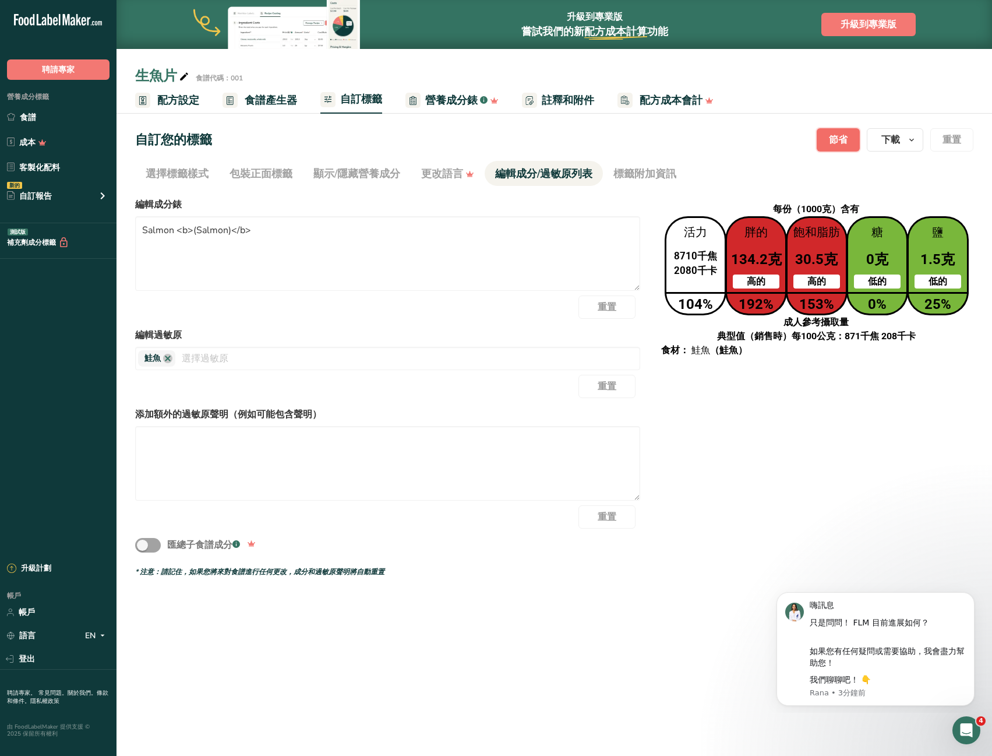
click at [847, 133] on span "節省" at bounding box center [838, 140] width 19 height 14
click at [899, 145] on font "下載" at bounding box center [891, 139] width 19 height 13
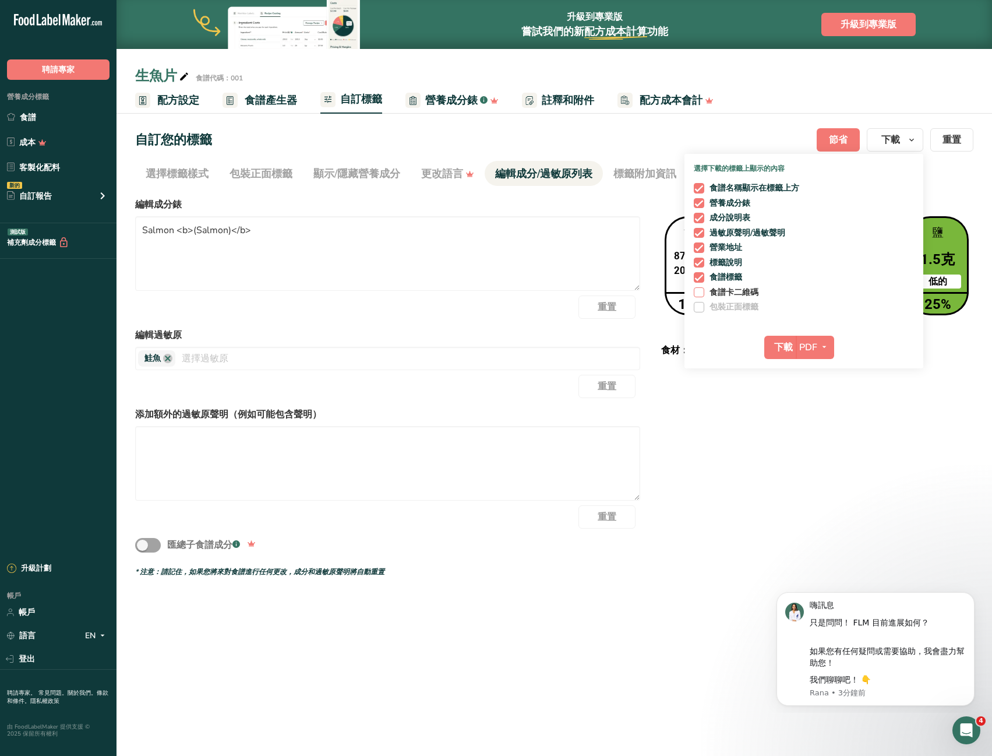
click at [756, 290] on font "食譜卡二維碼" at bounding box center [734, 292] width 49 height 11
click at [702, 290] on input "食譜卡二維碼" at bounding box center [698, 292] width 8 height 8
checkbox input "true"
click at [787, 349] on font "下載" at bounding box center [783, 347] width 19 height 13
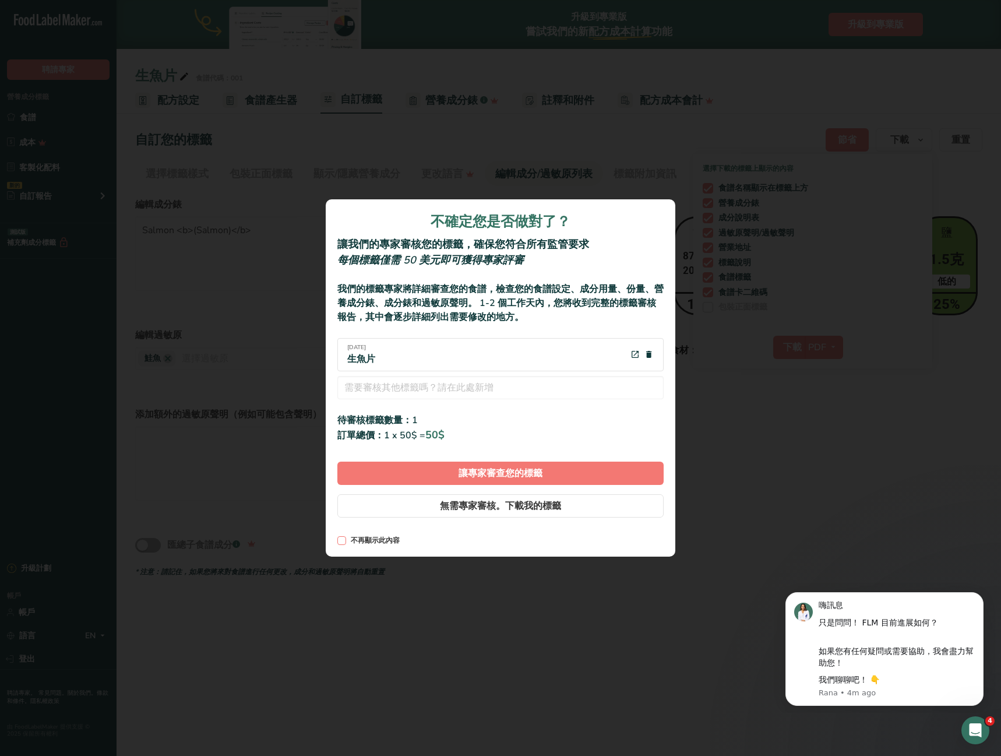
click at [379, 541] on font "不再顯示此內容" at bounding box center [375, 539] width 49 height 9
click at [345, 541] on input "不再顯示此內容" at bounding box center [341, 541] width 8 height 8
checkbox input "true"
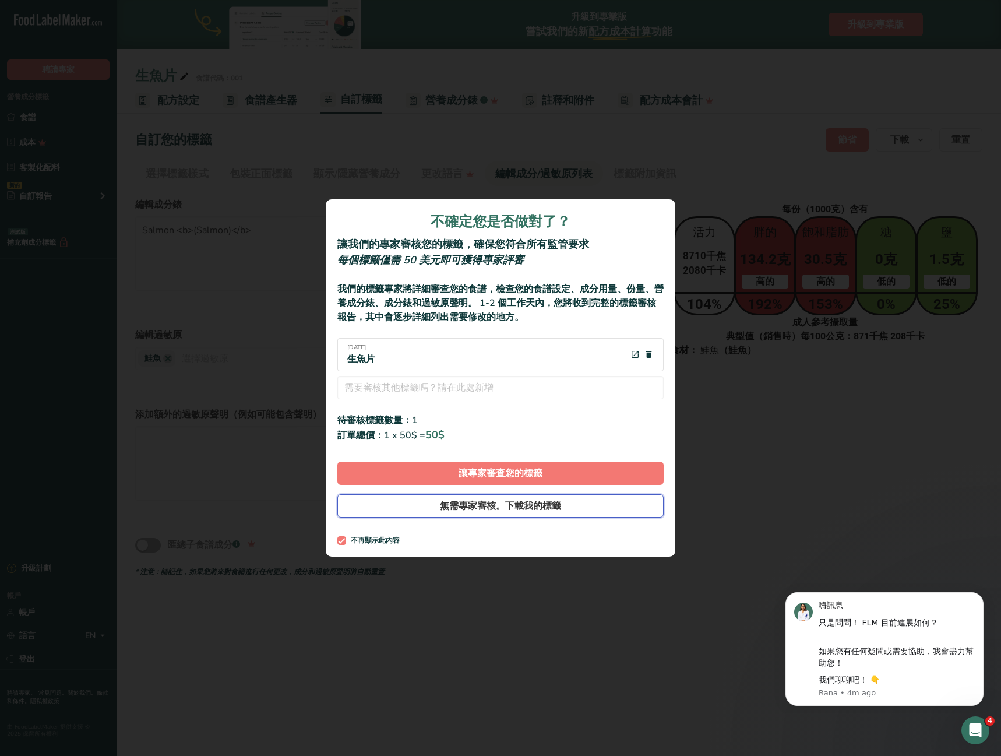
click at [388, 512] on button "無需專家審核。下載我的標籤" at bounding box center [500, 505] width 326 height 23
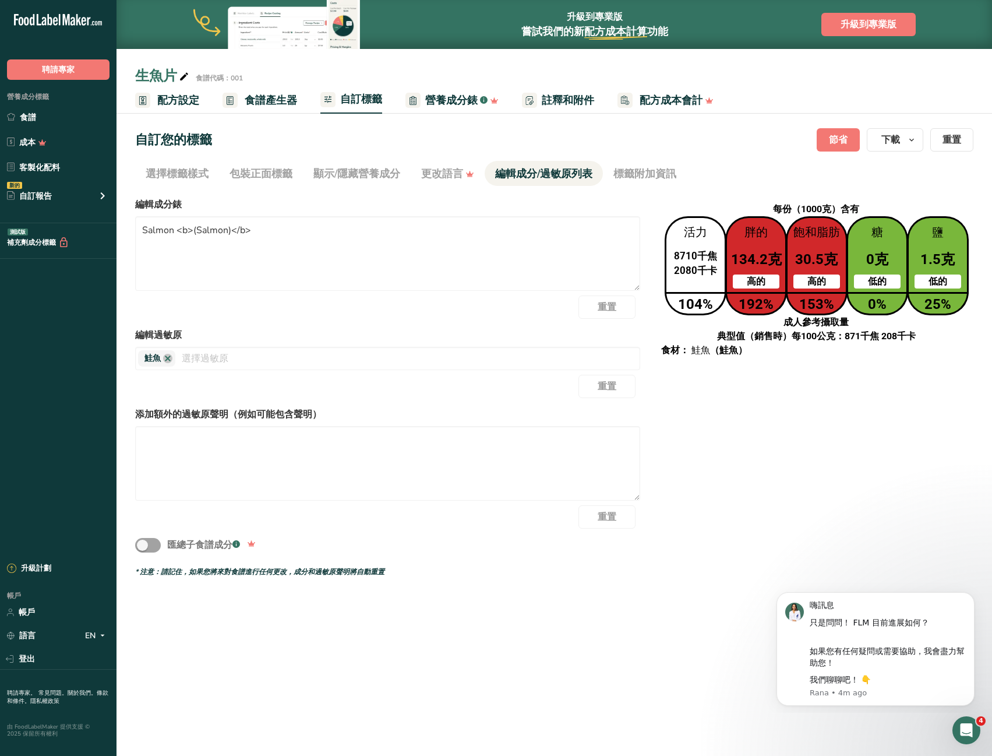
click at [833, 162] on ul "選擇標籤樣式 包裝正面標籤 顯示/隱藏營養成分 更改語言 手動標籤覆蓋 編輯成分/過敏原列表 標籤附加資訊" at bounding box center [554, 173] width 838 height 25
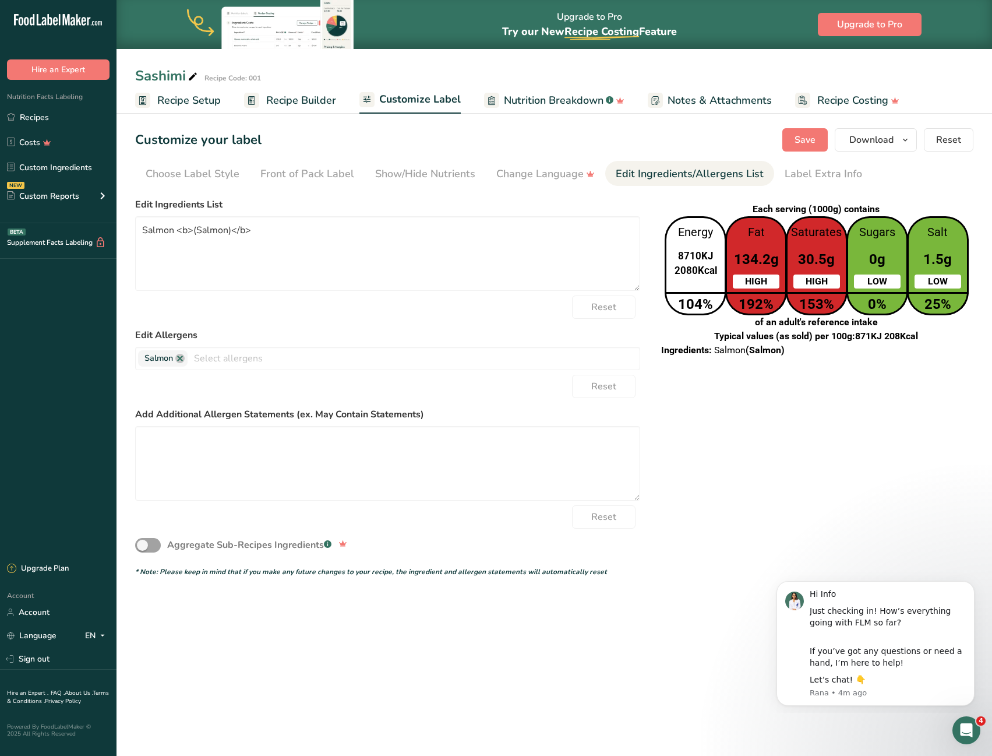
click at [797, 519] on div "Choose your label style Standard FDA label USA (FDA) Standard FDA label Tabular…" at bounding box center [554, 385] width 838 height 384
click at [880, 136] on span "Download" at bounding box center [872, 140] width 44 height 14
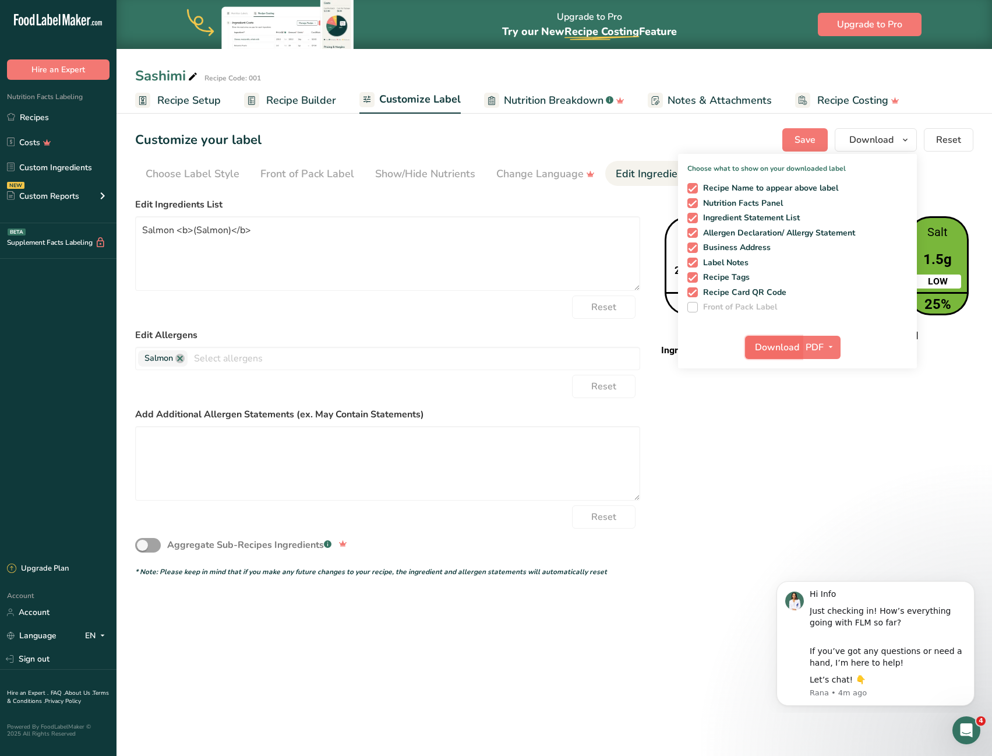
click at [783, 357] on button "Download" at bounding box center [773, 347] width 57 height 23
click at [706, 424] on div "Choose your label style Standard FDA label USA (FDA) Standard FDA label Tabular…" at bounding box center [554, 385] width 838 height 384
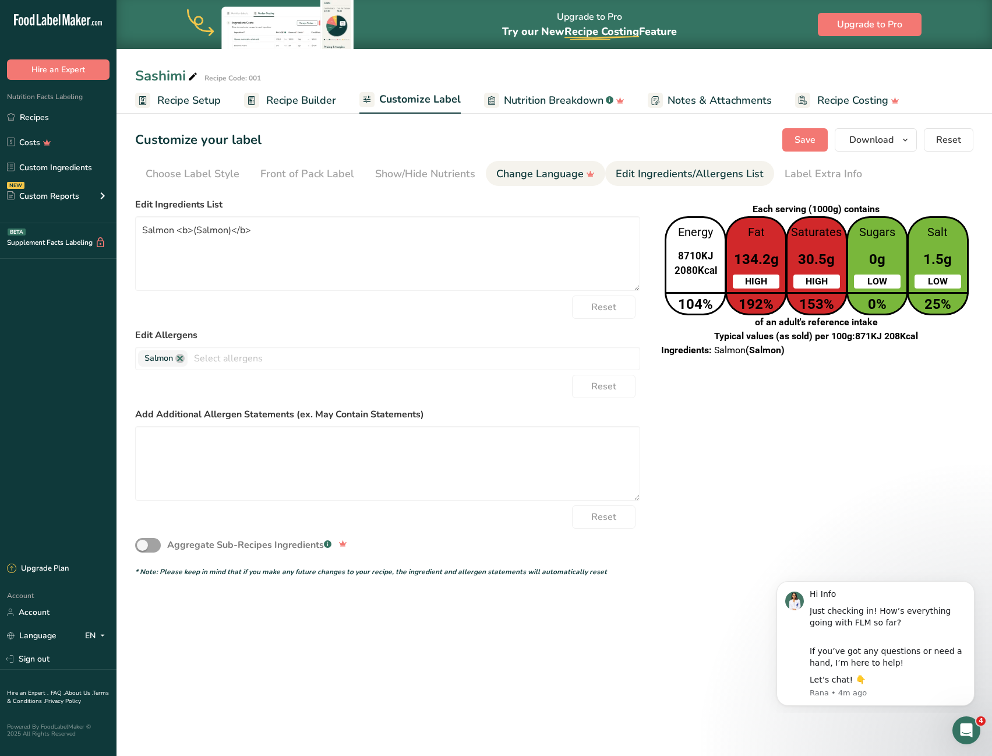
click at [510, 174] on div "Change Language" at bounding box center [545, 174] width 98 height 16
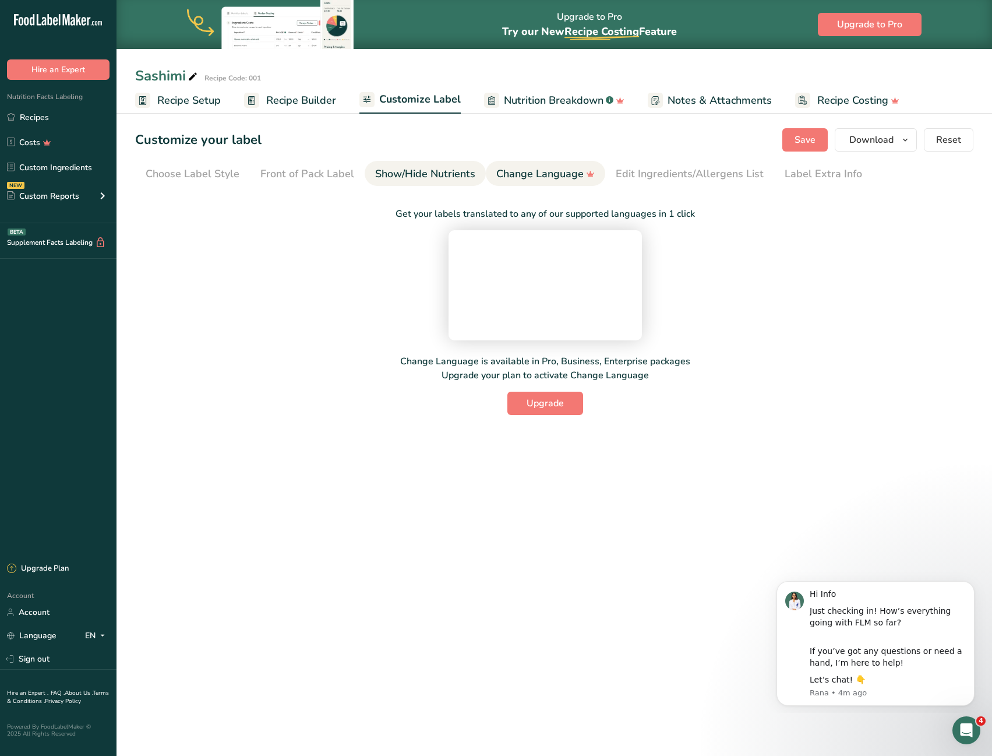
click at [418, 164] on link "Show/Hide Nutrients" at bounding box center [425, 174] width 100 height 26
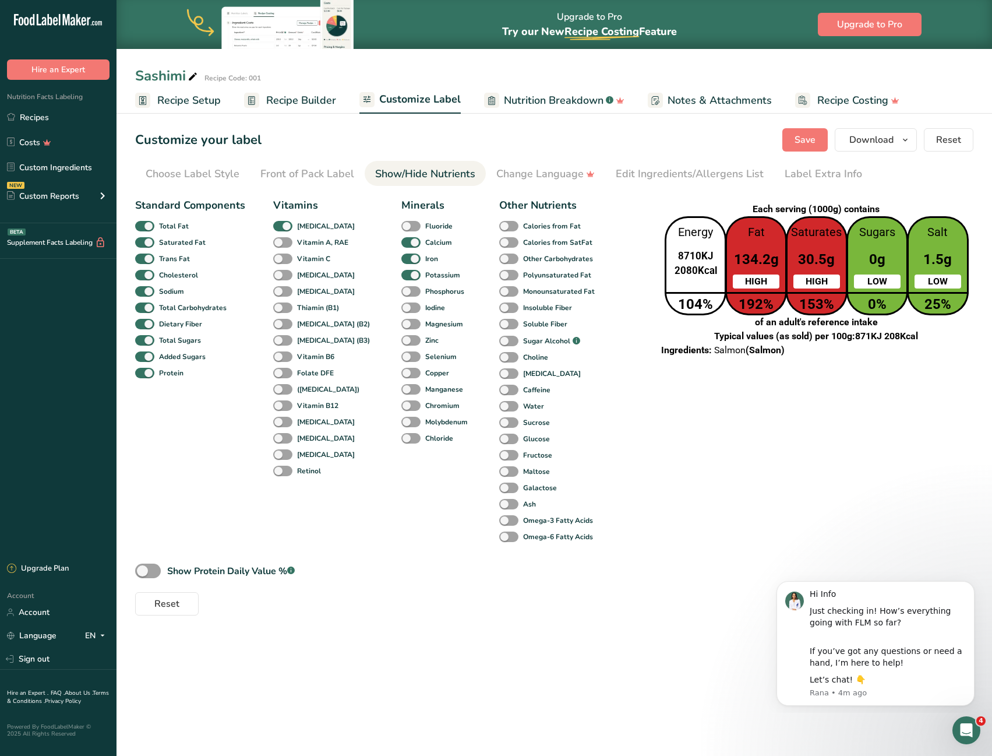
click at [307, 160] on section "Customize your label Save Download Choose what to show on your downloaded label…" at bounding box center [555, 372] width 876 height 524
click at [279, 242] on span at bounding box center [282, 242] width 19 height 11
click at [279, 242] on input "Vitamin A, RAE" at bounding box center [277, 242] width 8 height 8
click at [279, 242] on span at bounding box center [282, 242] width 19 height 11
click at [279, 242] on input "Vitamin A, RAE" at bounding box center [277, 242] width 8 height 8
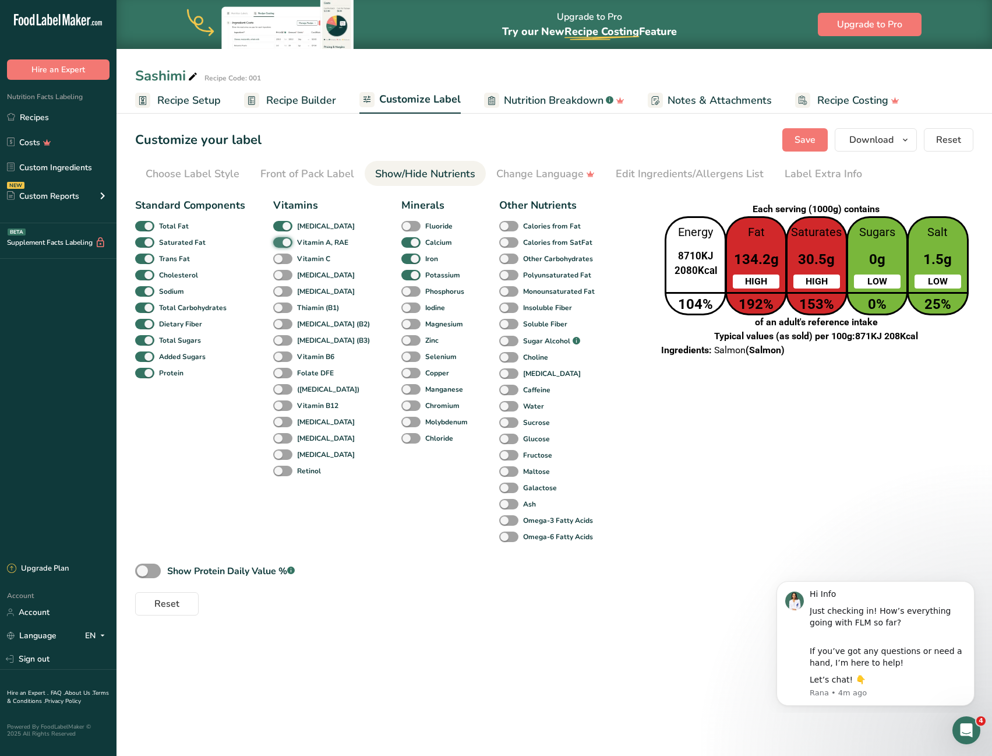
checkbox input "false"
click at [819, 409] on div "Choose your label style Standard FDA label USA (FDA) Standard FDA label Tabular…" at bounding box center [554, 404] width 838 height 422
click at [283, 279] on span at bounding box center [282, 275] width 19 height 11
click at [281, 279] on input "[MEDICAL_DATA]" at bounding box center [277, 275] width 8 height 8
click at [283, 279] on span at bounding box center [282, 275] width 19 height 11
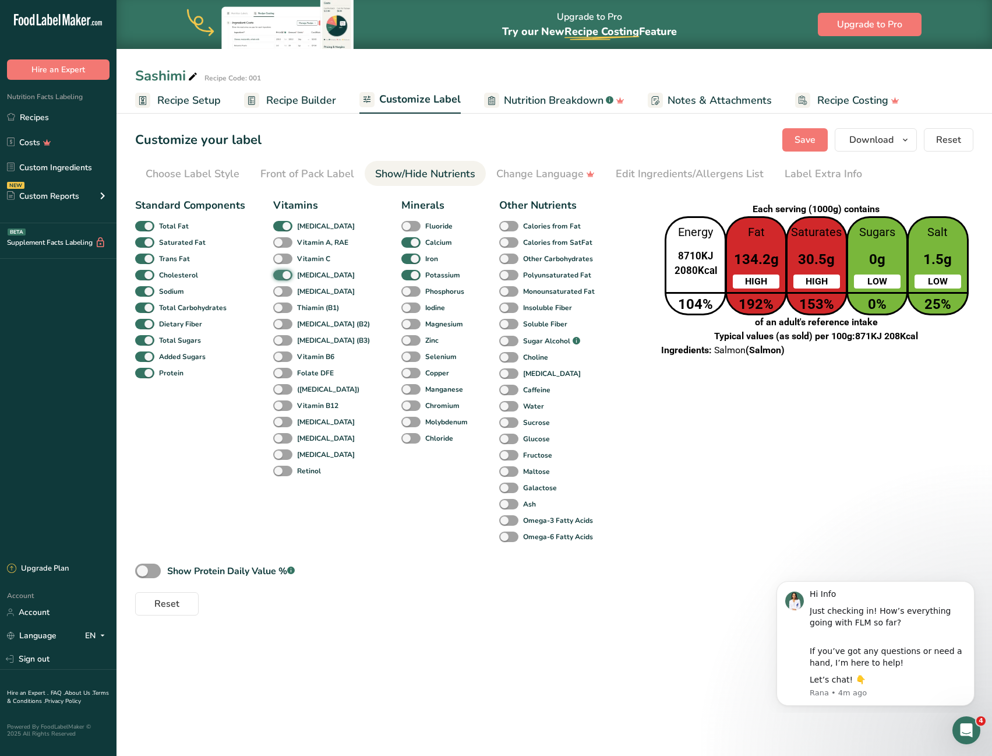
click at [281, 279] on input "[MEDICAL_DATA]" at bounding box center [277, 275] width 8 height 8
checkbox input "false"
click at [328, 179] on div "Front of Pack Label" at bounding box center [307, 174] width 94 height 16
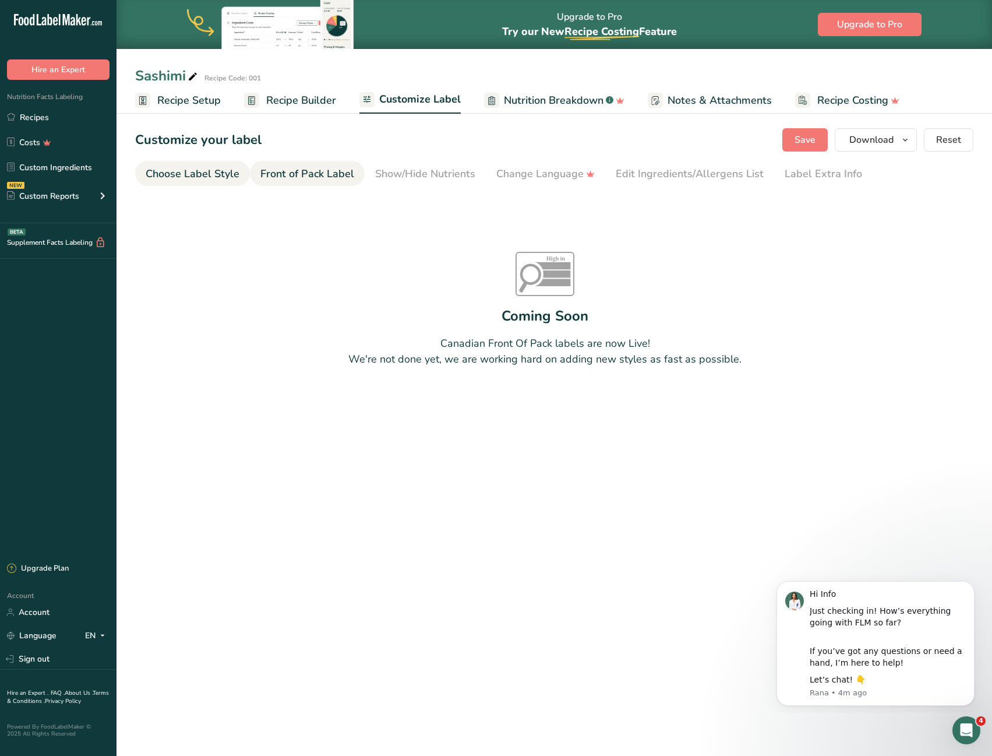
click at [185, 176] on div "Choose Label Style" at bounding box center [193, 174] width 94 height 16
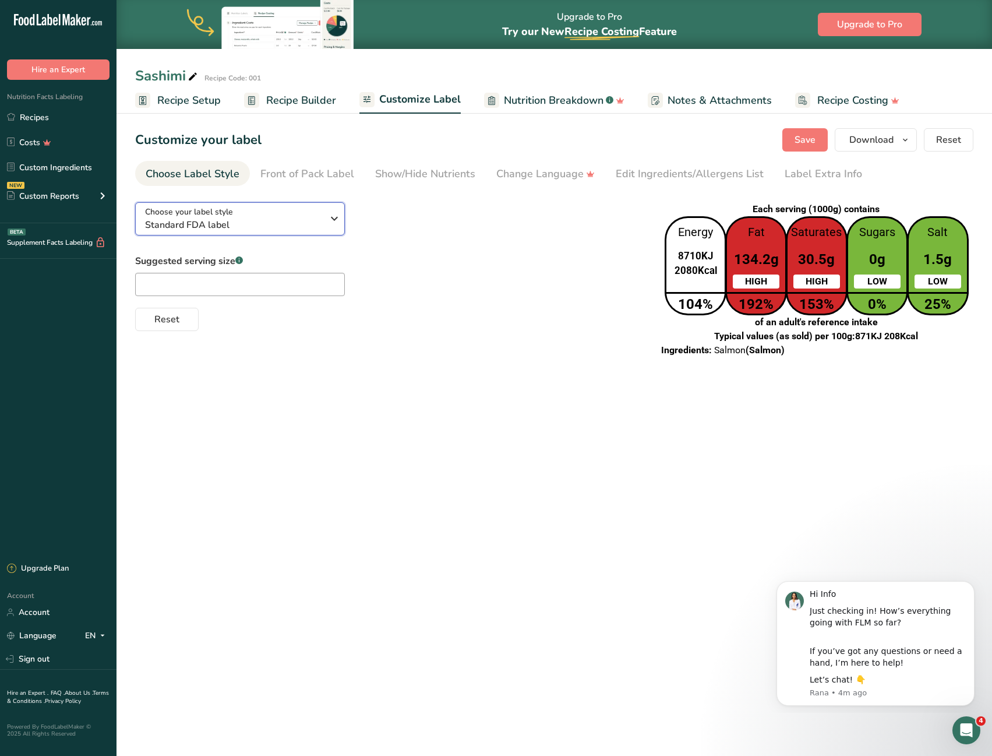
click at [297, 230] on span "Standard FDA label" at bounding box center [234, 225] width 178 height 14
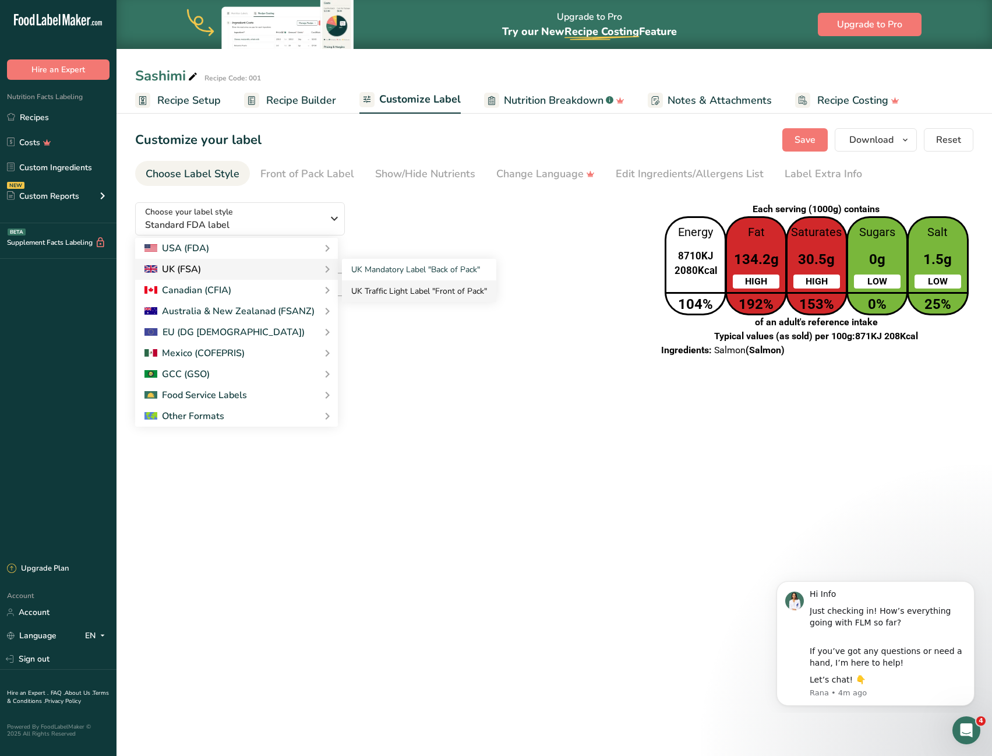
click at [447, 291] on link "UK Traffic Light Label "Front of Pack"" at bounding box center [419, 291] width 154 height 22
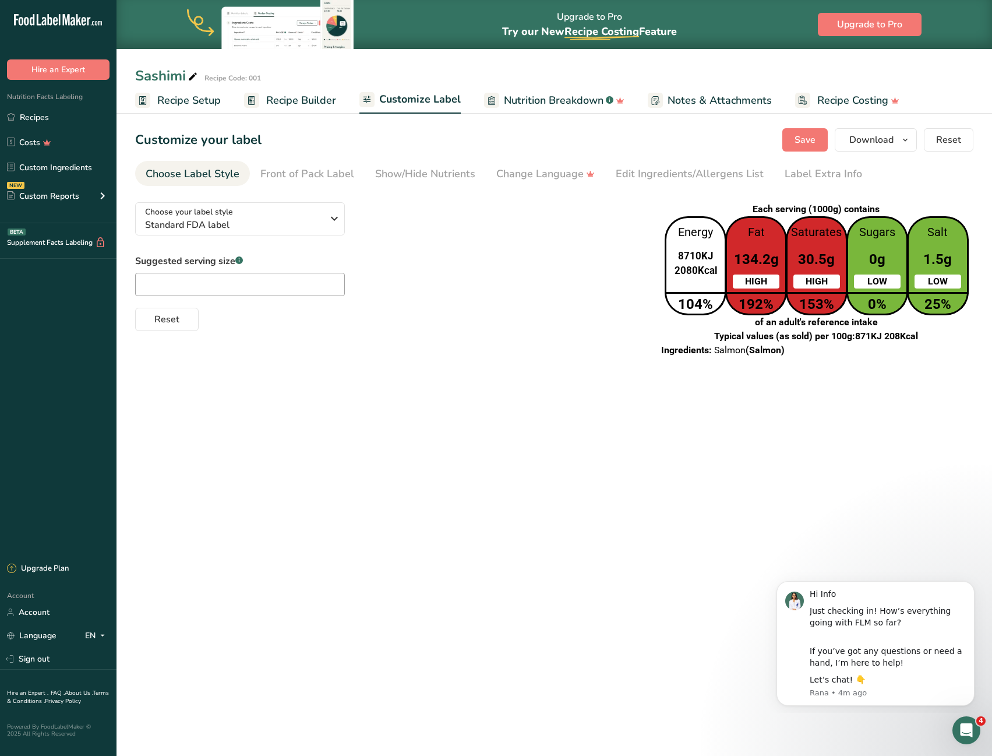
click at [372, 375] on section "Customize your label Save Download Choose what to show on your downloaded label…" at bounding box center [555, 248] width 876 height 276
click at [333, 217] on icon "button" at bounding box center [334, 218] width 14 height 21
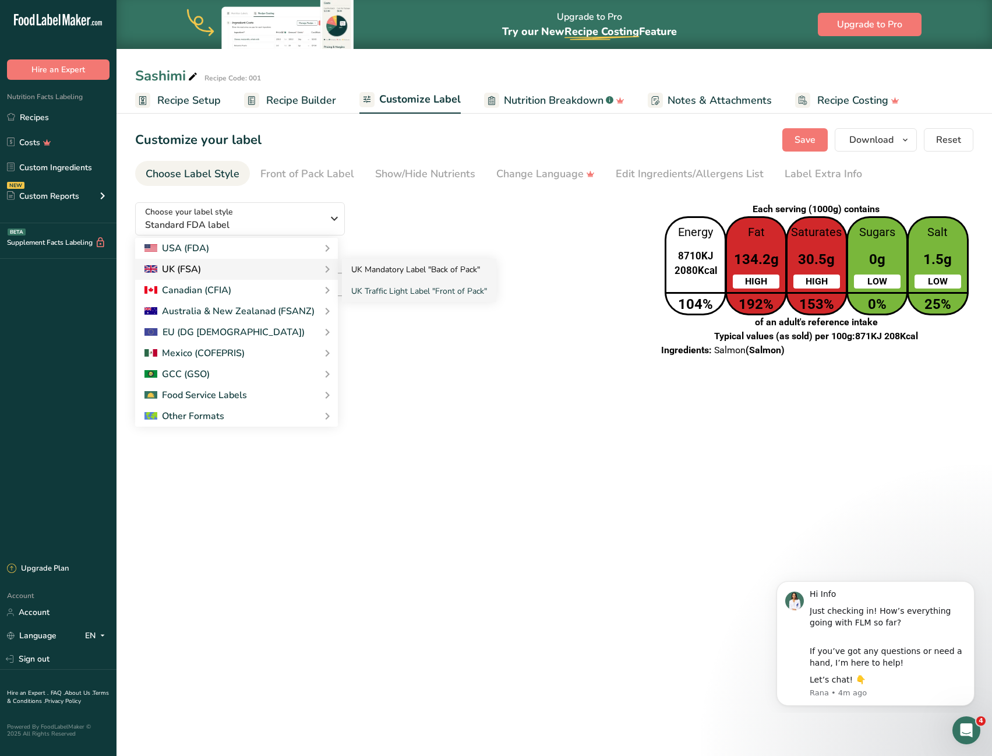
click at [389, 271] on link "UK Mandatory Label "Back of Pack"" at bounding box center [419, 270] width 154 height 22
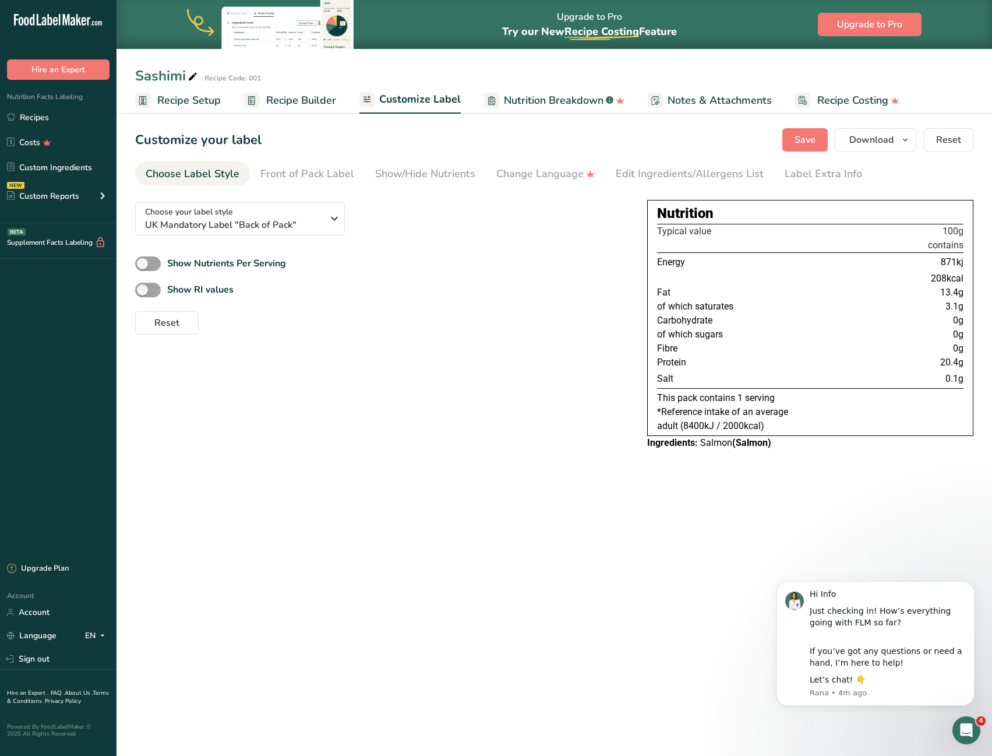
click at [446, 447] on div "Choose your label style UK Mandatory Label "Back of Pack" USA (FDA) Standard FD…" at bounding box center [554, 325] width 838 height 264
click at [894, 133] on span "Download" at bounding box center [872, 140] width 44 height 14
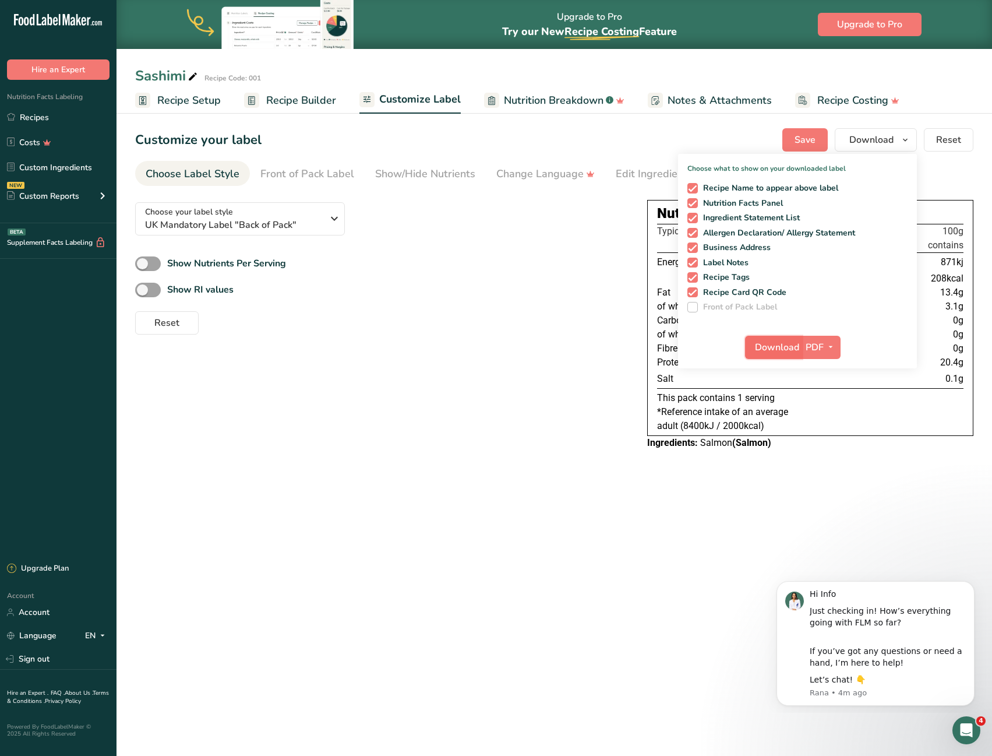
click at [774, 337] on button "Download" at bounding box center [773, 347] width 57 height 23
click at [339, 167] on div "Front of Pack Label" at bounding box center [307, 174] width 94 height 16
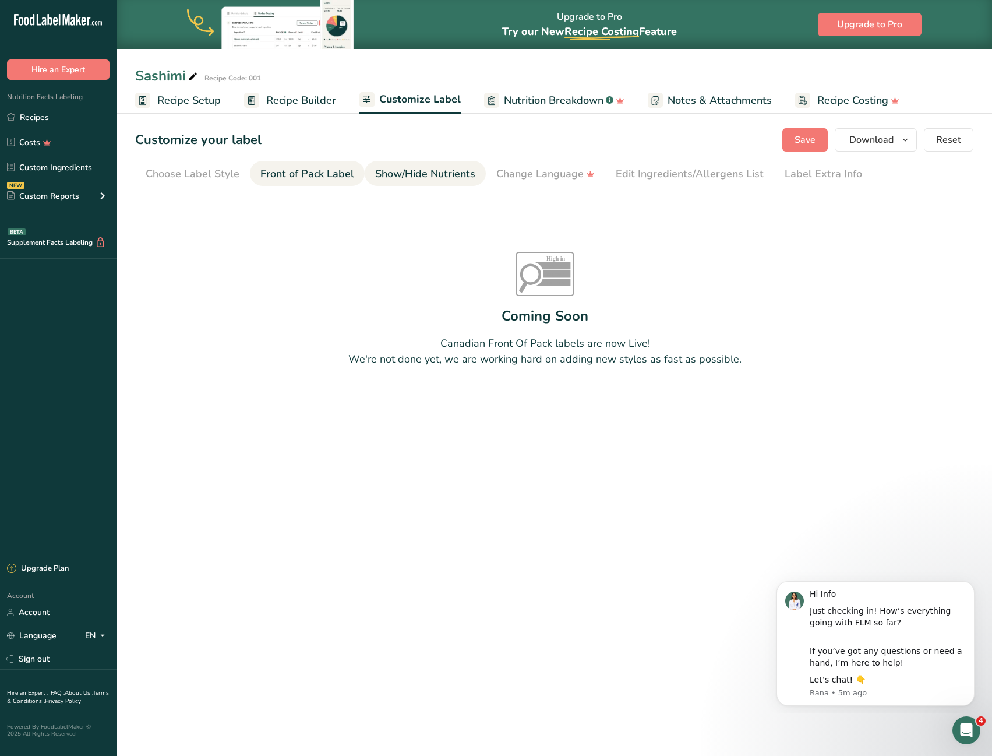
click at [408, 172] on div "Show/Hide Nutrients" at bounding box center [425, 174] width 100 height 16
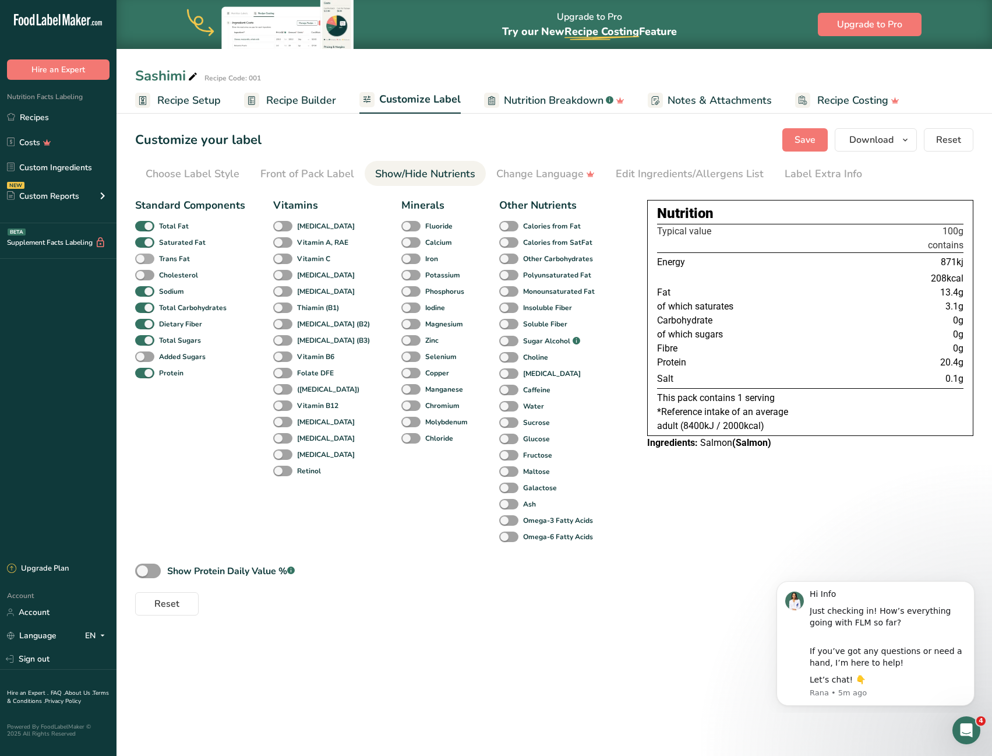
click at [147, 259] on span at bounding box center [144, 258] width 19 height 11
click at [143, 259] on input "Trans Fat" at bounding box center [139, 259] width 8 height 8
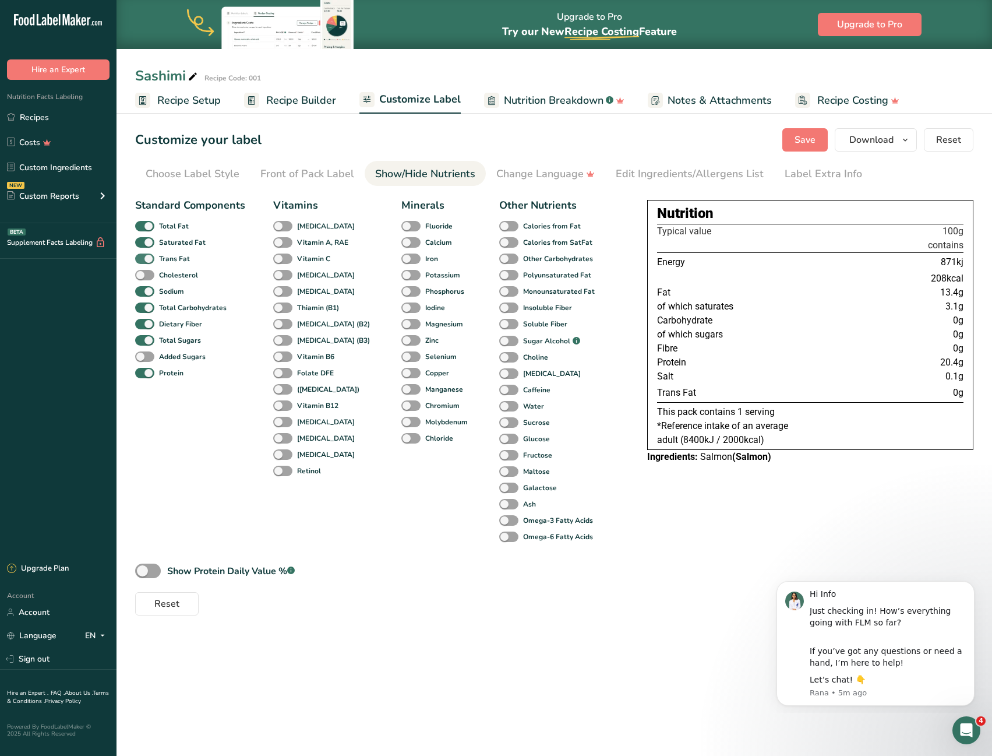
click at [147, 259] on span at bounding box center [144, 258] width 19 height 11
click at [143, 259] on input "Trans Fat" at bounding box center [139, 259] width 8 height 8
checkbox input "false"
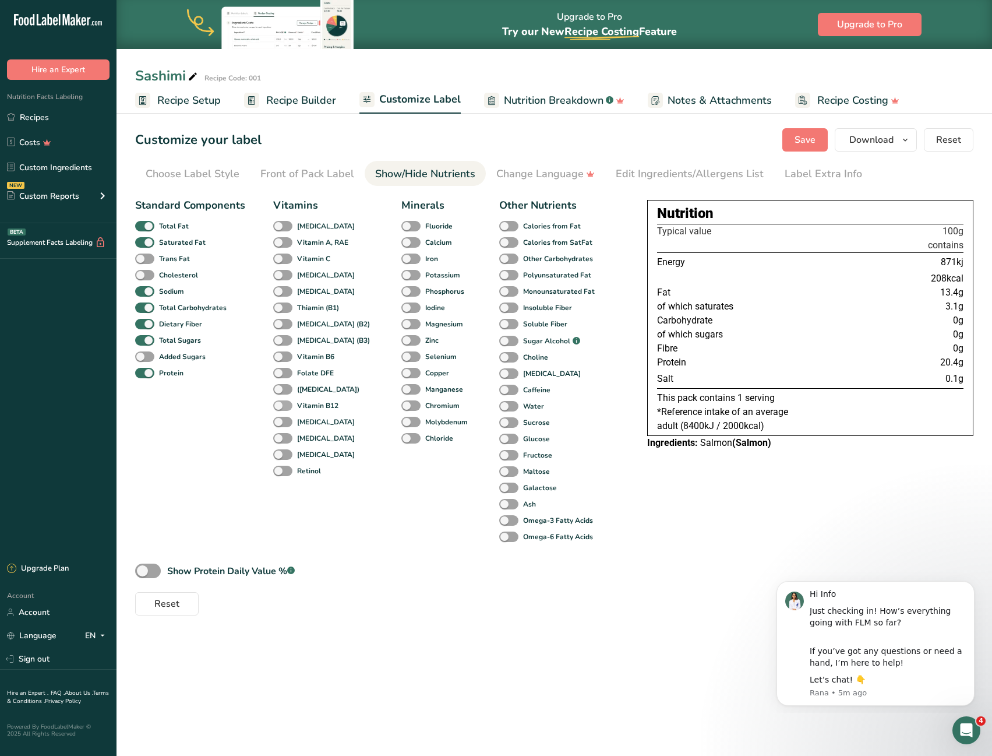
click at [281, 403] on span at bounding box center [282, 405] width 19 height 11
click at [281, 403] on input "Vitamin B12" at bounding box center [277, 405] width 8 height 8
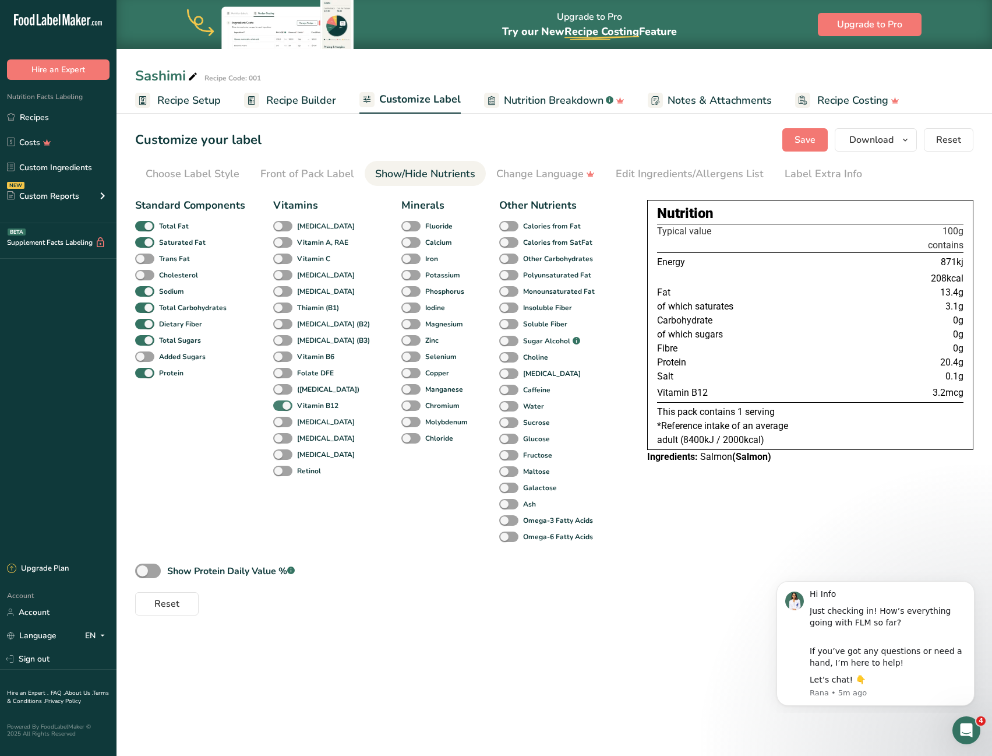
click at [281, 403] on span at bounding box center [282, 405] width 19 height 11
click at [281, 403] on input "Vitamin B12" at bounding box center [277, 405] width 8 height 8
checkbox input "false"
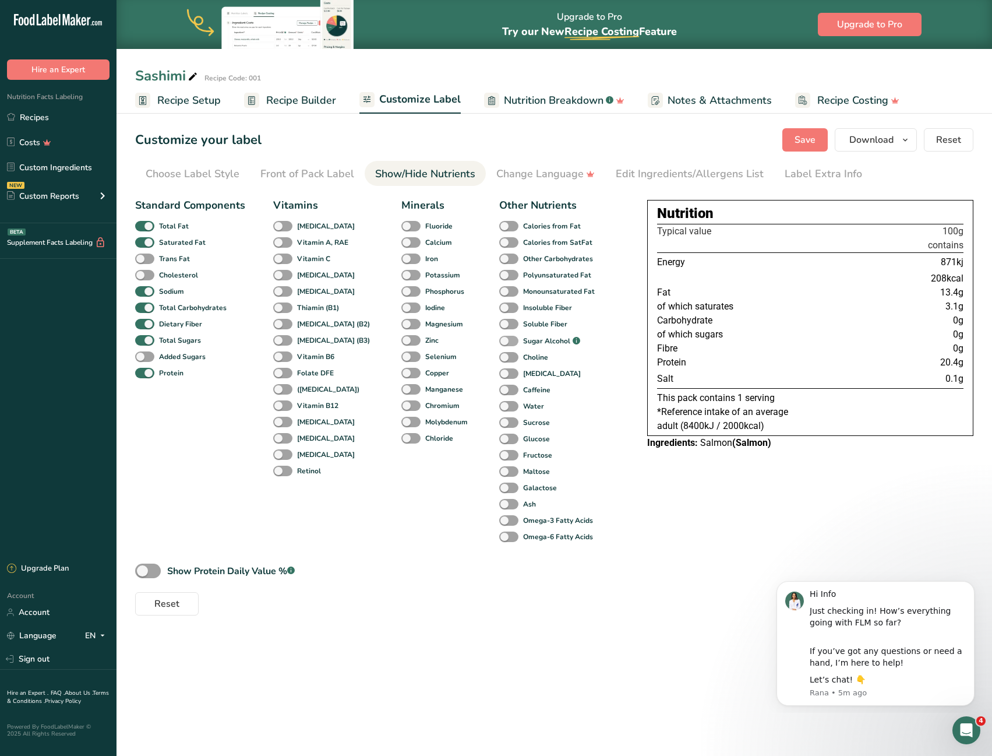
click at [499, 341] on span at bounding box center [508, 341] width 19 height 11
click at [499, 341] on input "Sugar Alcohol .a-a{fill:#347362;}.b-a{fill:#fff;}" at bounding box center [503, 341] width 8 height 8
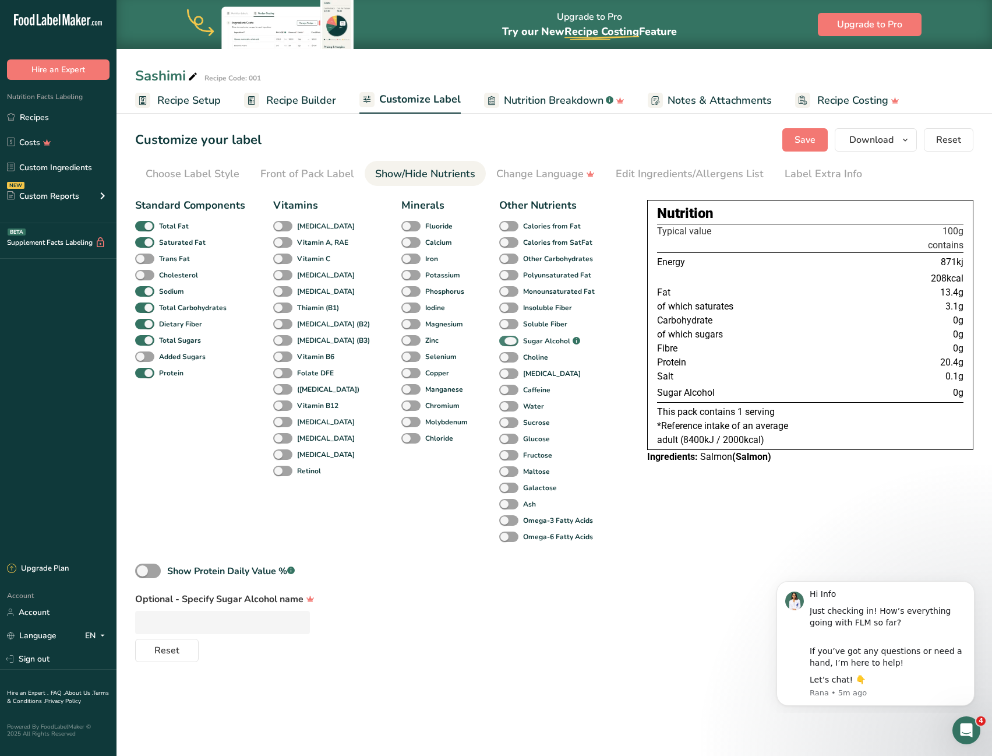
click at [499, 341] on span at bounding box center [508, 341] width 19 height 11
click at [499, 341] on input "Sugar Alcohol .a-a{fill:#347362;}.b-a{fill:#fff;}" at bounding box center [503, 341] width 8 height 8
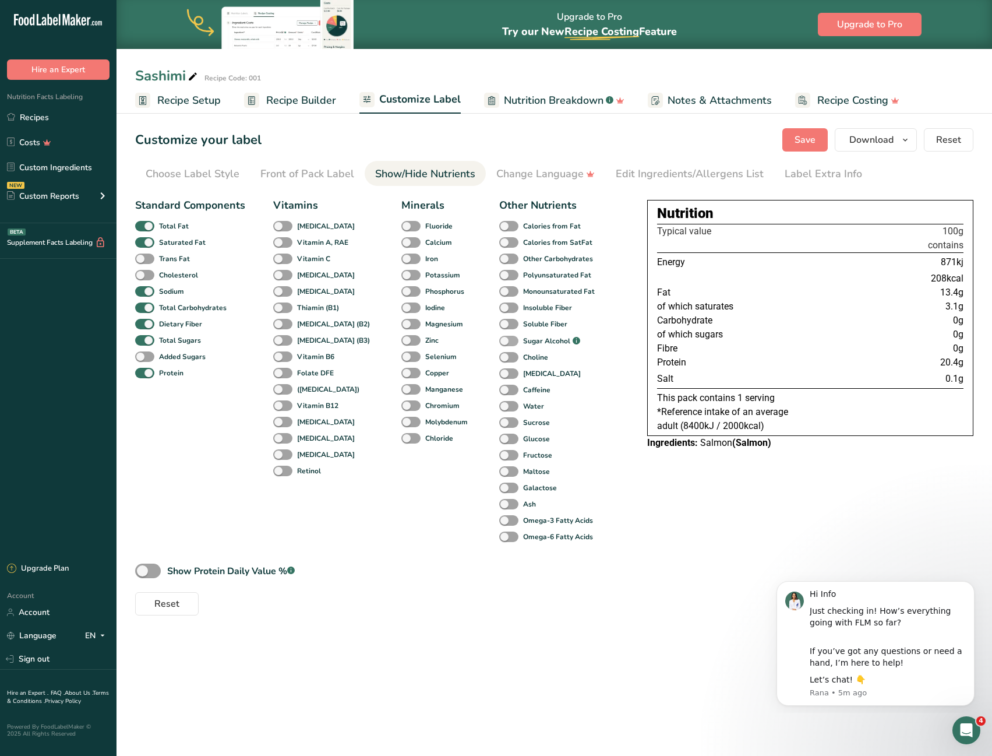
click at [499, 341] on span at bounding box center [508, 341] width 19 height 11
click at [499, 341] on input "Sugar Alcohol .a-a{fill:#347362;}.b-a{fill:#fff;}" at bounding box center [503, 341] width 8 height 8
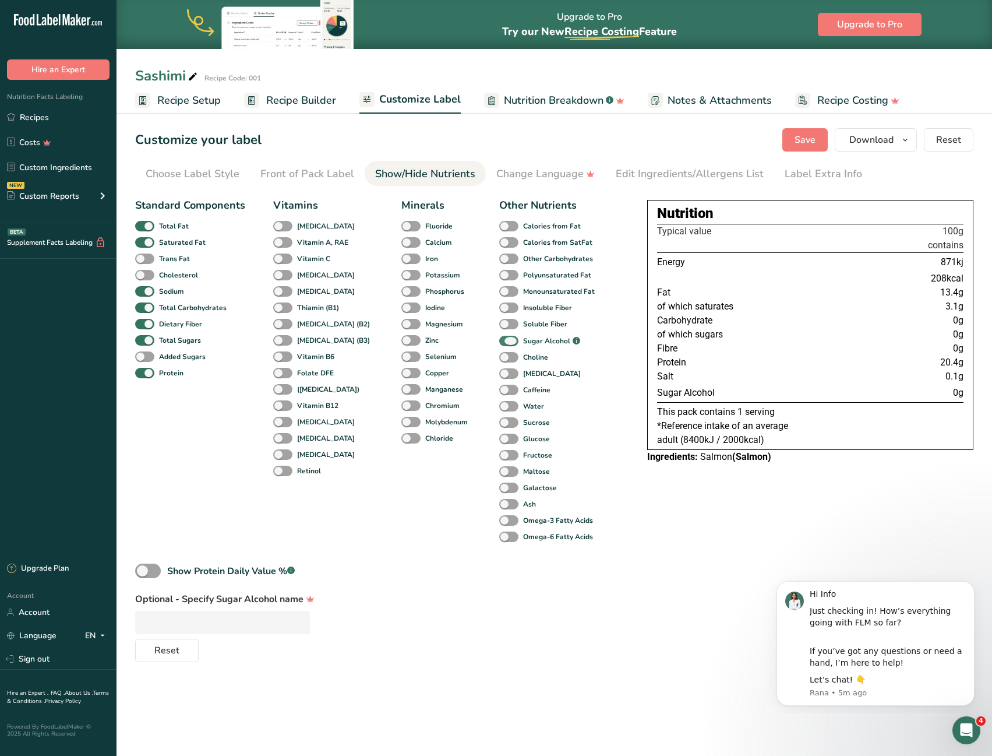
click at [499, 341] on span at bounding box center [508, 341] width 19 height 11
click at [499, 341] on input "Sugar Alcohol .a-a{fill:#347362;}.b-a{fill:#fff;}" at bounding box center [503, 341] width 8 height 8
checkbox input "false"
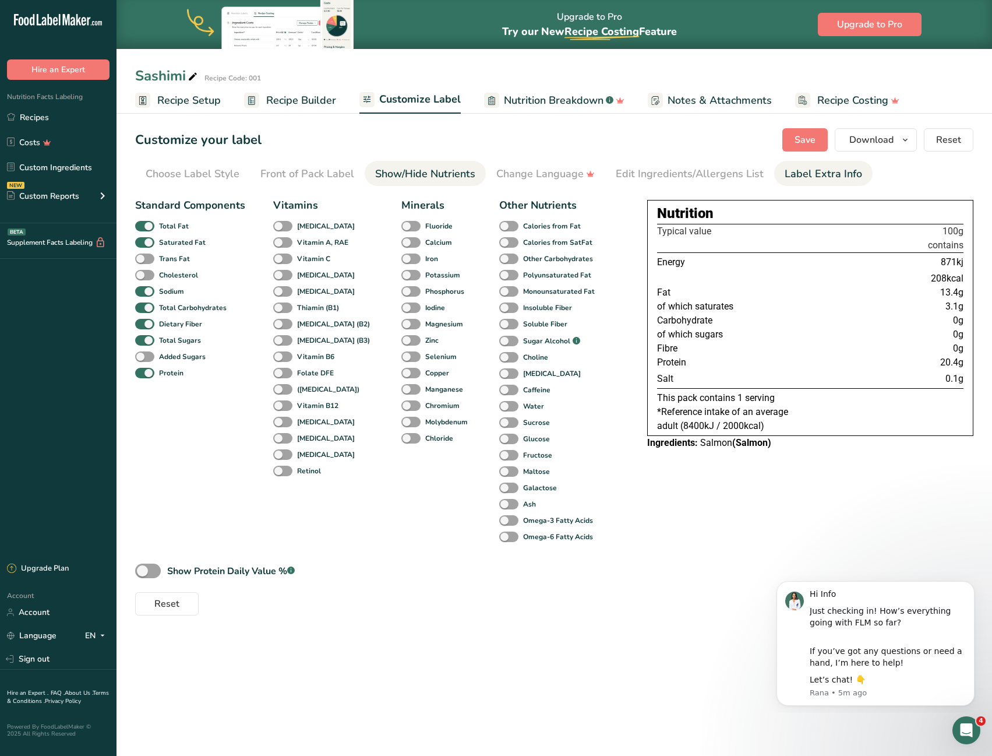
click at [843, 168] on div "Label Extra Info" at bounding box center [823, 174] width 77 height 16
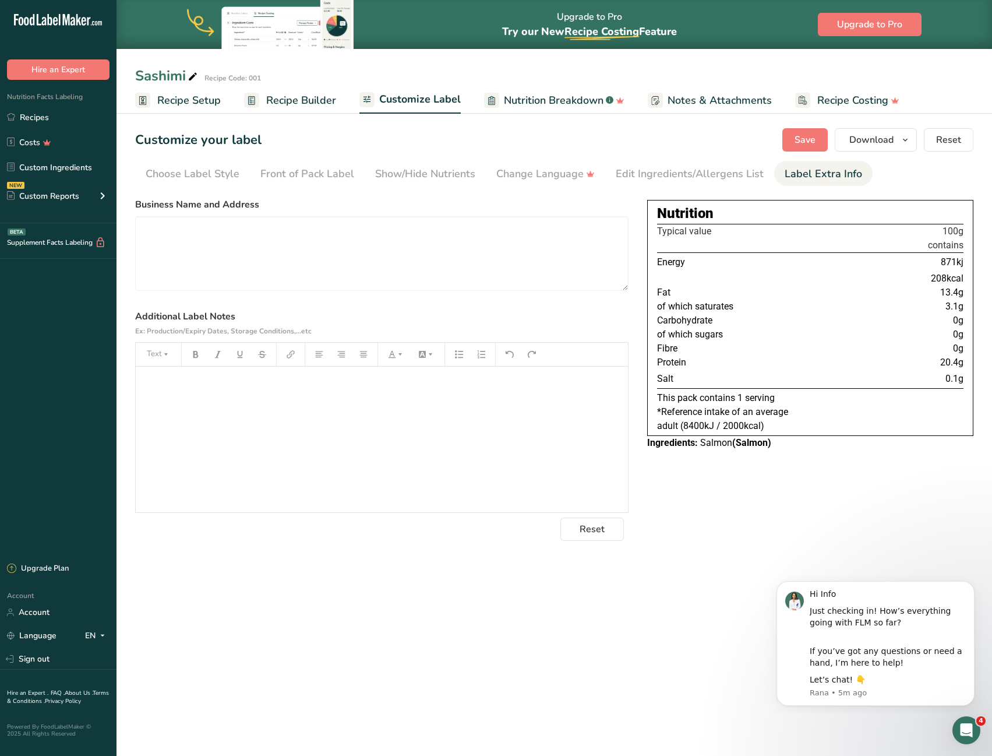
click at [724, 187] on section "Customize your label Save Download Choose what to show on your downloaded label…" at bounding box center [555, 335] width 876 height 450
click at [716, 177] on div "Edit Ingredients/Allergens List" at bounding box center [690, 174] width 148 height 16
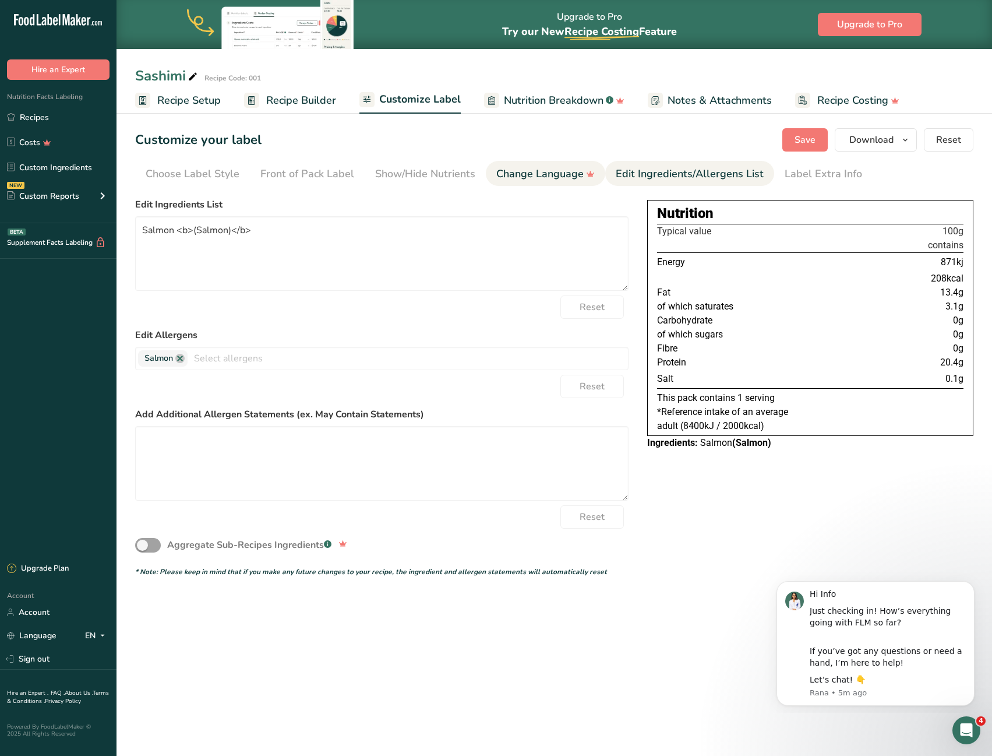
click at [567, 167] on div "Change Language" at bounding box center [545, 174] width 98 height 16
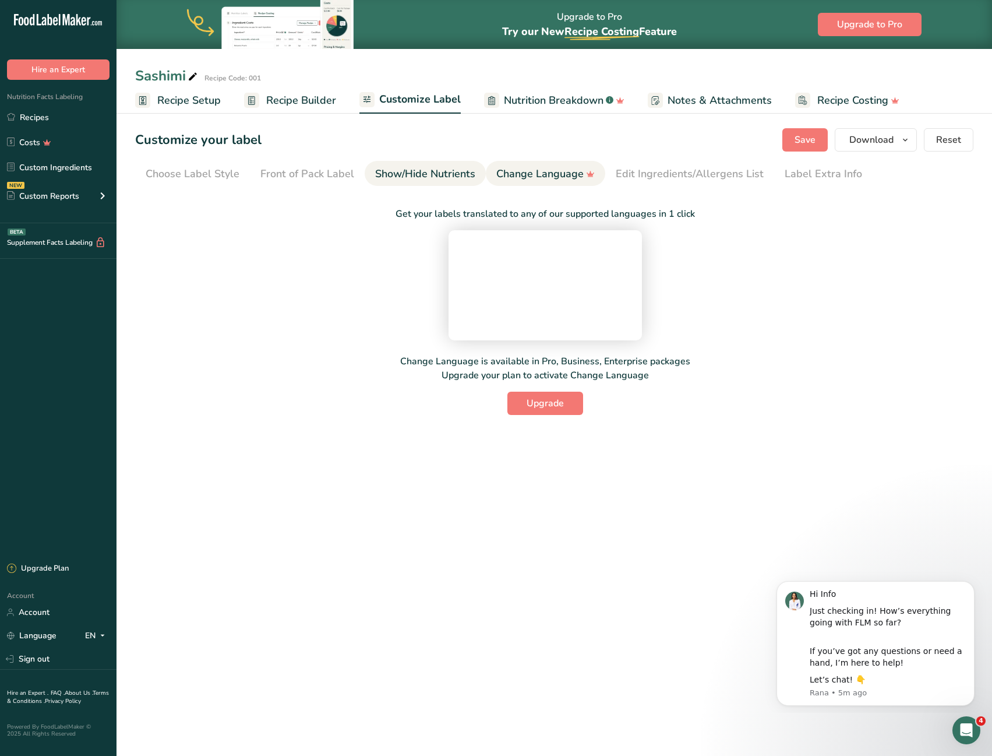
click at [438, 165] on link "Show/Hide Nutrients" at bounding box center [425, 174] width 100 height 26
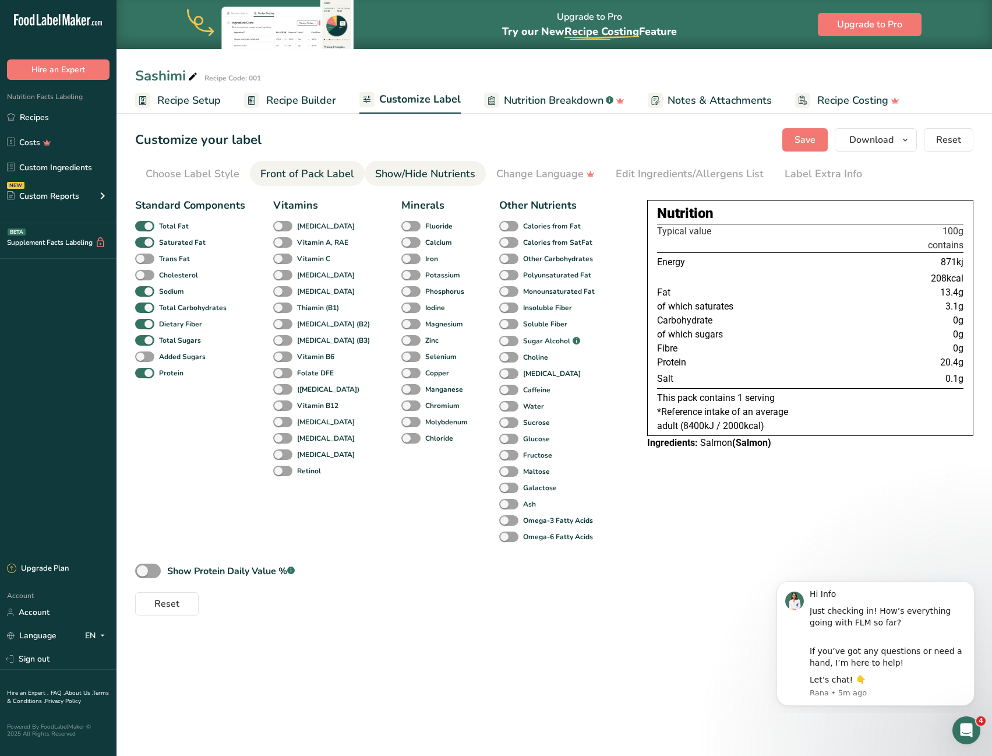
click at [320, 164] on link "Front of Pack Label" at bounding box center [307, 174] width 94 height 26
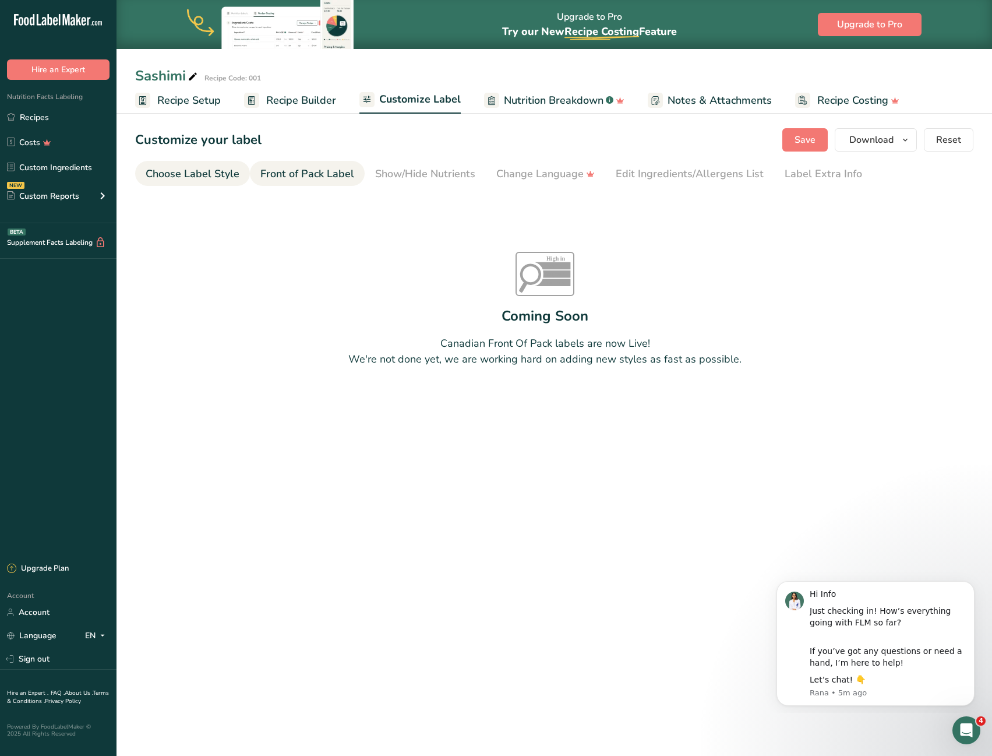
click at [181, 161] on link "Choose Label Style" at bounding box center [193, 174] width 94 height 26
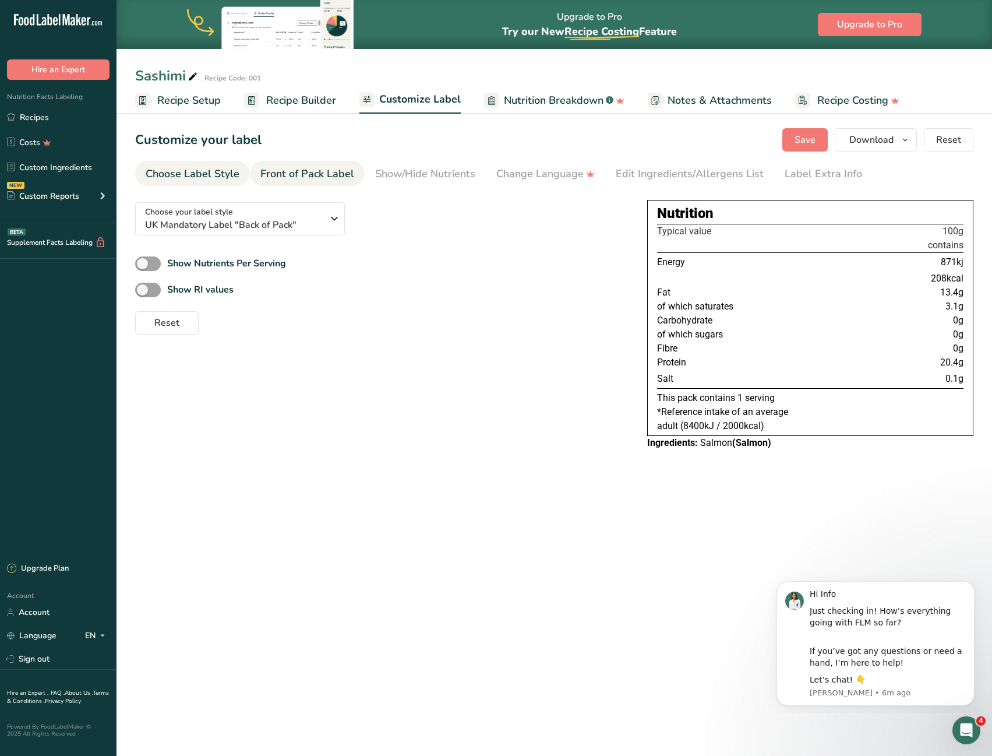
click at [317, 176] on div "Front of Pack Label" at bounding box center [307, 174] width 94 height 16
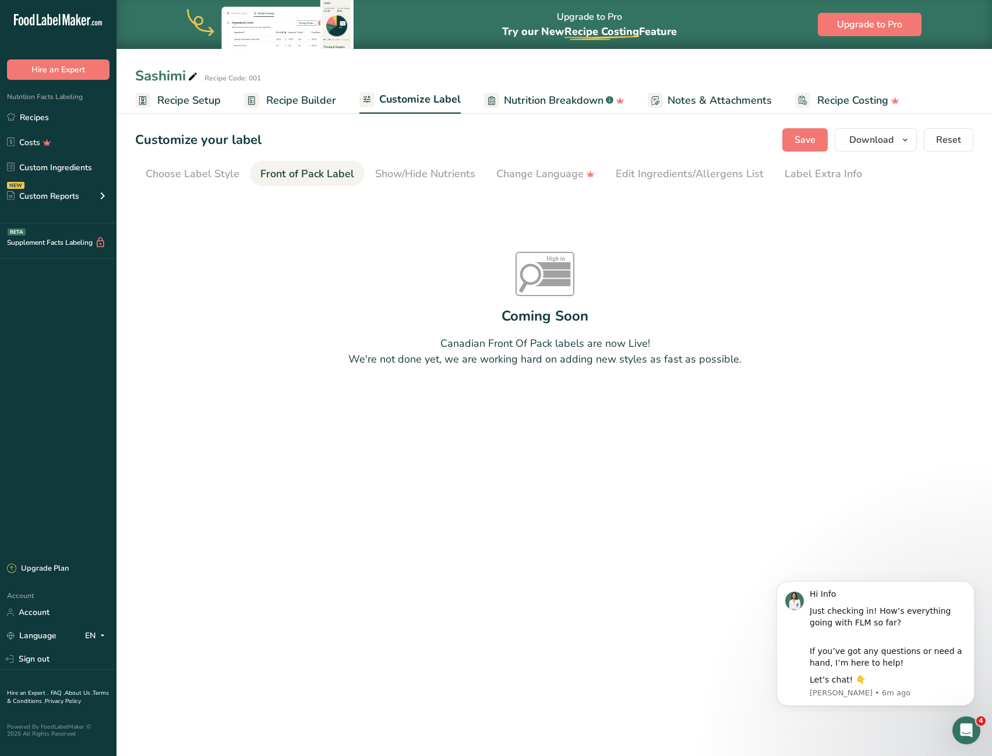
click at [296, 107] on span "Recipe Builder" at bounding box center [301, 101] width 70 height 16
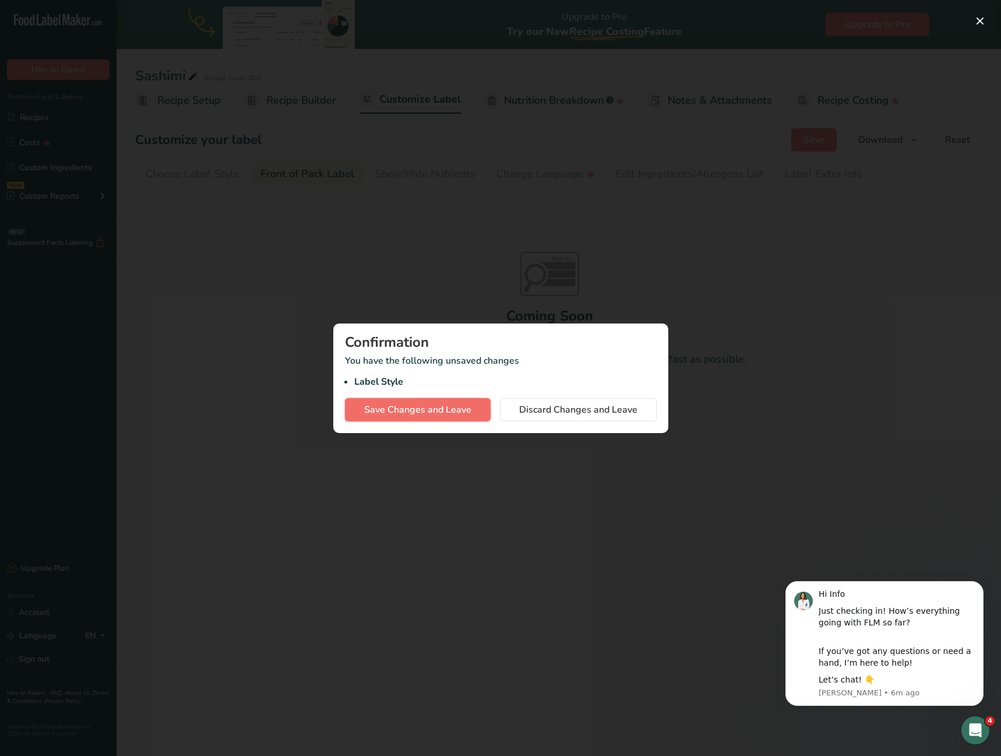
click at [424, 411] on span "Save Changes and Leave" at bounding box center [417, 410] width 107 height 14
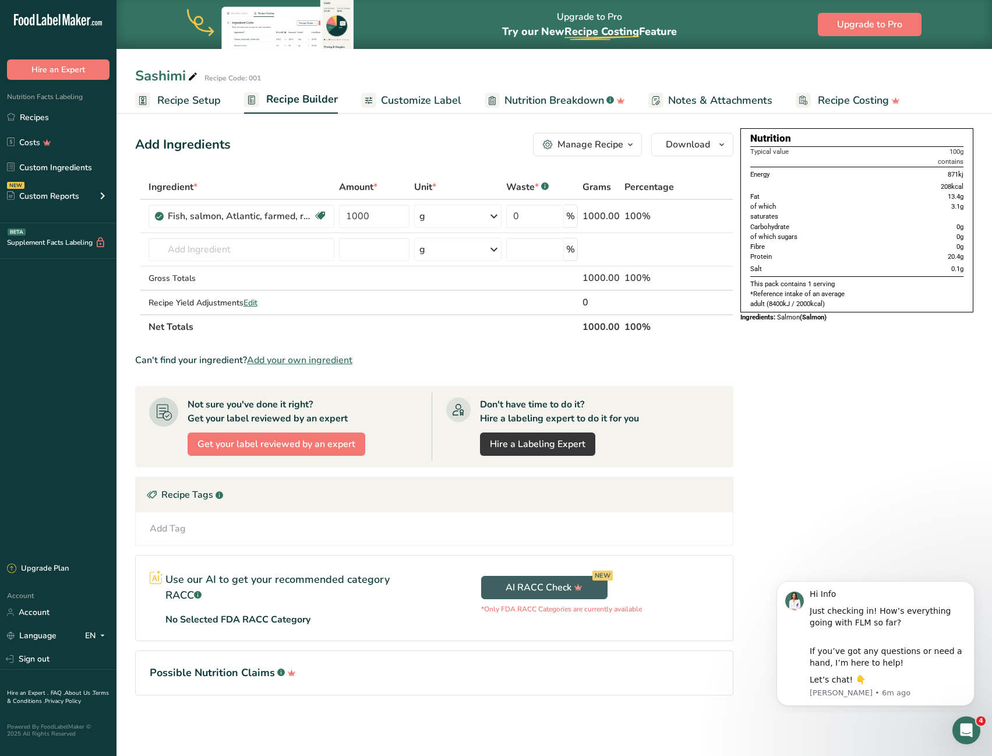
click at [559, 108] on span "Nutrition Breakdown" at bounding box center [555, 101] width 100 height 16
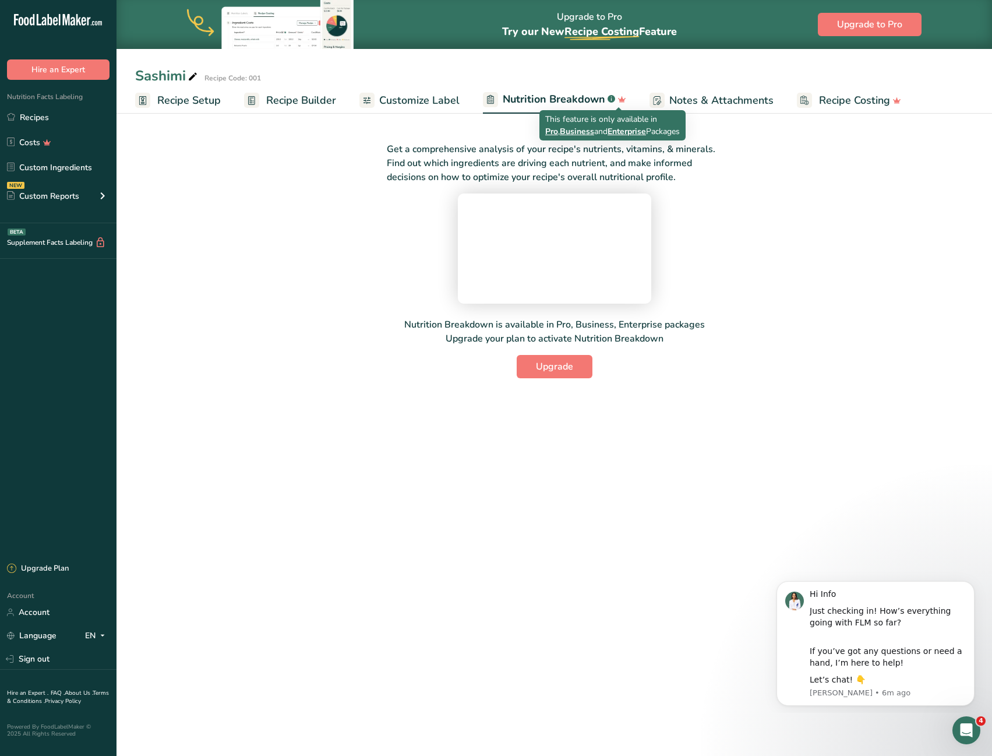
click at [661, 112] on div "This feature is only available in Pro , Business and Enterprise Packages" at bounding box center [613, 125] width 146 height 30
click at [669, 106] on span "Notes & Attachments" at bounding box center [721, 101] width 104 height 16
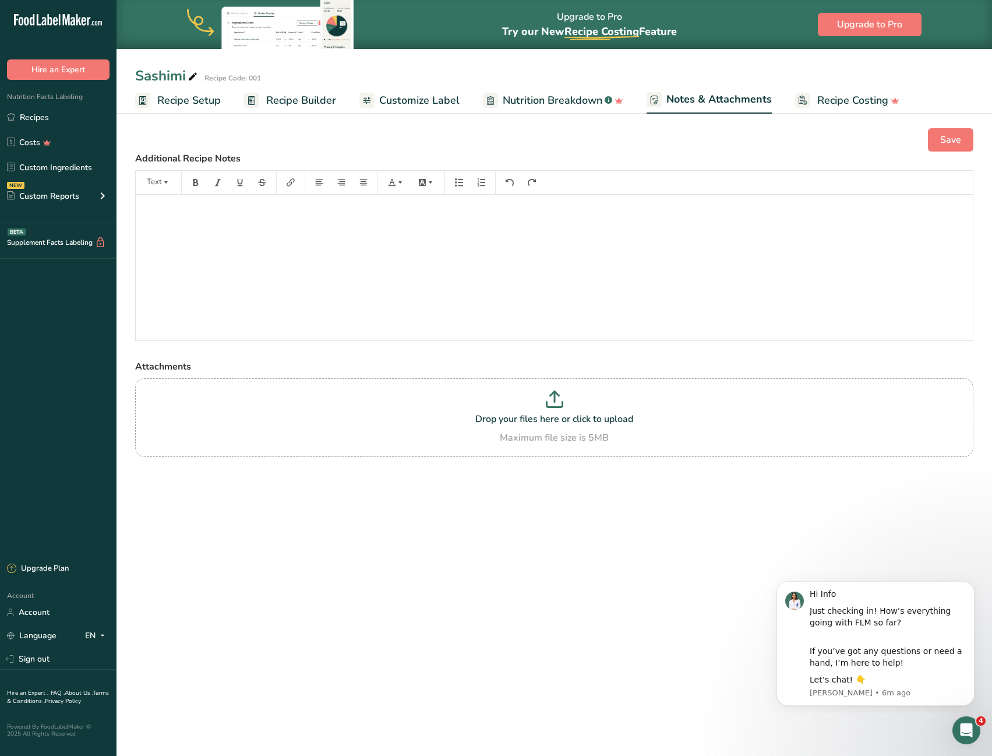
click at [824, 95] on span "Recipe Costing" at bounding box center [852, 101] width 71 height 16
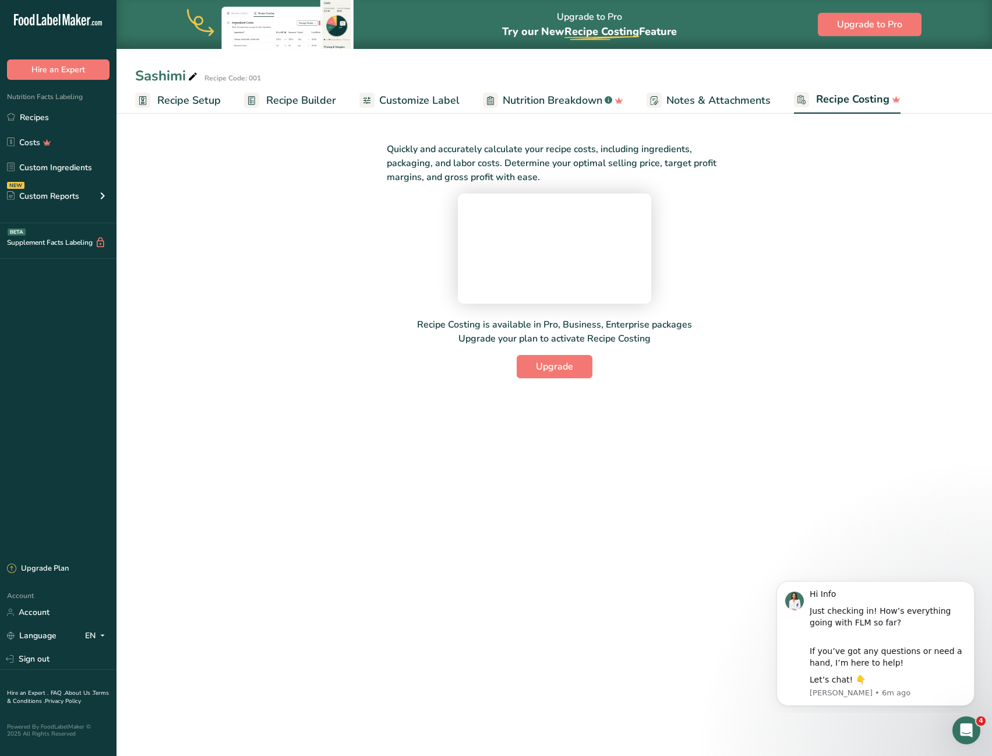
click at [409, 105] on span "Customize Label" at bounding box center [419, 101] width 80 height 16
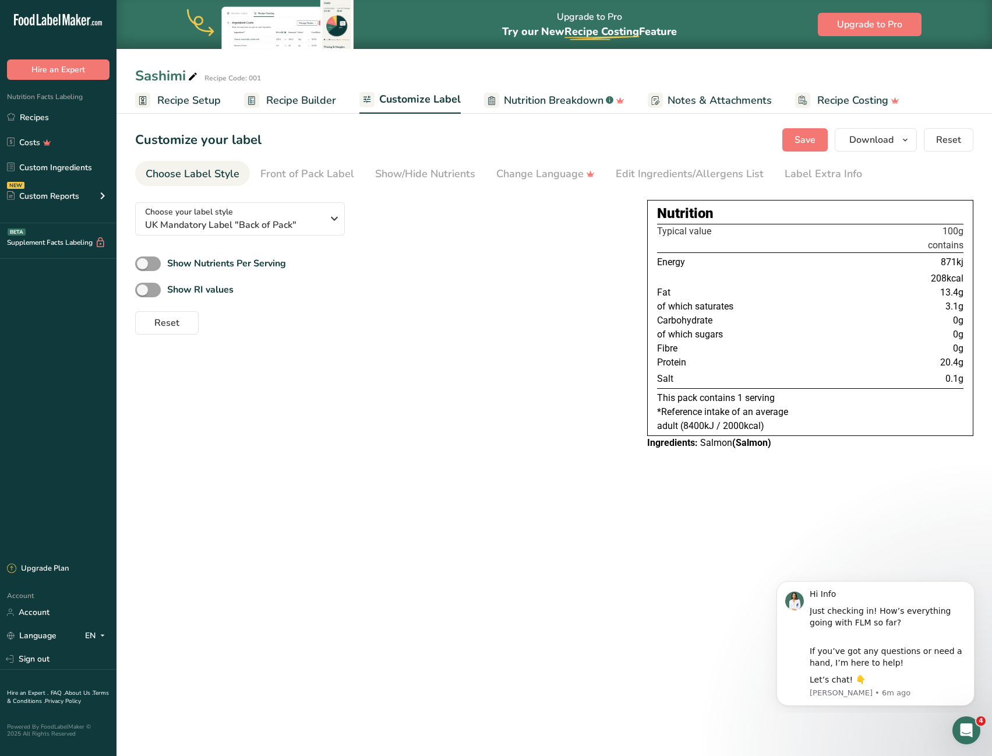
click at [336, 110] on ul "Recipe Setup Recipe Builder Customize Label Nutrition Breakdown .a-a{fill:#3473…" at bounding box center [555, 99] width 876 height 27
click at [324, 106] on span "Recipe Builder" at bounding box center [301, 101] width 70 height 16
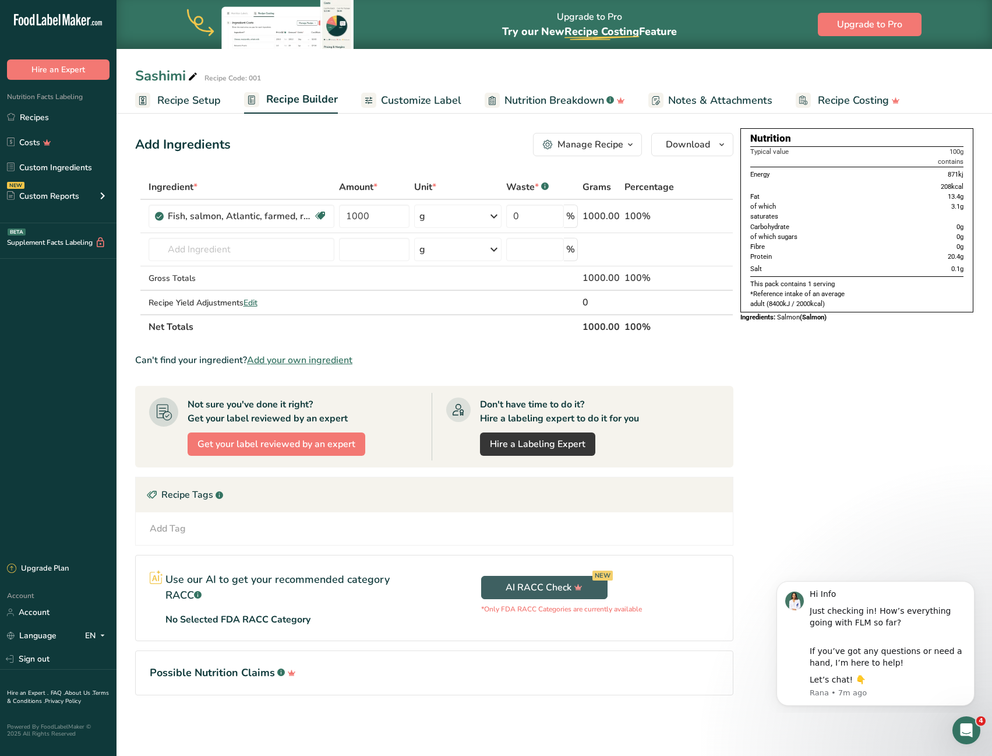
click at [304, 355] on span "Add your own ingredient" at bounding box center [299, 360] width 105 height 14
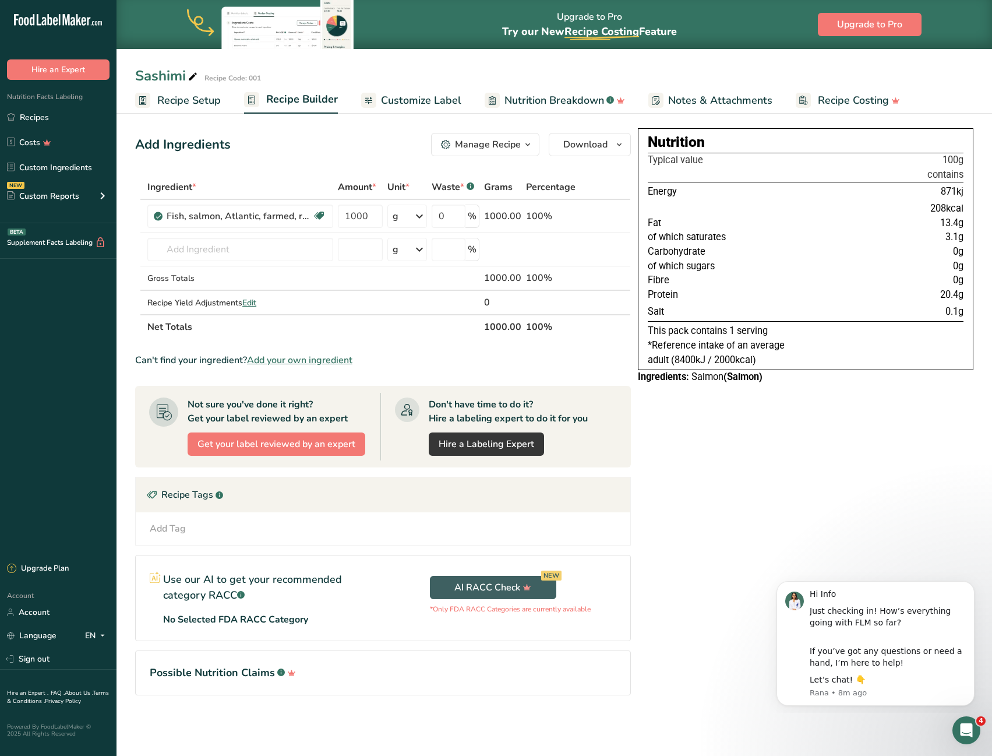
click at [449, 88] on div "Sashimi Recipe Code: 001 Recipe Setup Recipe Builder Customize Label Nutrition …" at bounding box center [555, 57] width 876 height 114
click at [447, 90] on link "Customize Label" at bounding box center [411, 100] width 100 height 26
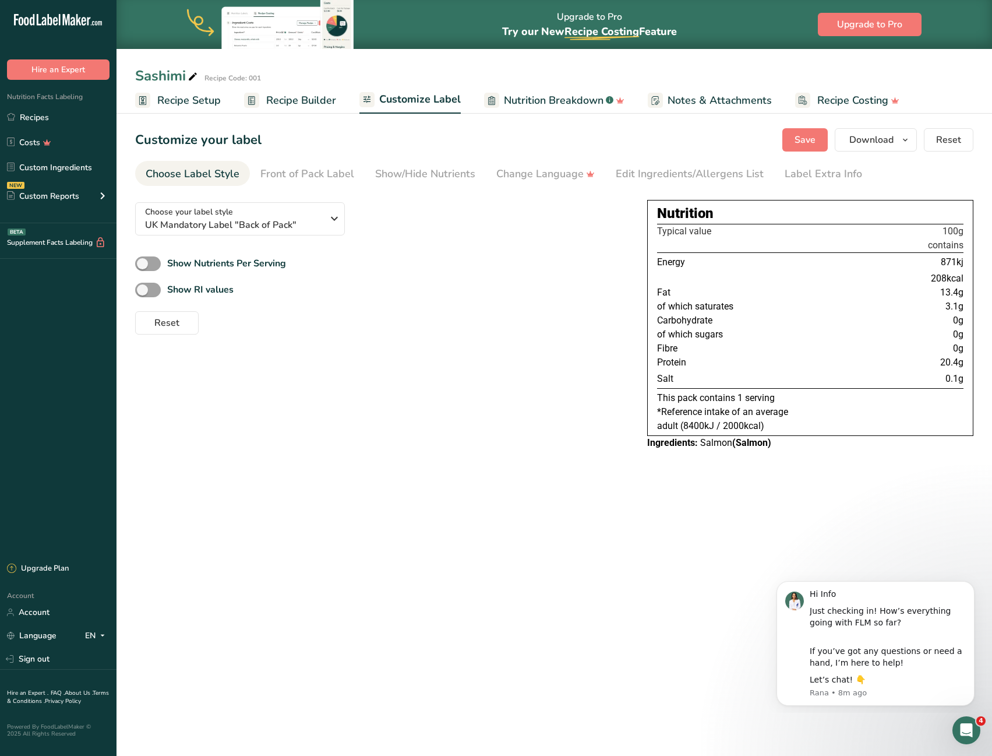
click at [213, 271] on div "Show Nutrients Per Serving" at bounding box center [382, 263] width 494 height 19
click at [219, 255] on div "Show Nutrients Per Serving" at bounding box center [382, 263] width 494 height 19
click at [219, 260] on b "Show Nutrients Per Serving" at bounding box center [226, 263] width 119 height 13
click at [143, 260] on input "Show Nutrients Per Serving" at bounding box center [139, 264] width 8 height 8
checkbox input "true"
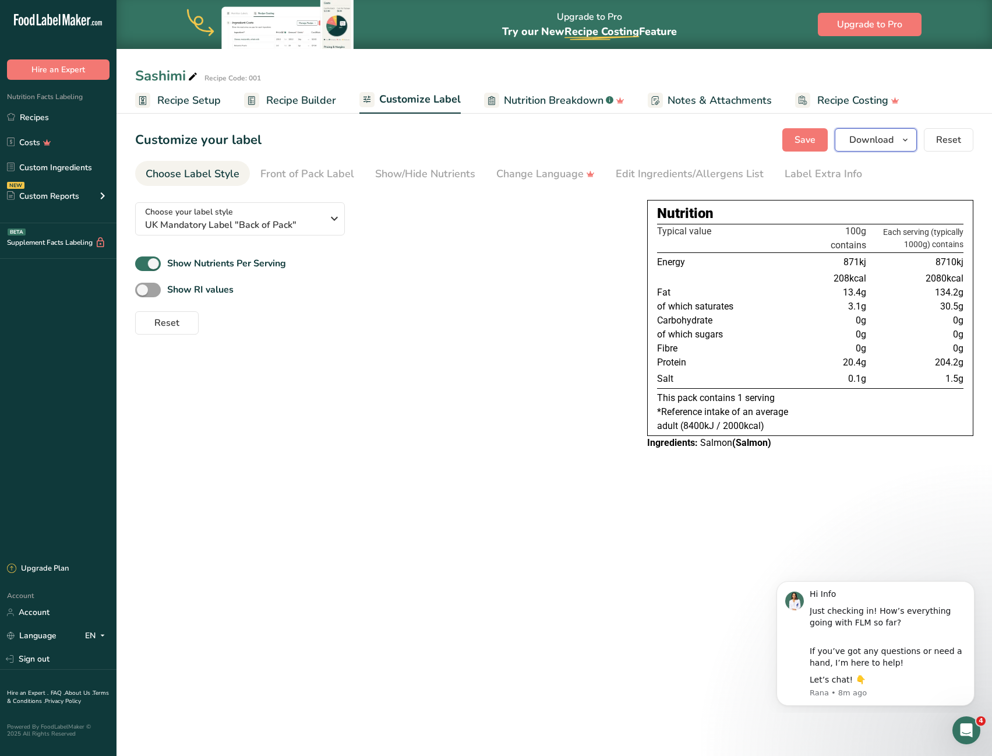
click at [902, 139] on icon "button" at bounding box center [905, 140] width 9 height 15
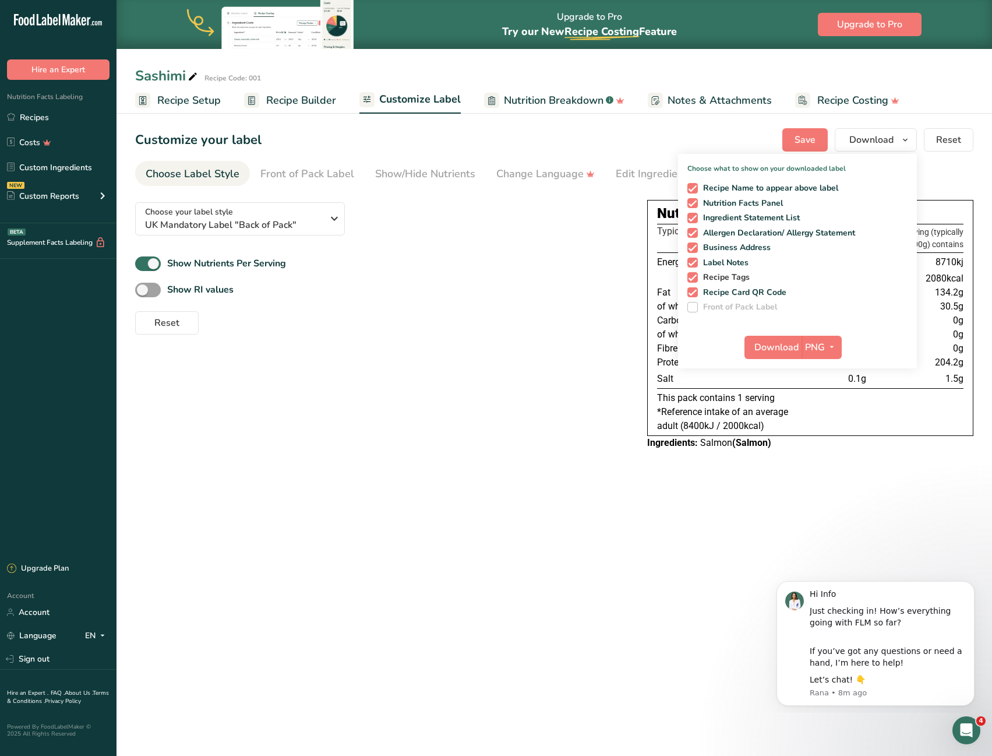
click at [722, 281] on span "Recipe Tags" at bounding box center [724, 277] width 52 height 10
click at [695, 281] on input "Recipe Tags" at bounding box center [692, 277] width 8 height 8
click at [722, 281] on span "Recipe Tags" at bounding box center [724, 277] width 52 height 10
click at [695, 281] on input "Recipe Tags" at bounding box center [692, 277] width 8 height 8
checkbox input "true"
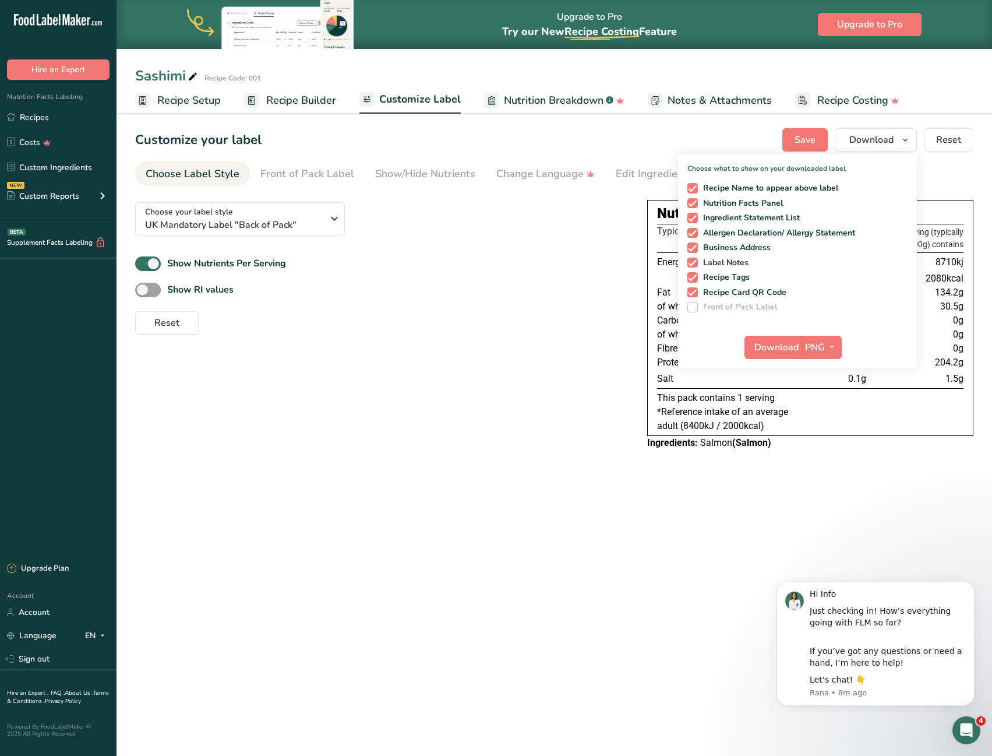
click at [724, 261] on span "Label Notes" at bounding box center [723, 263] width 51 height 10
click at [695, 261] on input "Label Notes" at bounding box center [692, 263] width 8 height 8
click at [724, 261] on span "Label Notes" at bounding box center [723, 263] width 51 height 10
click at [695, 261] on input "Label Notes" at bounding box center [692, 263] width 8 height 8
checkbox input "true"
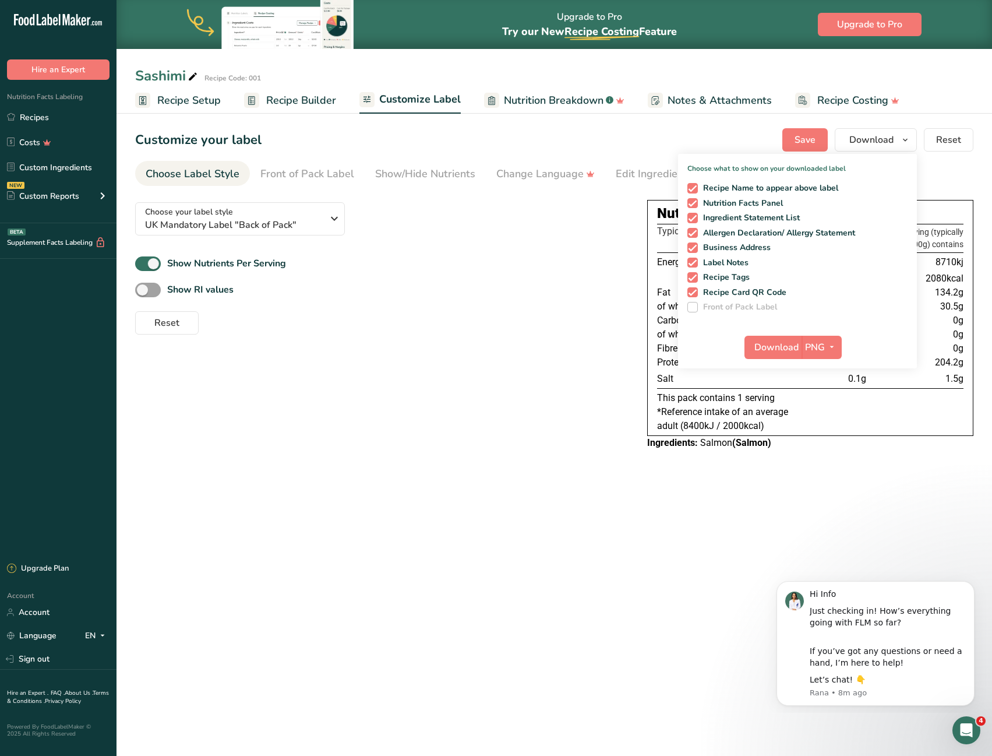
click at [527, 329] on div "Reset" at bounding box center [382, 320] width 494 height 28
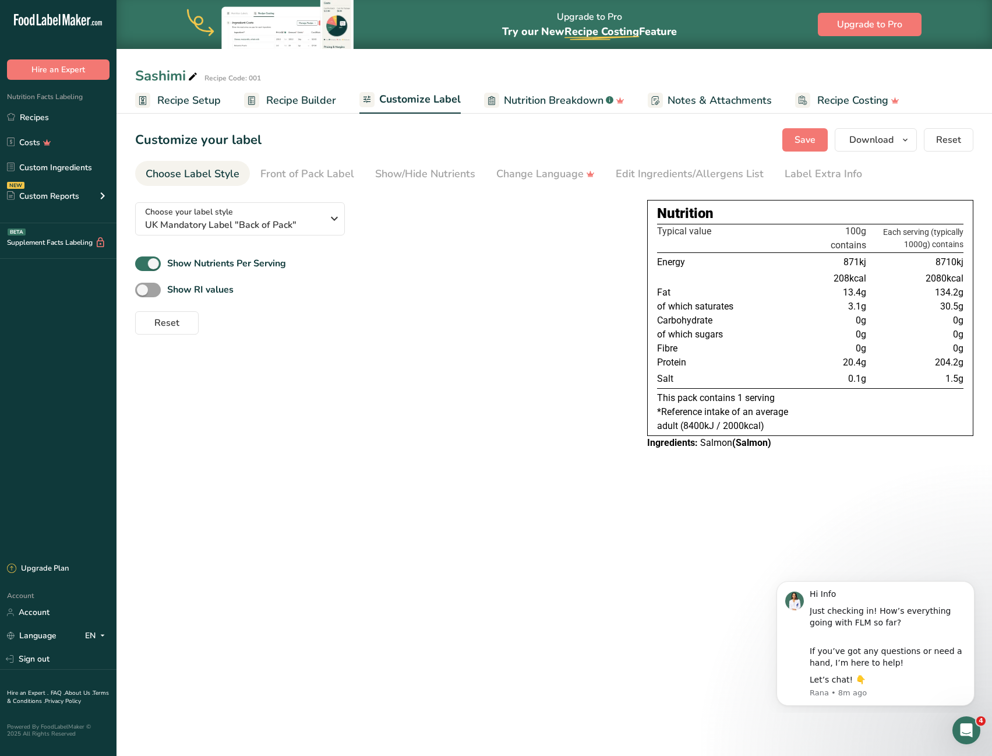
click at [294, 107] on span "Recipe Builder" at bounding box center [301, 101] width 70 height 16
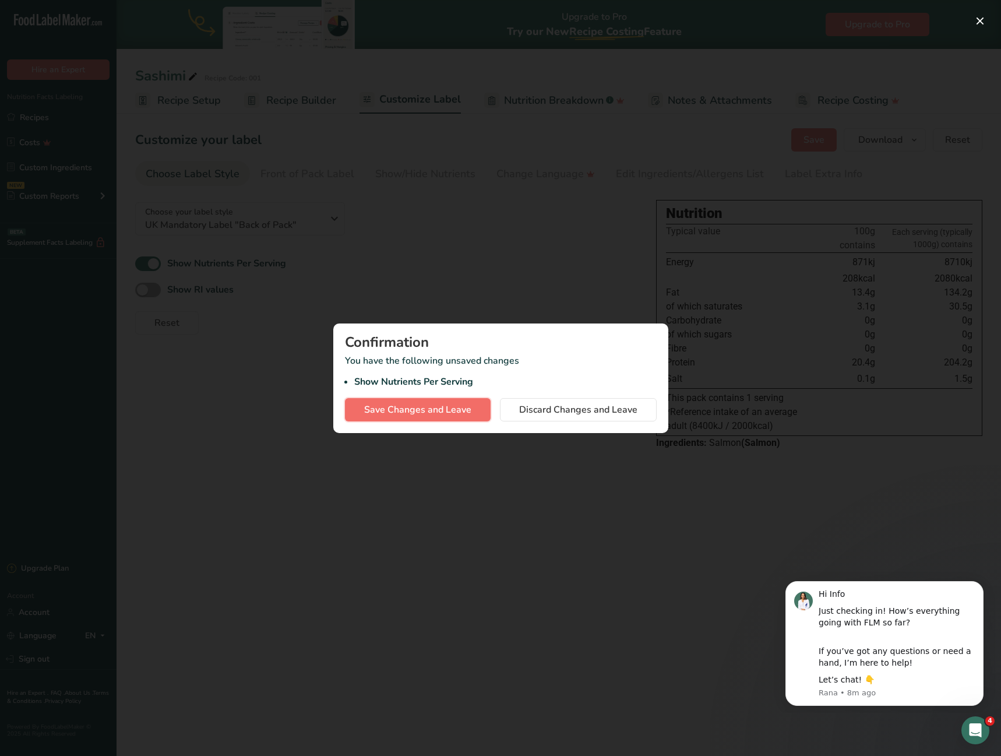
click at [440, 418] on button "Save Changes and Leave" at bounding box center [418, 409] width 146 height 23
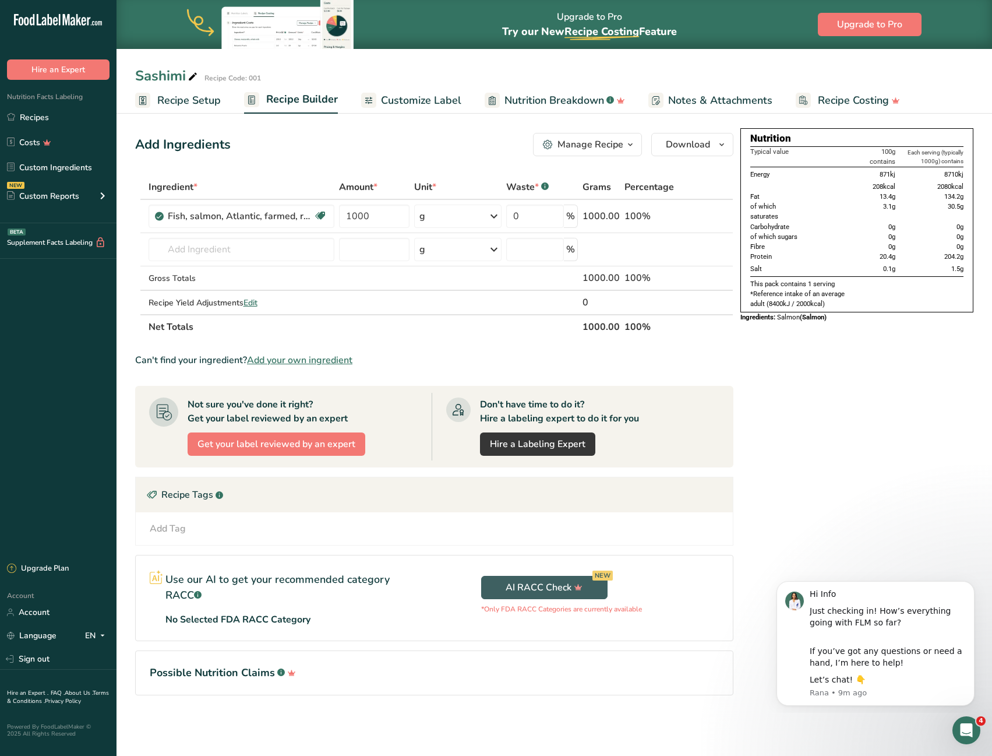
click at [216, 98] on span "Recipe Setup" at bounding box center [189, 101] width 64 height 16
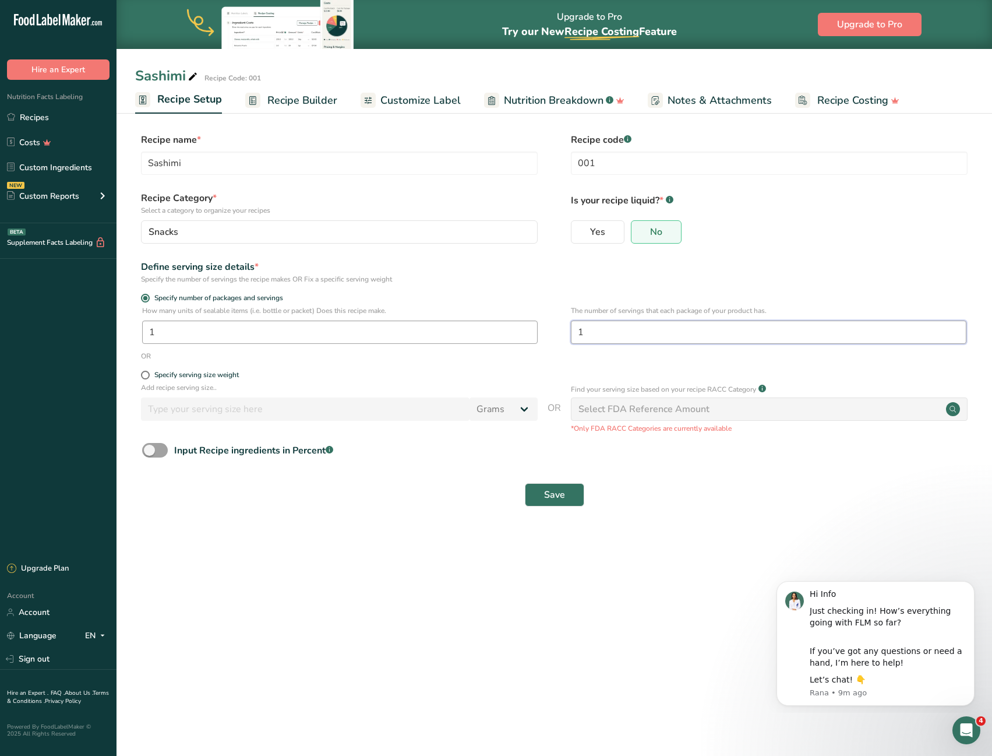
drag, startPoint x: 610, startPoint y: 332, endPoint x: 485, endPoint y: 326, distance: 125.4
click at [485, 326] on div "How many units of sealable items (i.e. bottle or packet) Does this recipe make.…" at bounding box center [554, 327] width 838 height 45
click at [12, 312] on div ".a-20{fill:#fff;} Hire an Expert Nutrition Facts Labeling Recipes Costs Custom …" at bounding box center [496, 378] width 992 height 756
type input "2"
drag, startPoint x: 593, startPoint y: 334, endPoint x: 438, endPoint y: 319, distance: 156.3
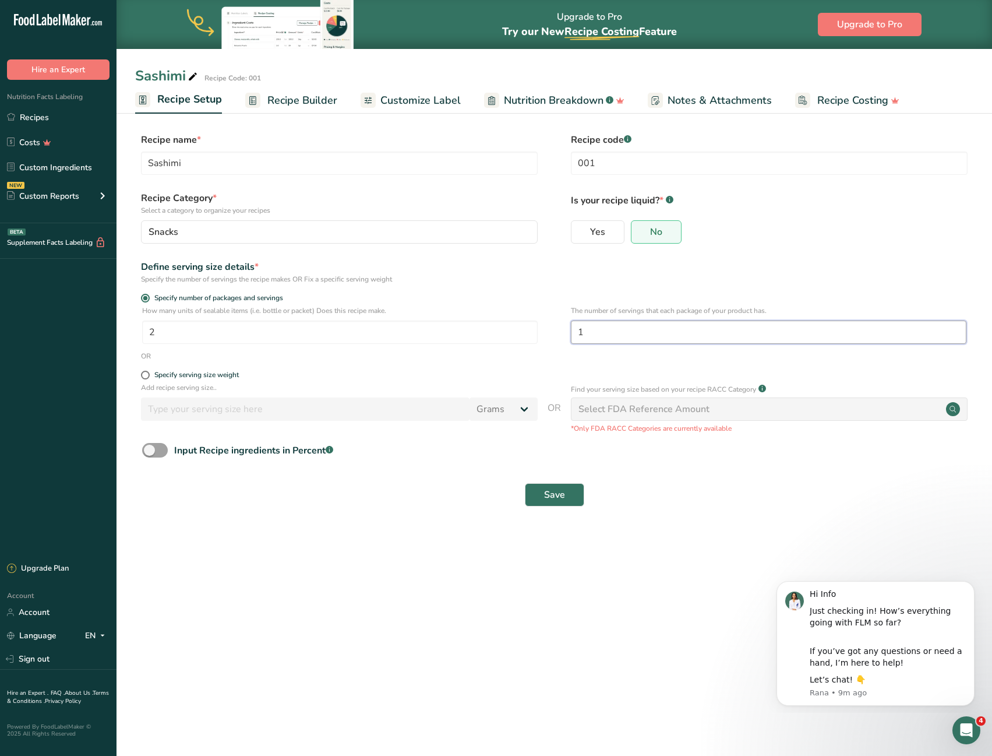
click at [438, 319] on div "How many units of sealable items (i.e. bottle or packet) Does this recipe make.…" at bounding box center [554, 327] width 838 height 45
type input "4"
click at [482, 392] on p "Add recipe serving size.." at bounding box center [339, 387] width 397 height 10
click at [551, 503] on button "Save" at bounding box center [554, 494] width 59 height 23
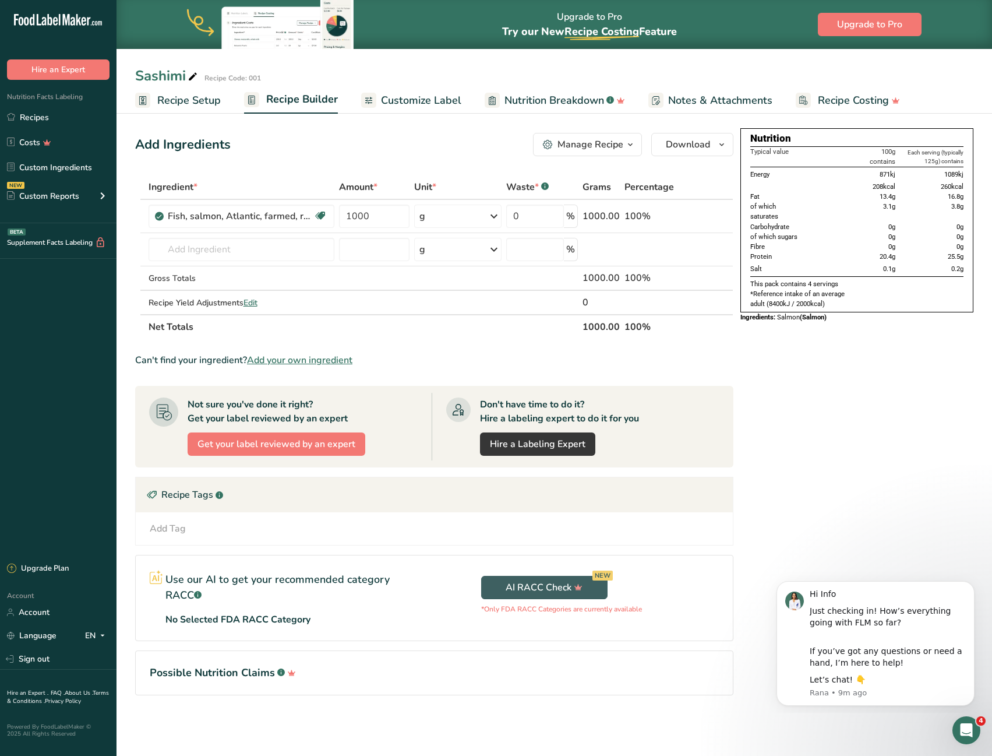
click at [440, 102] on span "Customize Label" at bounding box center [421, 101] width 80 height 16
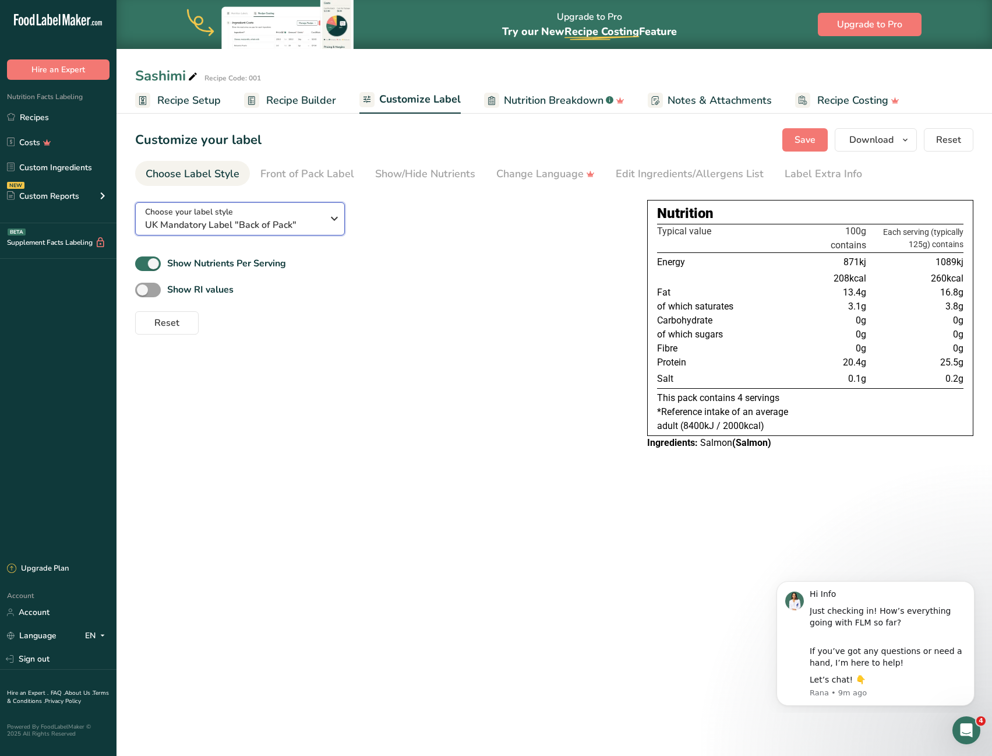
click at [288, 236] on div "Choose your label style UK Mandatory Label "Back of Pack" USA (FDA) Standard FD…" at bounding box center [382, 264] width 494 height 142
click at [301, 218] on span "UK Mandatory Label "Back of Pack"" at bounding box center [234, 225] width 178 height 14
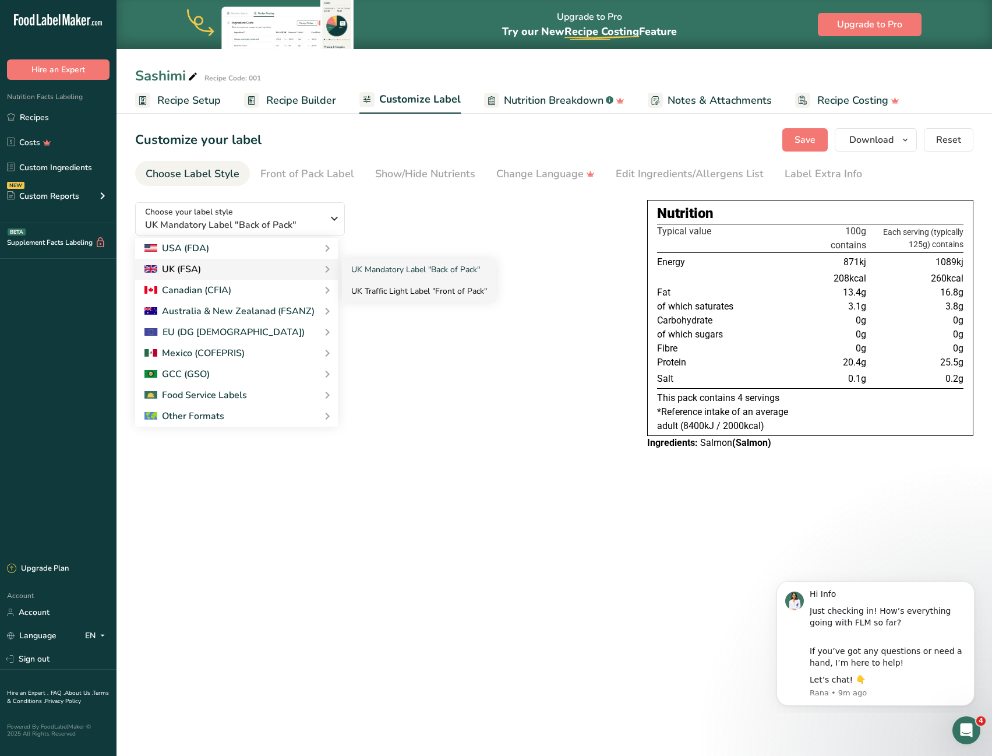
click at [402, 288] on link "UK Traffic Light Label "Front of Pack"" at bounding box center [419, 291] width 154 height 22
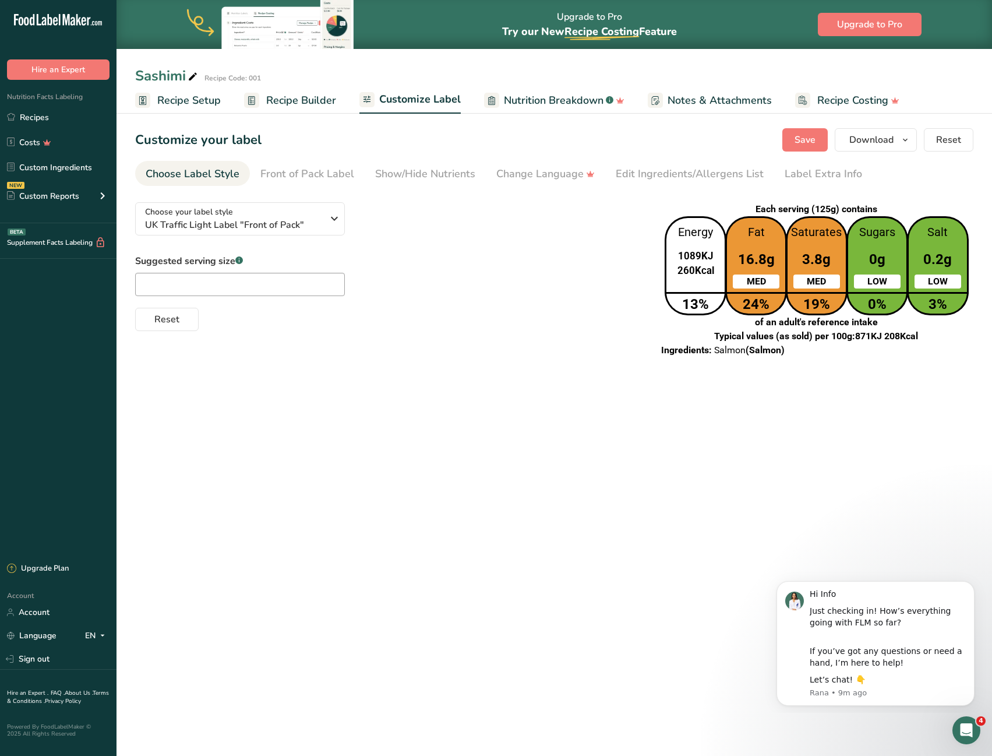
click at [200, 97] on span "Recipe Setup" at bounding box center [189, 101] width 64 height 16
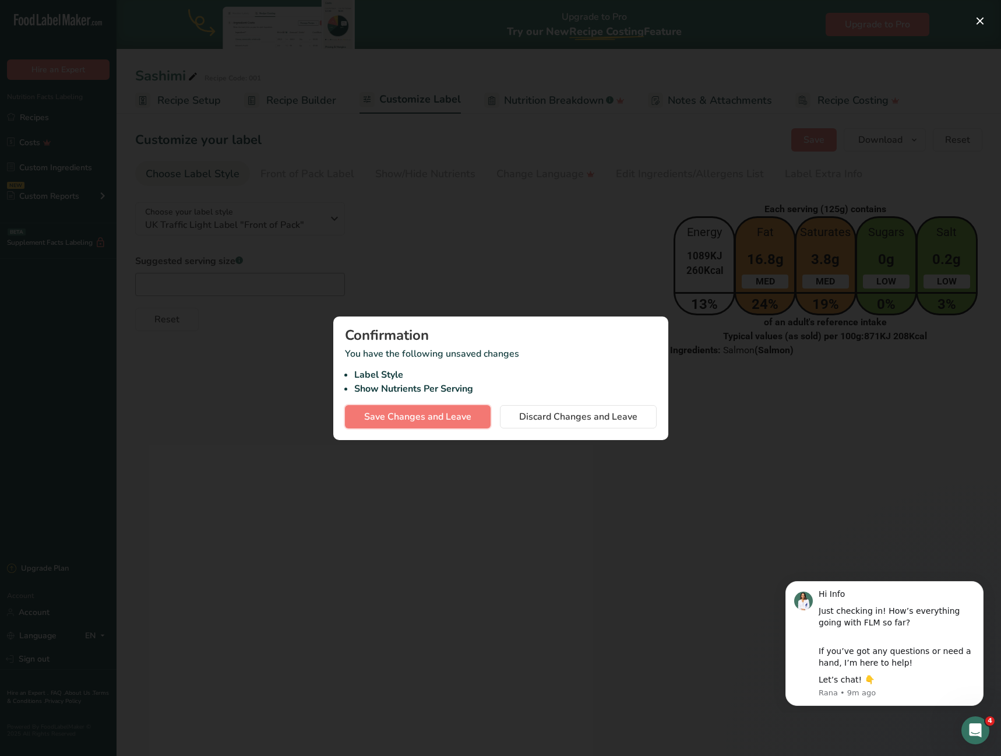
click at [431, 413] on span "Save Changes and Leave" at bounding box center [417, 417] width 107 height 14
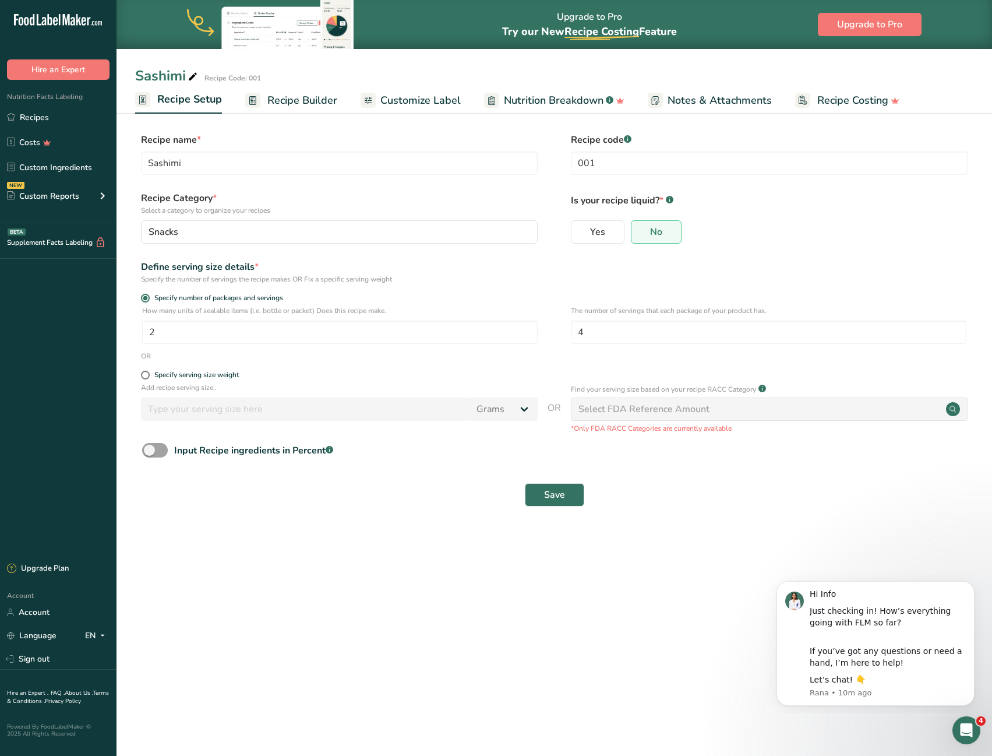
click at [293, 98] on span "Recipe Builder" at bounding box center [302, 101] width 70 height 16
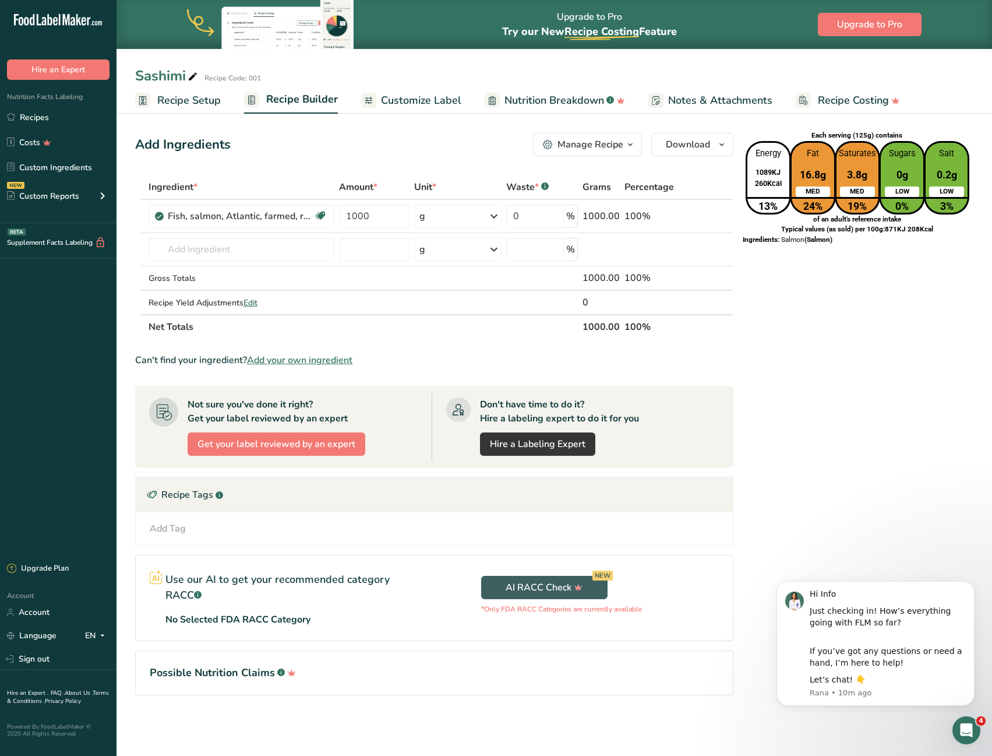
click at [209, 105] on span "Recipe Setup" at bounding box center [189, 101] width 64 height 16
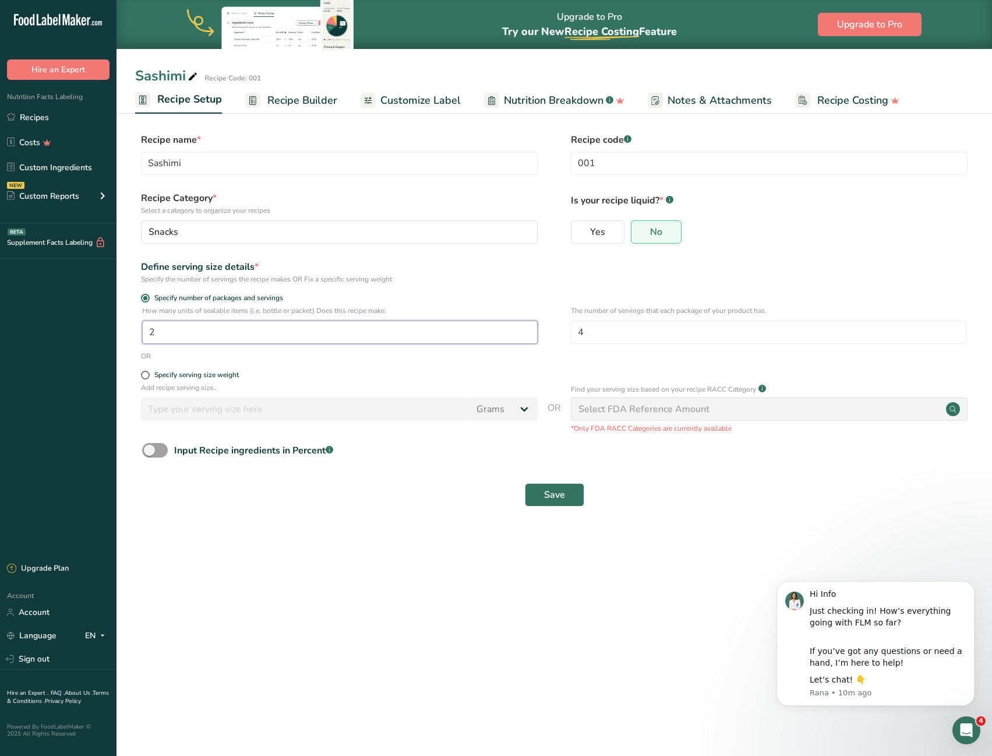
drag, startPoint x: 186, startPoint y: 332, endPoint x: 128, endPoint y: 338, distance: 58.6
click at [128, 338] on section "Recipe name * Sashimi Recipe code .a-a{fill:#347362;}.b-a{fill:#fff;} 001 Recip…" at bounding box center [555, 321] width 876 height 422
type input "1"
click at [554, 499] on span "Save" at bounding box center [554, 495] width 21 height 14
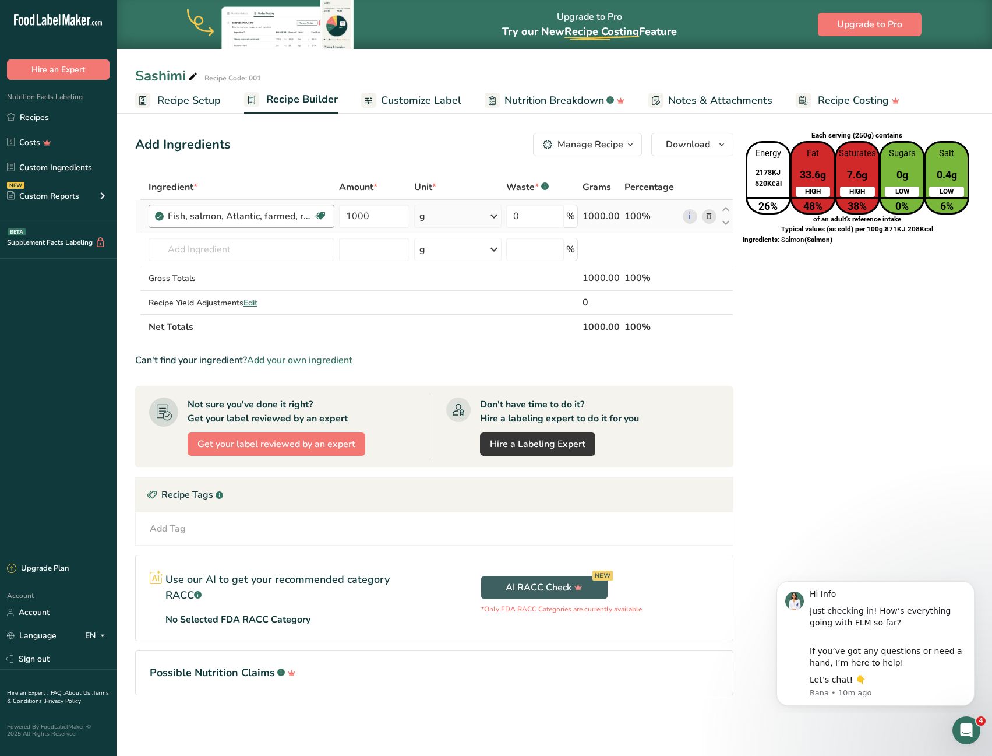
click at [212, 224] on div "Fish, salmon, Atlantic, farmed, raw Source of Omega 3 Dairy free Gluten free So…" at bounding box center [242, 216] width 186 height 23
click at [224, 217] on div "Fish, salmon, Atlantic, farmed, raw" at bounding box center [241, 216] width 146 height 14
click at [177, 217] on div "Fish, salmon, Atlantic, farmed, raw" at bounding box center [241, 216] width 146 height 14
click at [223, 216] on div "Fish, salmon, Atlantic, farmed, raw" at bounding box center [241, 216] width 146 height 14
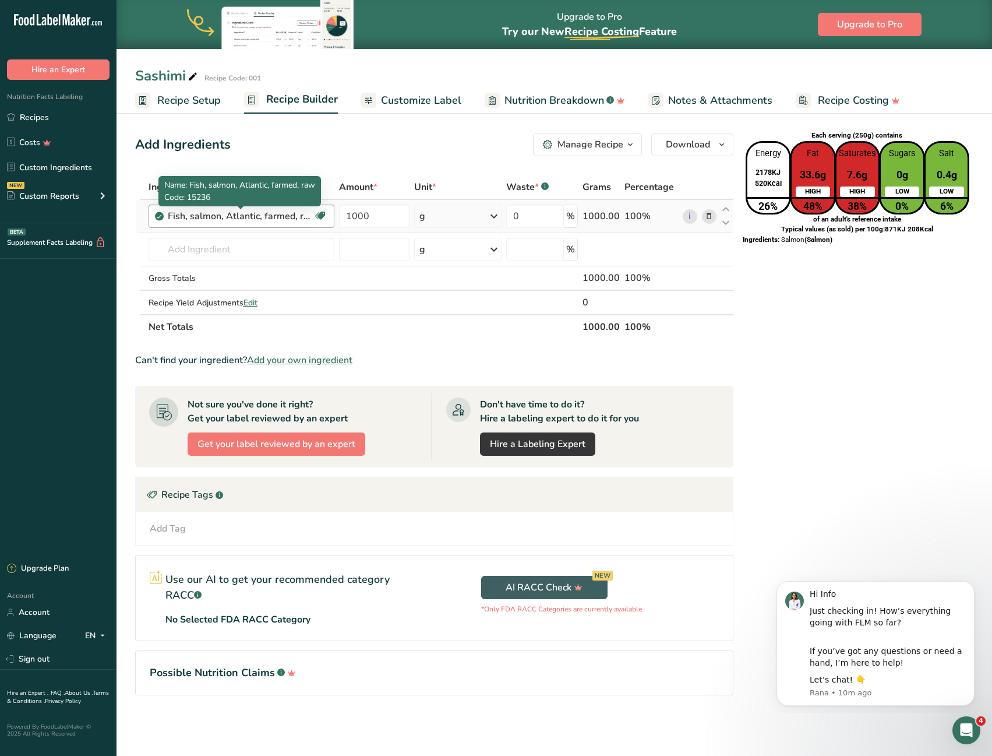
click at [293, 220] on div "Fish, salmon, Atlantic, farmed, raw" at bounding box center [241, 216] width 146 height 14
click at [234, 247] on input "text" at bounding box center [242, 249] width 186 height 23
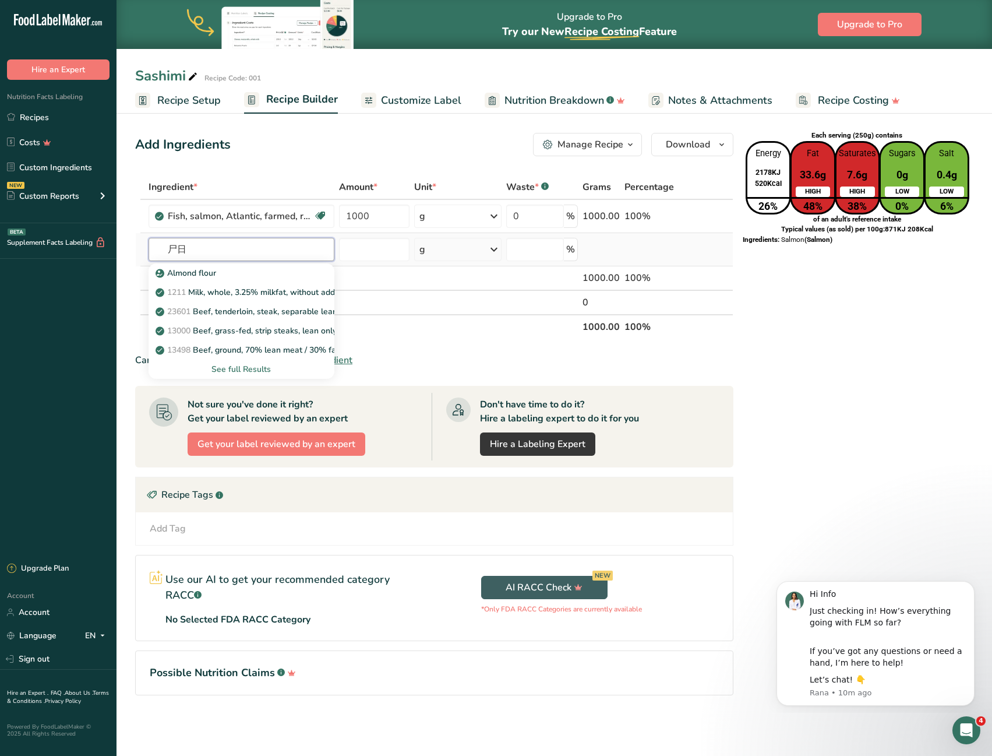
type input "尸日中"
type input "salmon"
click at [236, 375] on div "See full Results" at bounding box center [241, 369] width 167 height 12
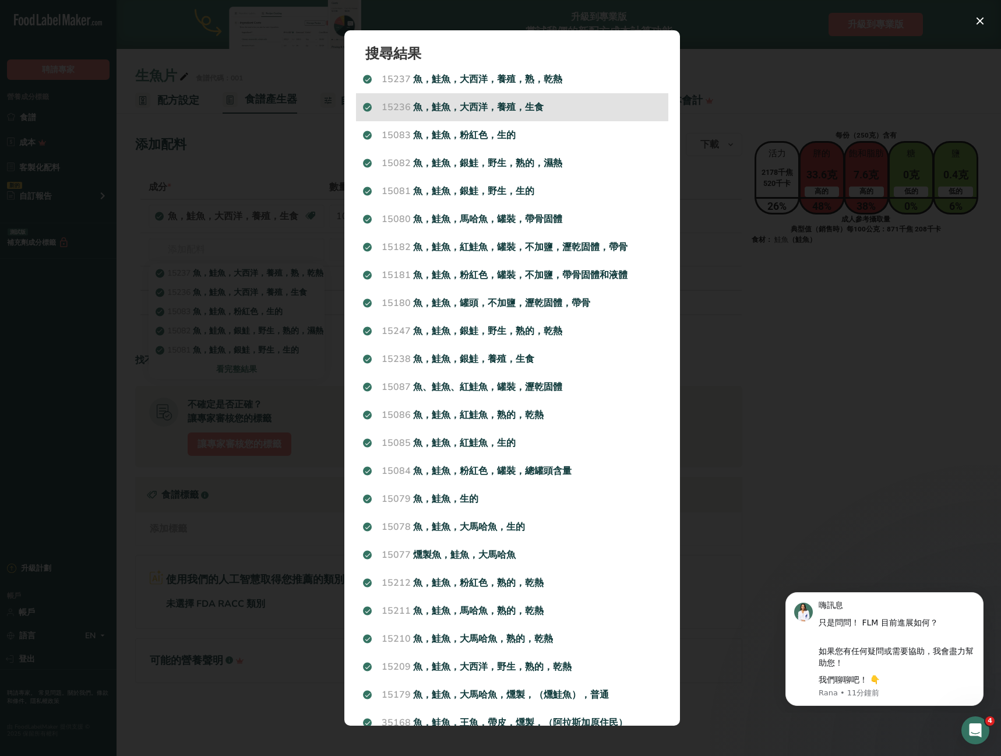
click at [534, 109] on font "魚，鮭魚，大西洋，養殖，生食" at bounding box center [478, 107] width 131 height 13
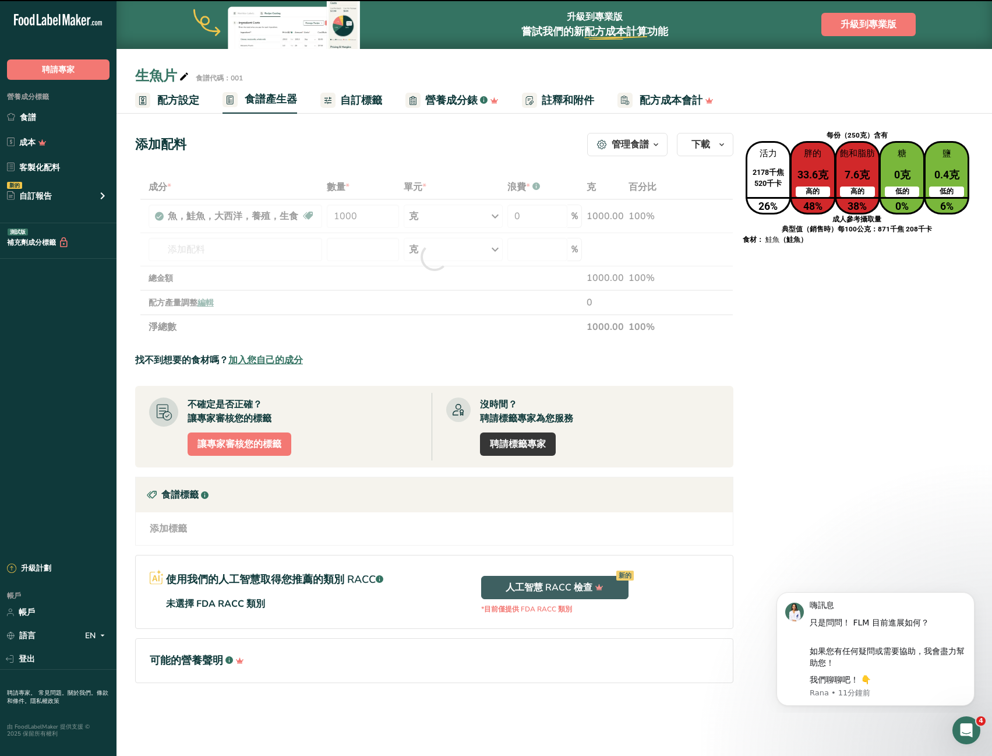
type input "0"
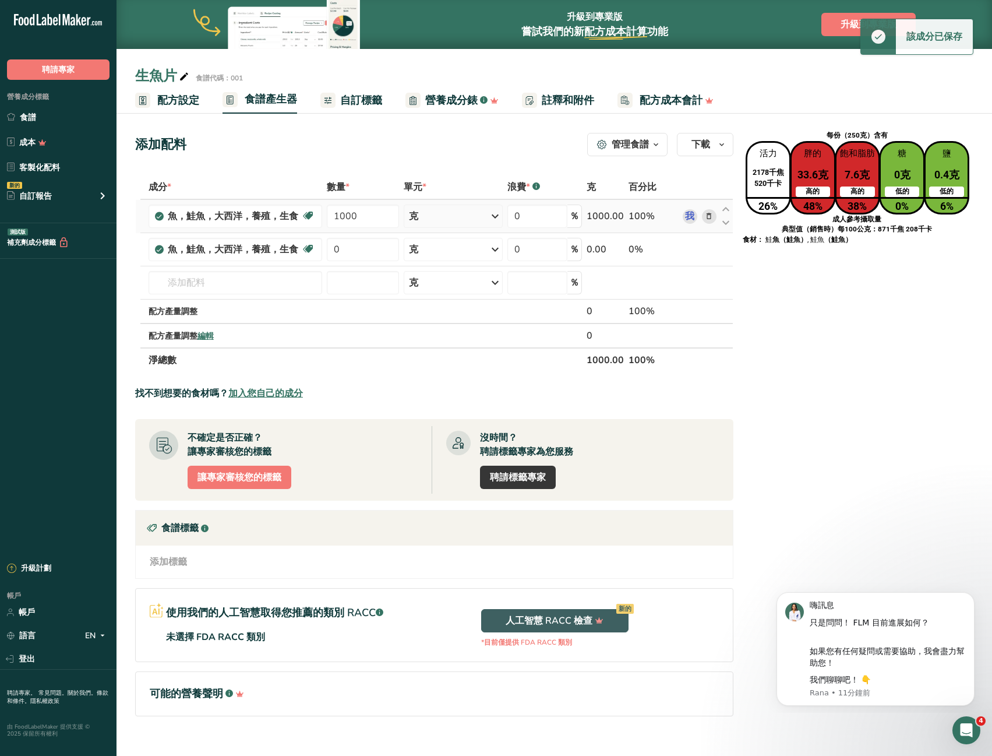
click at [709, 219] on icon at bounding box center [709, 216] width 8 height 12
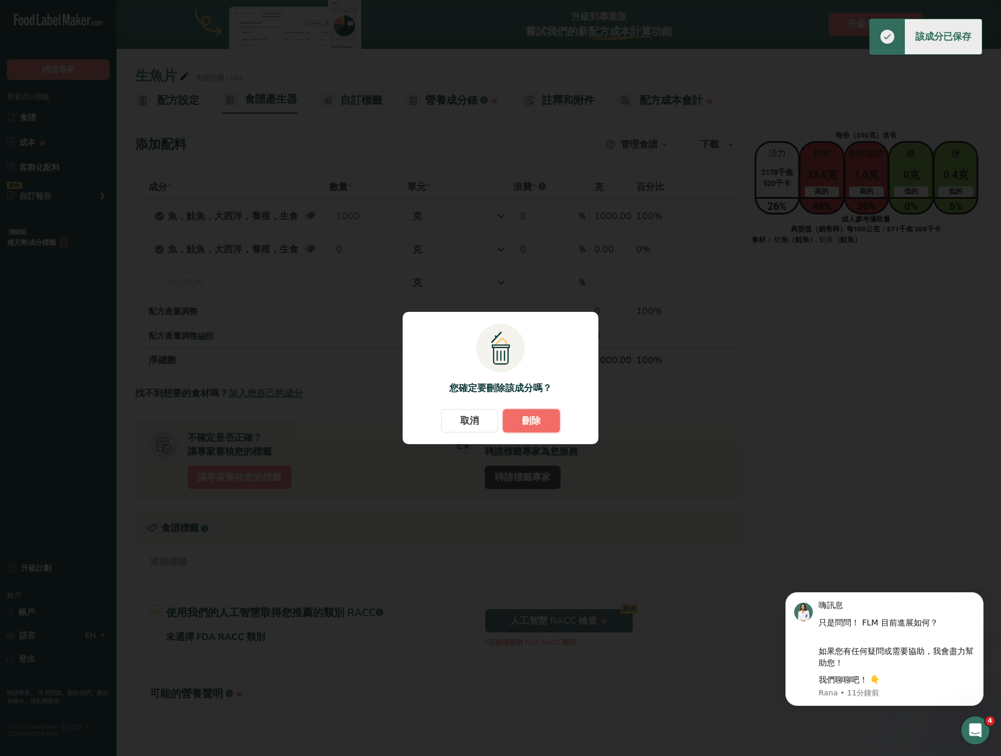
click at [545, 419] on button "刪除" at bounding box center [531, 420] width 57 height 23
type input "0"
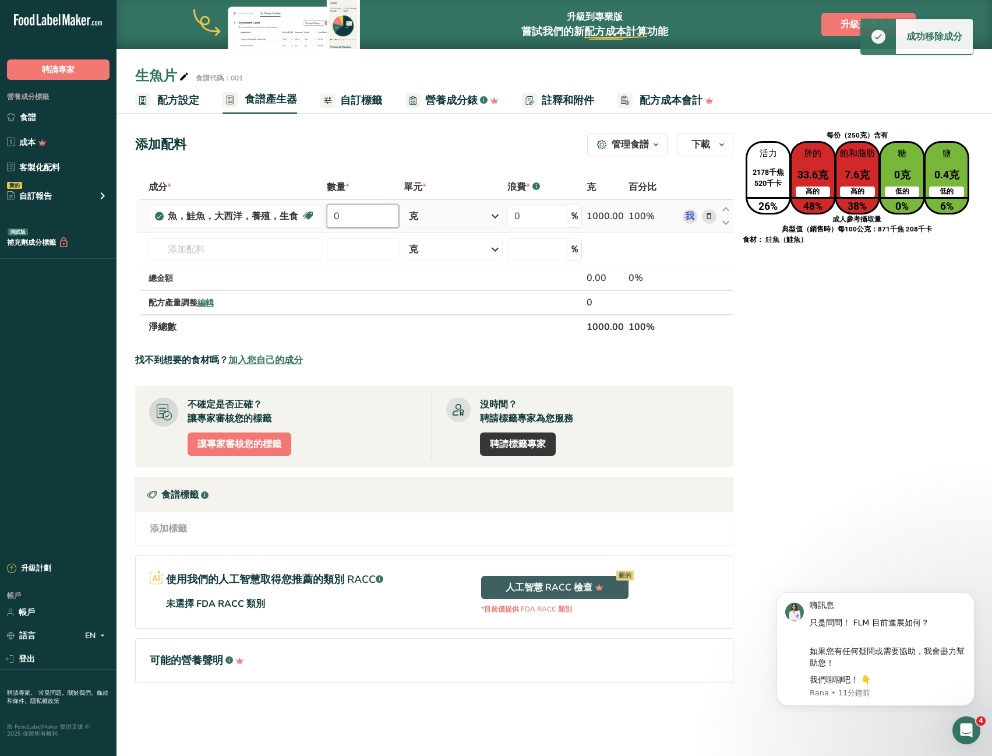
click at [378, 217] on input "0" at bounding box center [363, 216] width 72 height 23
drag, startPoint x: 378, startPoint y: 217, endPoint x: 334, endPoint y: 212, distance: 43.5
click at [329, 215] on input "0" at bounding box center [363, 216] width 72 height 23
type input "1000"
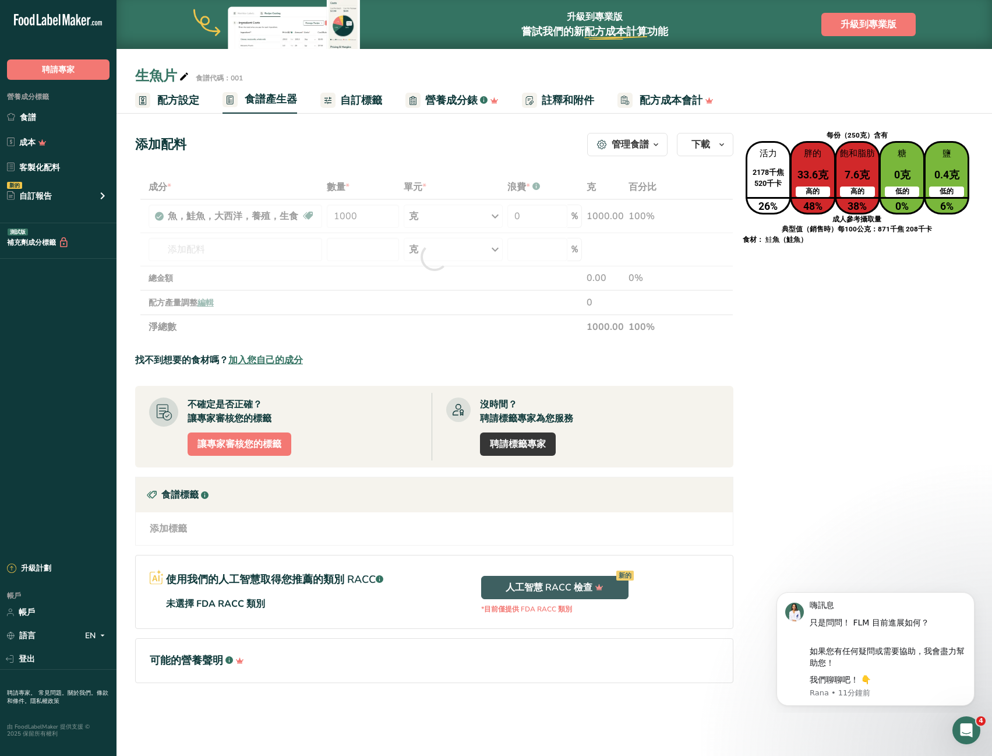
click at [504, 149] on div "添加配料 管理食譜 刪除食譜 重複食譜 規模配方 儲存為子配方 .a-a{fill:#347362;}.b-a{fill:#fff;} 營養成分錶 食譜卡 .…" at bounding box center [434, 144] width 598 height 23
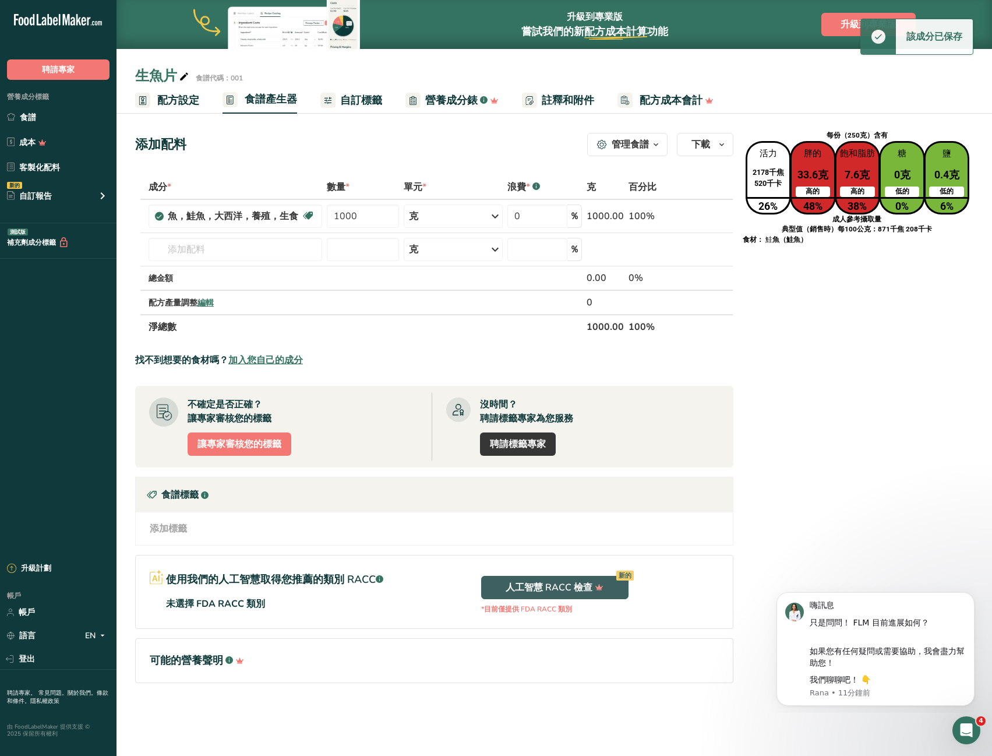
click at [629, 149] on font "管理食譜" at bounding box center [630, 144] width 37 height 13
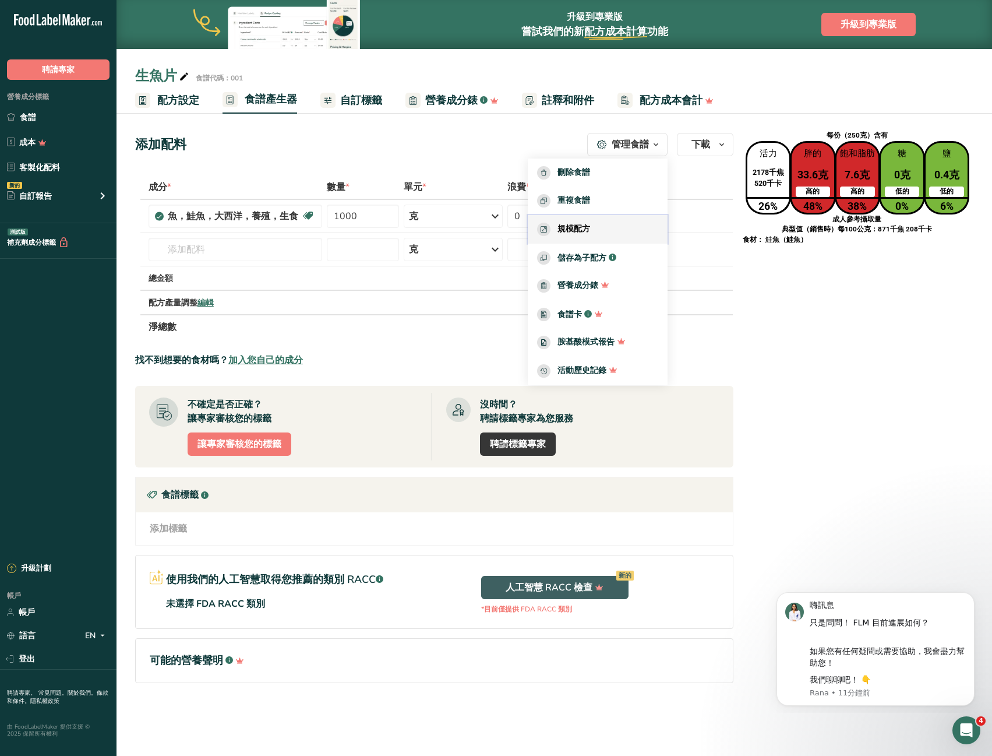
click at [585, 228] on font "規模配方" at bounding box center [574, 228] width 33 height 11
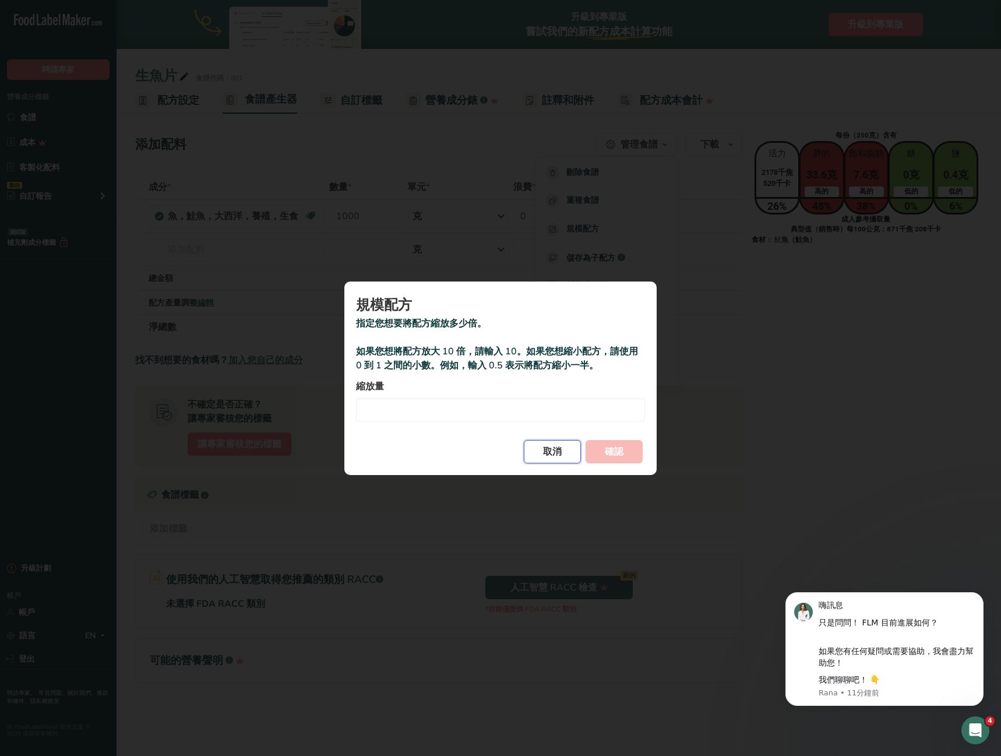
click at [558, 457] on font "取消" at bounding box center [552, 451] width 19 height 13
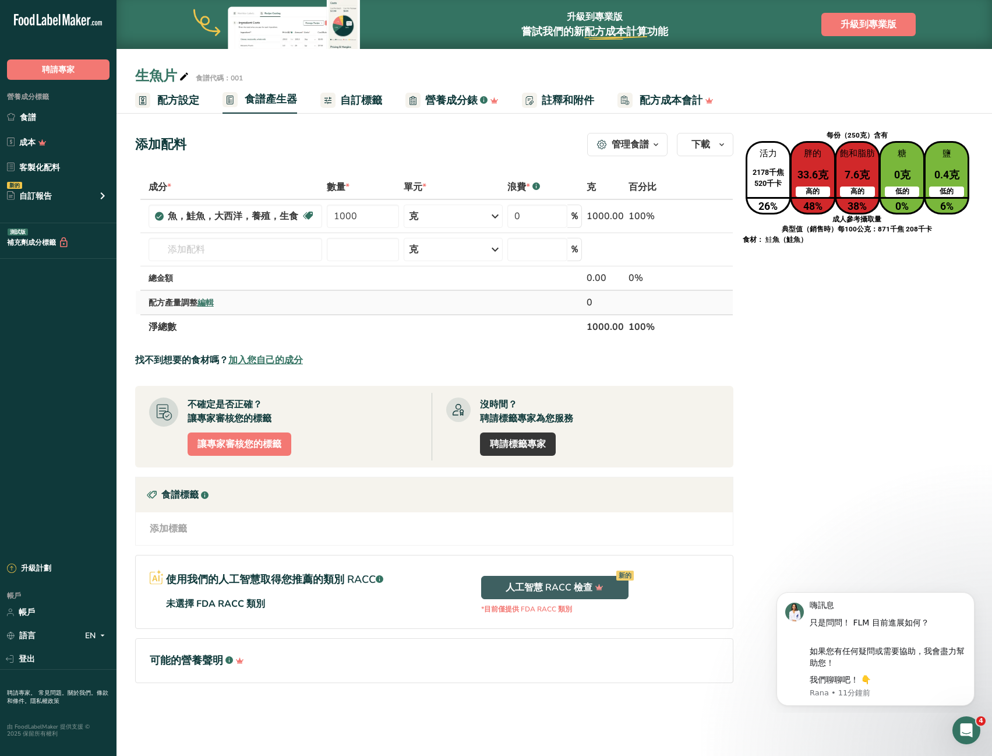
click at [214, 299] on font "編輯" at bounding box center [206, 302] width 16 height 11
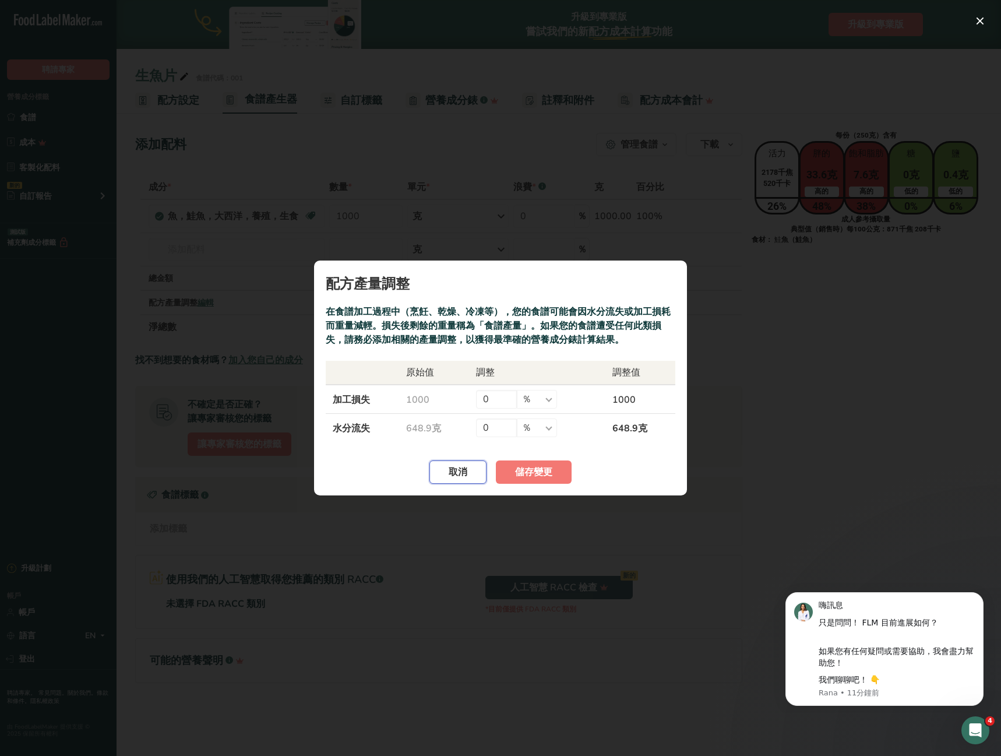
click at [456, 468] on font "取消" at bounding box center [458, 472] width 19 height 13
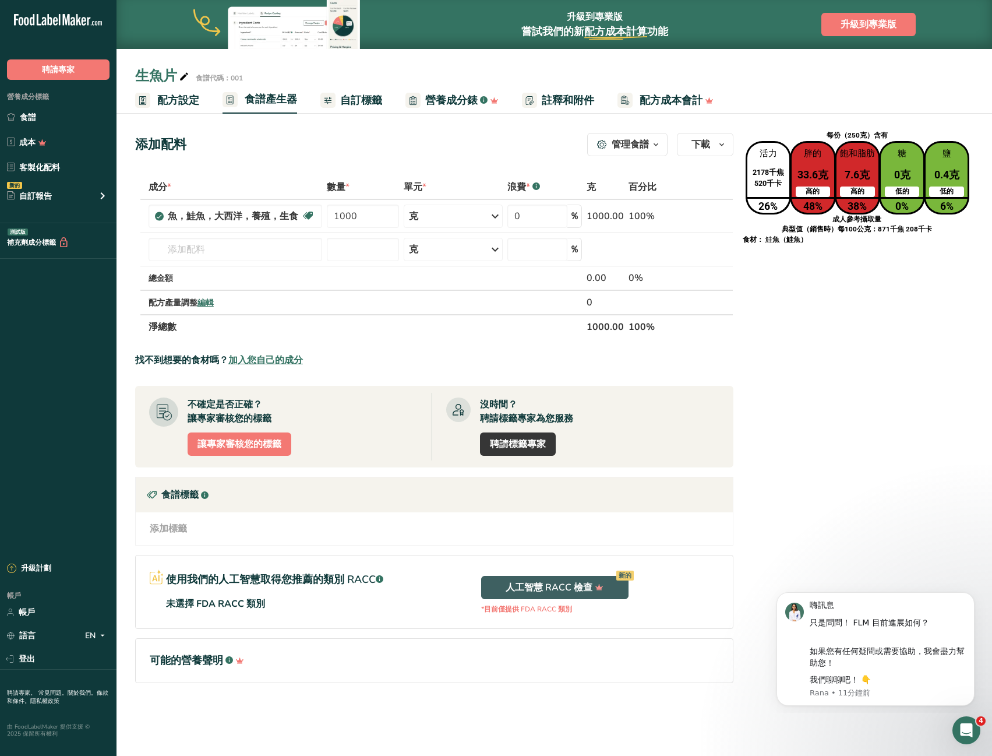
click at [260, 669] on section "可能的營養聲明 .a-a{fill:#347362;}.b-a{fill:#fff;}" at bounding box center [434, 660] width 598 height 45
click at [289, 362] on font "加入您自己的成分" at bounding box center [265, 360] width 75 height 13
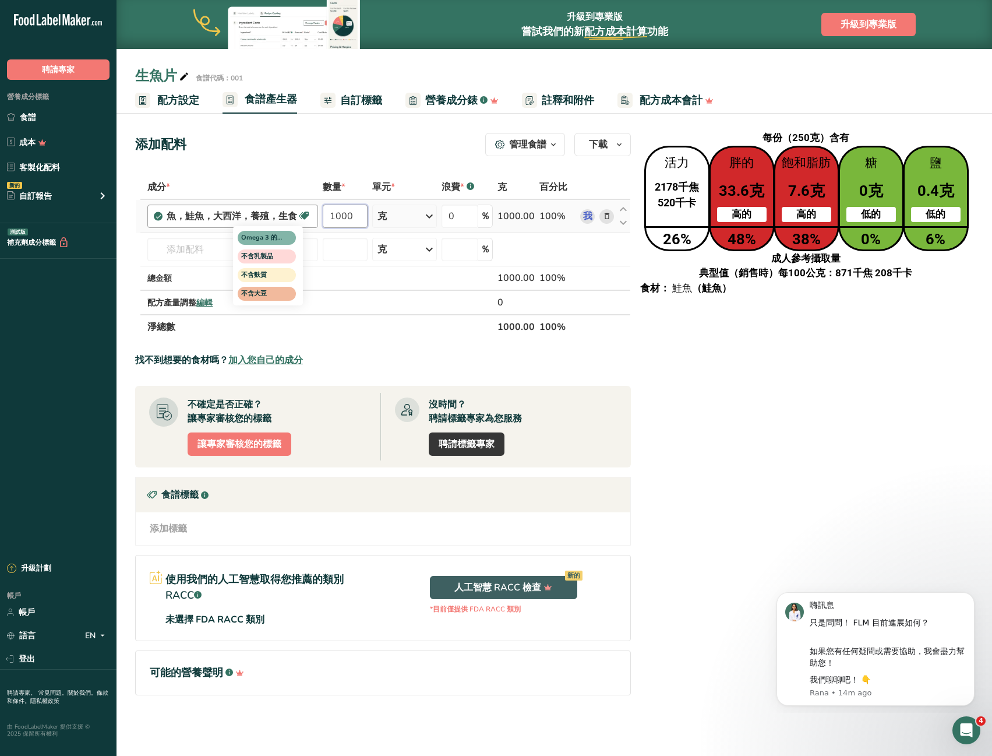
drag, startPoint x: 353, startPoint y: 210, endPoint x: 299, endPoint y: 209, distance: 53.0
click at [299, 209] on tr "魚，鮭魚，大西洋，養殖，生食 Omega 3 的來源 不含乳製品 不含麩質 不含大豆 1000 克 份量 3盎司 0.5 圓角 重量單位 克 公斤 毫克 看更…" at bounding box center [383, 216] width 495 height 33
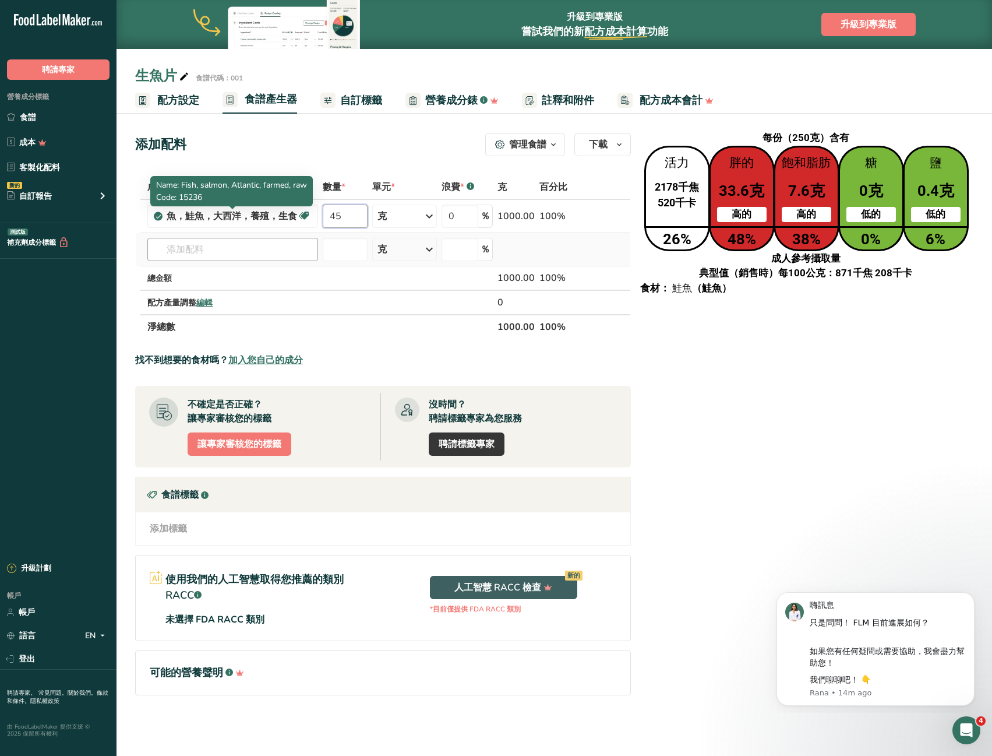
type input "45"
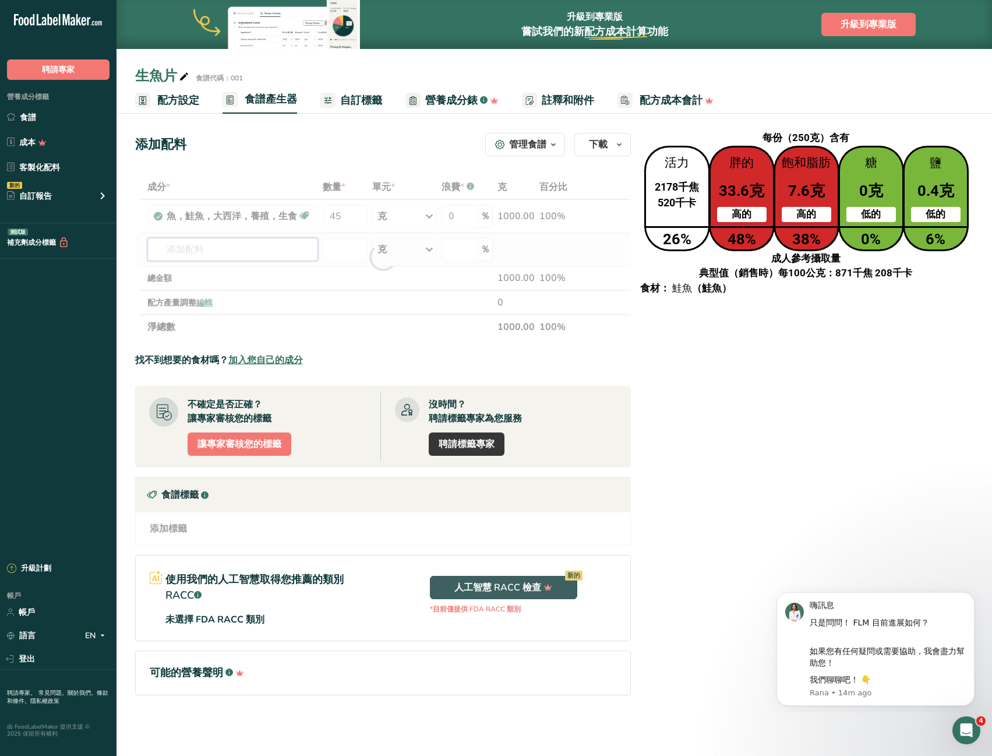
click at [269, 248] on div "成分 * 數量 * 單元 * 浪費 * .a-a{fill:#347362;}.b-a{fill:#fff;} 克 百分比 魚，鮭魚，大西洋，養殖，生食 Om…" at bounding box center [383, 257] width 496 height 164
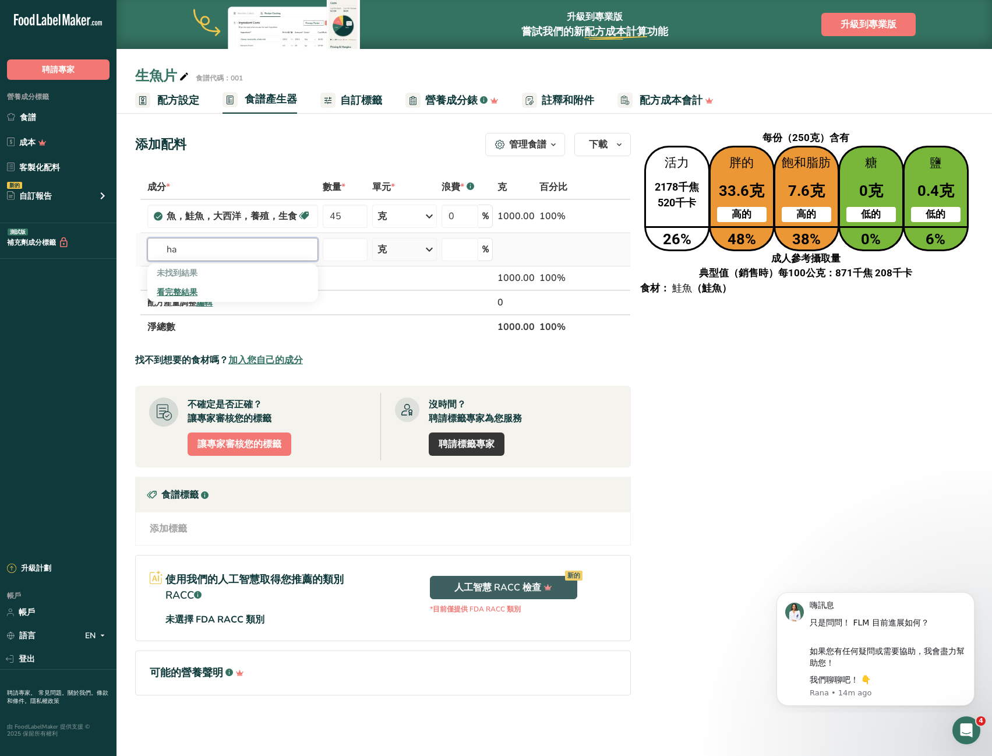
type input "h"
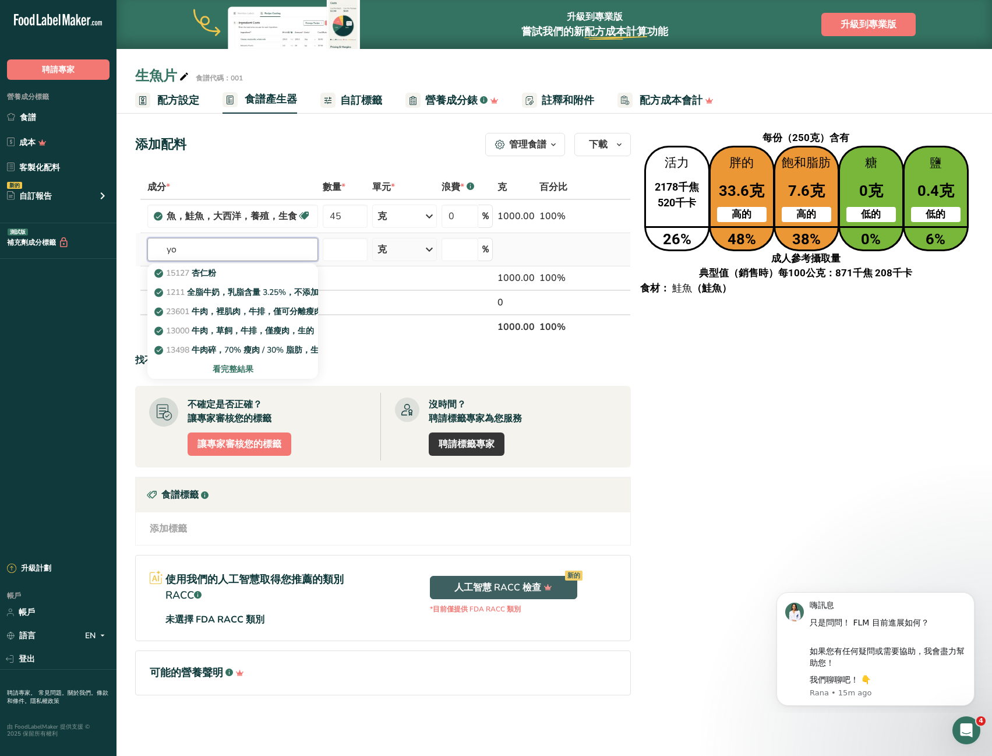
type input "y"
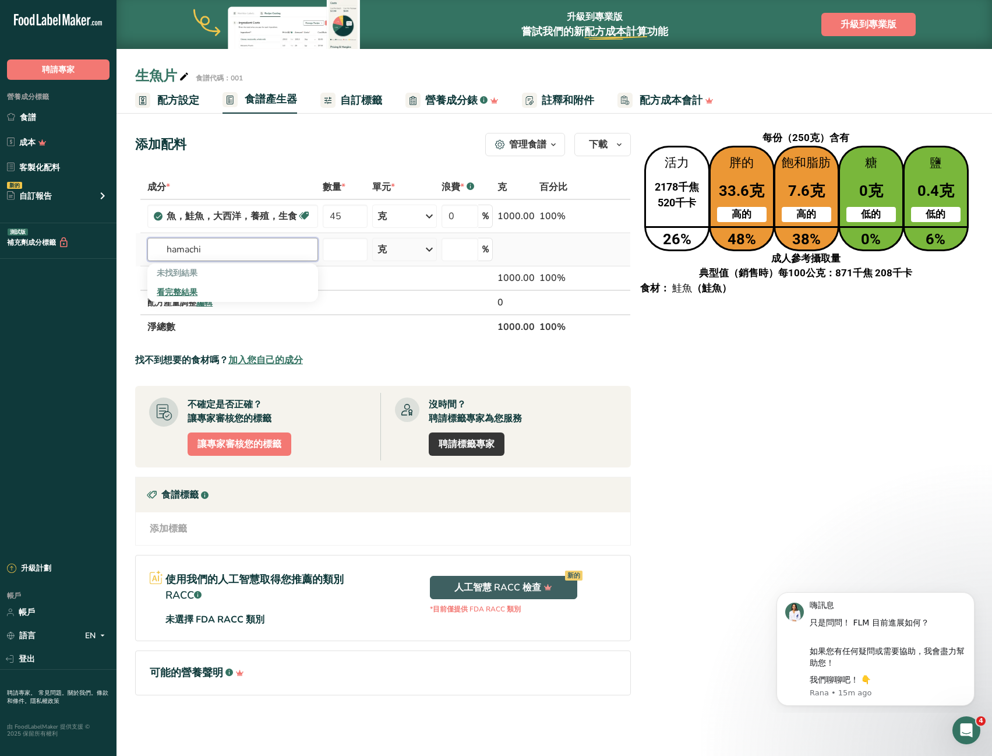
type input "hamachi"
click at [172, 291] on font "看完整結果" at bounding box center [177, 292] width 41 height 11
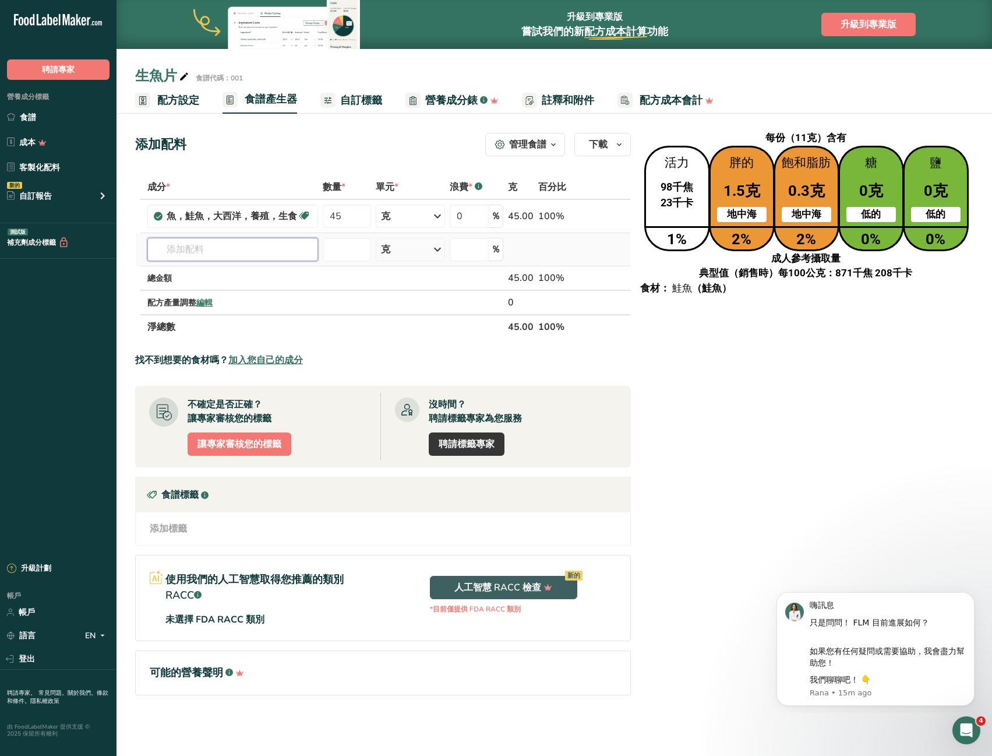
click at [244, 247] on input "text" at bounding box center [232, 249] width 171 height 23
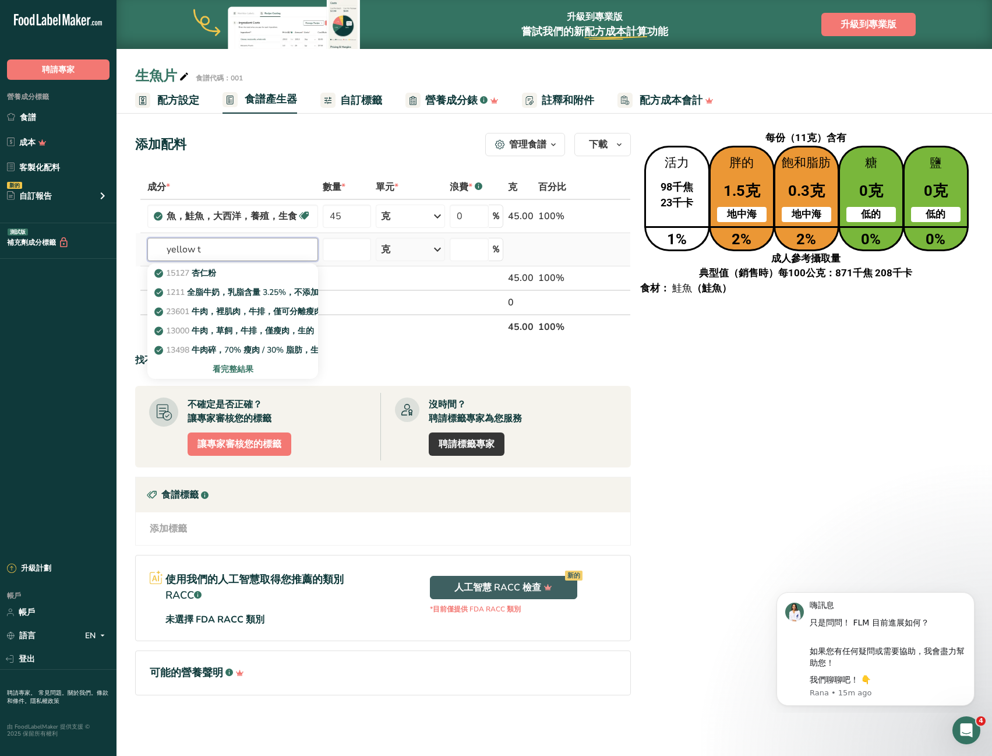
type input "yellow t"
click at [237, 373] on font "看完整結果" at bounding box center [233, 369] width 41 height 11
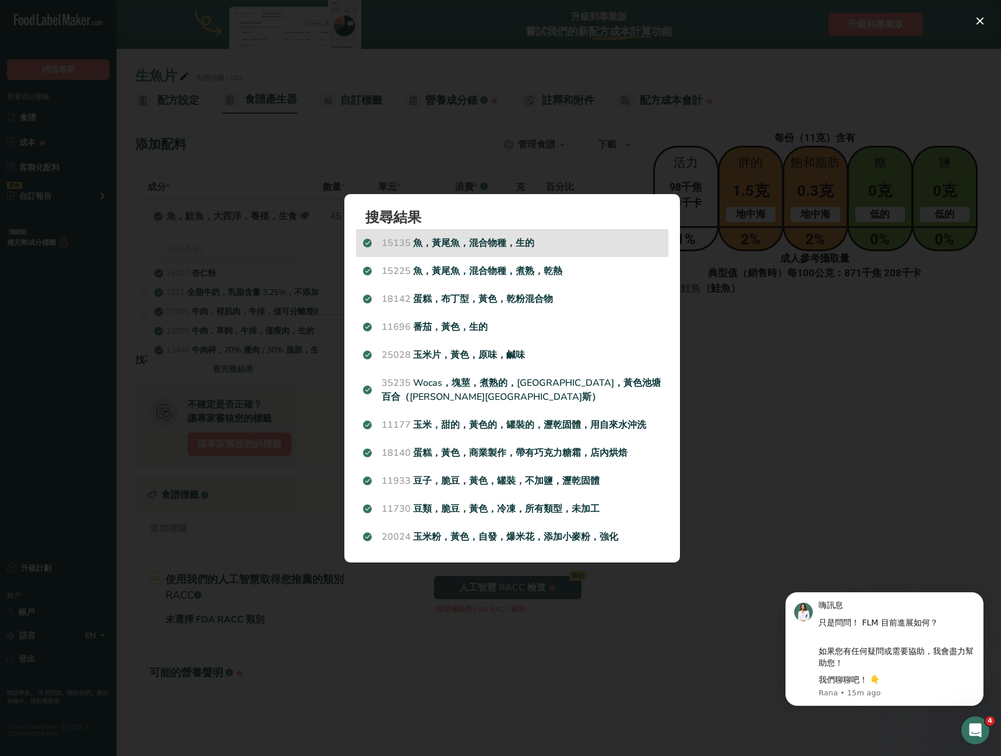
click at [562, 252] on div "15135 魚，黃尾魚，混合物種，生的" at bounding box center [512, 243] width 312 height 28
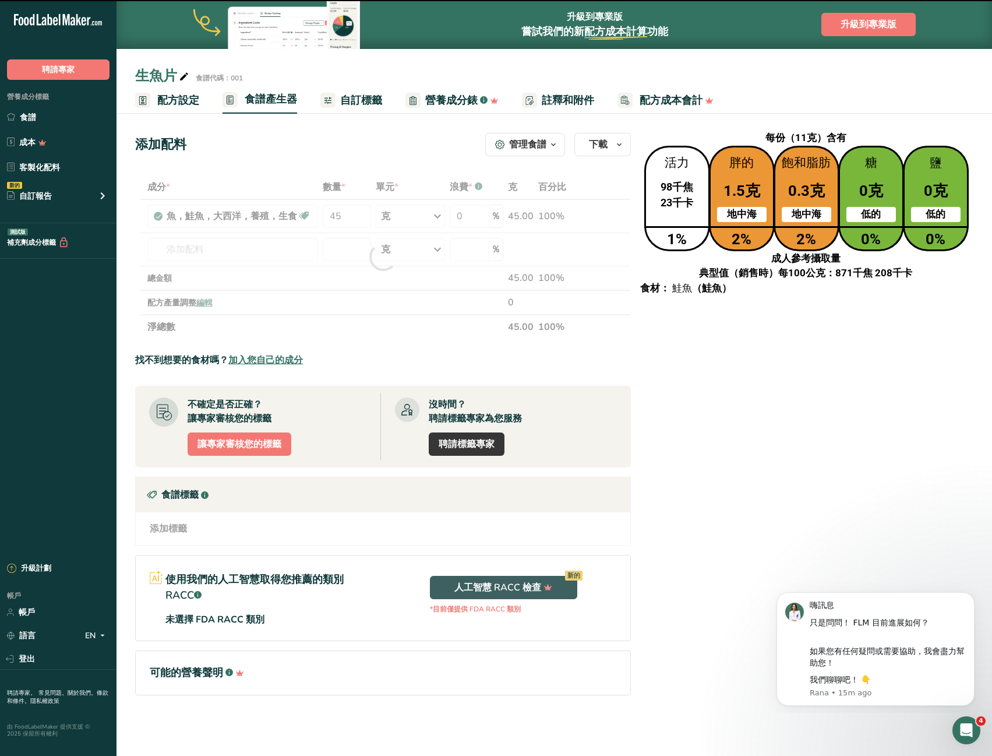
type input "0"
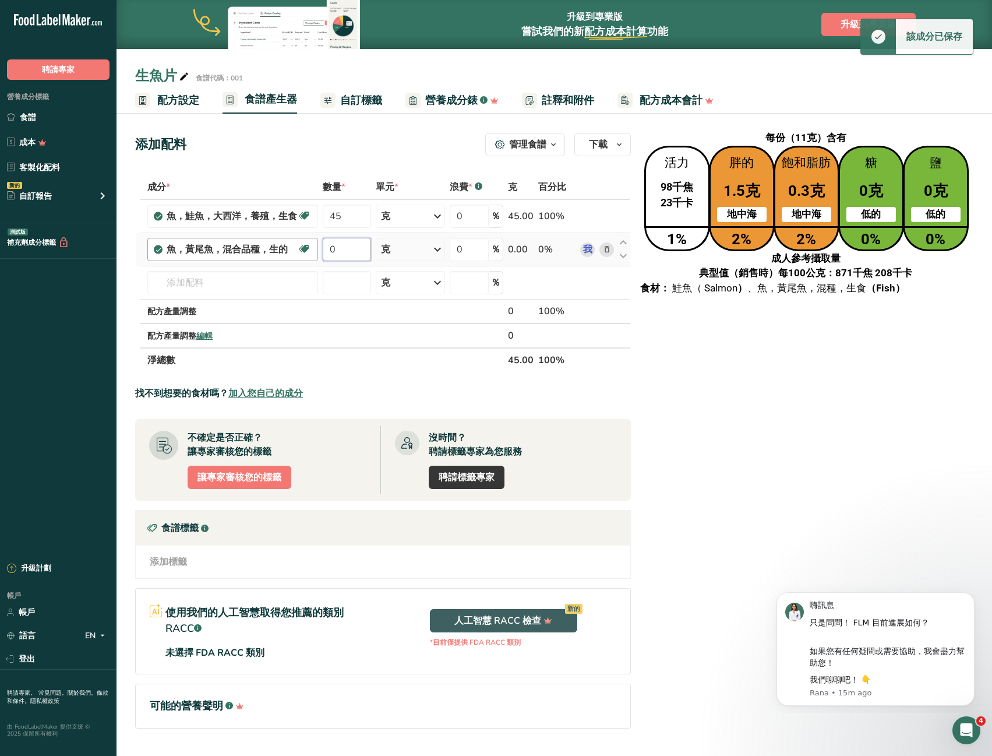
drag, startPoint x: 329, startPoint y: 249, endPoint x: 310, endPoint y: 247, distance: 19.4
click at [310, 247] on tr "魚，黃尾魚，混合品種，生的 Omega 3 的來源 不含乳製品 不含麩質 不含大豆 0 克 份量 3盎司 0.5 圓角 重量單位 克 公斤 毫克 看更多 體積…" at bounding box center [383, 249] width 495 height 33
type input "20"
click at [223, 280] on div "成分 * 數量 * 單元 * 浪費 * .a-a{fill:#347362;}.b-a{fill:#fff;} 克 百分比 魚，鮭魚，大西洋，養殖，生食 Om…" at bounding box center [383, 274] width 496 height 198
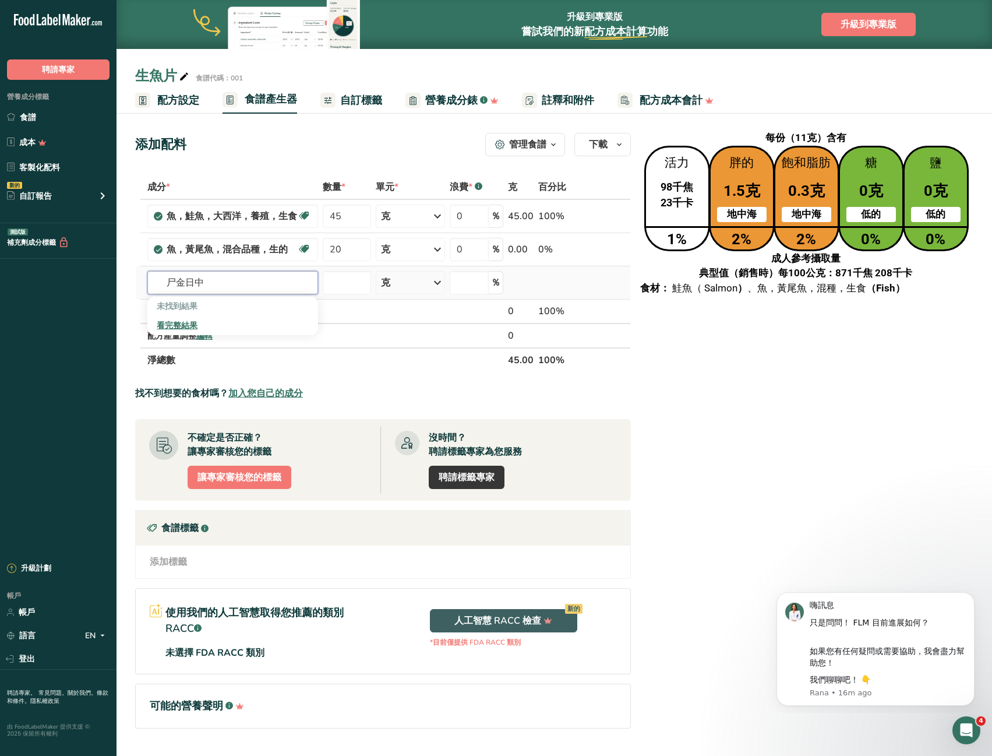
type input "尸金日中中"
type input "尸"
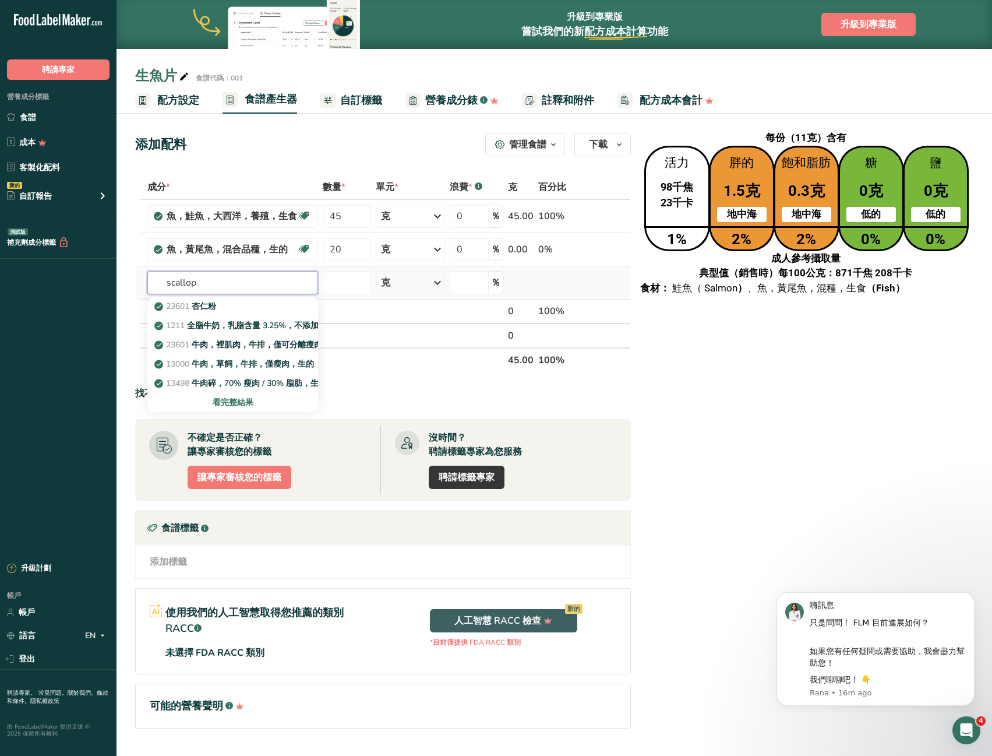
type input "scallop"
click at [229, 408] on div "看完整結果" at bounding box center [233, 402] width 152 height 12
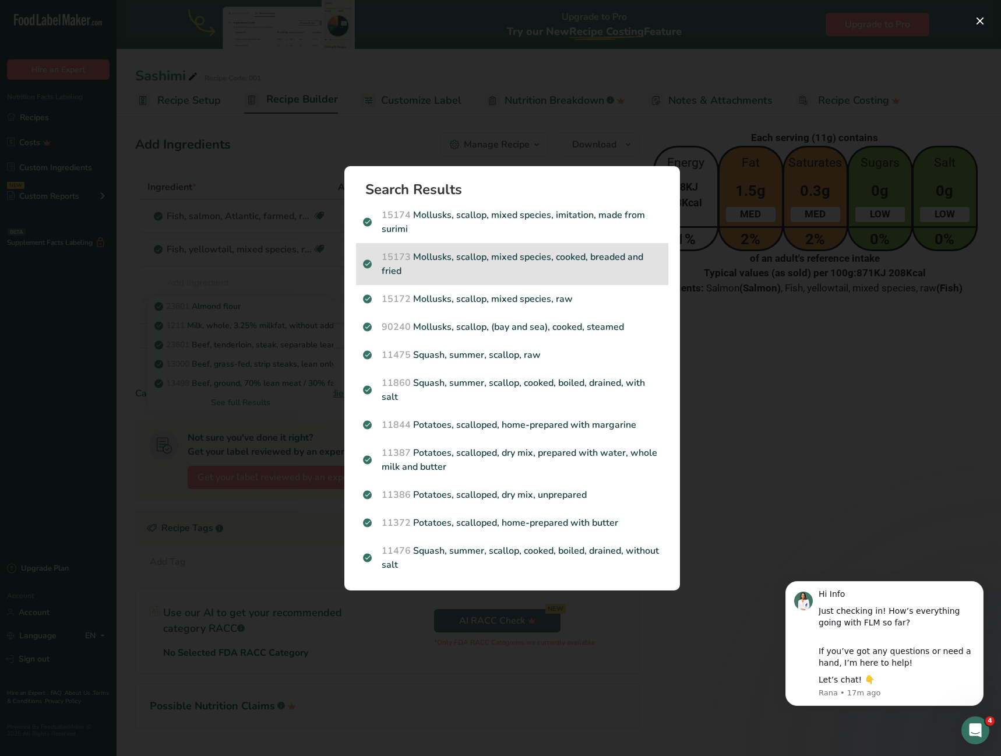
click at [580, 266] on p "15173 Mollusks, scallop, mixed species, cooked, breaded and fried" at bounding box center [512, 264] width 298 height 28
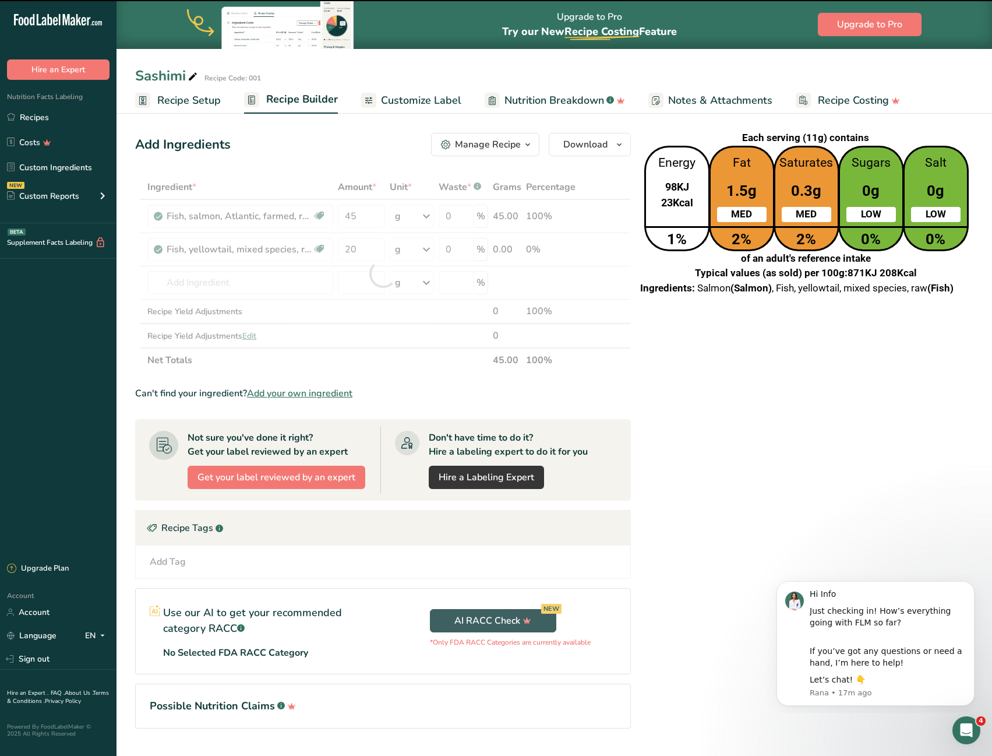
type input "0"
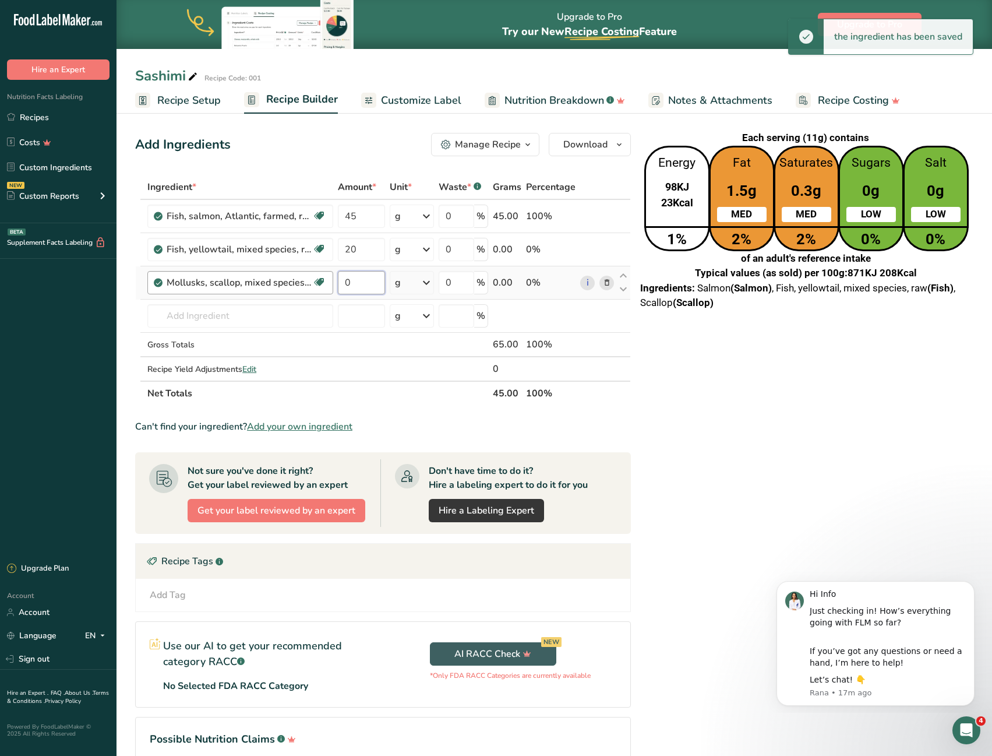
drag, startPoint x: 368, startPoint y: 276, endPoint x: 326, endPoint y: 279, distance: 42.1
click at [326, 279] on tr "Mollusks, scallop, mixed species, cooked, breaded and fried Dairy free Gluten f…" at bounding box center [383, 282] width 495 height 33
type input "1"
type input "20"
click at [707, 428] on div "Each serving (11g) contains Energy 98KJ 23Kcal 1% Fat 1.5g MED 2% Saturates 0.3…" at bounding box center [806, 463] width 336 height 671
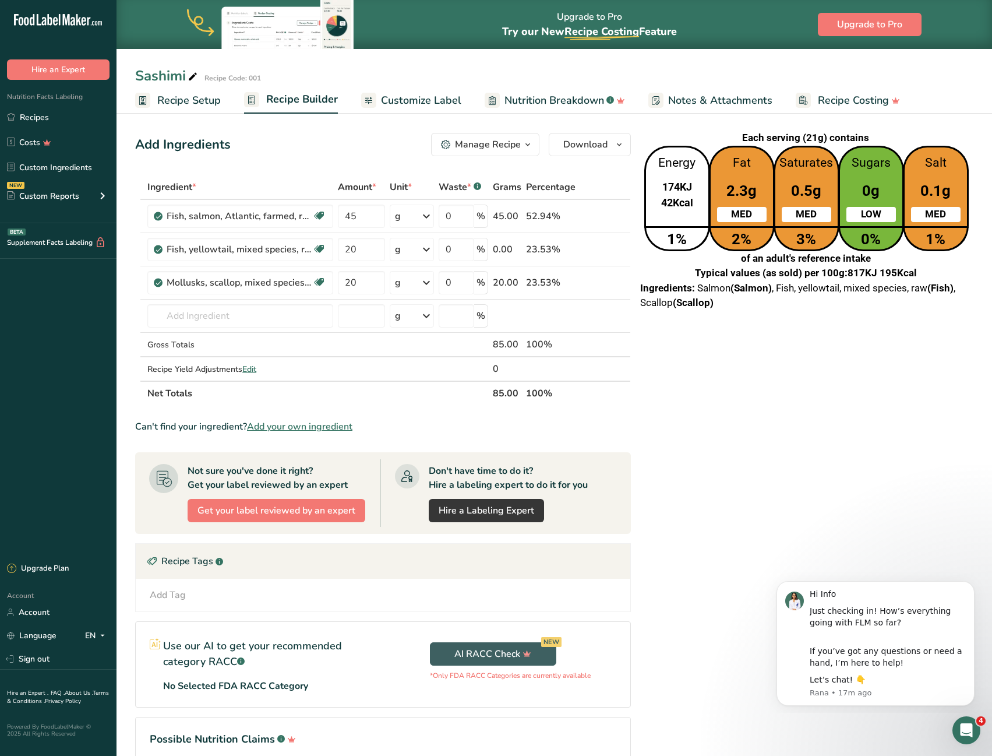
click at [387, 107] on span "Customize Label" at bounding box center [421, 101] width 80 height 16
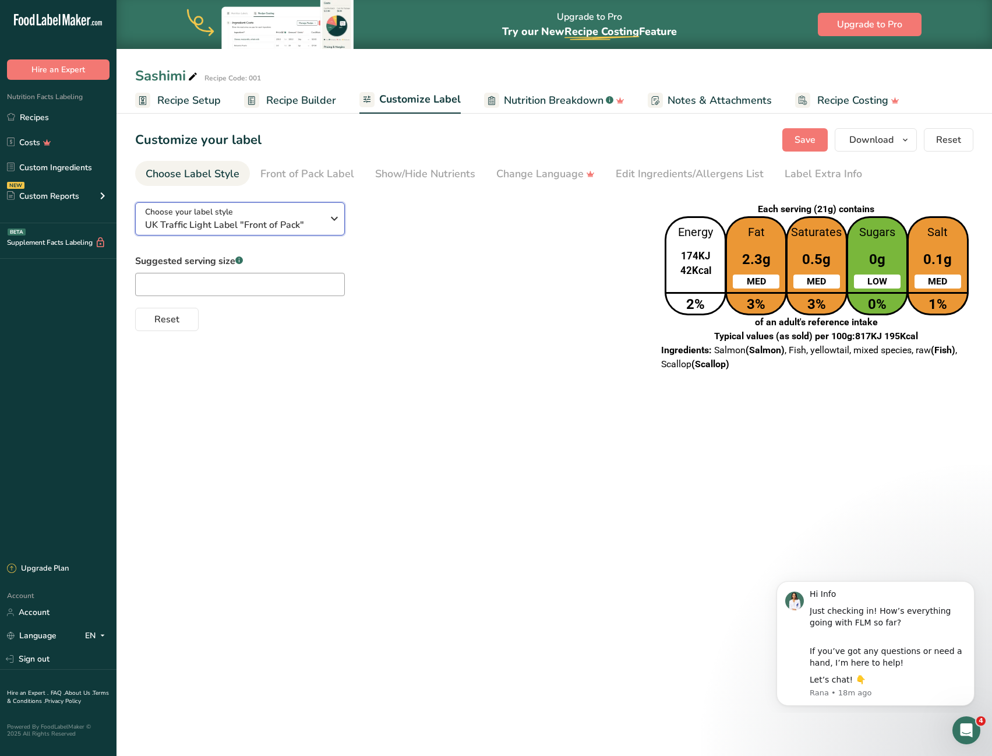
click at [333, 221] on icon "button" at bounding box center [334, 218] width 14 height 21
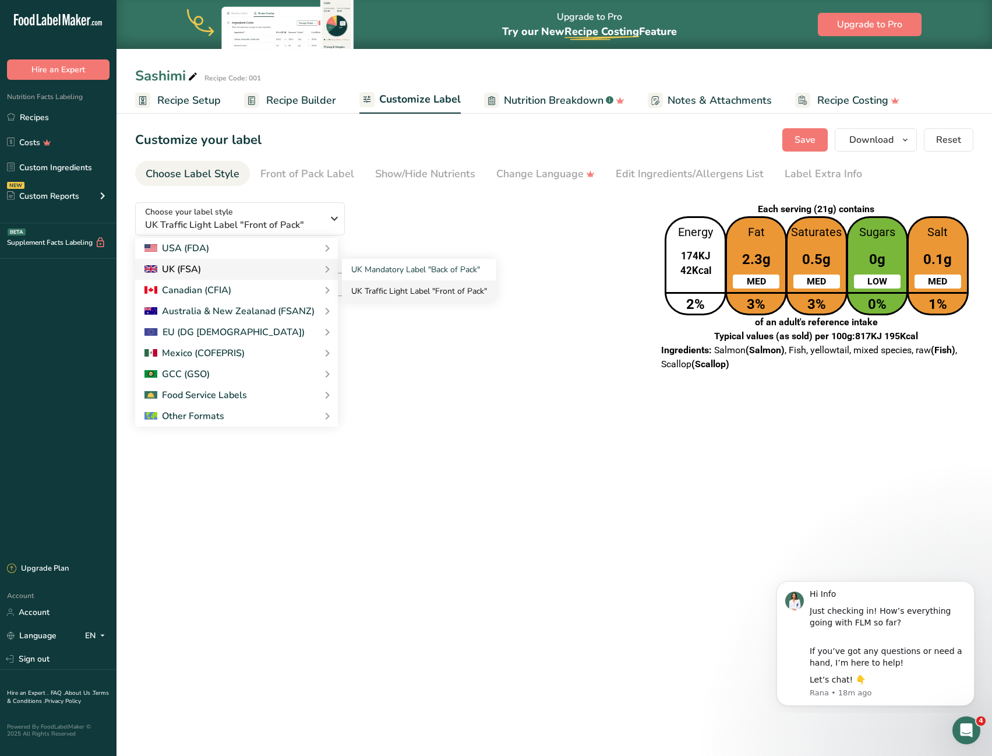
click at [401, 287] on link "UK Traffic Light Label "Front of Pack"" at bounding box center [419, 291] width 154 height 22
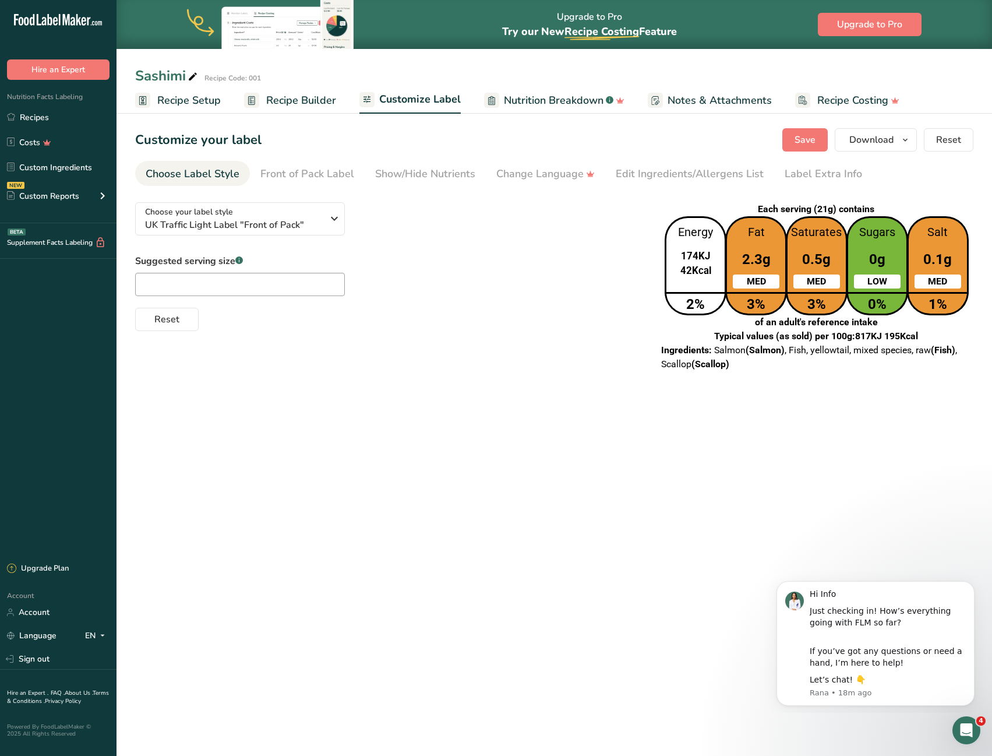
click at [511, 305] on div "Reset" at bounding box center [387, 317] width 505 height 28
click at [323, 219] on div "Choose your label style UK Traffic Light Label "Front of Pack"" at bounding box center [238, 219] width 186 height 26
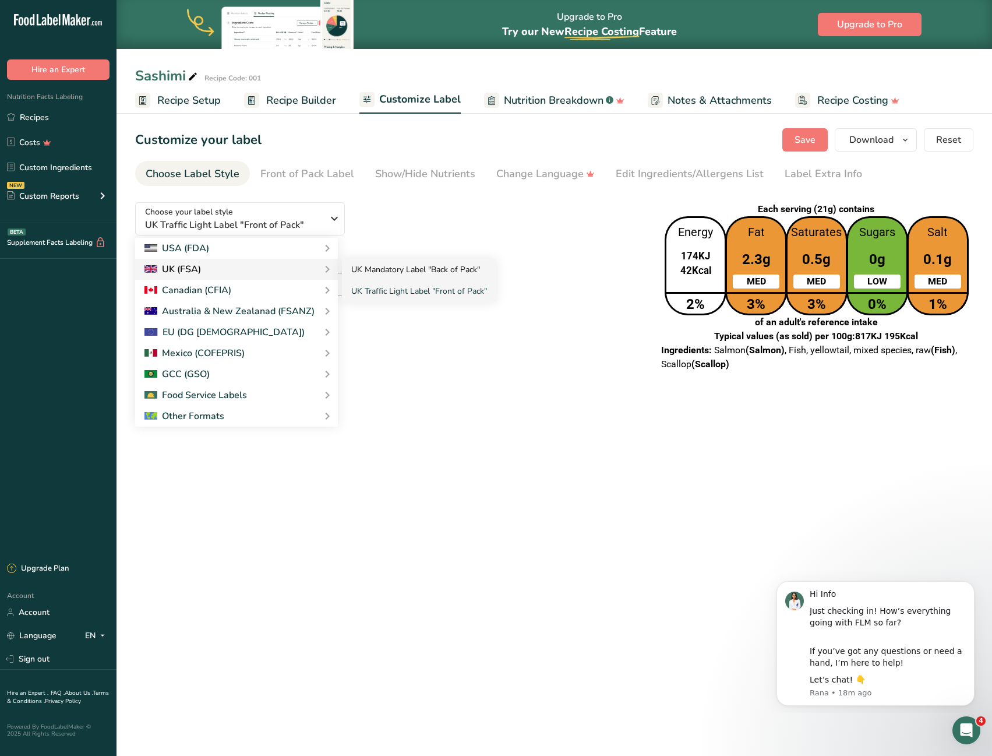
click at [389, 266] on link "UK Mandatory Label "Back of Pack"" at bounding box center [419, 270] width 154 height 22
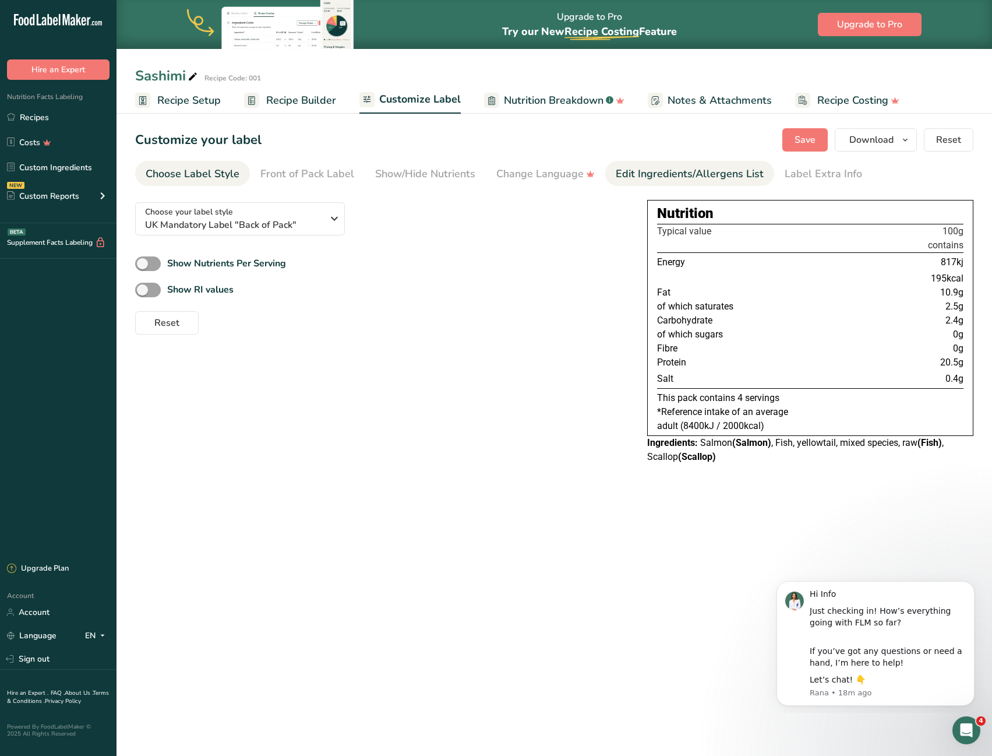
click at [739, 179] on div "Edit Ingredients/Allergens List" at bounding box center [690, 174] width 148 height 16
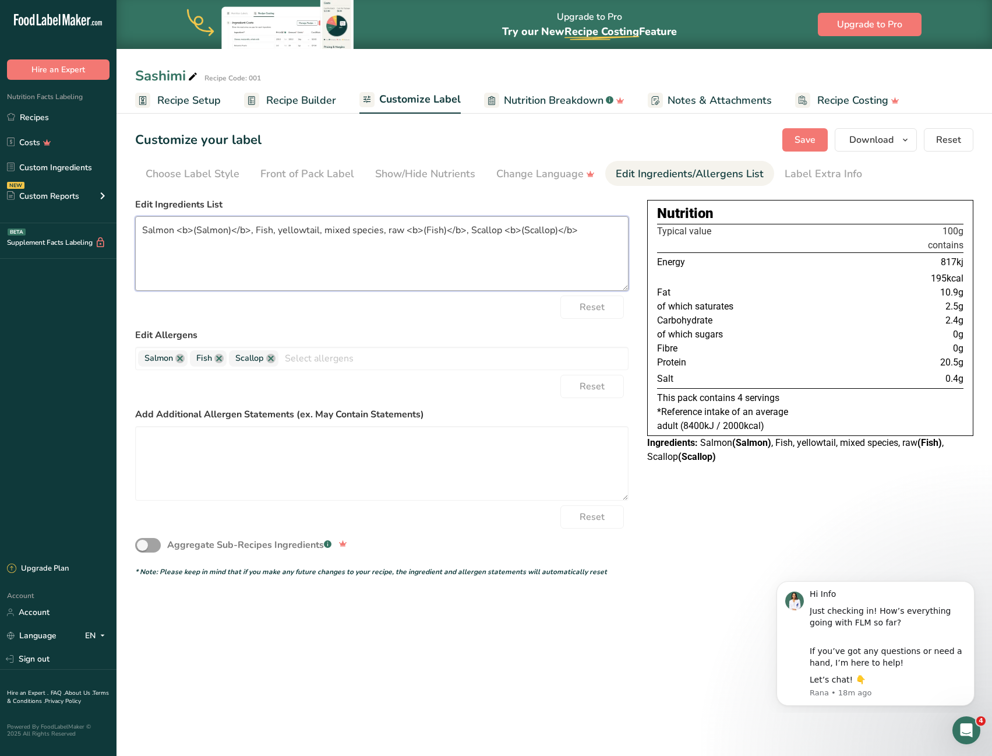
drag, startPoint x: 275, startPoint y: 228, endPoint x: 254, endPoint y: 228, distance: 21.0
click at [254, 228] on textarea "Salmon <b>(Salmon)</b>, Fish, yellowtail, mixed species, raw <b>(Fish)</b>, Sca…" at bounding box center [382, 253] width 494 height 75
drag, startPoint x: 295, startPoint y: 232, endPoint x: 380, endPoint y: 238, distance: 85.2
click at [380, 238] on textarea "Salmon <b>(Salmon)</b>, yellowtail, mixed species, raw <b>(Fish)</b>, Scallop <…" at bounding box center [382, 253] width 494 height 75
type textarea "Salmon <b>(Salmon)</b>, yellowtail <b>(Fish)</b>, Scallop <b>(Scallop)</b>"
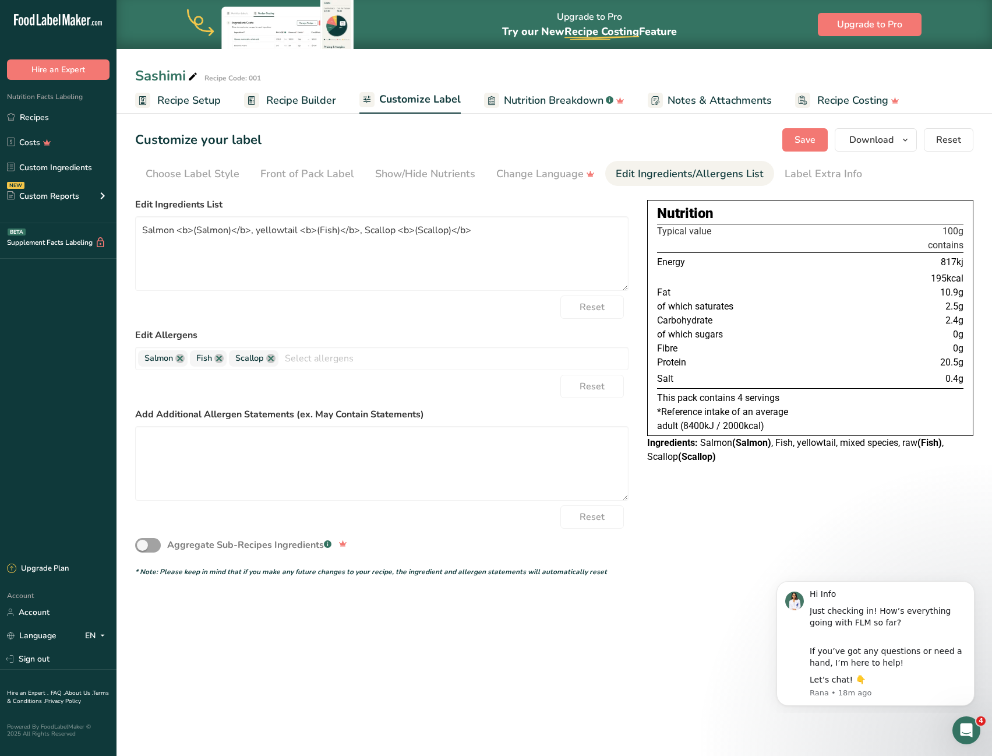
click at [797, 465] on div "Nutrition Typical value 100g contains Energy 817kj 195kcal Fat 10.9g of which s…" at bounding box center [810, 332] width 326 height 278
click at [802, 147] on button "Save" at bounding box center [805, 139] width 45 height 23
